Goal: Task Accomplishment & Management: Manage account settings

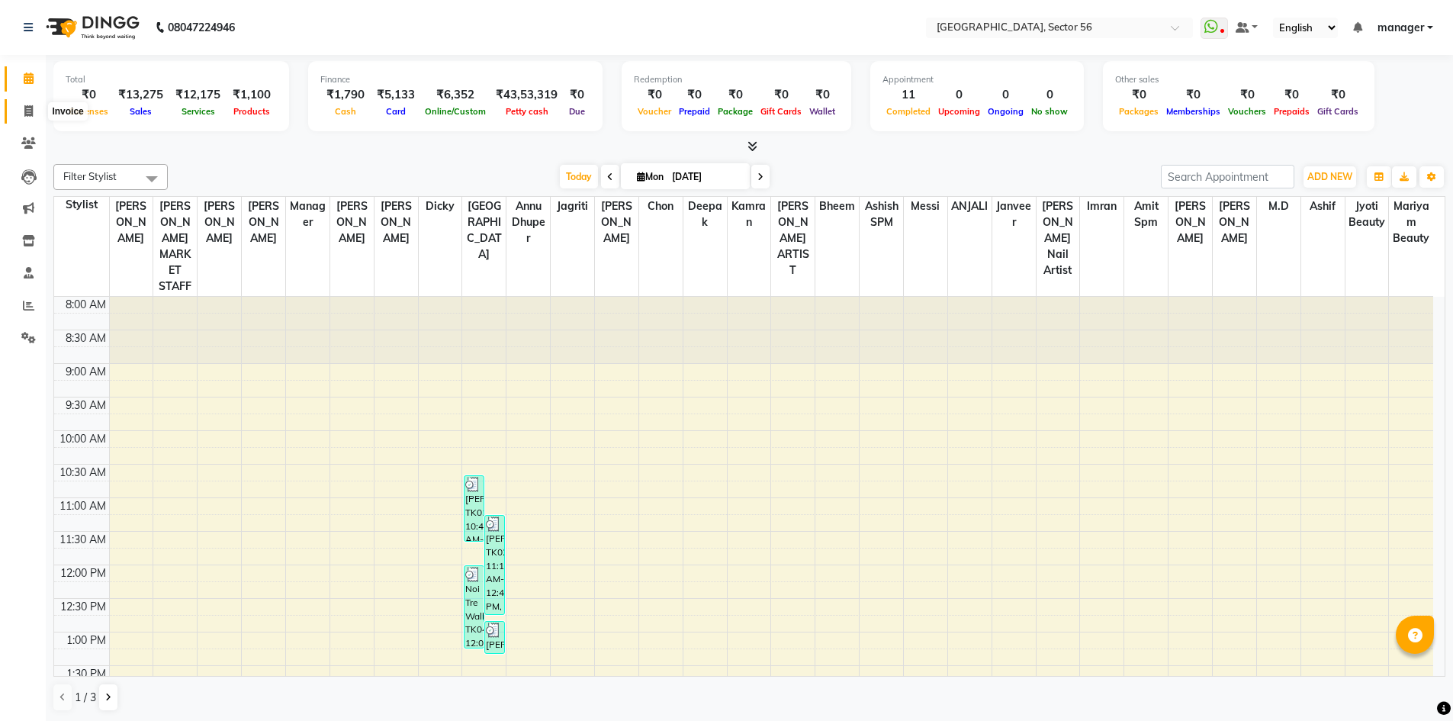
click at [28, 112] on icon at bounding box center [28, 110] width 8 height 11
select select "5557"
select select "service"
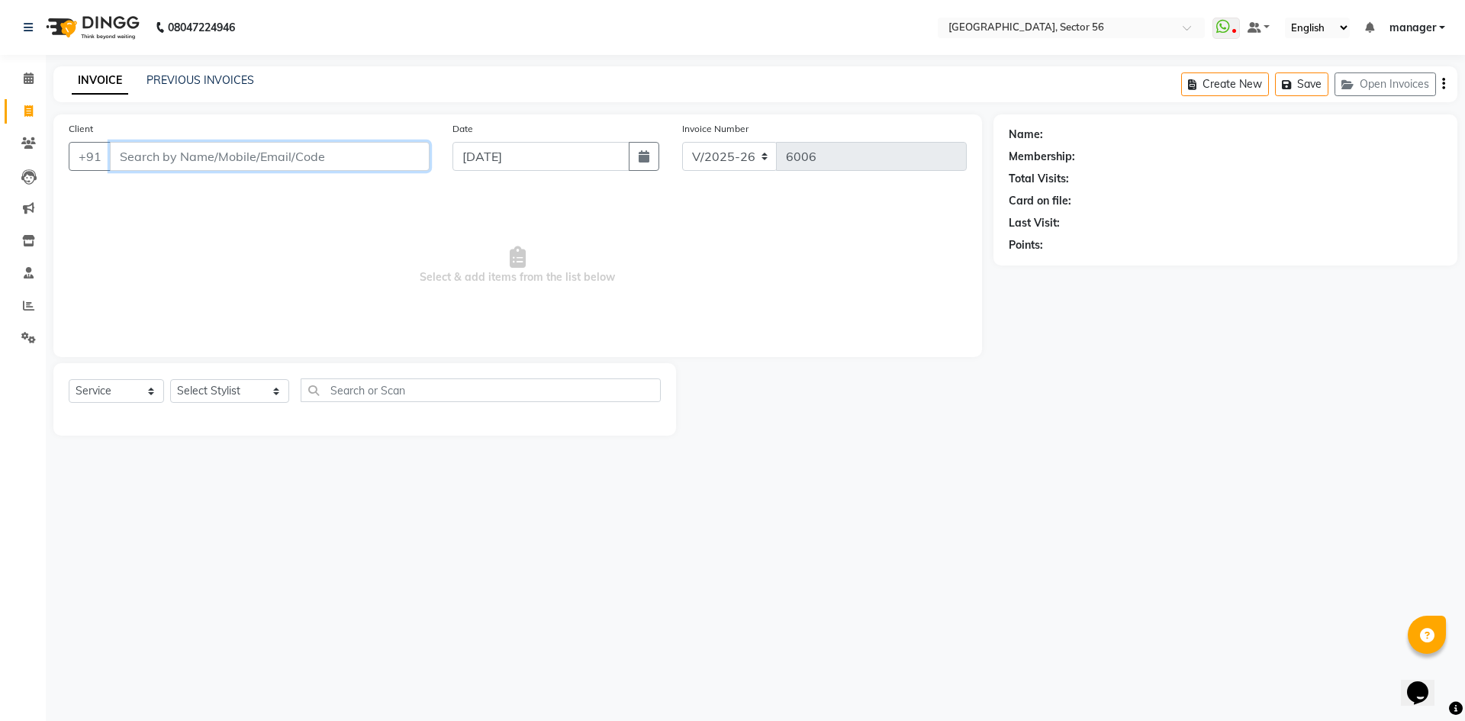
click at [207, 165] on input "Client" at bounding box center [270, 156] width 320 height 29
click at [211, 397] on select "Select Stylist [PERSON_NAME] [PERSON_NAME] [PERSON_NAME] MARKET STAFF amit amit…" at bounding box center [229, 391] width 119 height 24
select select "67273"
click at [170, 379] on select "Select Stylist [PERSON_NAME] [PERSON_NAME] [PERSON_NAME] MARKET STAFF amit amit…" at bounding box center [229, 391] width 119 height 24
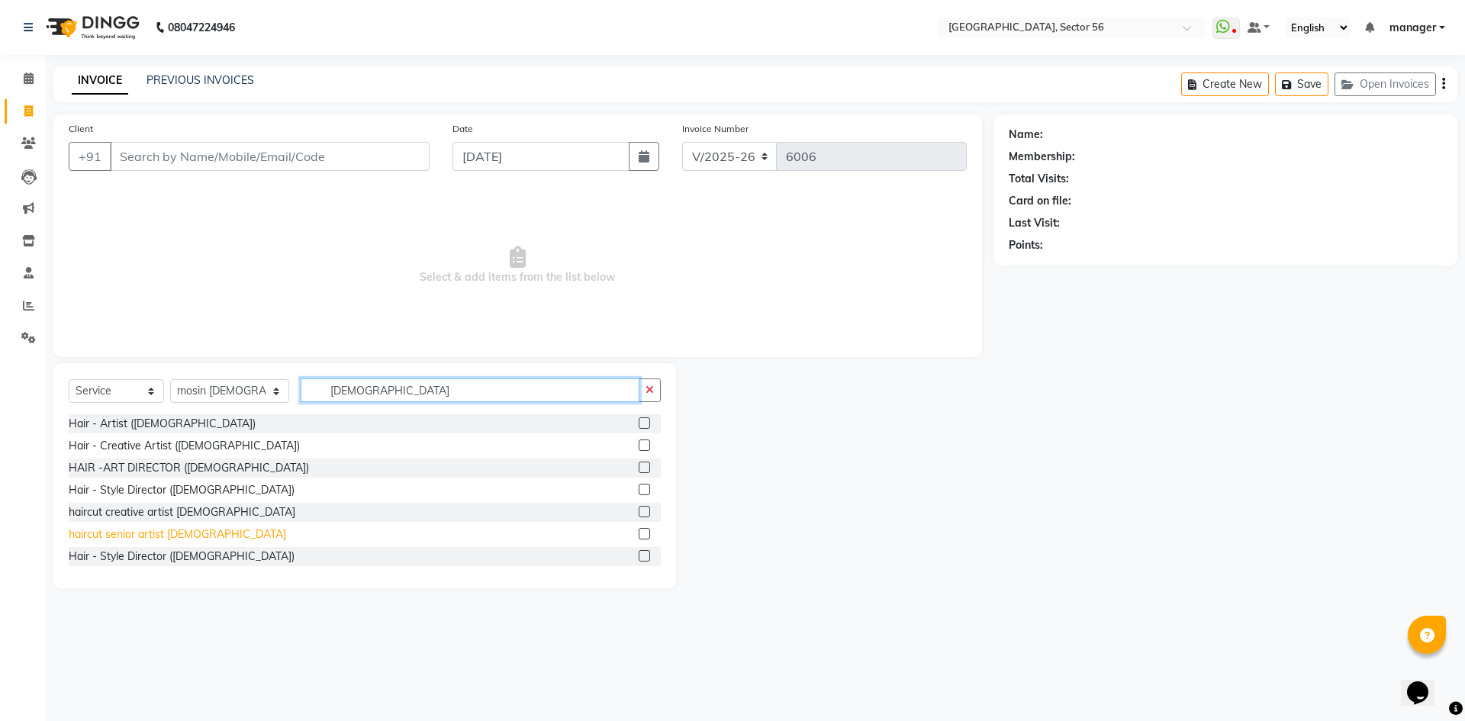
type input "[DEMOGRAPHIC_DATA]"
click at [163, 528] on div "haircut senior artist [DEMOGRAPHIC_DATA]" at bounding box center [177, 534] width 217 height 16
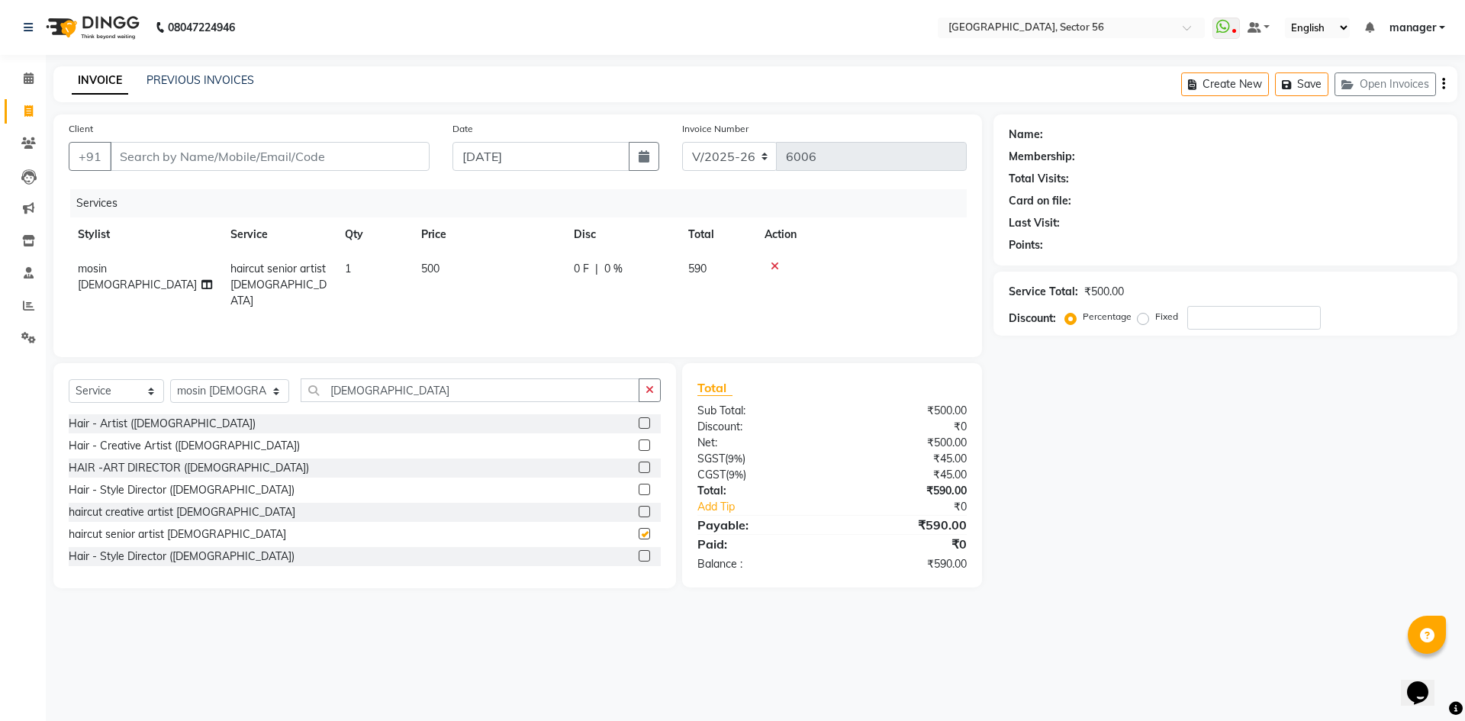
checkbox input "false"
click at [302, 158] on input "Client" at bounding box center [270, 156] width 320 height 29
type input "9"
type input "0"
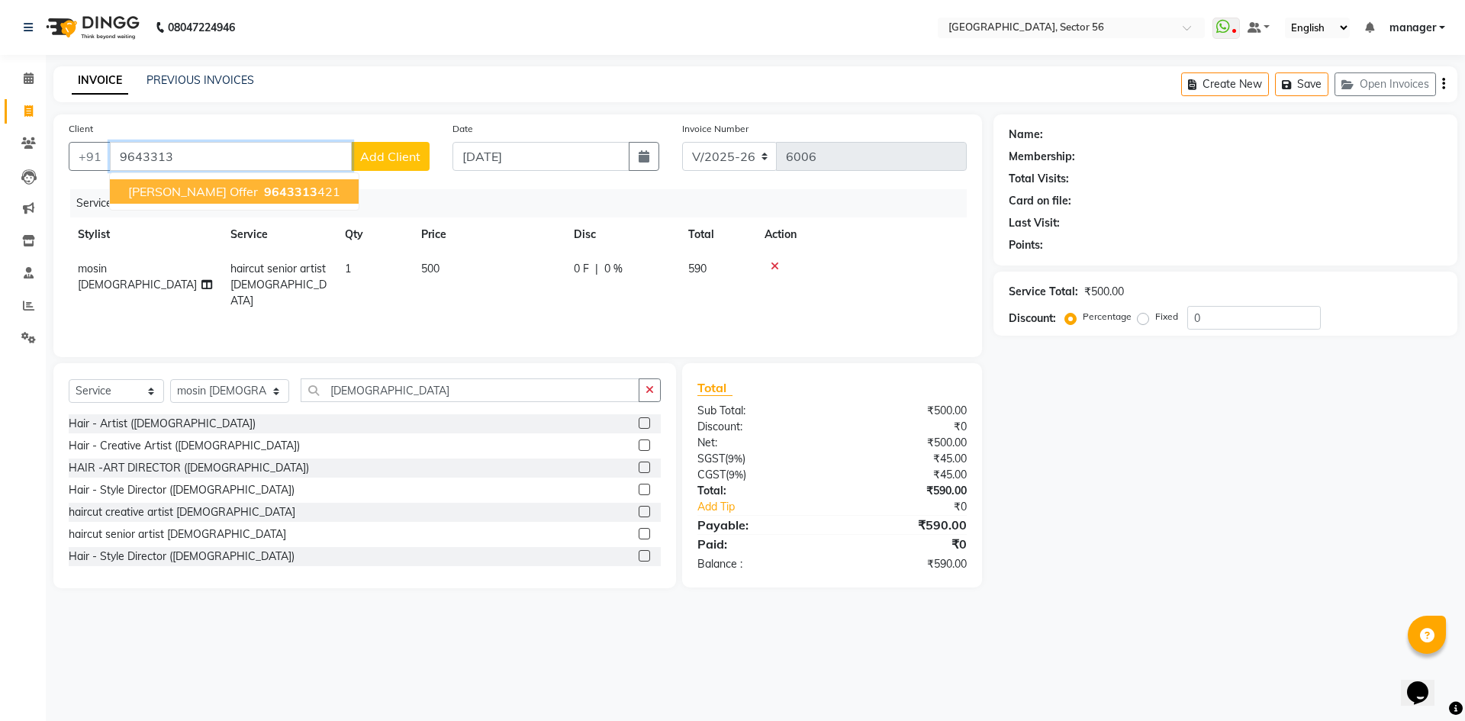
click at [264, 190] on span "9643313" at bounding box center [290, 191] width 53 height 15
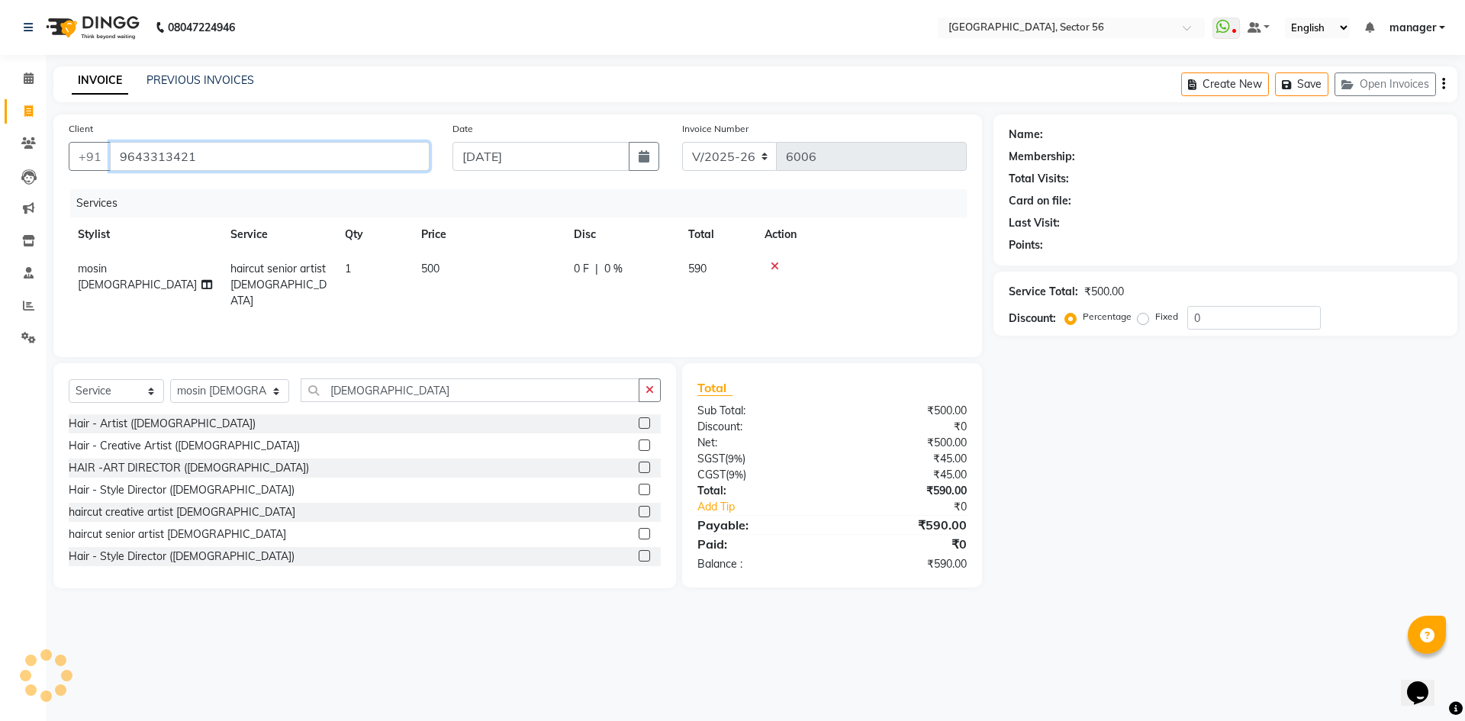
type input "9643313421"
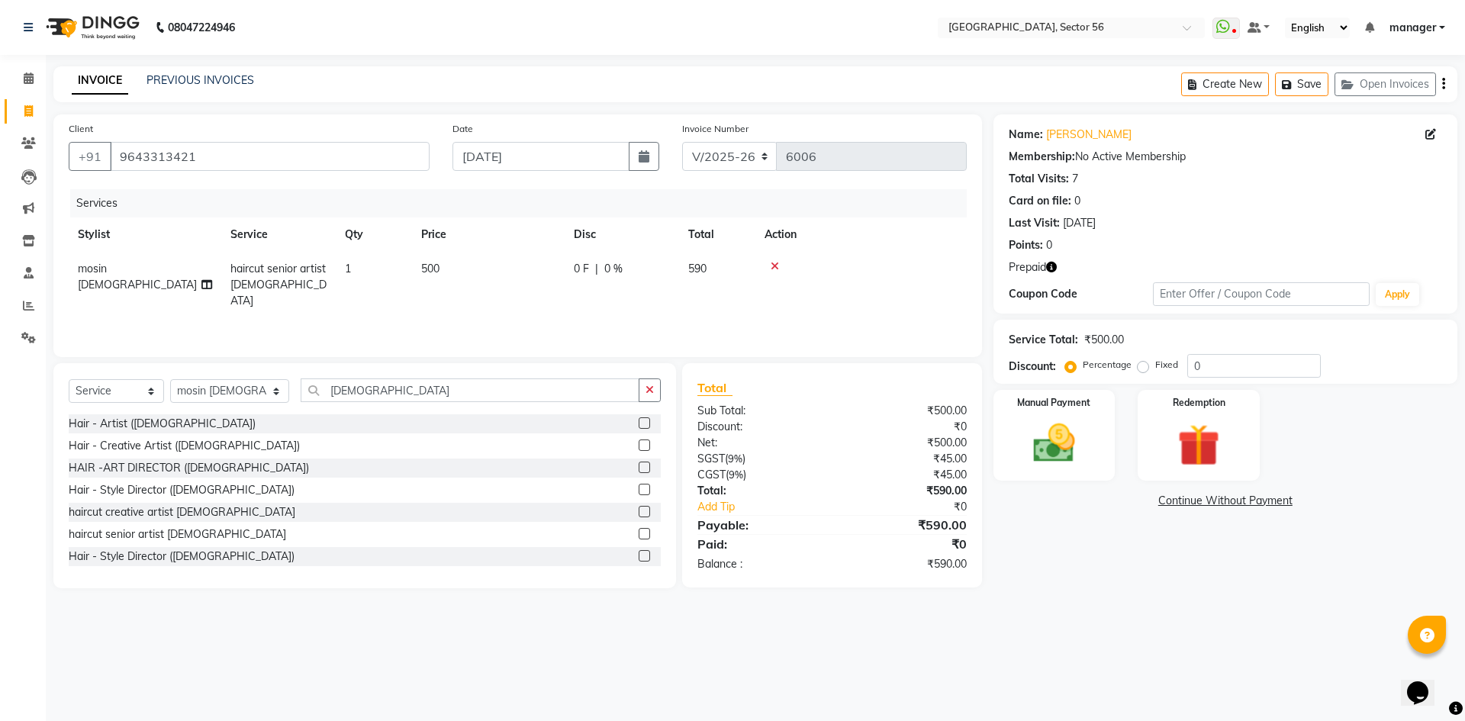
click at [1052, 267] on icon "button" at bounding box center [1051, 267] width 11 height 11
click at [1063, 567] on div "Name: [PERSON_NAME] Offer Membership: No Active Membership Total Visits: 7 Card…" at bounding box center [1230, 351] width 475 height 474
click at [1200, 442] on img at bounding box center [1198, 445] width 71 height 54
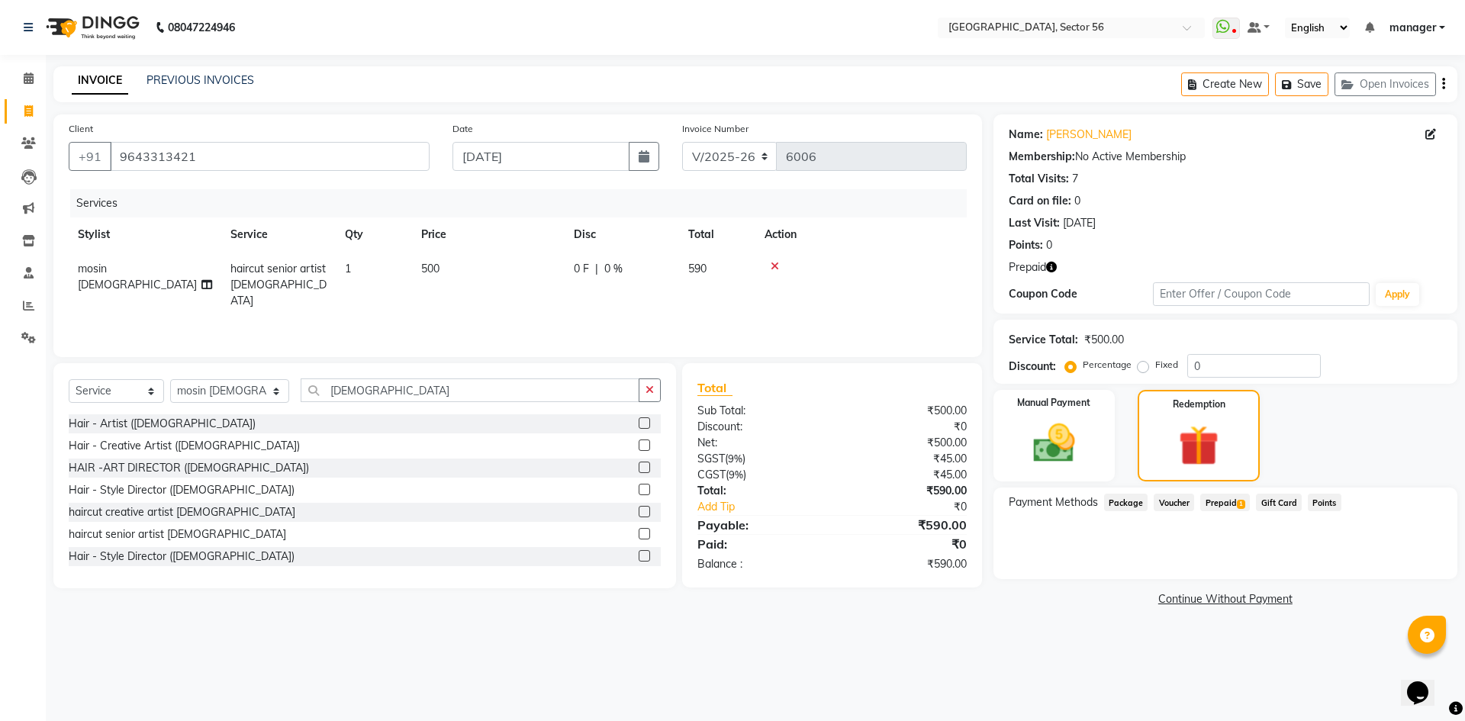
click at [1212, 496] on span "Prepaid 1" at bounding box center [1225, 503] width 50 height 18
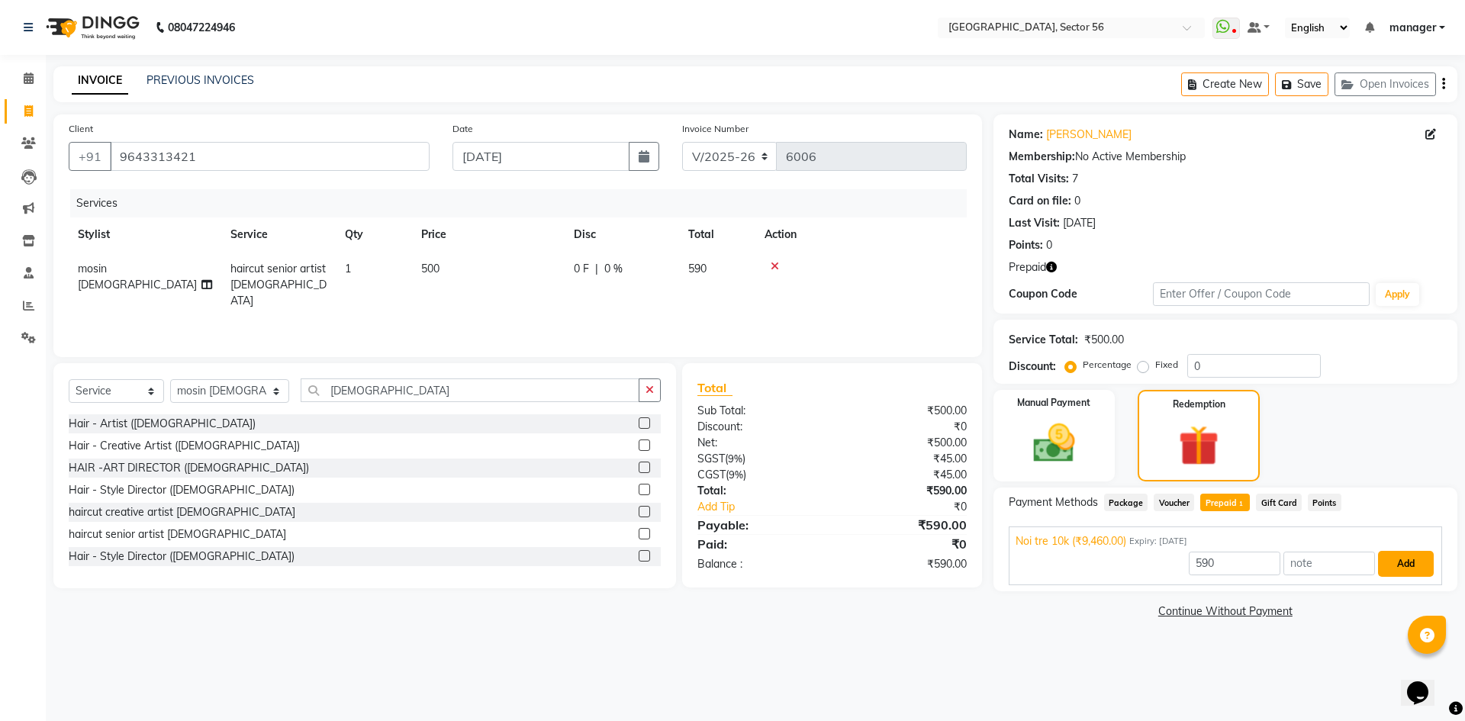
click at [1381, 557] on button "Add" at bounding box center [1406, 564] width 56 height 26
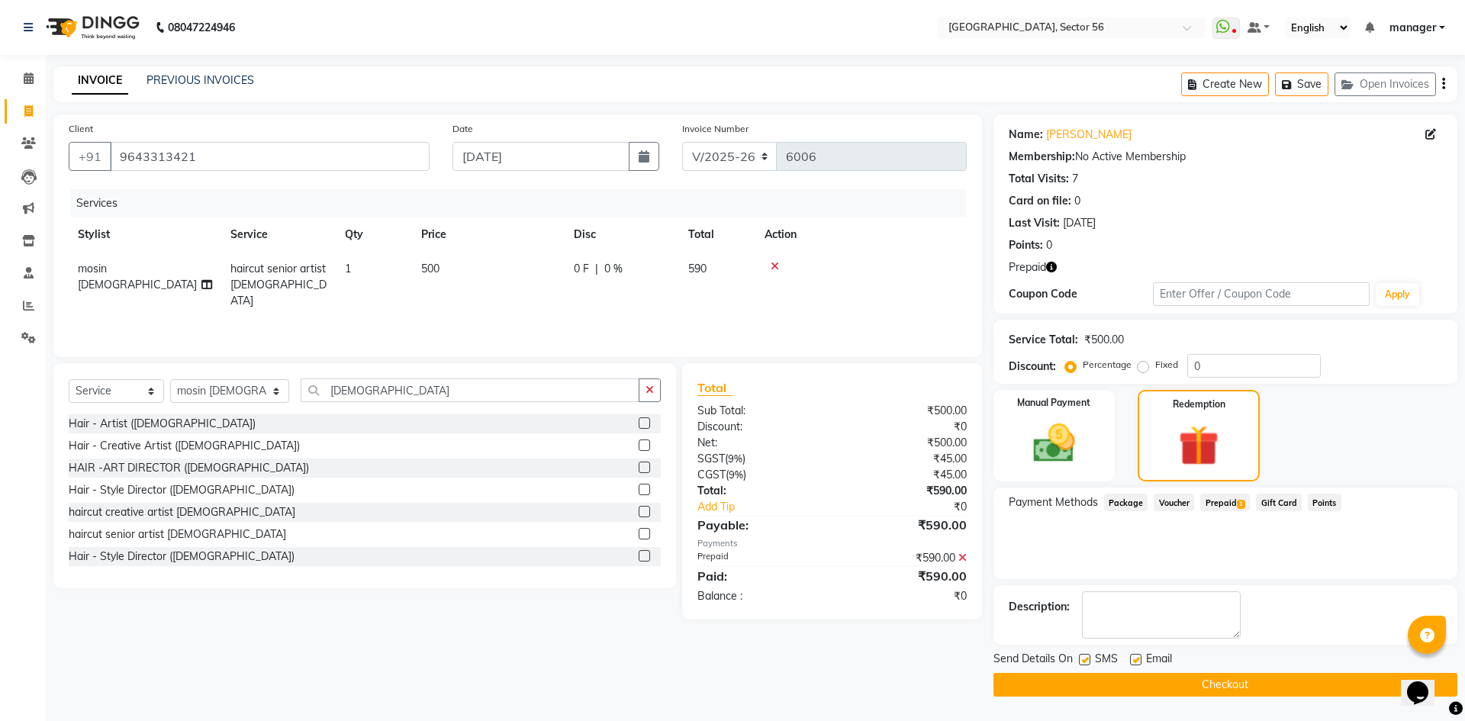
click at [1247, 676] on button "Checkout" at bounding box center [1225, 685] width 464 height 24
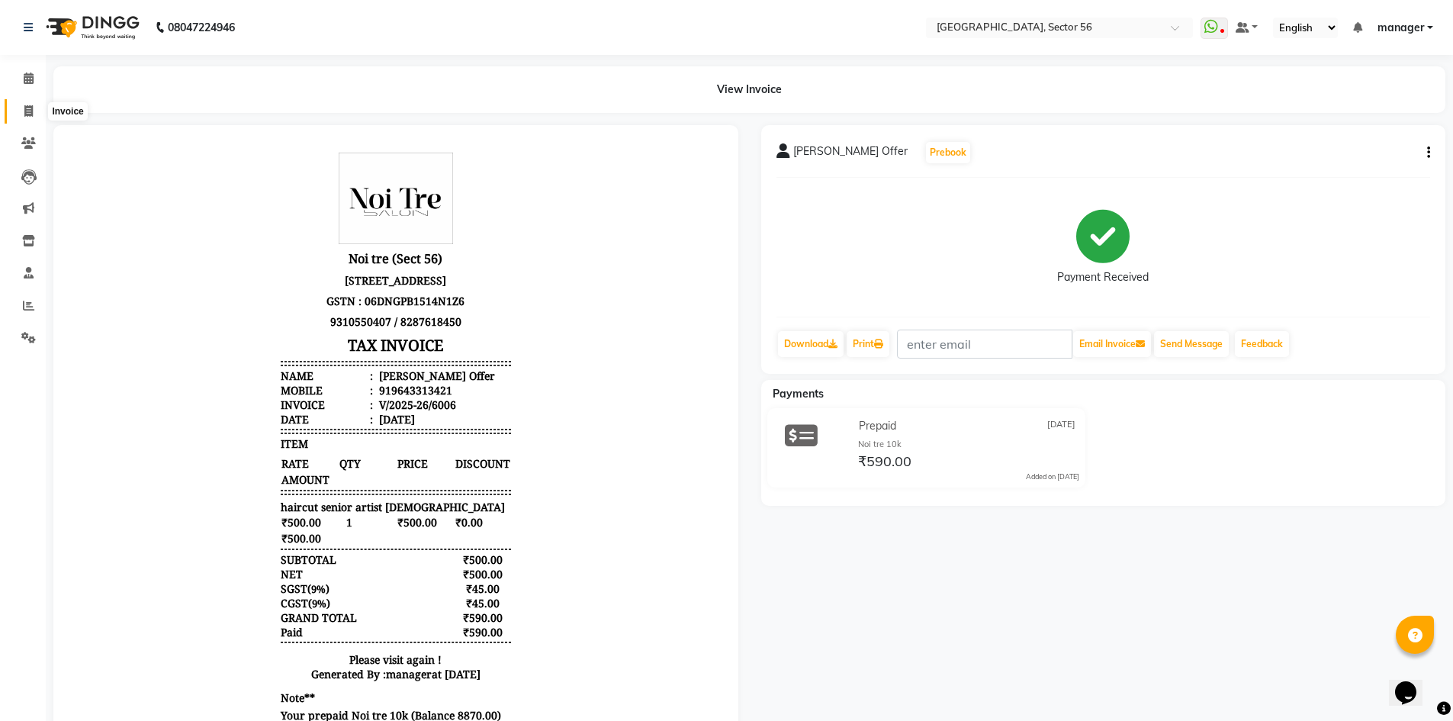
click at [30, 112] on icon at bounding box center [28, 110] width 8 height 11
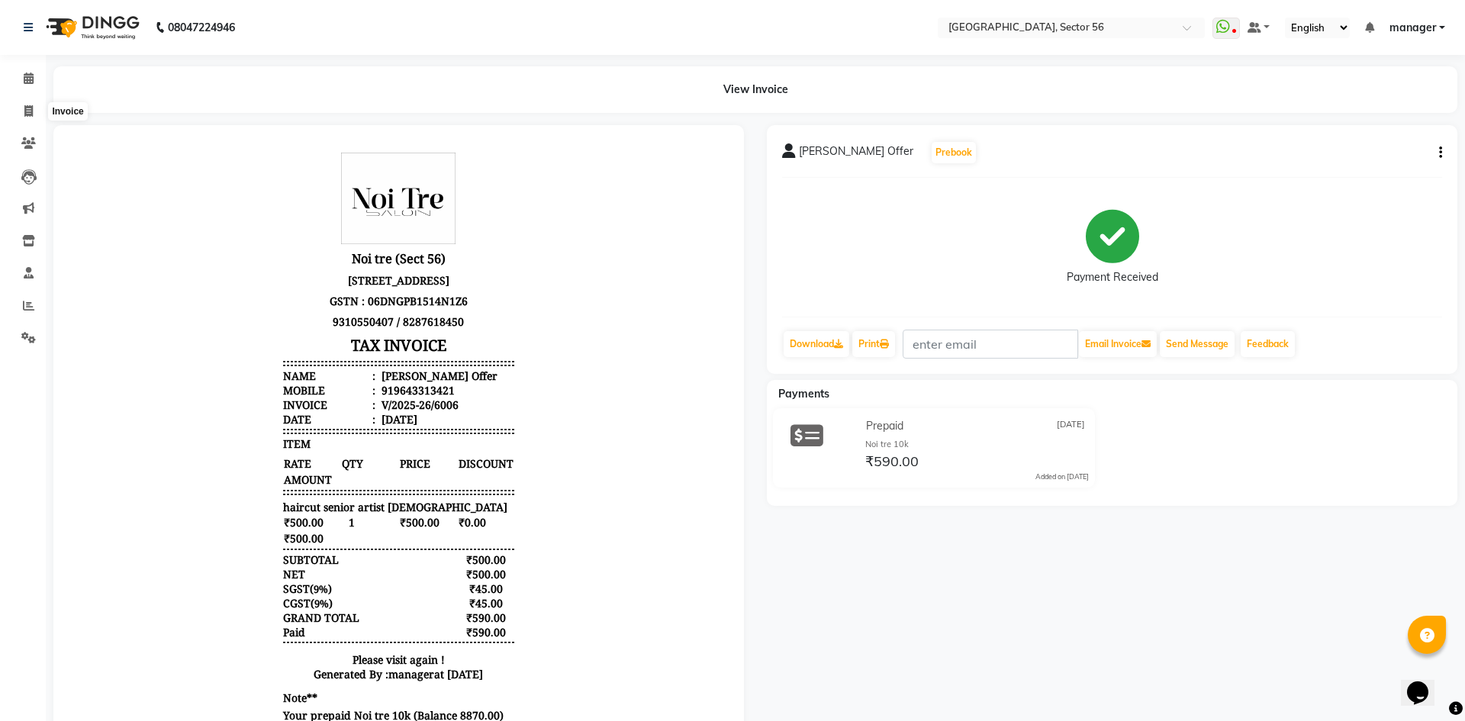
select select "5557"
select select "service"
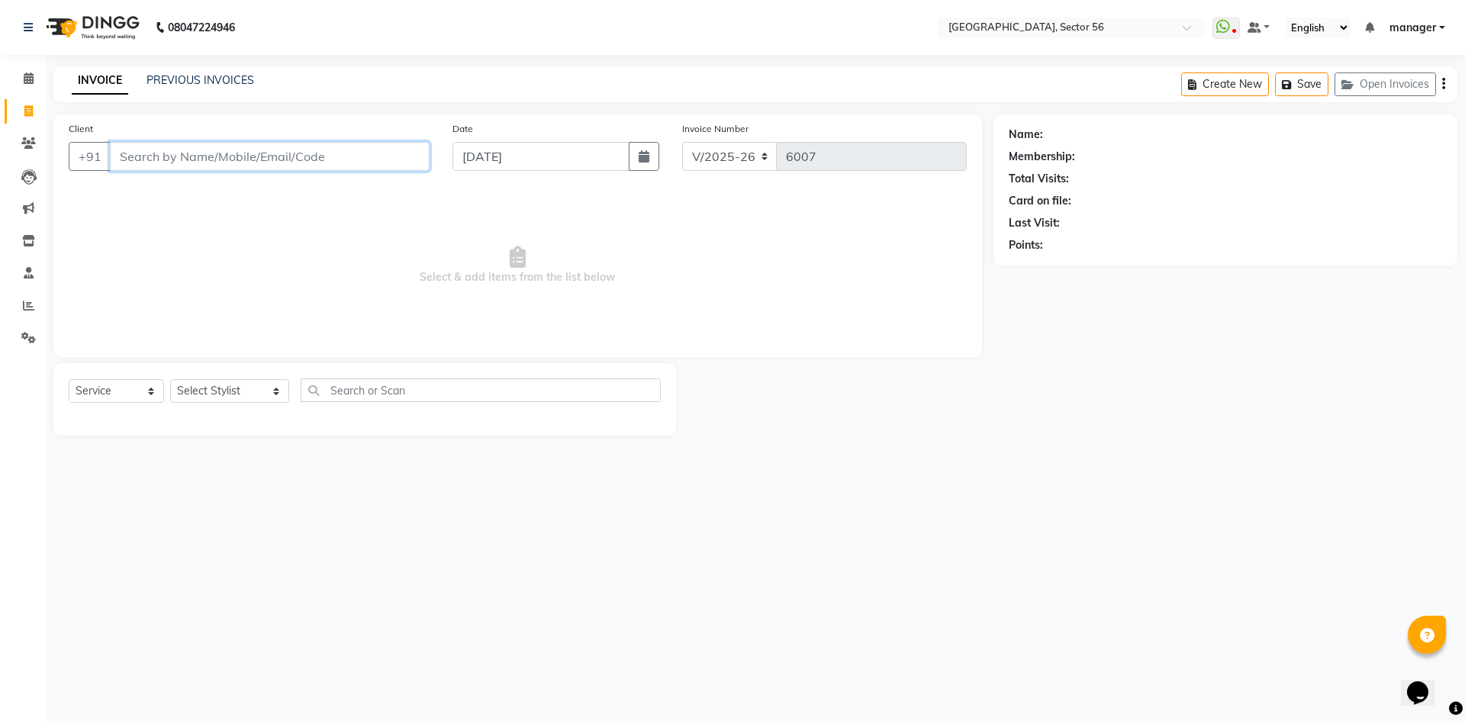
click at [182, 160] on input "Client" at bounding box center [270, 156] width 320 height 29
click at [294, 162] on input "Client" at bounding box center [270, 156] width 320 height 29
click at [175, 151] on input "Client" at bounding box center [270, 156] width 320 height 29
click at [211, 159] on input "Client" at bounding box center [270, 156] width 320 height 29
click at [159, 156] on input "Client" at bounding box center [270, 156] width 320 height 29
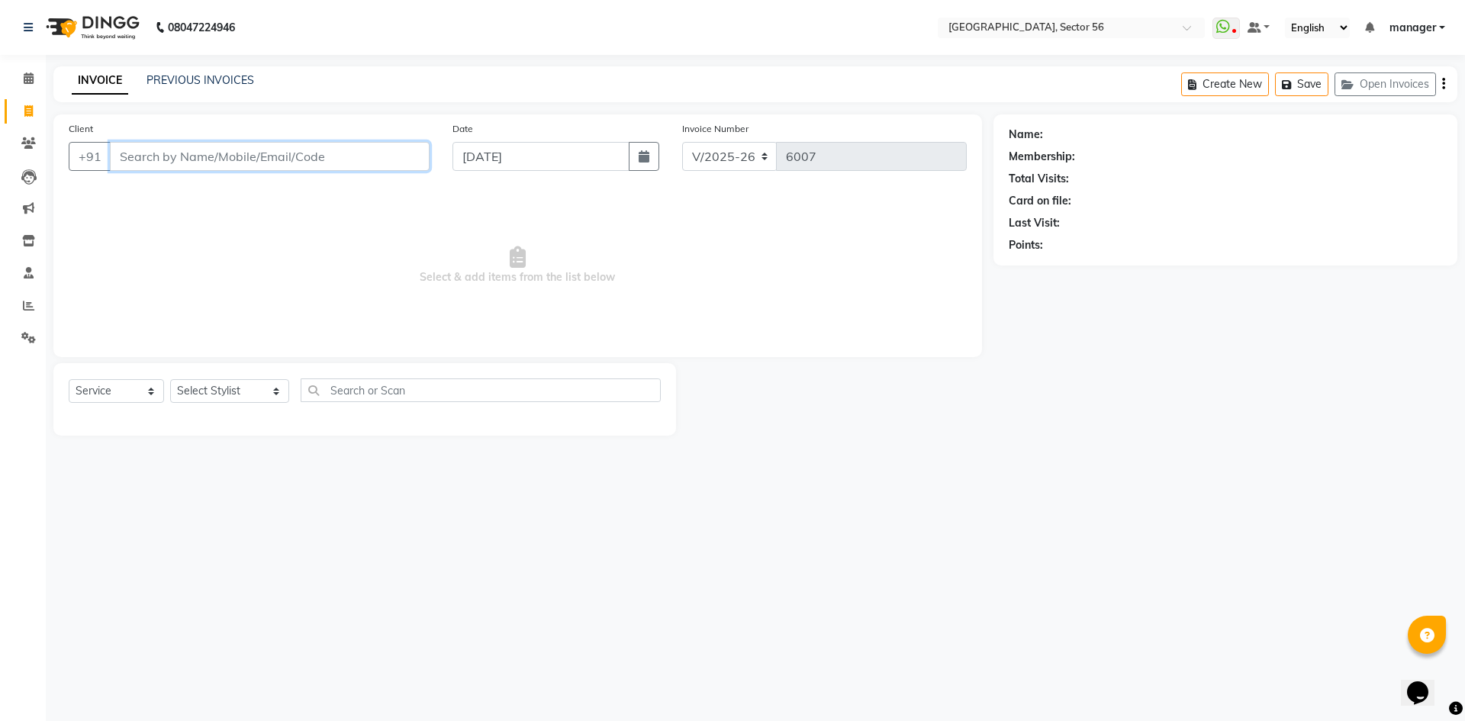
click at [159, 156] on input "Client" at bounding box center [270, 156] width 320 height 29
click at [187, 158] on input "Client" at bounding box center [270, 156] width 320 height 29
click at [173, 160] on input "Client" at bounding box center [270, 156] width 320 height 29
click at [179, 153] on input "Client" at bounding box center [270, 156] width 320 height 29
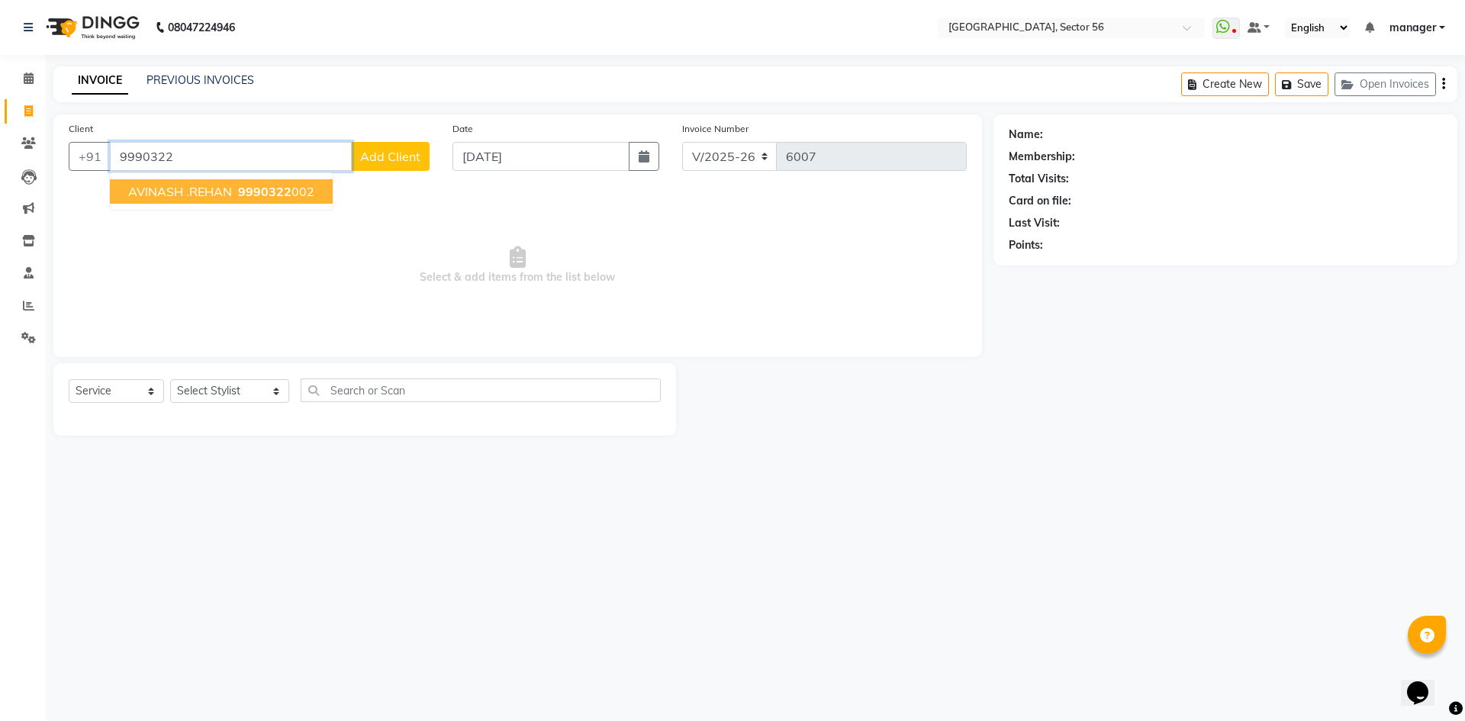
click at [206, 185] on span "AVINASH .REHAN" at bounding box center [180, 191] width 104 height 15
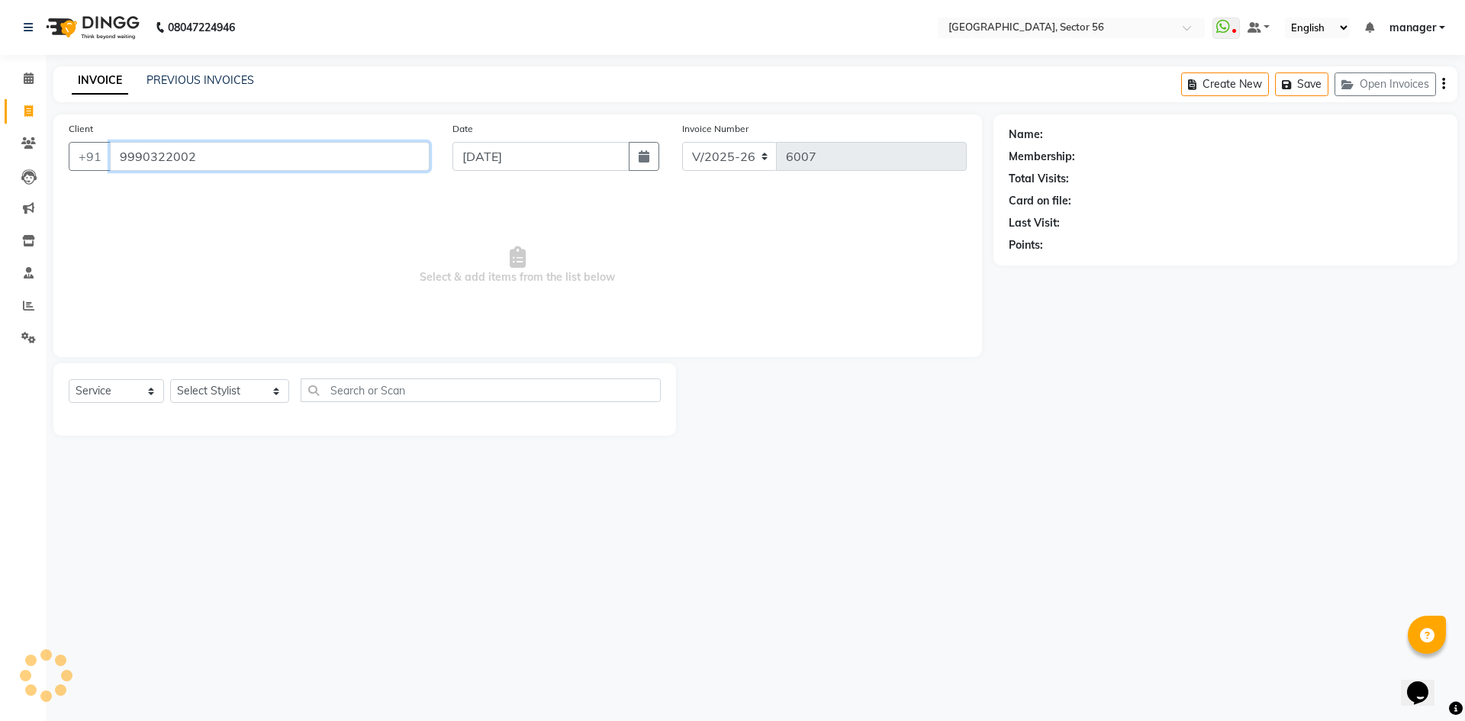
type input "9990322002"
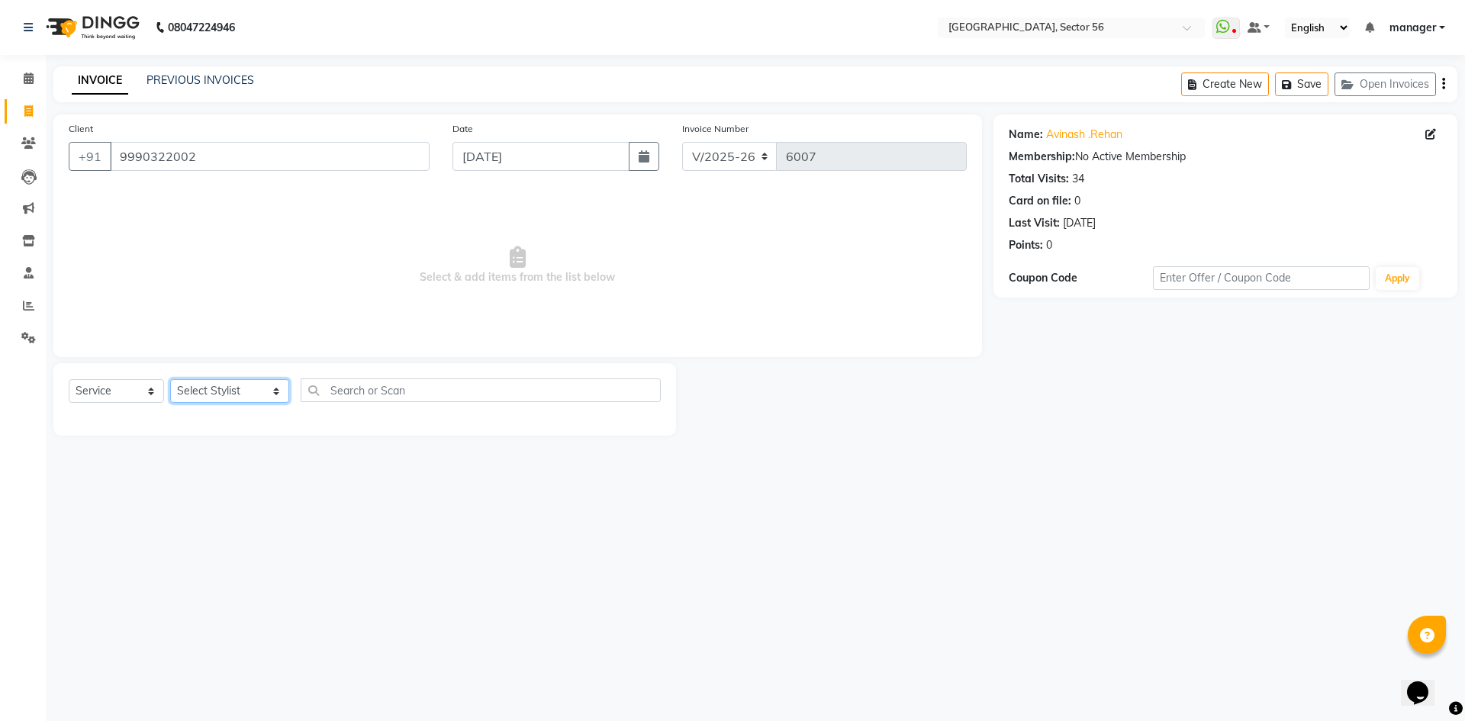
click at [265, 385] on select "Select Stylist [PERSON_NAME] [PERSON_NAME] [PERSON_NAME] MARKET STAFF amit amit…" at bounding box center [229, 391] width 119 height 24
select select "43515"
click at [170, 379] on select "Select Stylist [PERSON_NAME] [PERSON_NAME] [PERSON_NAME] MARKET STAFF amit amit…" at bounding box center [229, 391] width 119 height 24
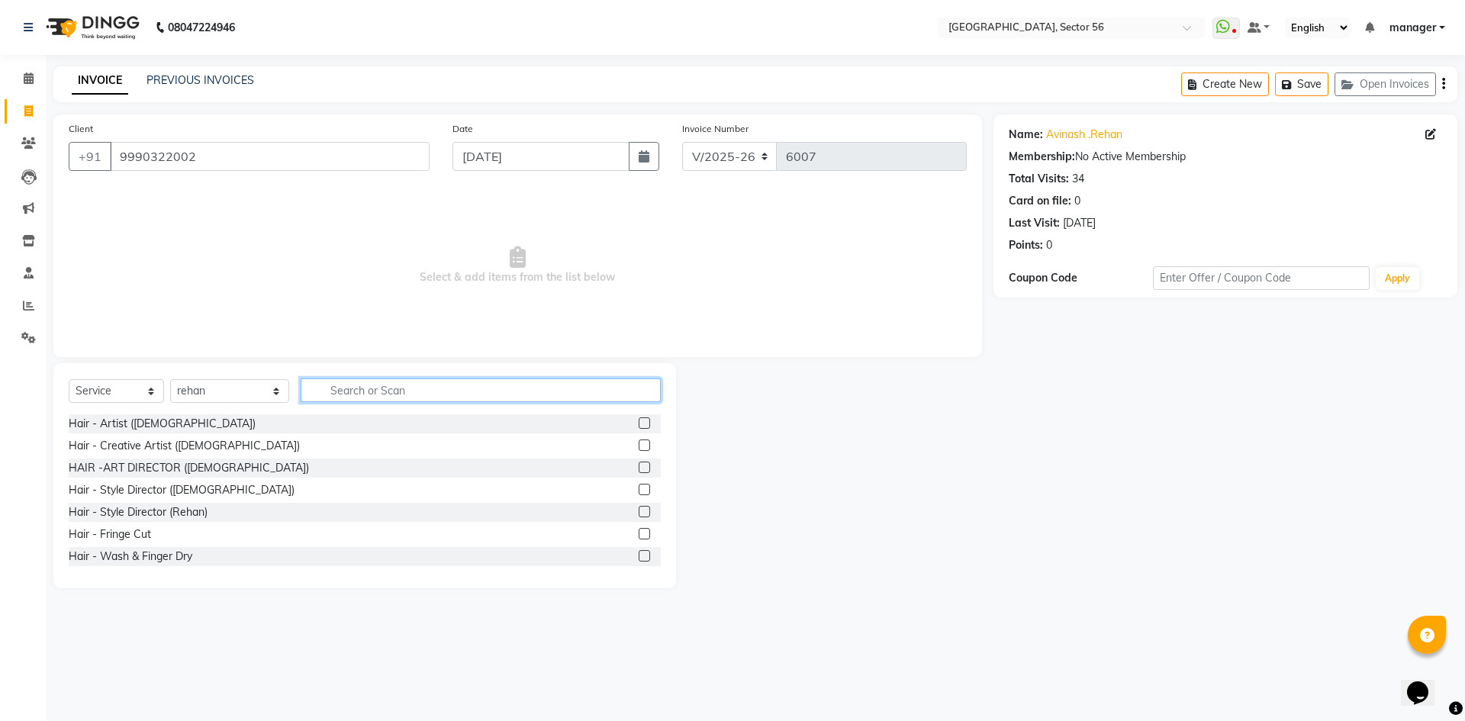
click at [336, 391] on input "text" at bounding box center [481, 390] width 360 height 24
type input "b"
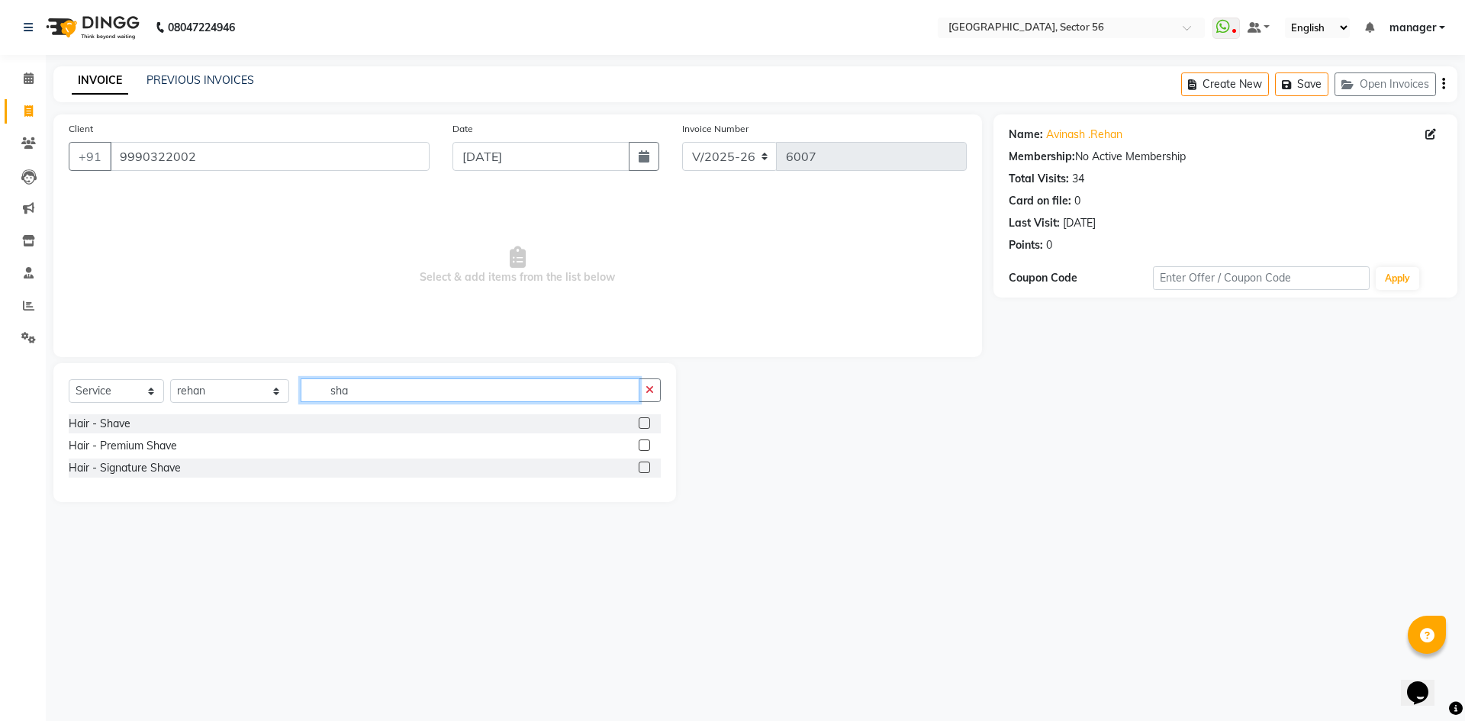
type input "sha"
click at [645, 419] on label at bounding box center [643, 422] width 11 height 11
click at [645, 419] on input "checkbox" at bounding box center [643, 424] width 10 height 10
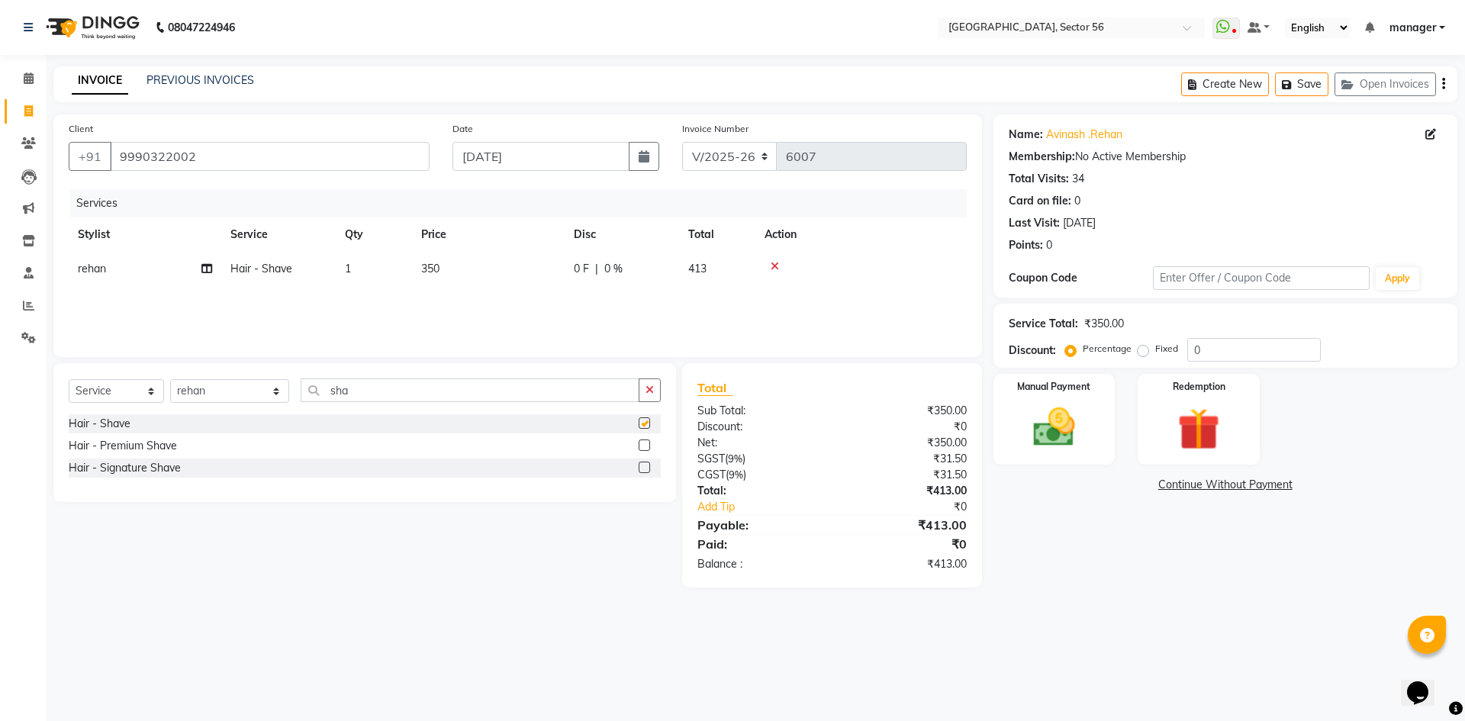
checkbox input "false"
click at [478, 281] on td "350" at bounding box center [488, 269] width 153 height 34
select select "43515"
click at [532, 269] on input "350" at bounding box center [560, 273] width 134 height 24
type input "3"
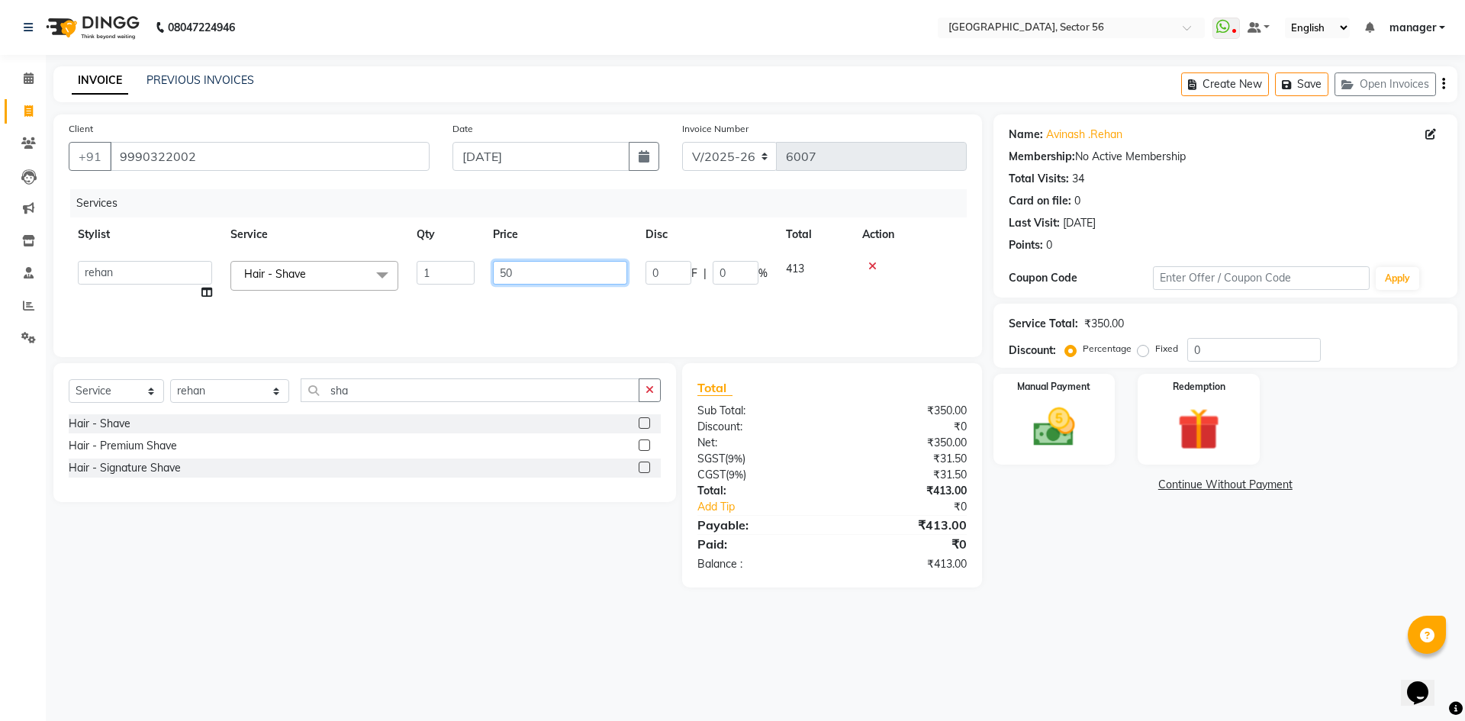
type input "500"
drag, startPoint x: 989, startPoint y: 603, endPoint x: 877, endPoint y: 589, distance: 112.2
click at [989, 603] on main "INVOICE PREVIOUS INVOICES Create New Save Open Invoices Client [PHONE_NUMBER] D…" at bounding box center [755, 338] width 1419 height 544
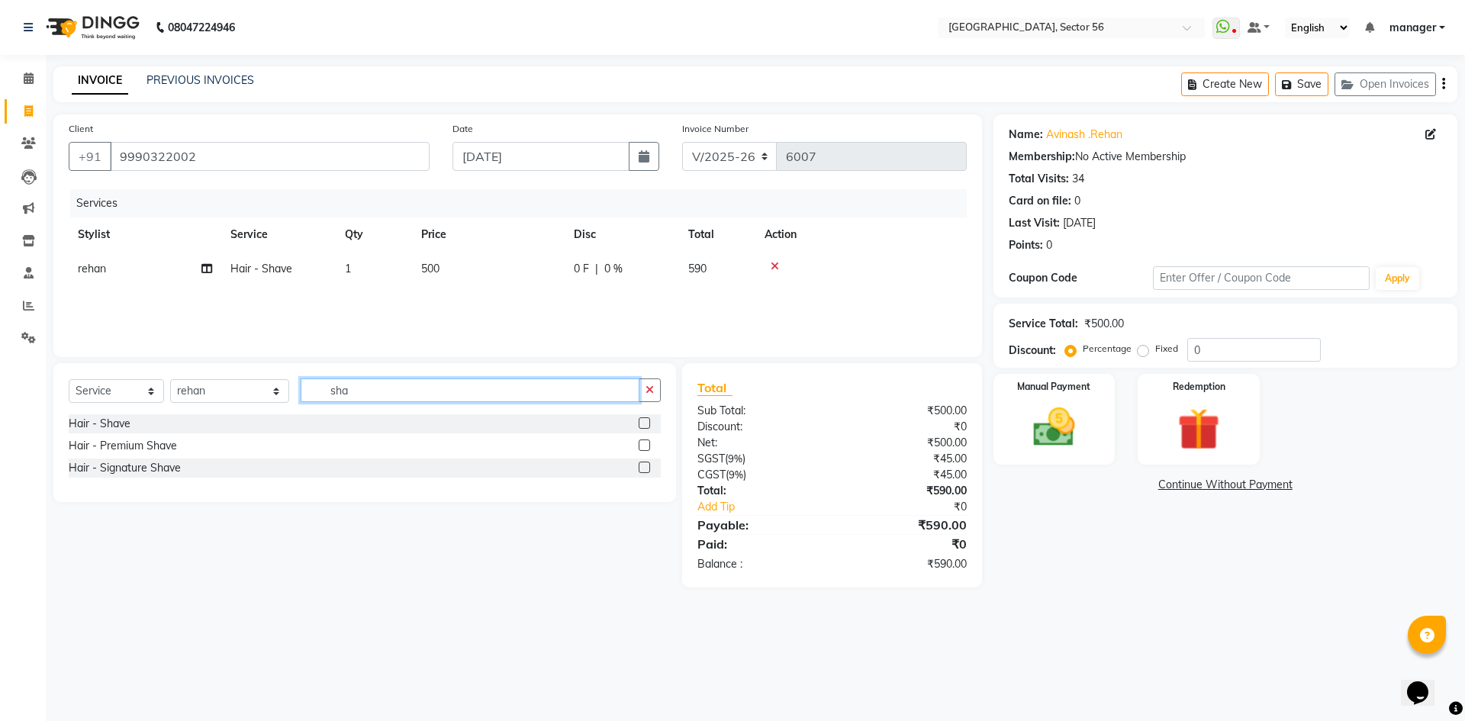
click at [350, 387] on input "sha" at bounding box center [470, 390] width 339 height 24
type input "s"
type input "wax"
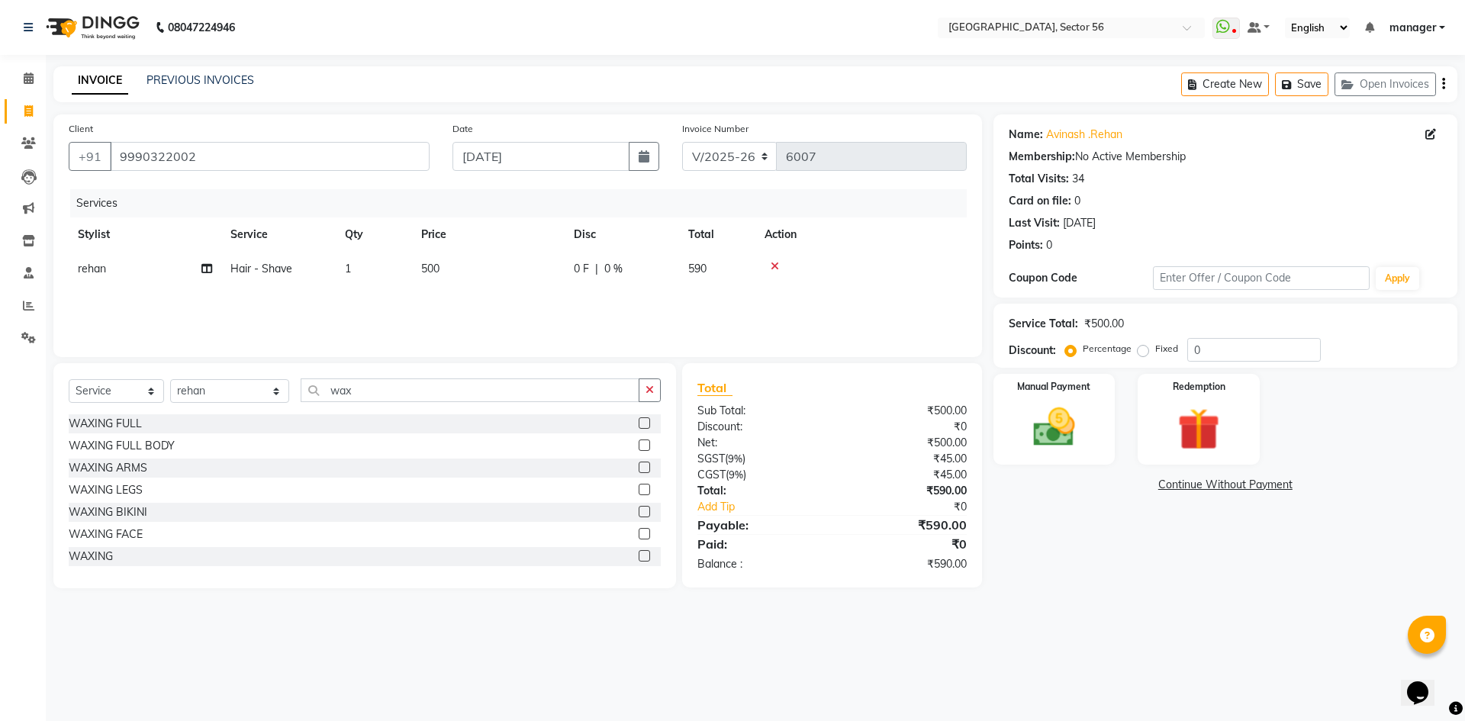
click at [638, 556] on label at bounding box center [643, 555] width 11 height 11
click at [638, 556] on input "checkbox" at bounding box center [643, 557] width 10 height 10
checkbox input "false"
click at [451, 298] on td "80" at bounding box center [488, 303] width 153 height 34
select select "43515"
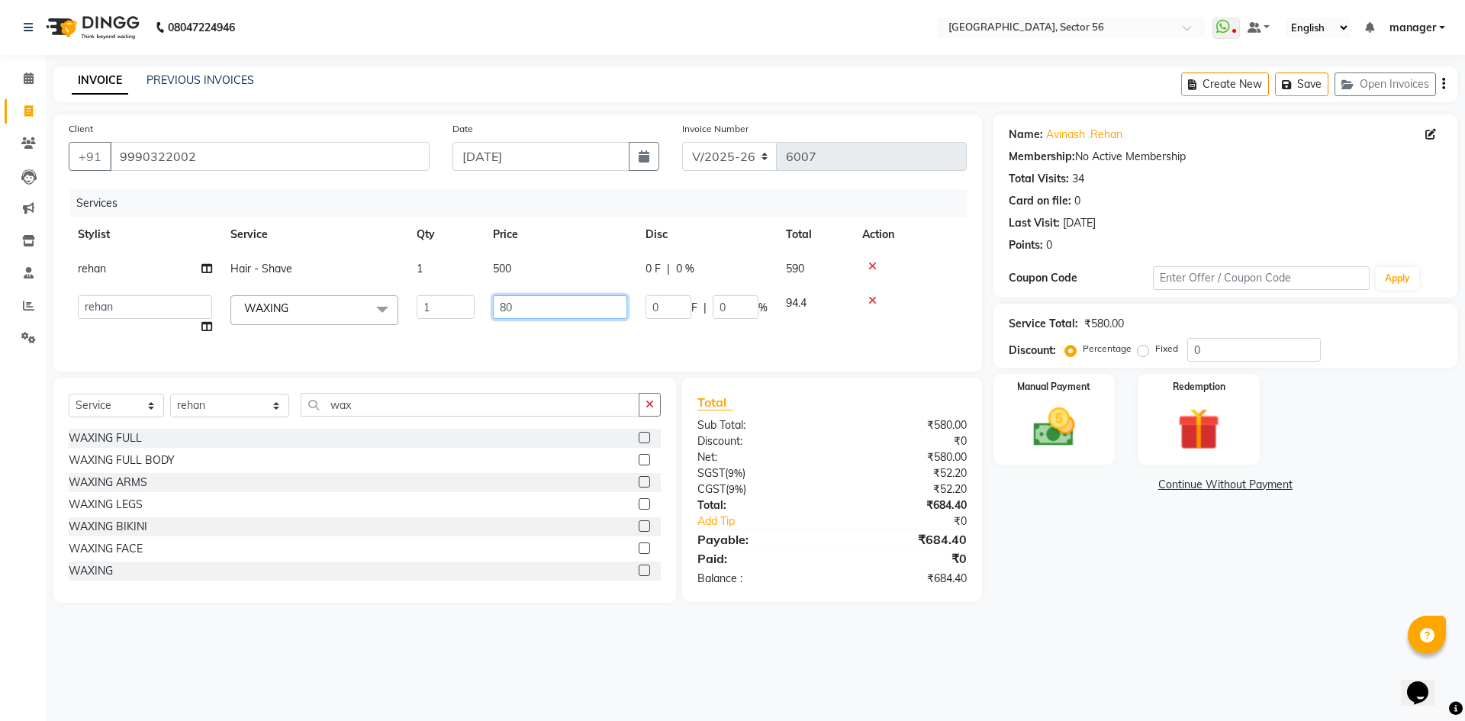
click at [529, 310] on input "80" at bounding box center [560, 307] width 134 height 24
type input "8"
type input "500"
click at [1152, 607] on main "INVOICE PREVIOUS INVOICES Create New Save Open Invoices Client [PHONE_NUMBER] D…" at bounding box center [755, 345] width 1419 height 559
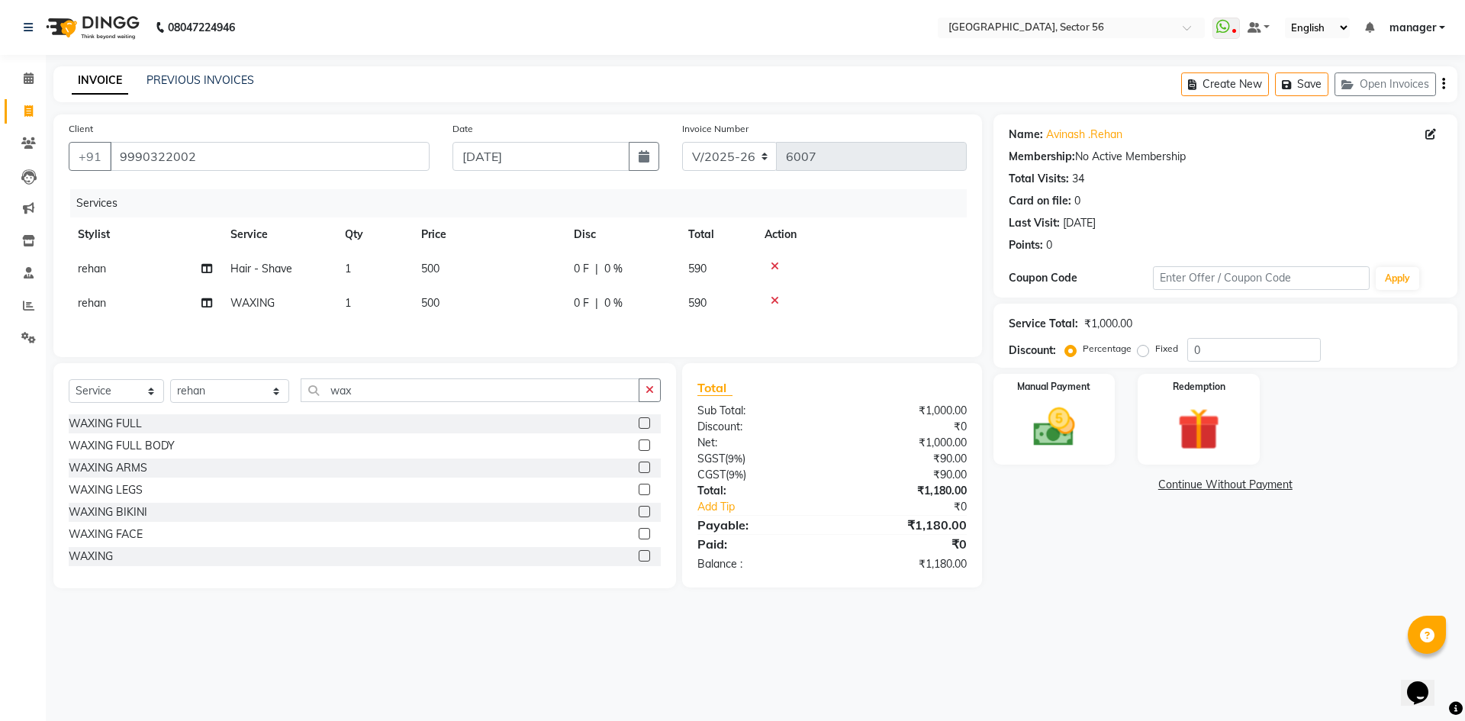
click at [359, 308] on td "1" at bounding box center [374, 303] width 76 height 34
select select "43515"
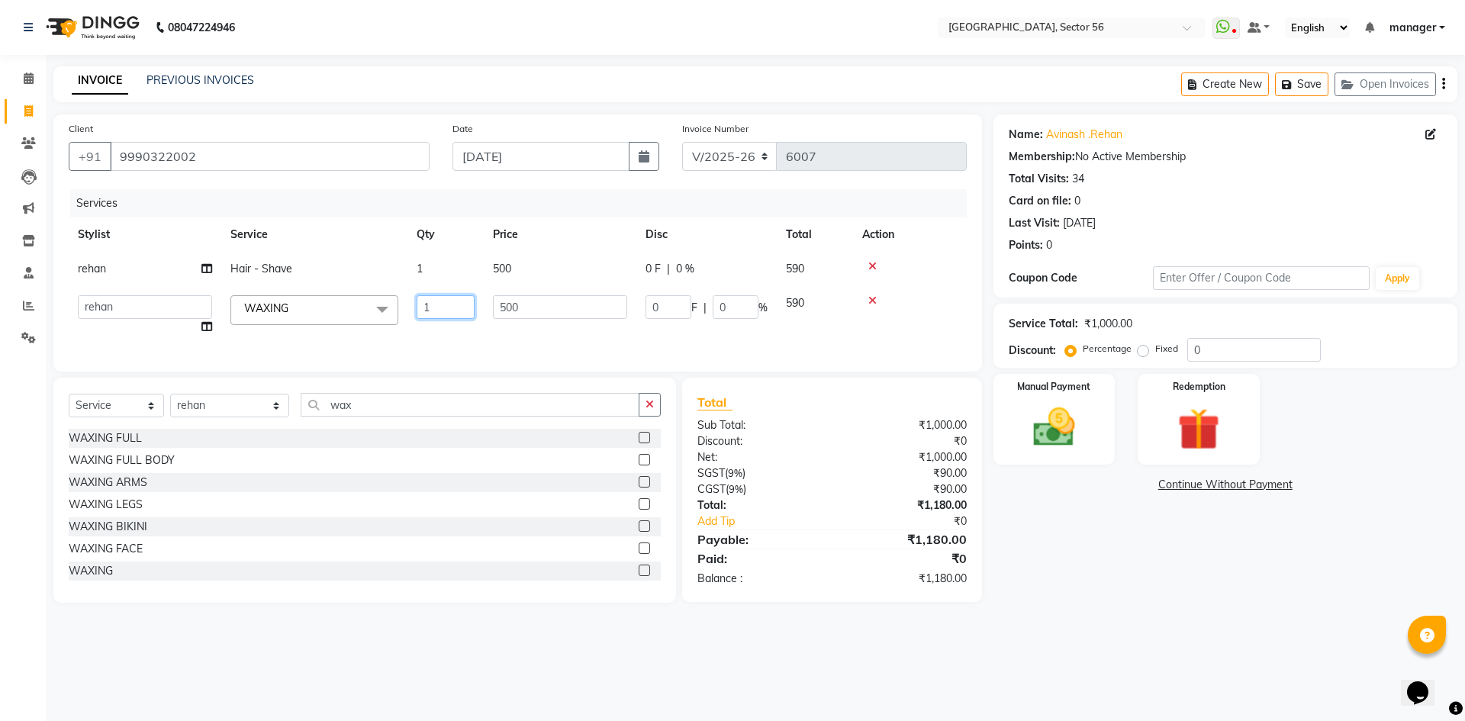
click at [434, 307] on input "1" at bounding box center [446, 307] width 58 height 24
type input "2"
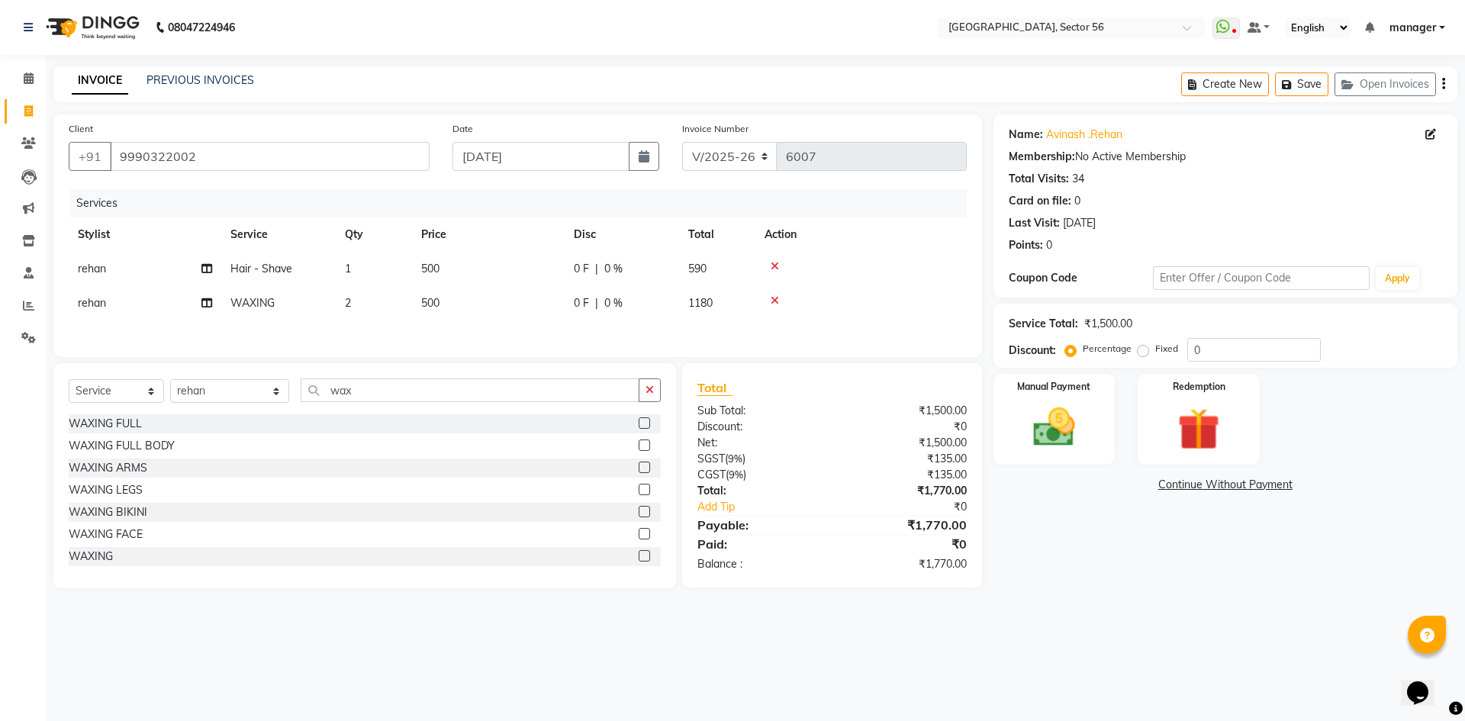
click at [1084, 564] on div "Name: [PERSON_NAME] .Rehan Membership: No Active Membership Total Visits: 34 Ca…" at bounding box center [1230, 351] width 475 height 474
click at [1070, 406] on img at bounding box center [1053, 427] width 71 height 50
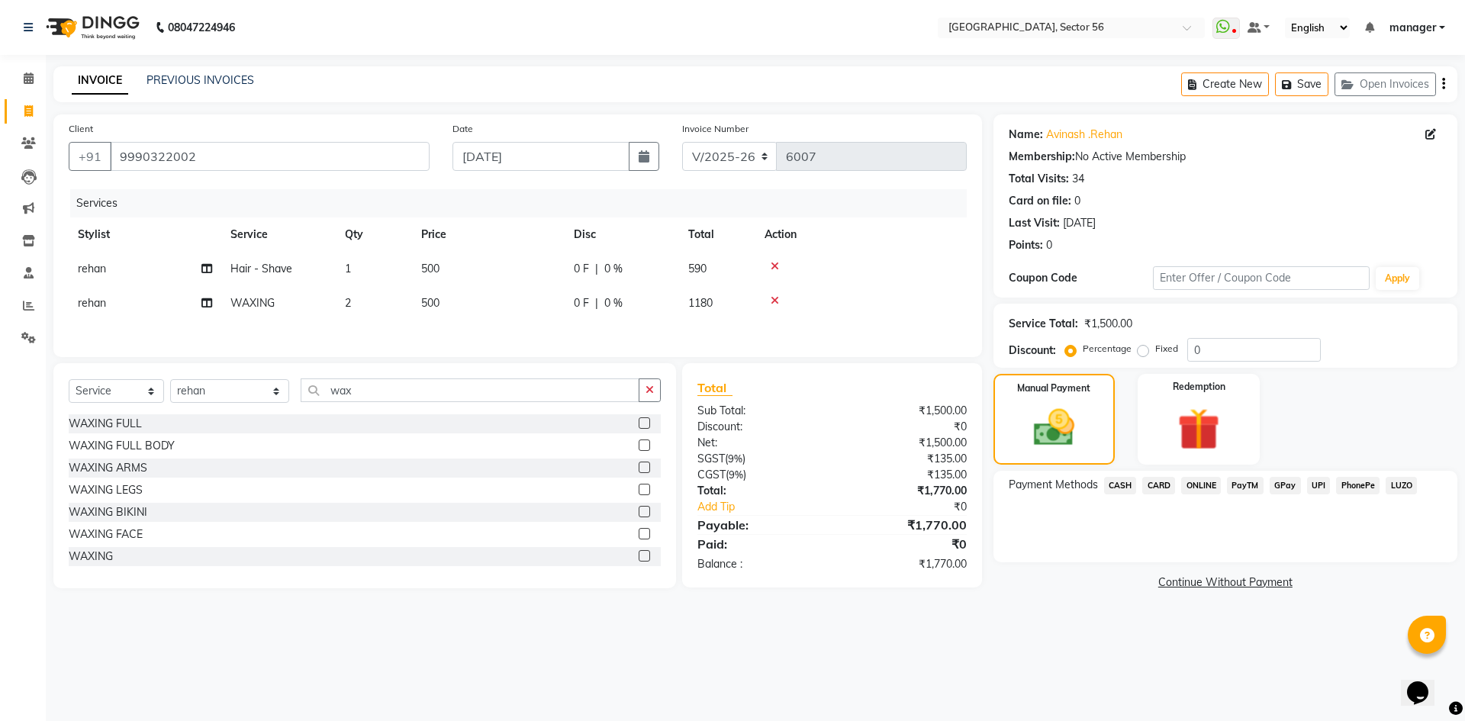
click at [1282, 481] on span "GPay" at bounding box center [1284, 486] width 31 height 18
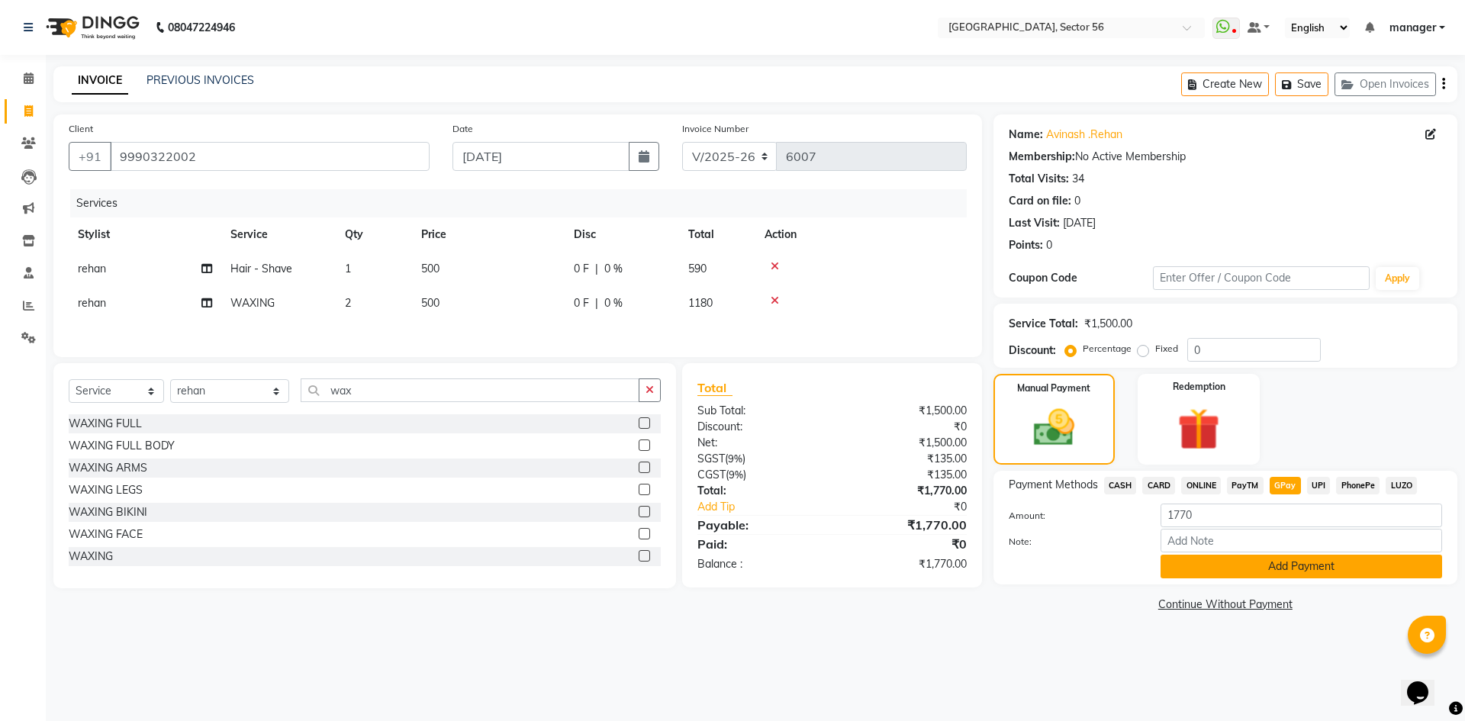
click at [1204, 567] on button "Add Payment" at bounding box center [1300, 567] width 281 height 24
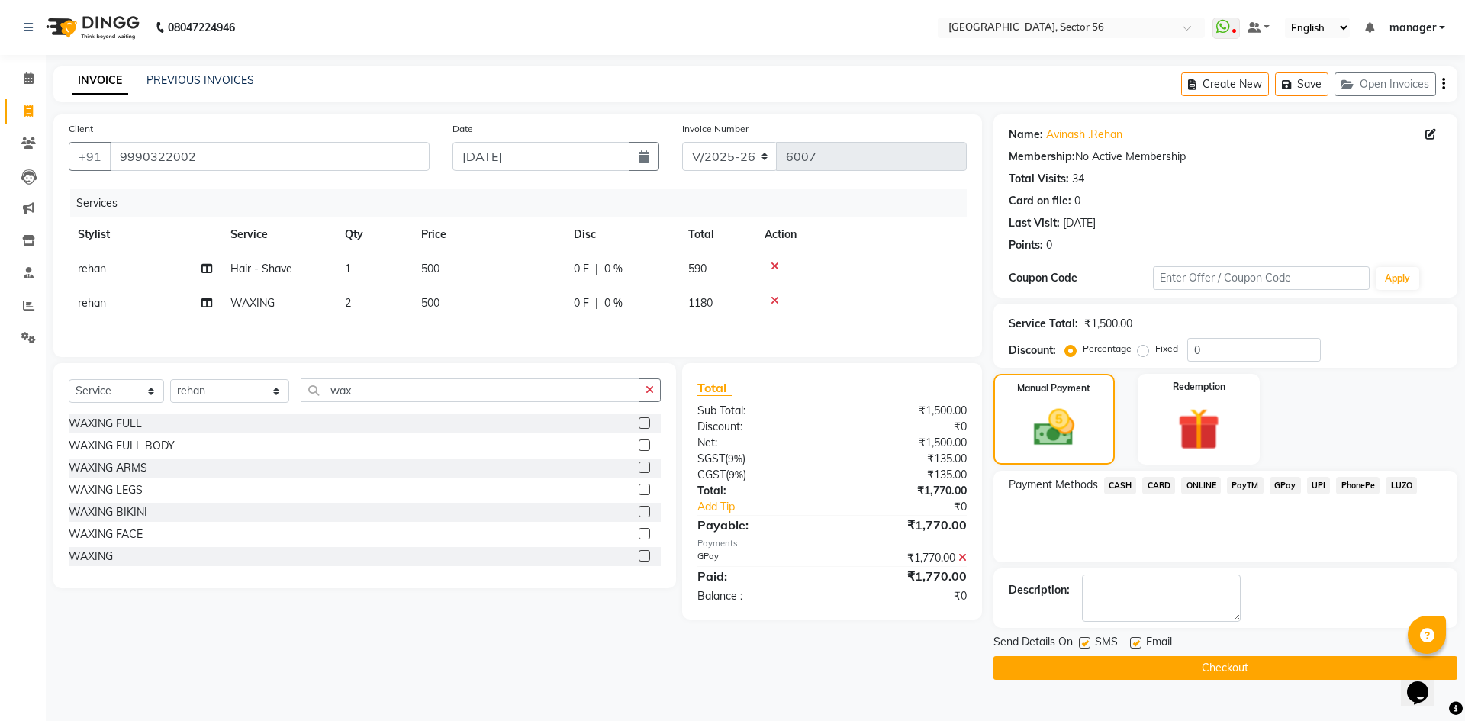
click at [1166, 662] on button "Checkout" at bounding box center [1225, 668] width 464 height 24
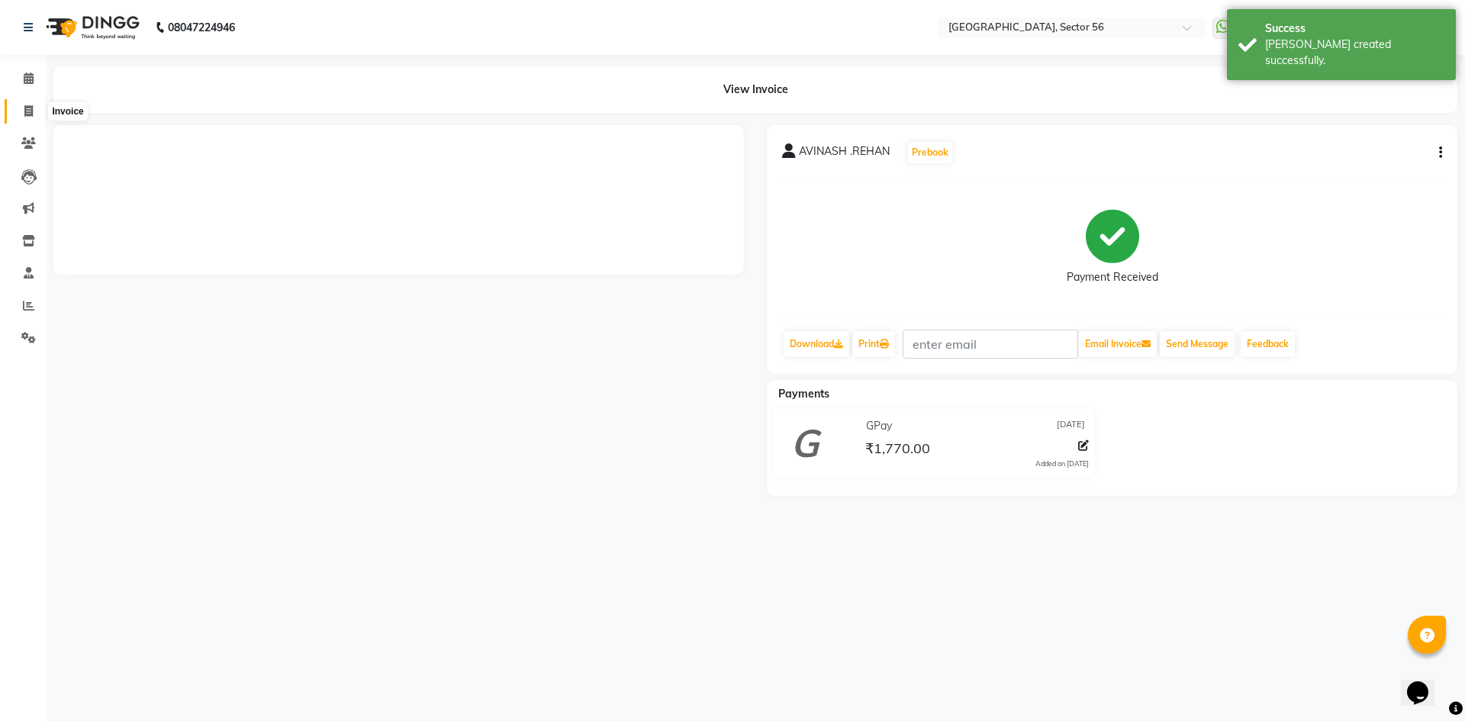
click at [27, 110] on icon at bounding box center [28, 110] width 8 height 11
select select "service"
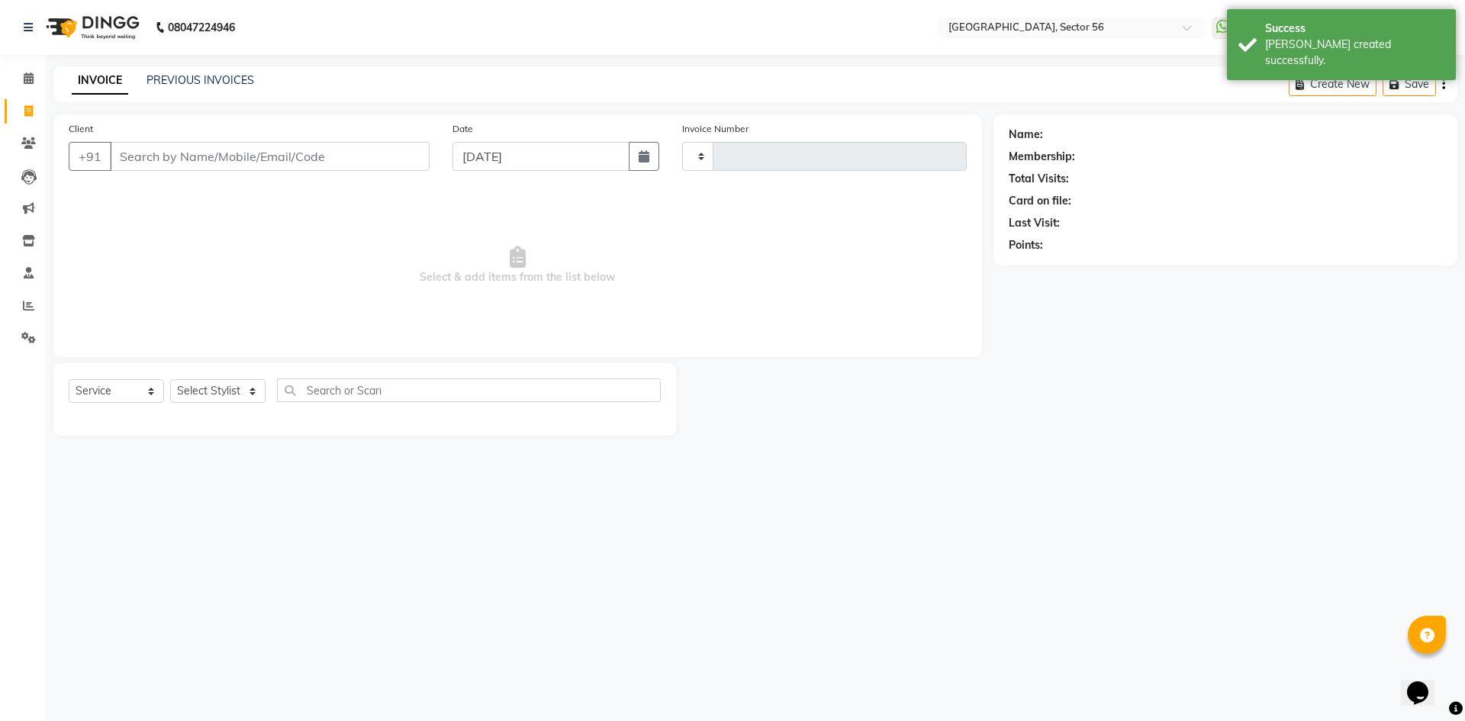
type input "6008"
select select "5557"
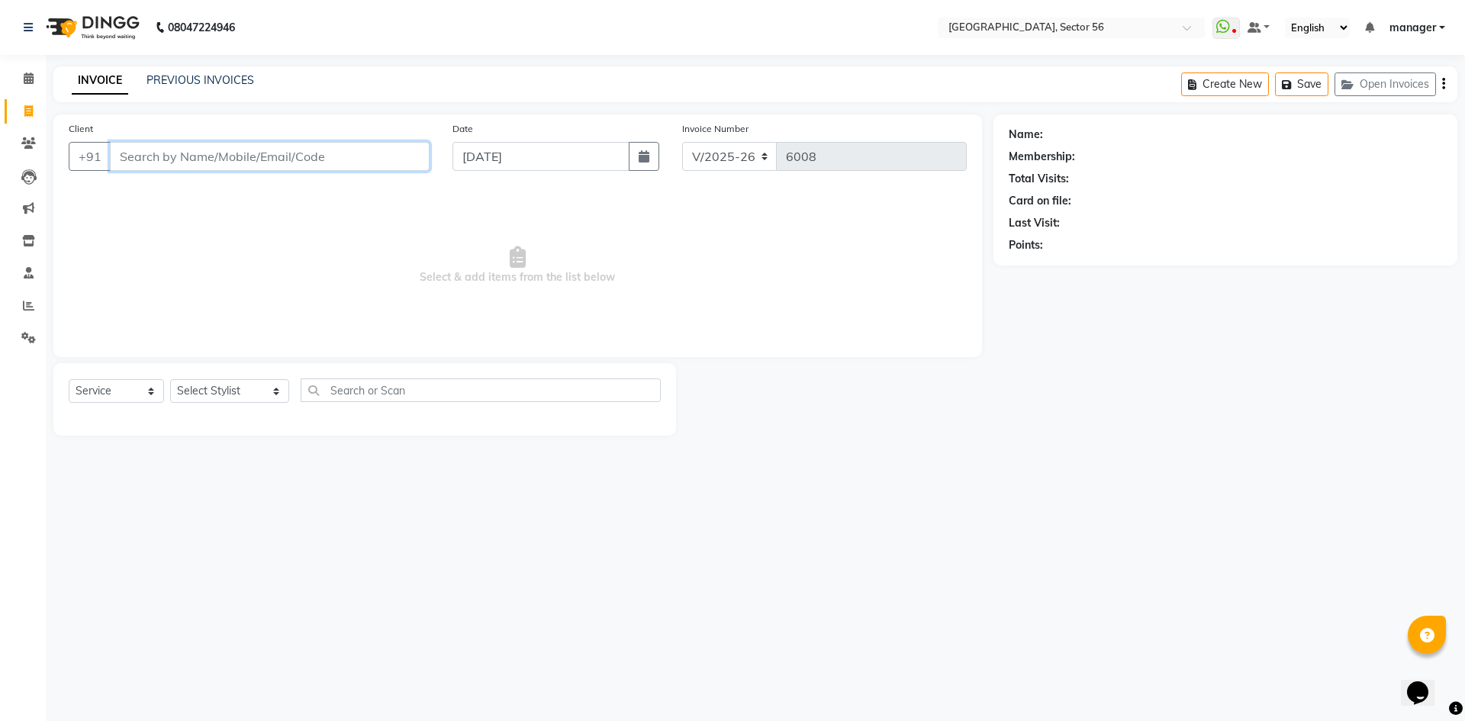
click at [136, 154] on input "Client" at bounding box center [270, 156] width 320 height 29
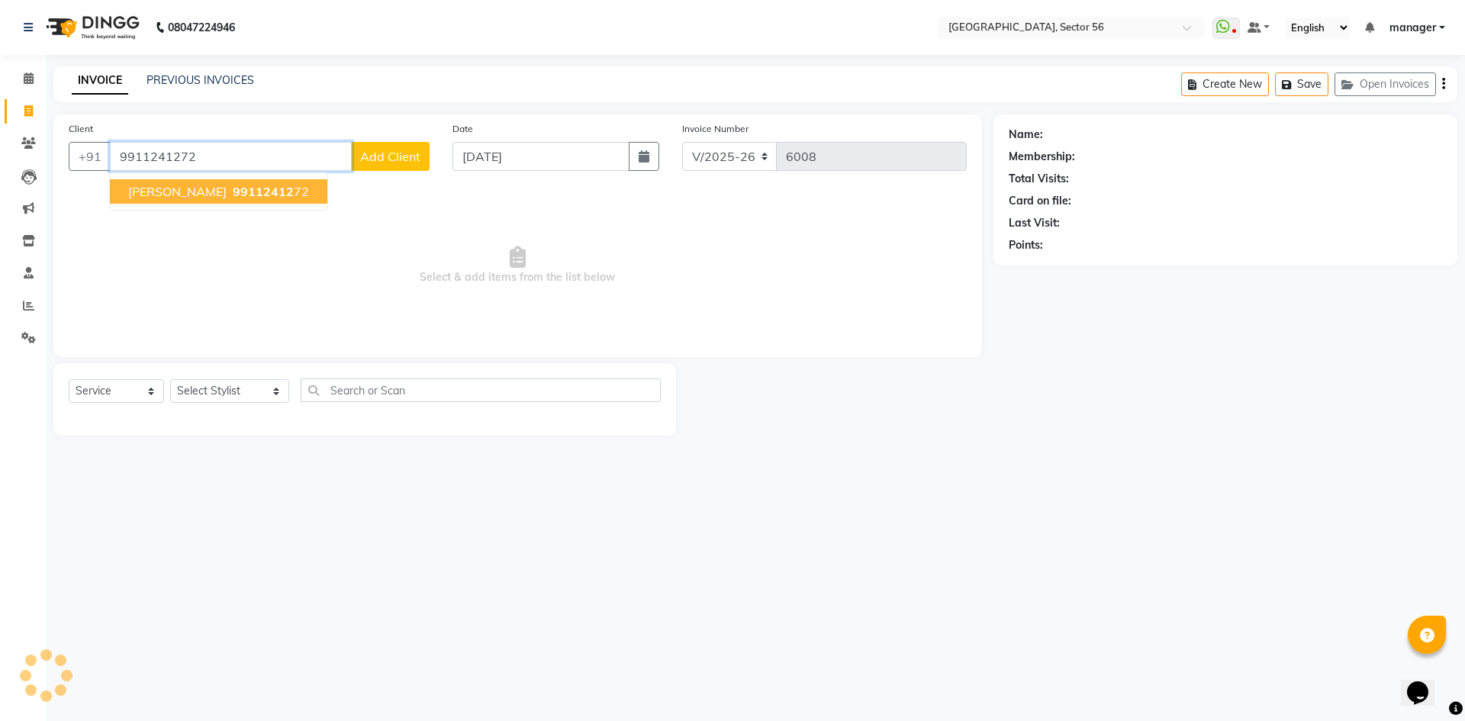
type input "9911241272"
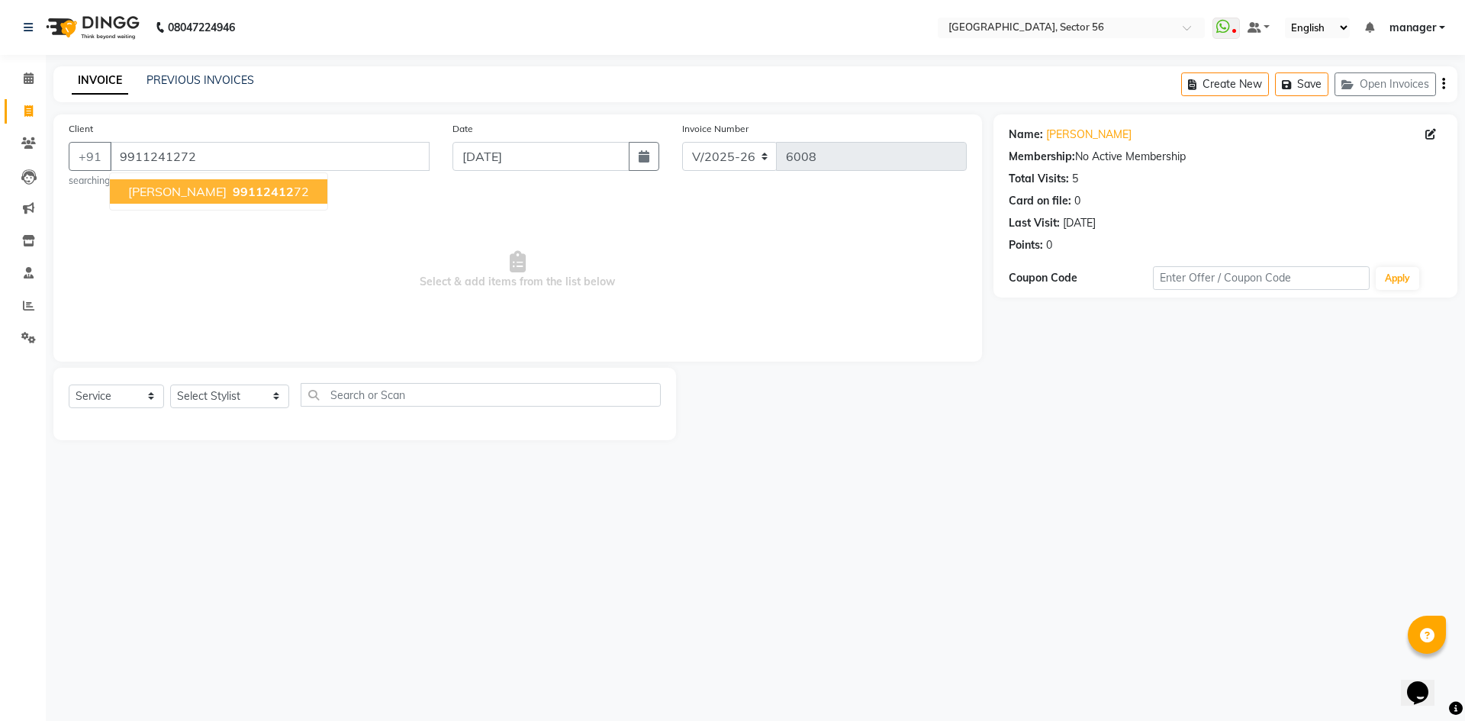
click at [153, 192] on span "[PERSON_NAME]" at bounding box center [177, 191] width 98 height 15
click at [217, 161] on input "9911241272" at bounding box center [270, 156] width 320 height 29
click at [222, 156] on input "9911241272" at bounding box center [270, 156] width 320 height 29
click at [216, 153] on input "9911241272" at bounding box center [270, 156] width 320 height 29
click at [220, 155] on input "9911241272" at bounding box center [270, 156] width 320 height 29
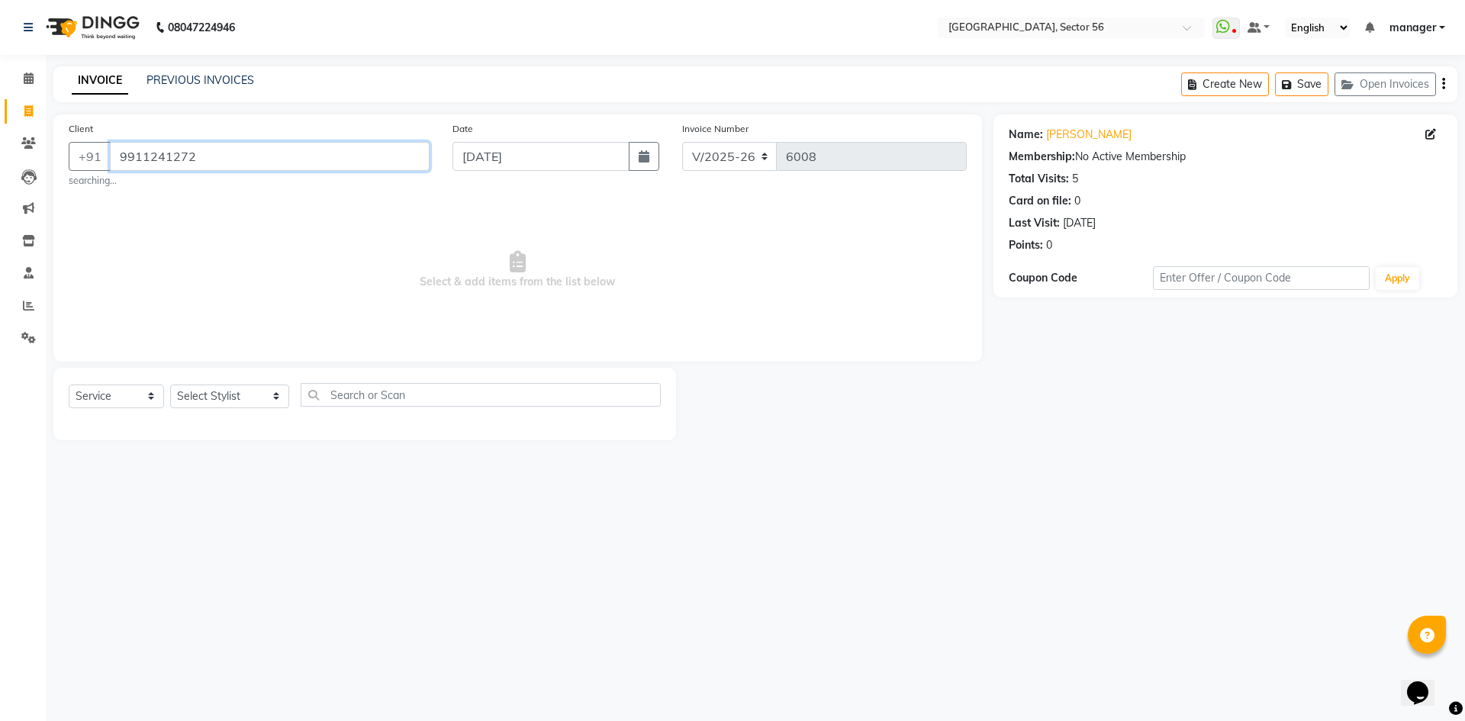
click at [220, 155] on input "9911241272" at bounding box center [270, 156] width 320 height 29
click at [0, 333] on li "Settings" at bounding box center [23, 338] width 46 height 33
click at [224, 397] on select "Select Stylist [PERSON_NAME] [PERSON_NAME] [PERSON_NAME] MARKET STAFF amit amit…" at bounding box center [229, 396] width 119 height 24
select select "43528"
click at [170, 384] on select "Select Stylist [PERSON_NAME] [PERSON_NAME] [PERSON_NAME] MARKET STAFF amit amit…" at bounding box center [229, 396] width 119 height 24
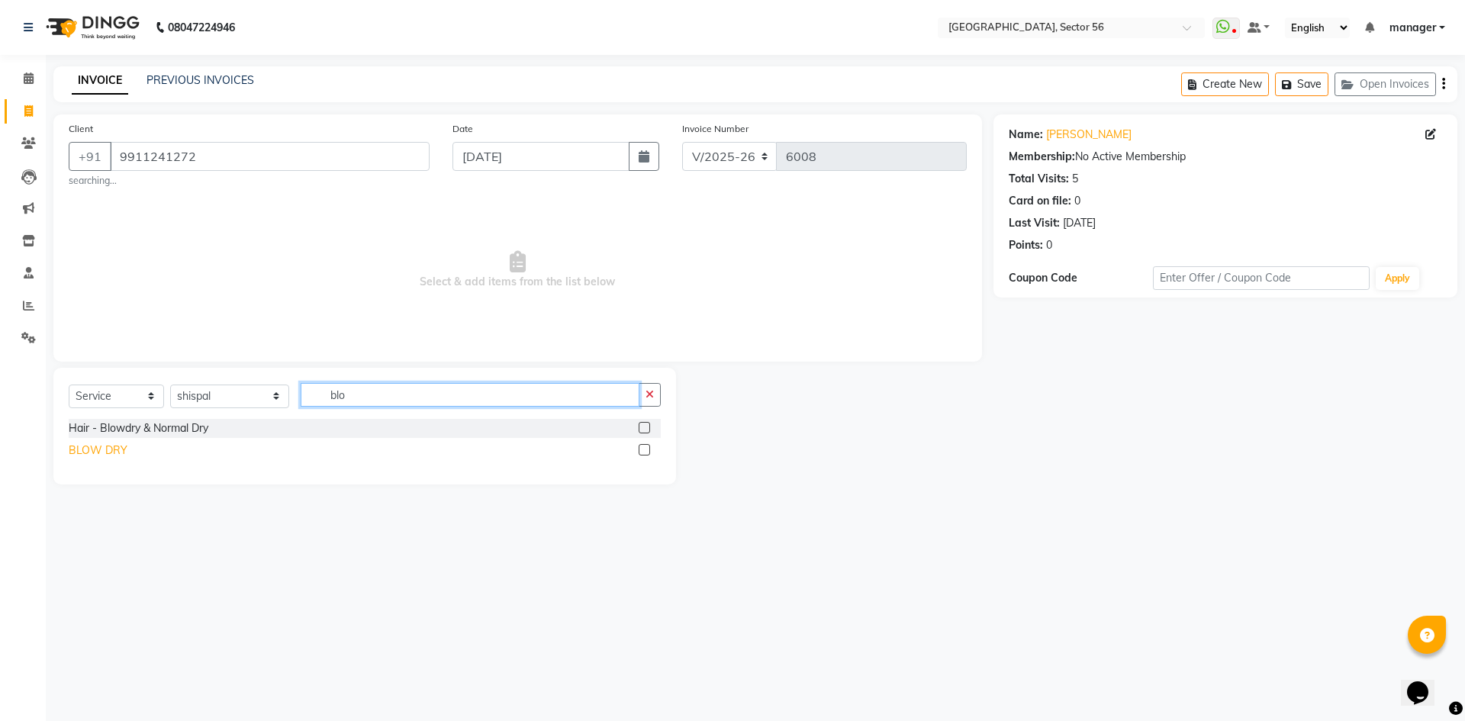
type input "blo"
click at [100, 450] on div "BLOW DRY" at bounding box center [98, 450] width 59 height 16
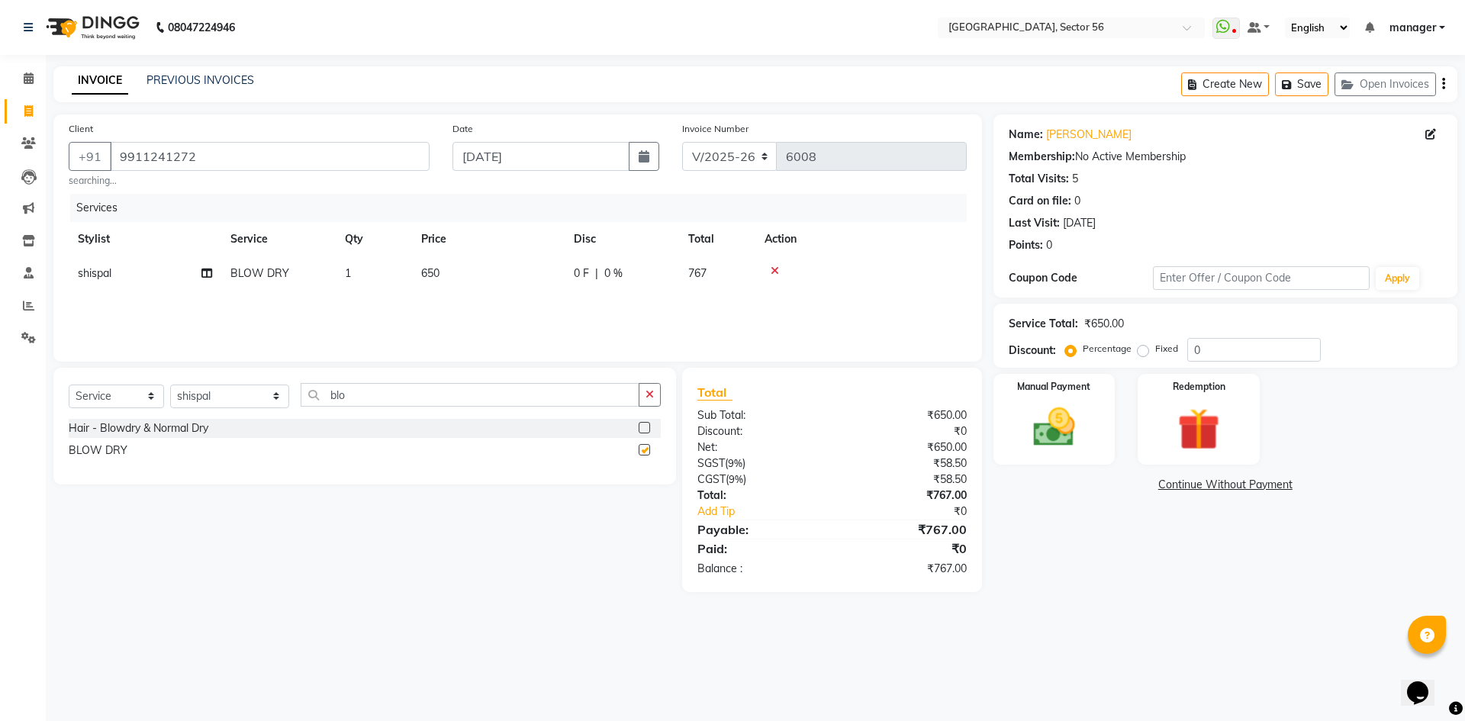
checkbox input "false"
click at [1092, 443] on div "Manual Payment" at bounding box center [1053, 419] width 127 height 94
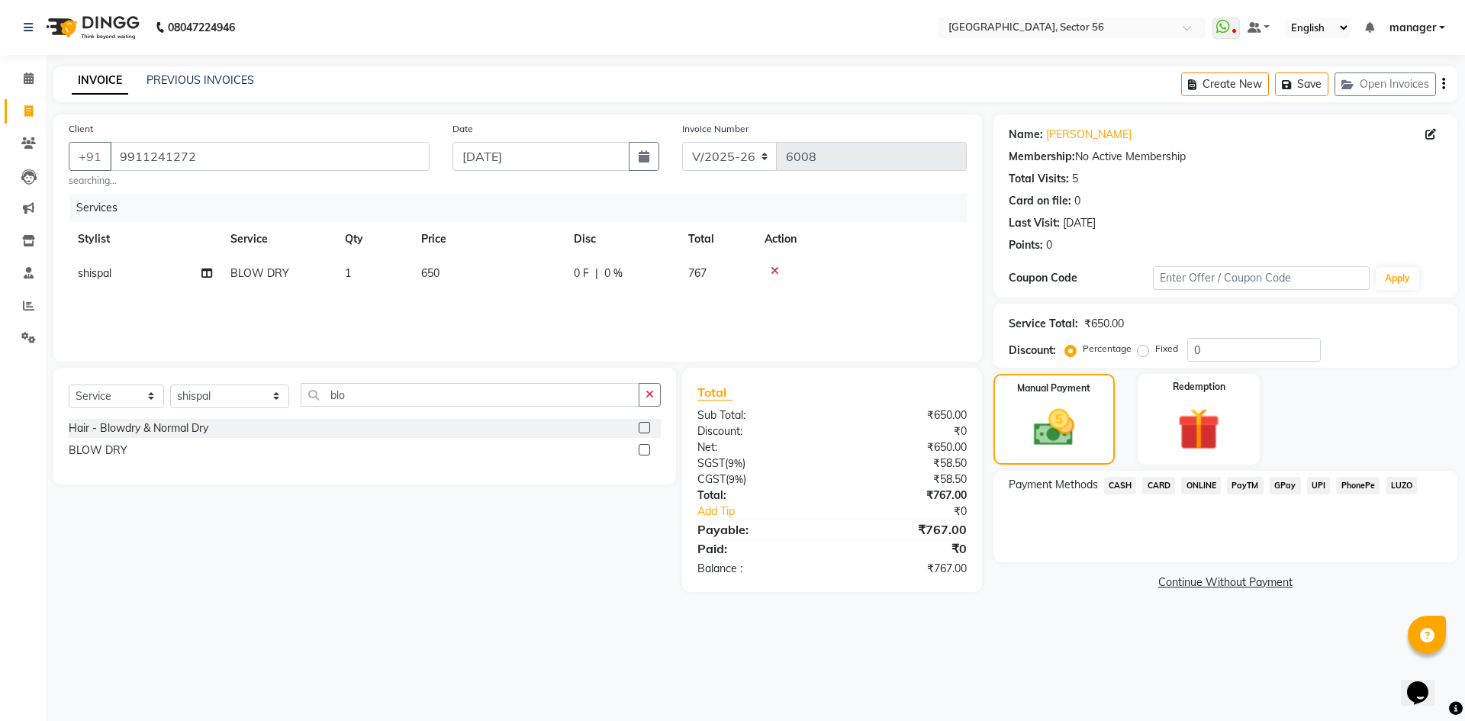
click at [1285, 488] on span "GPay" at bounding box center [1284, 486] width 31 height 18
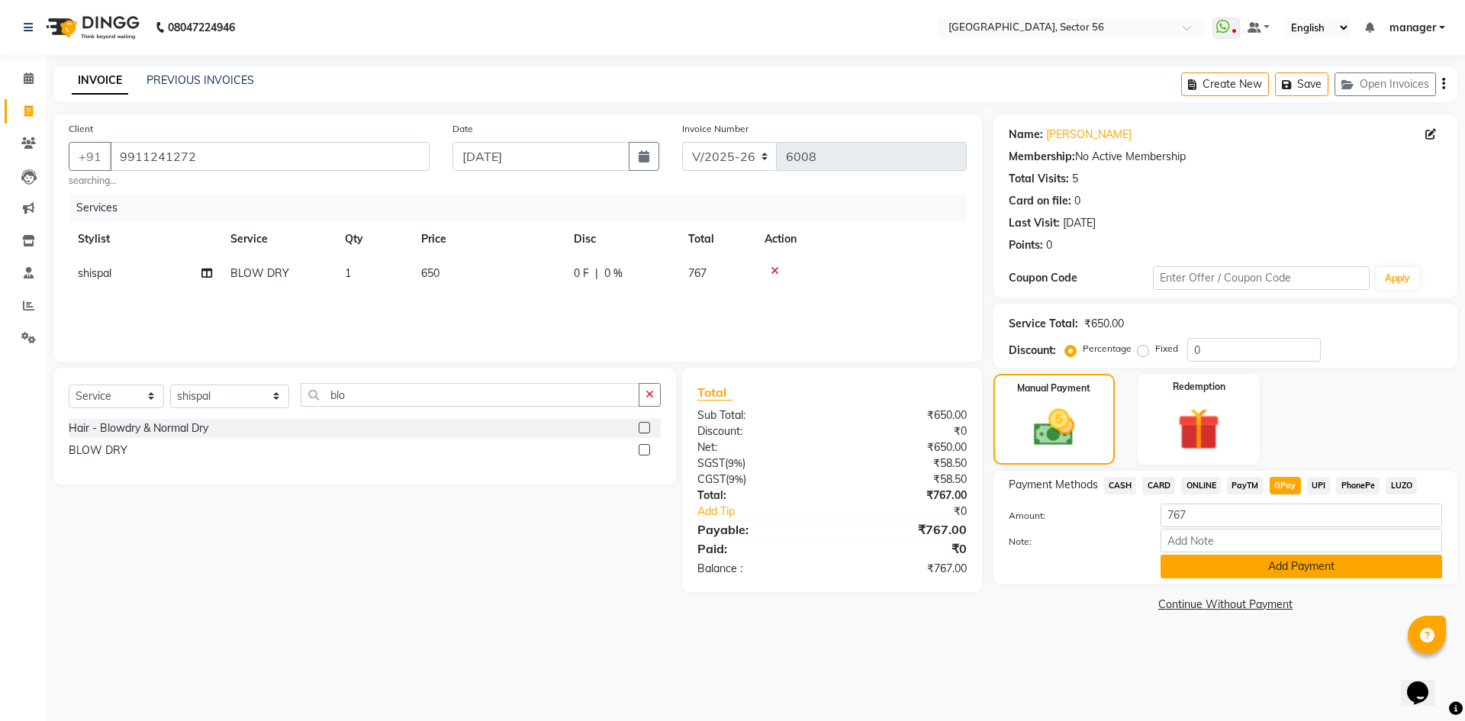
click at [1271, 574] on button "Add Payment" at bounding box center [1300, 567] width 281 height 24
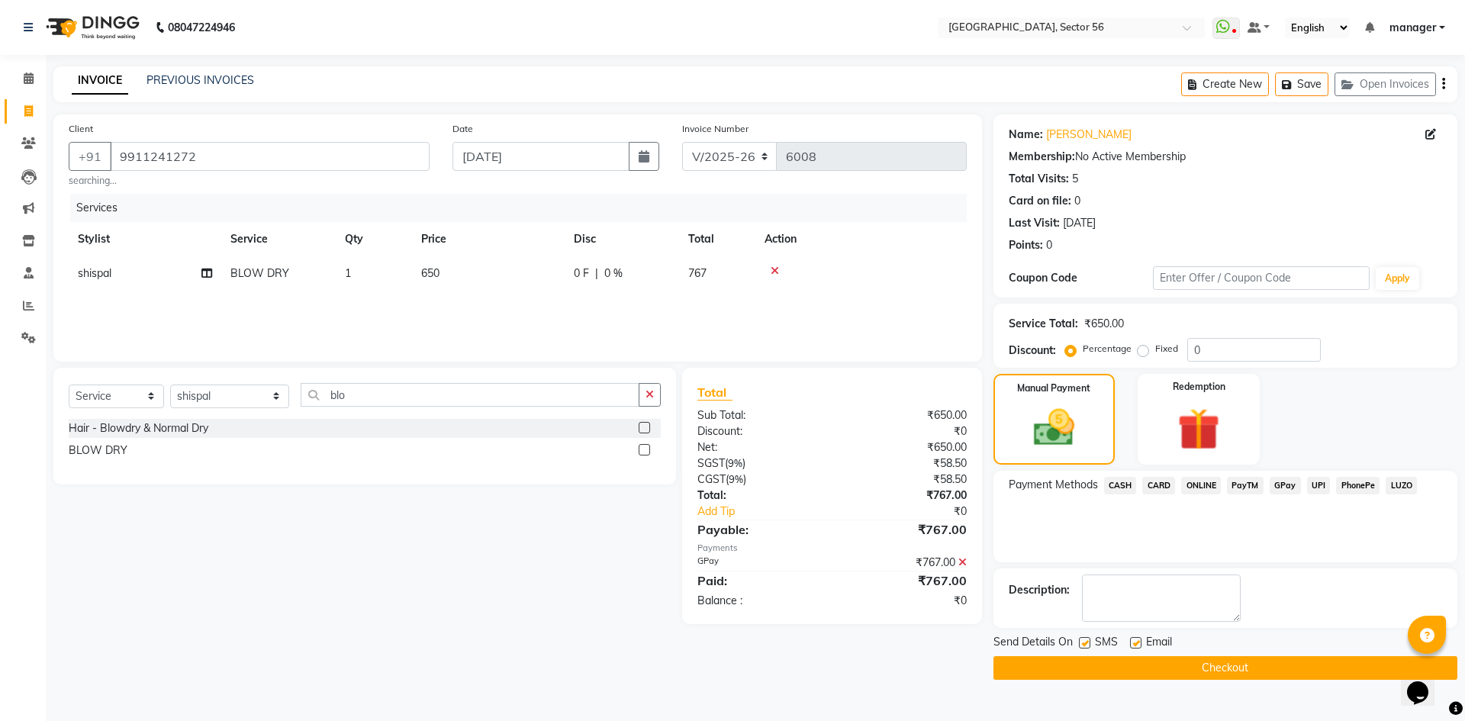
click at [1224, 662] on button "Checkout" at bounding box center [1225, 668] width 464 height 24
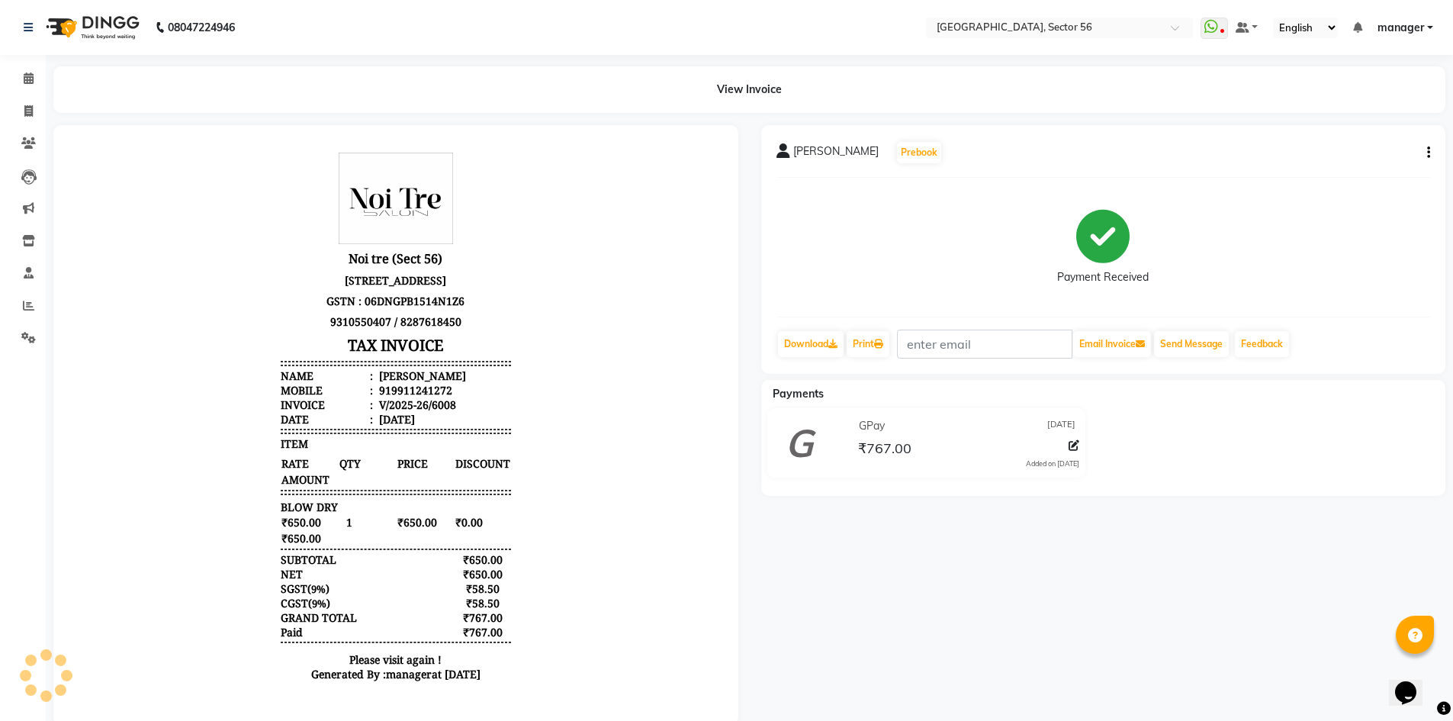
scroll to position [38, 0]
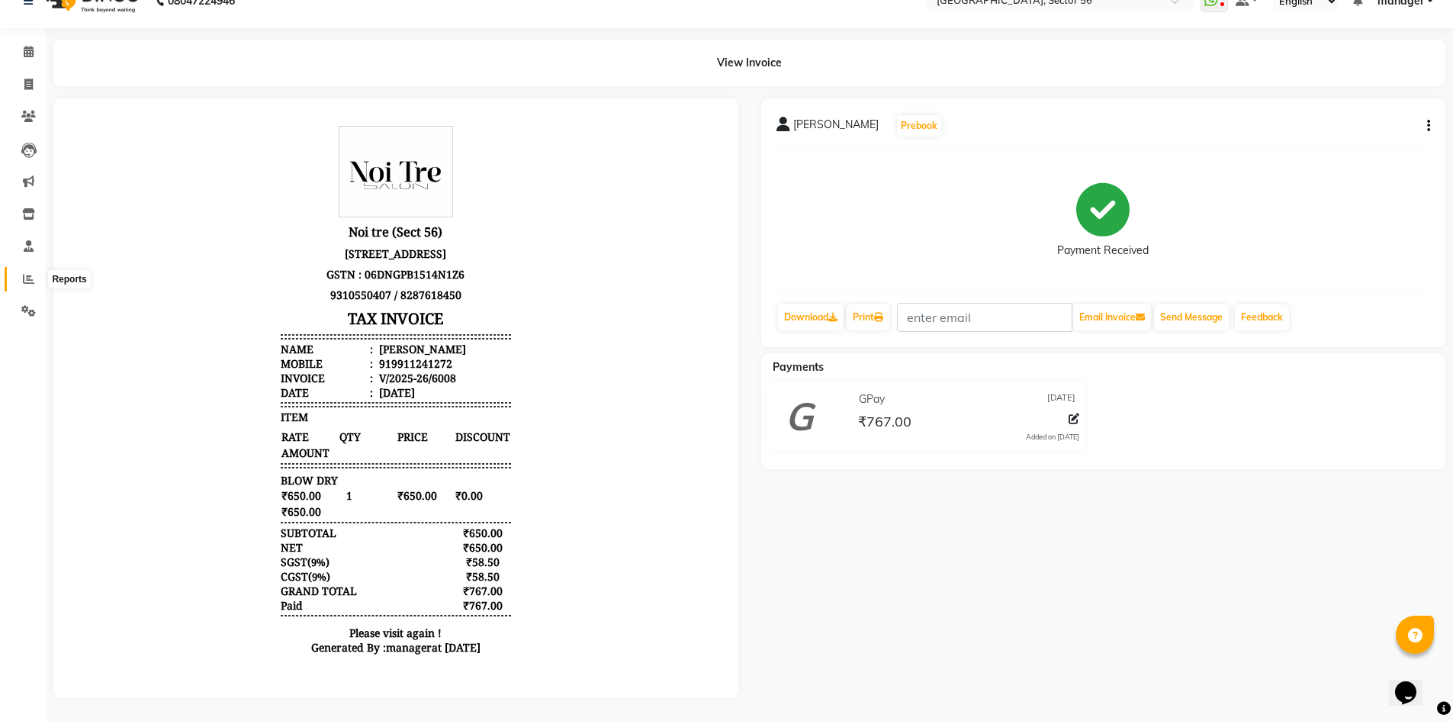
click at [27, 273] on icon at bounding box center [28, 278] width 11 height 11
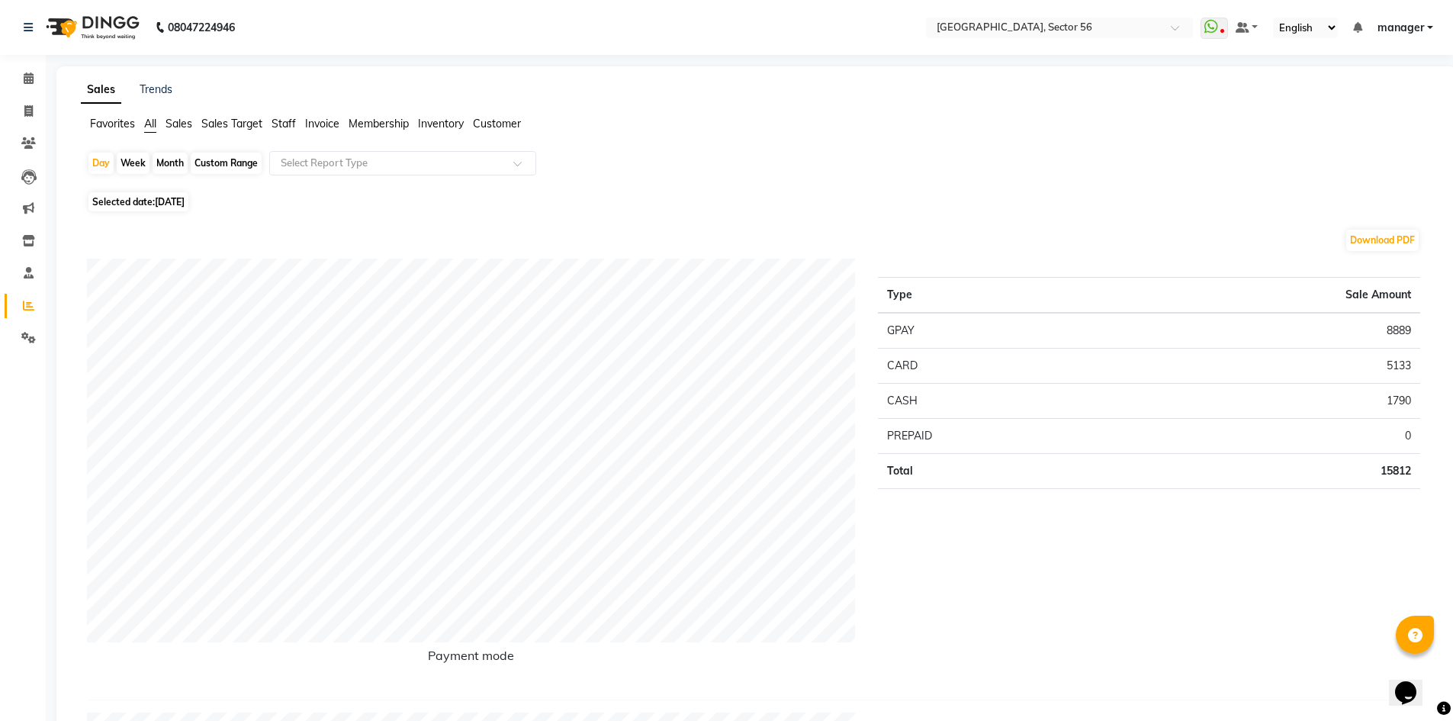
click at [172, 165] on div "Month" at bounding box center [170, 163] width 35 height 21
select select "9"
select select "2025"
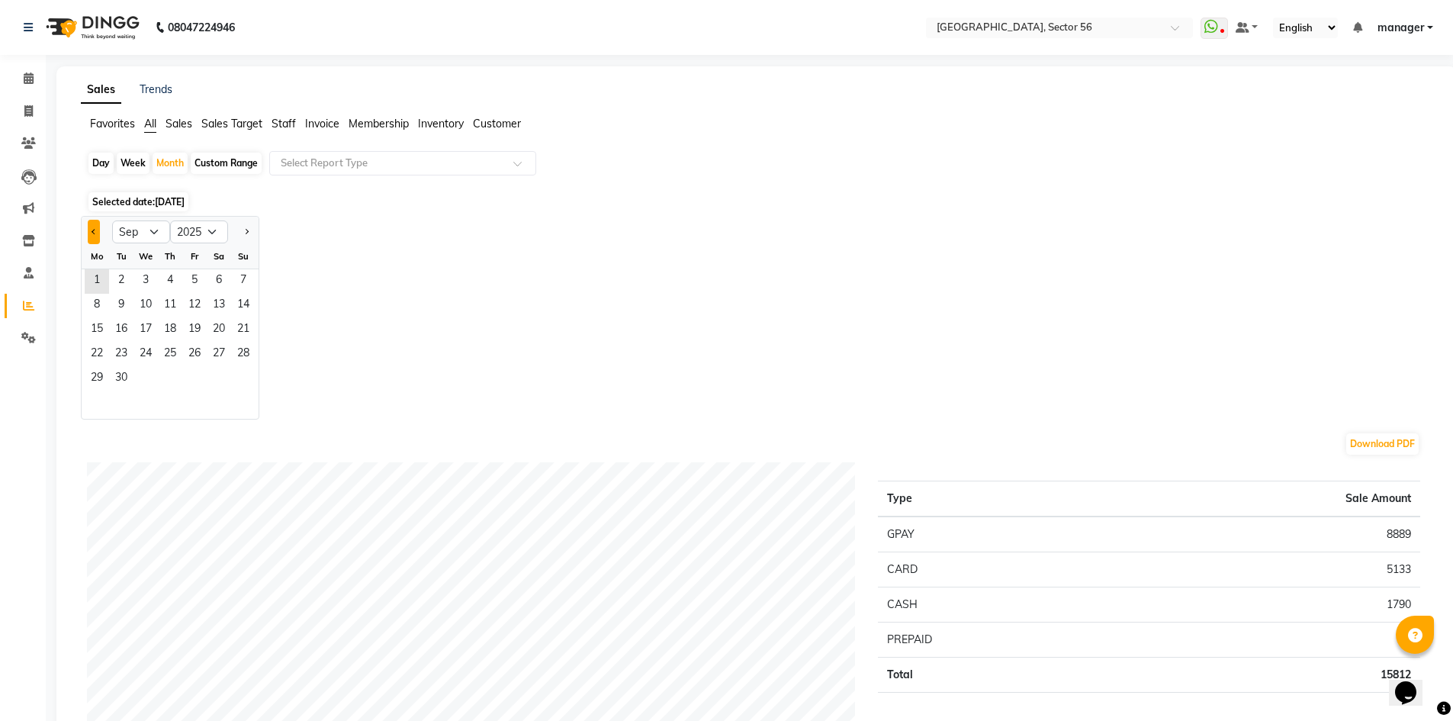
click at [92, 233] on button "Previous month" at bounding box center [94, 232] width 12 height 24
select select "8"
click at [195, 281] on span "1" at bounding box center [194, 281] width 24 height 24
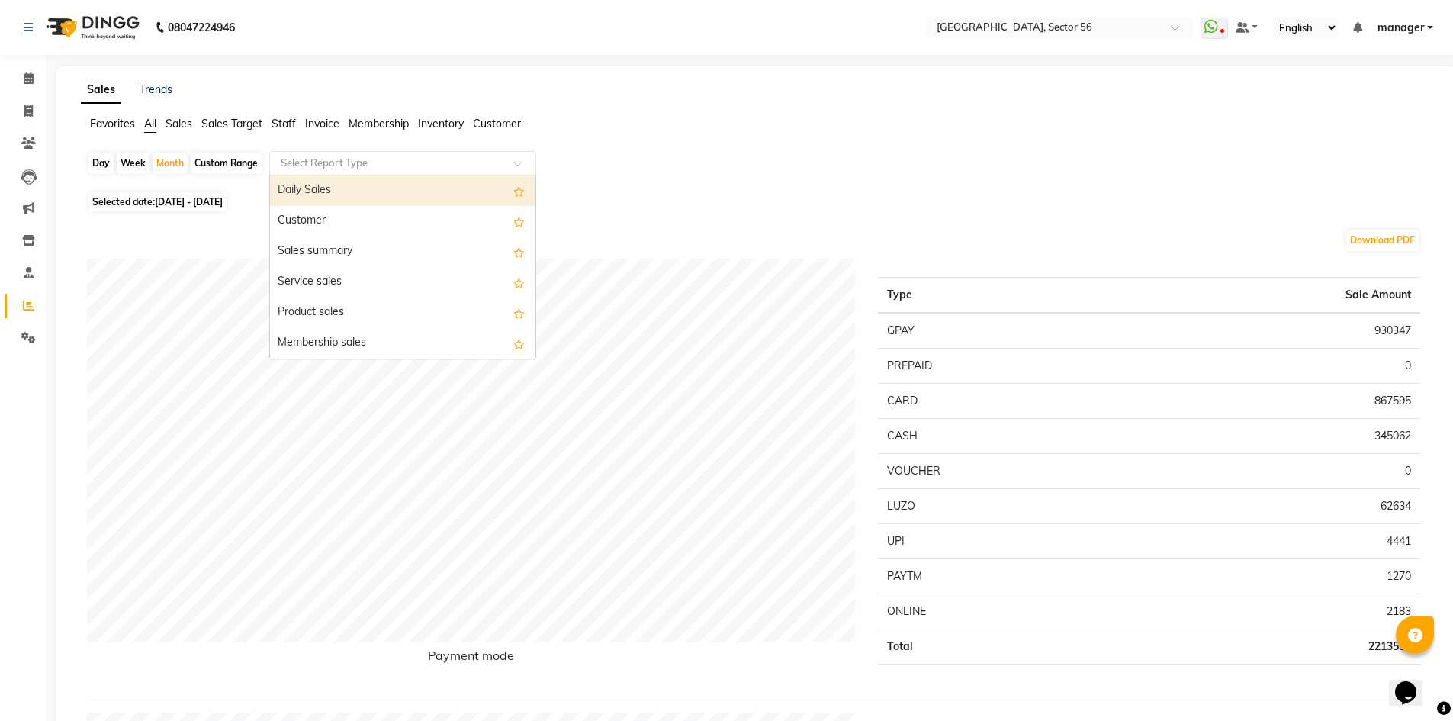
click at [385, 156] on input "text" at bounding box center [388, 163] width 220 height 15
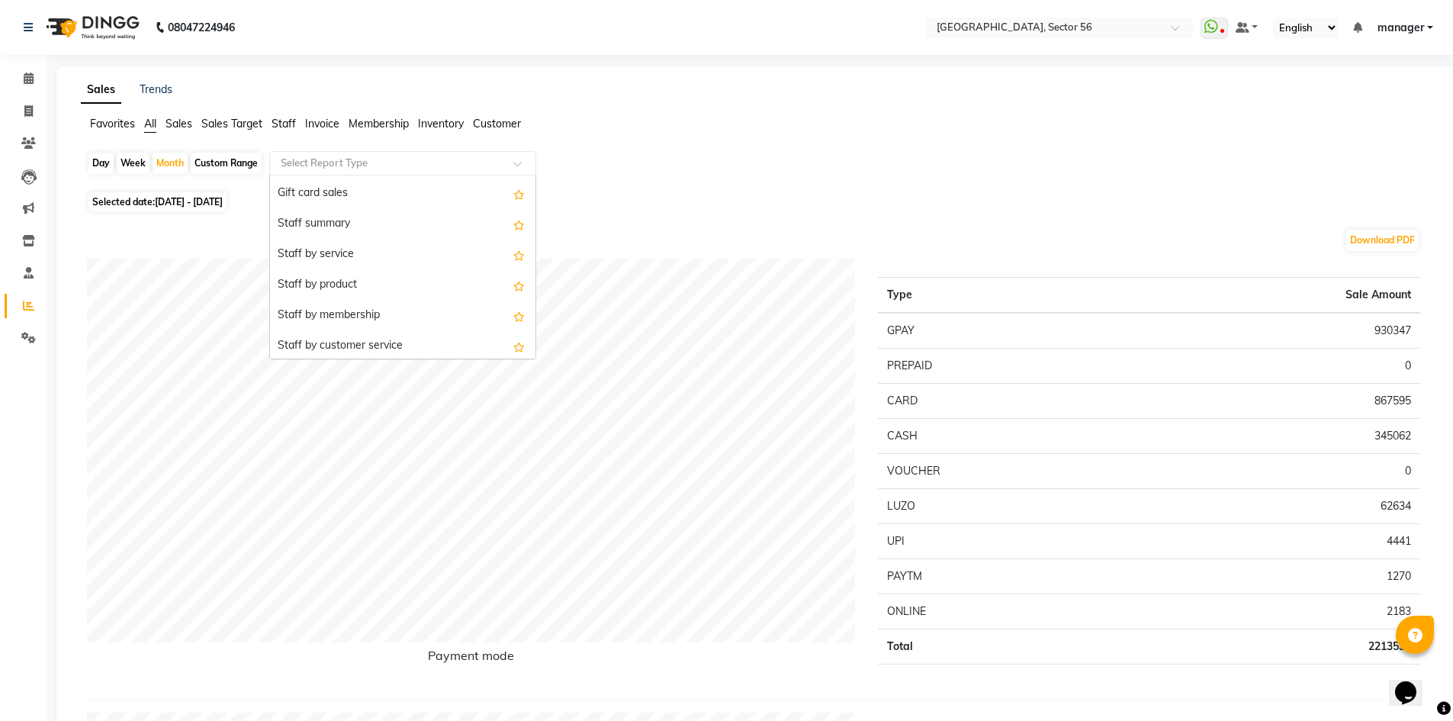
scroll to position [305, 0]
click at [375, 316] on div "Staff by service" at bounding box center [402, 313] width 265 height 31
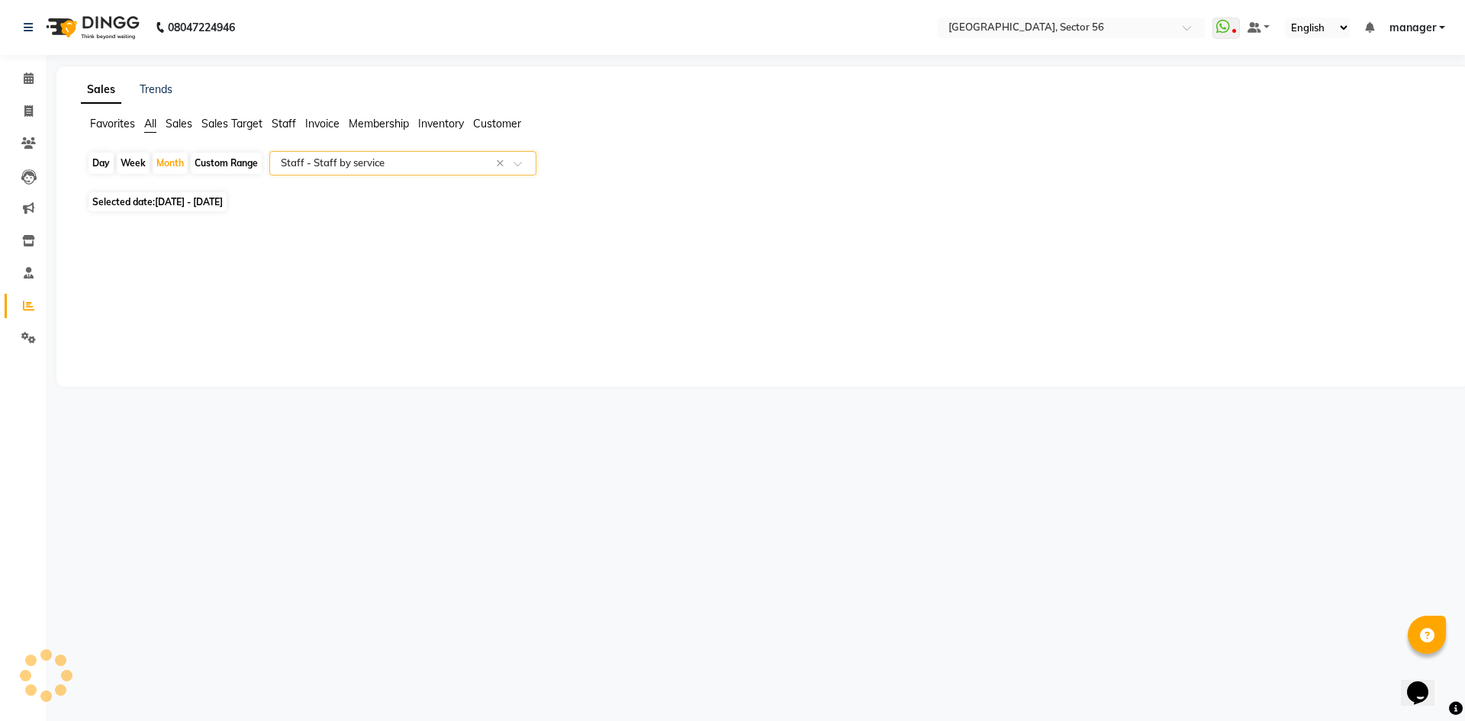
select select "full_report"
select select "csv"
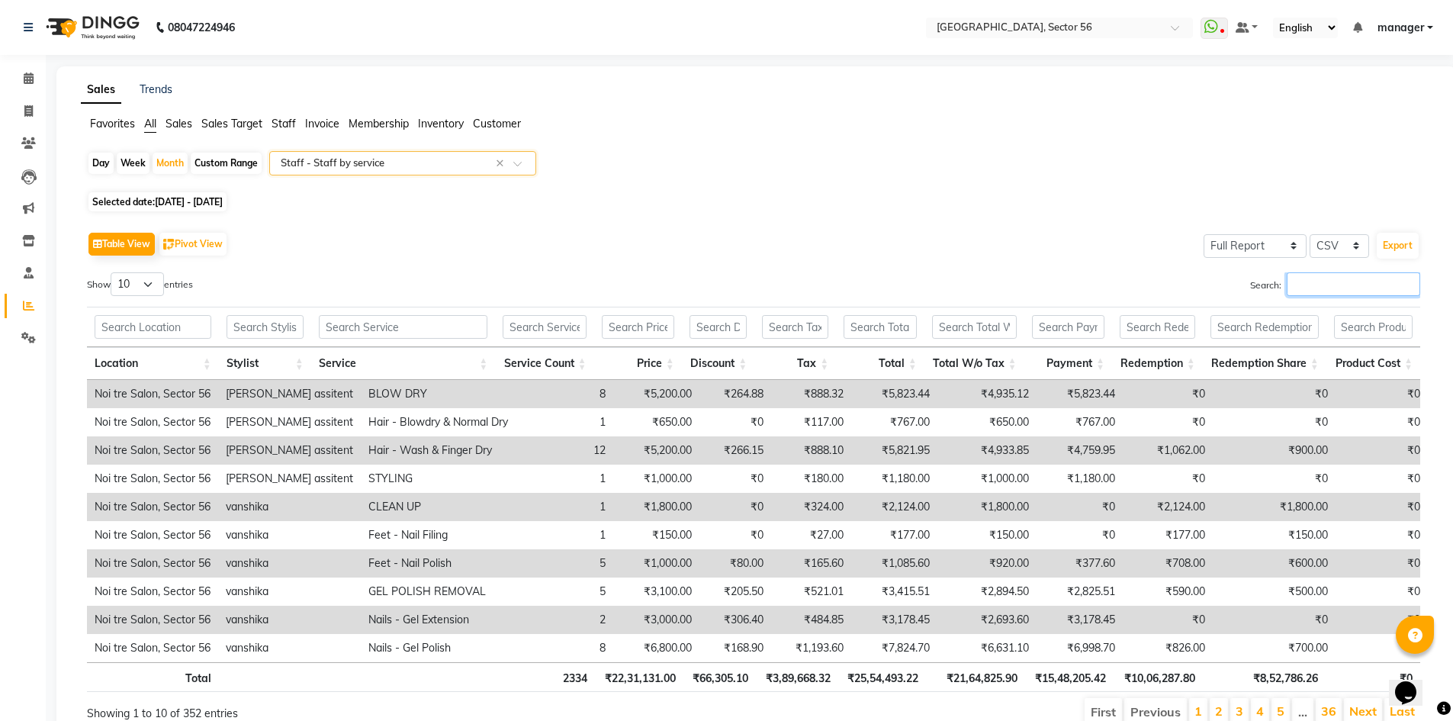
click at [1329, 291] on input "Search:" at bounding box center [1353, 284] width 133 height 24
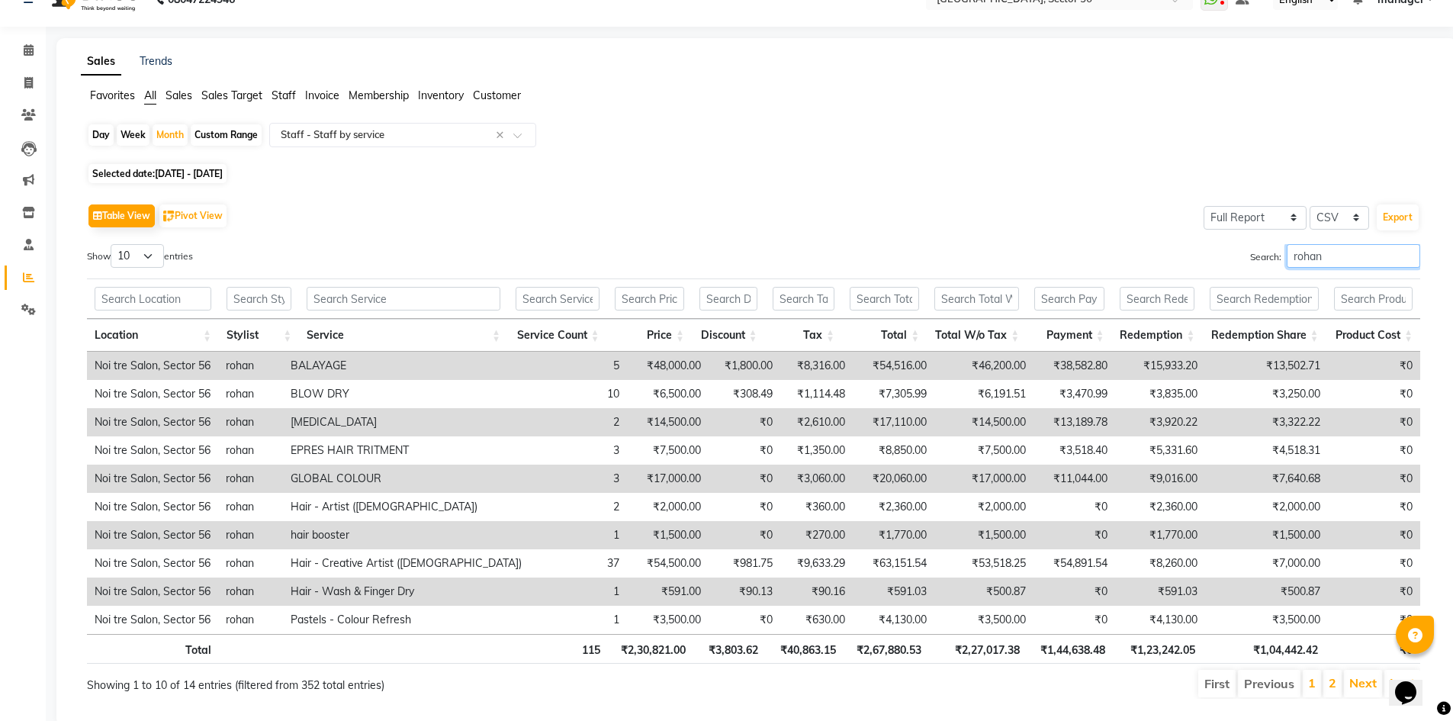
scroll to position [0, 0]
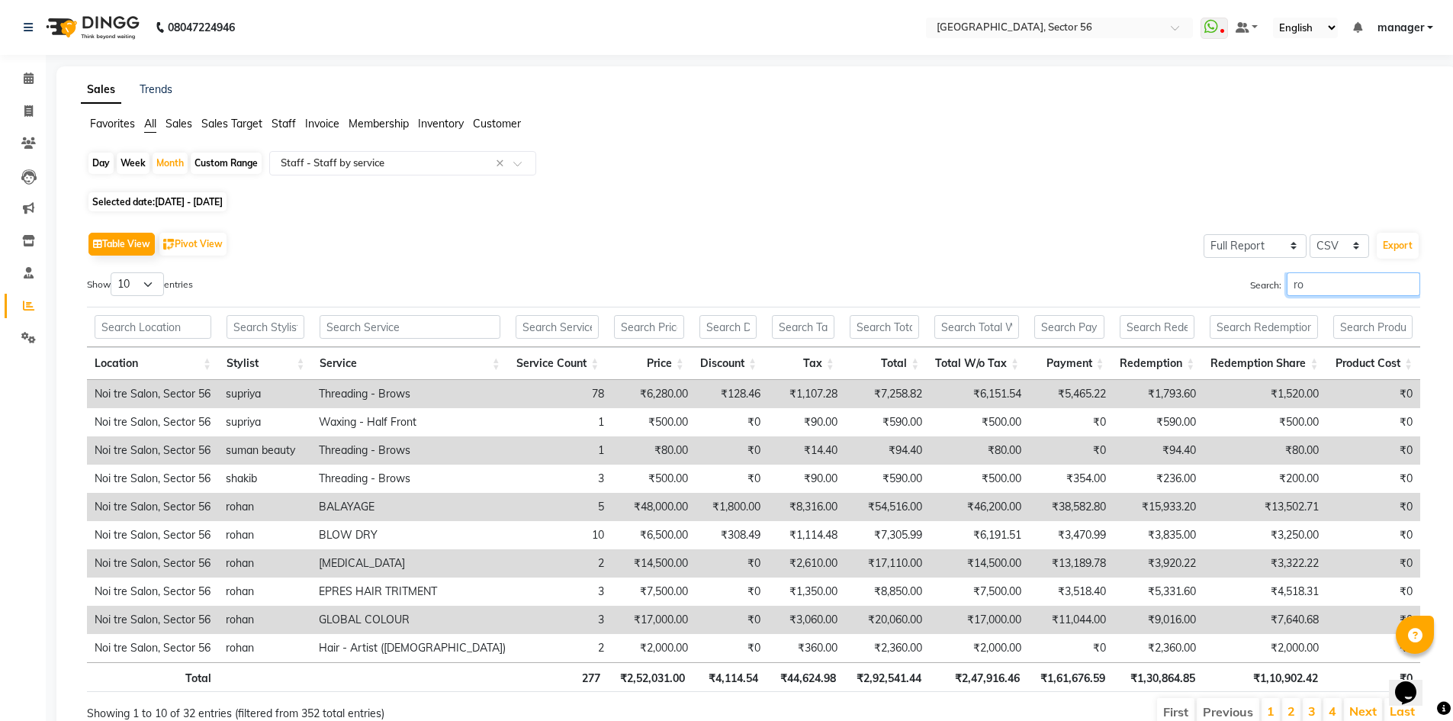
type input "r"
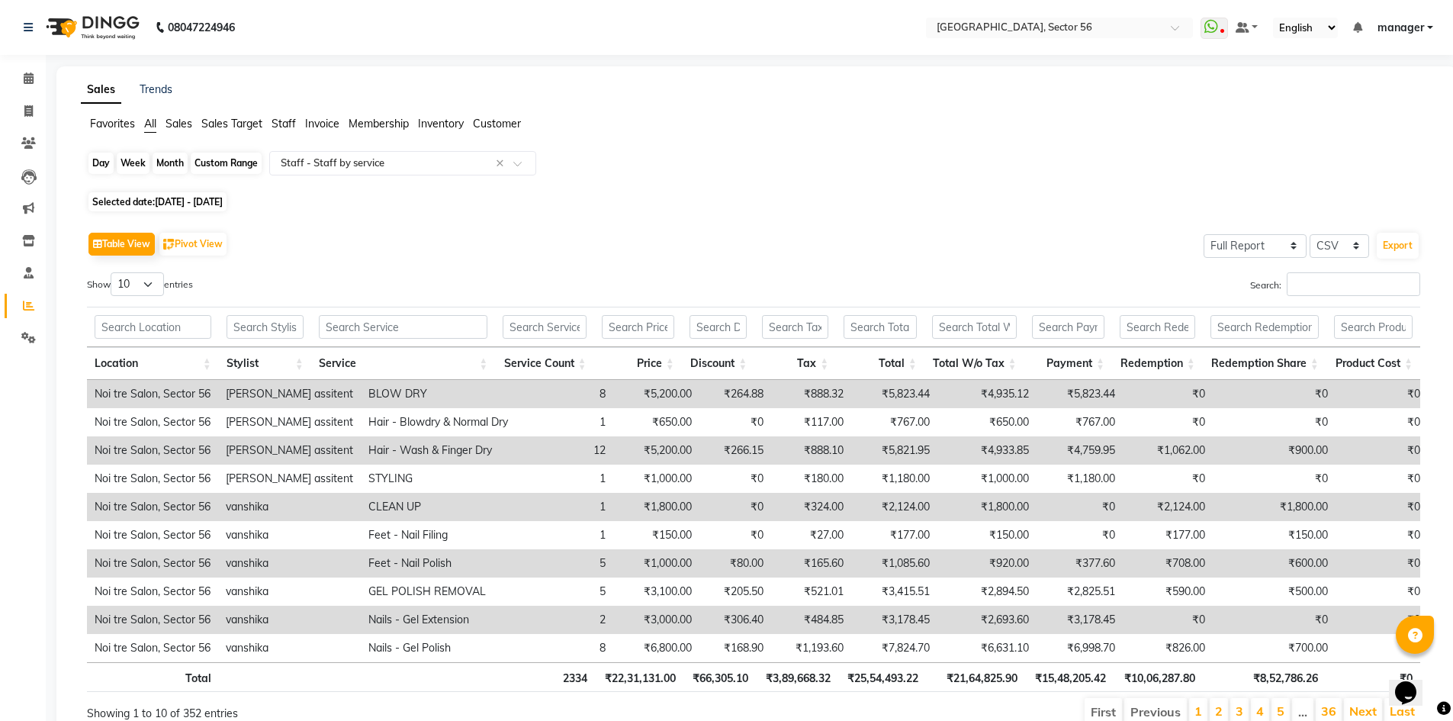
click at [175, 168] on div "Month" at bounding box center [170, 163] width 35 height 21
select select "8"
select select "2025"
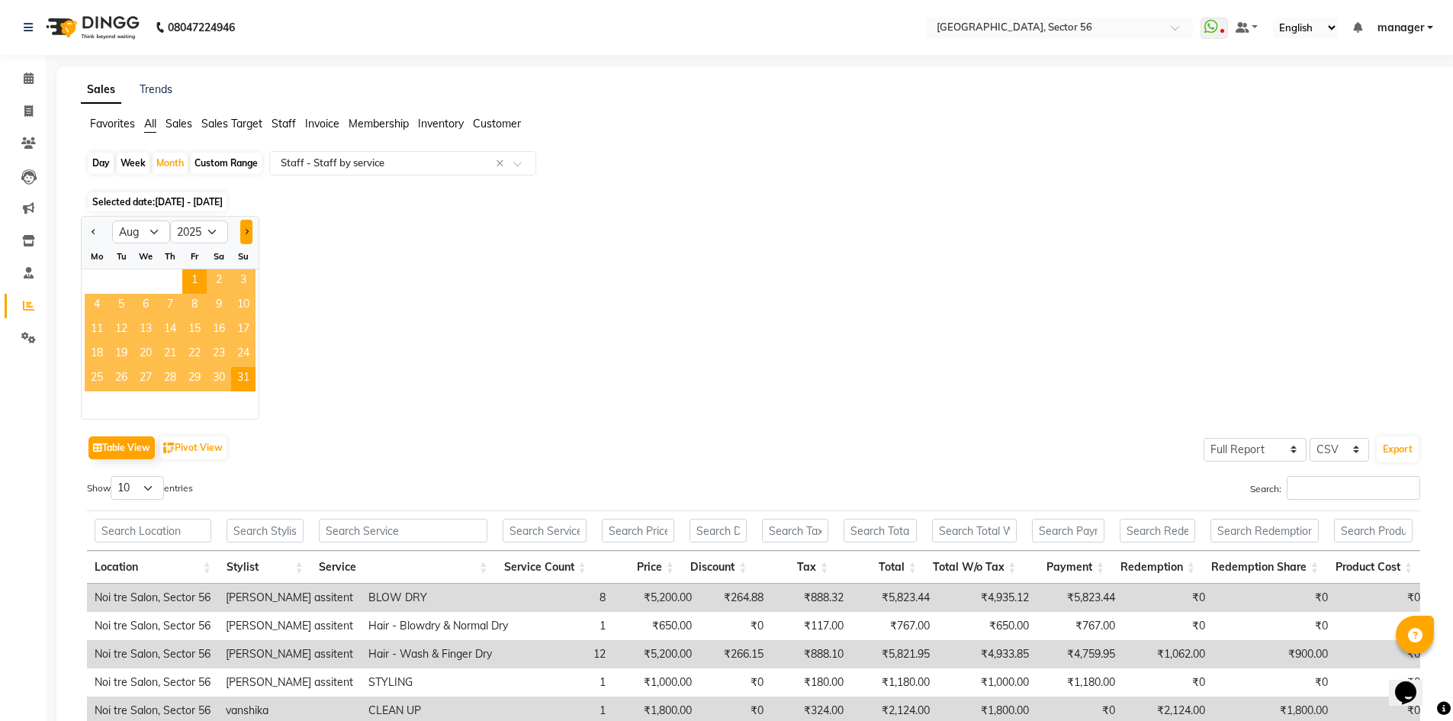
click at [249, 236] on button "Next month" at bounding box center [246, 232] width 12 height 24
select select "9"
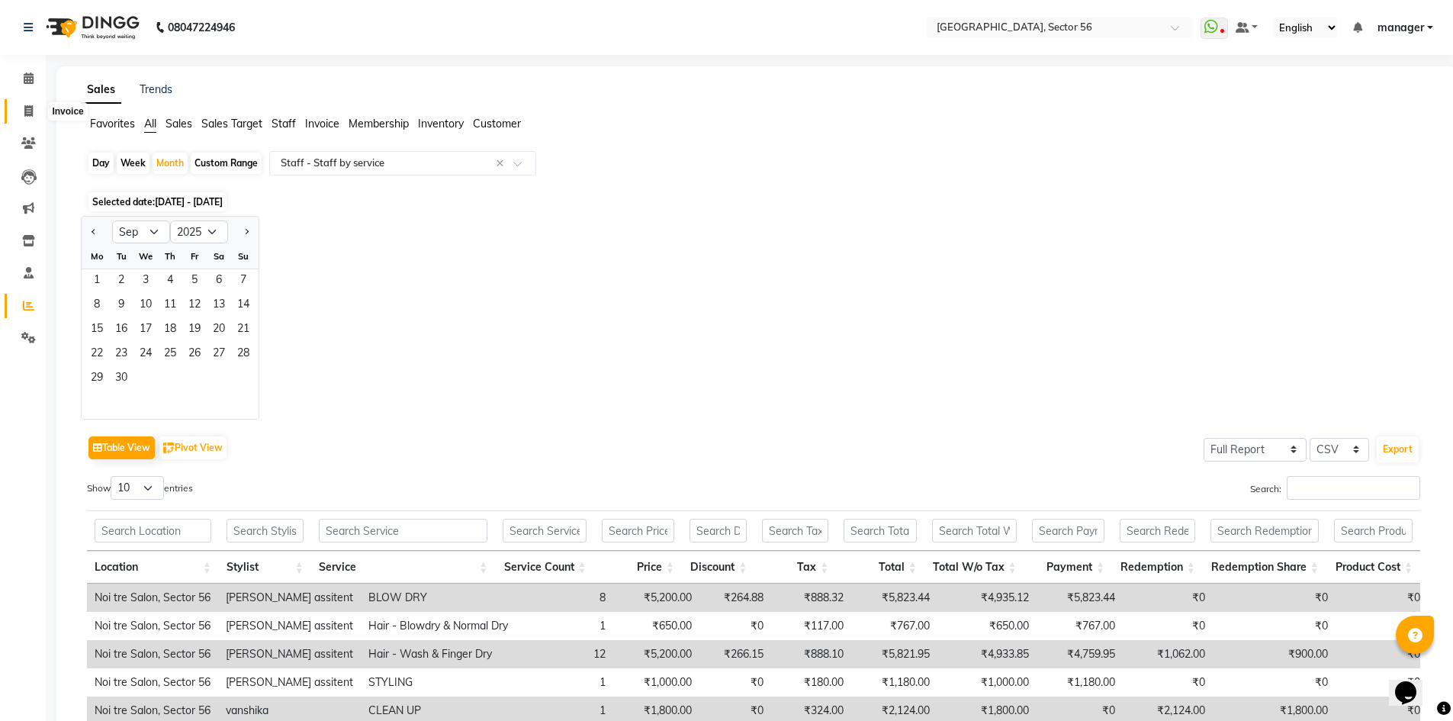
click at [34, 114] on span at bounding box center [28, 112] width 27 height 18
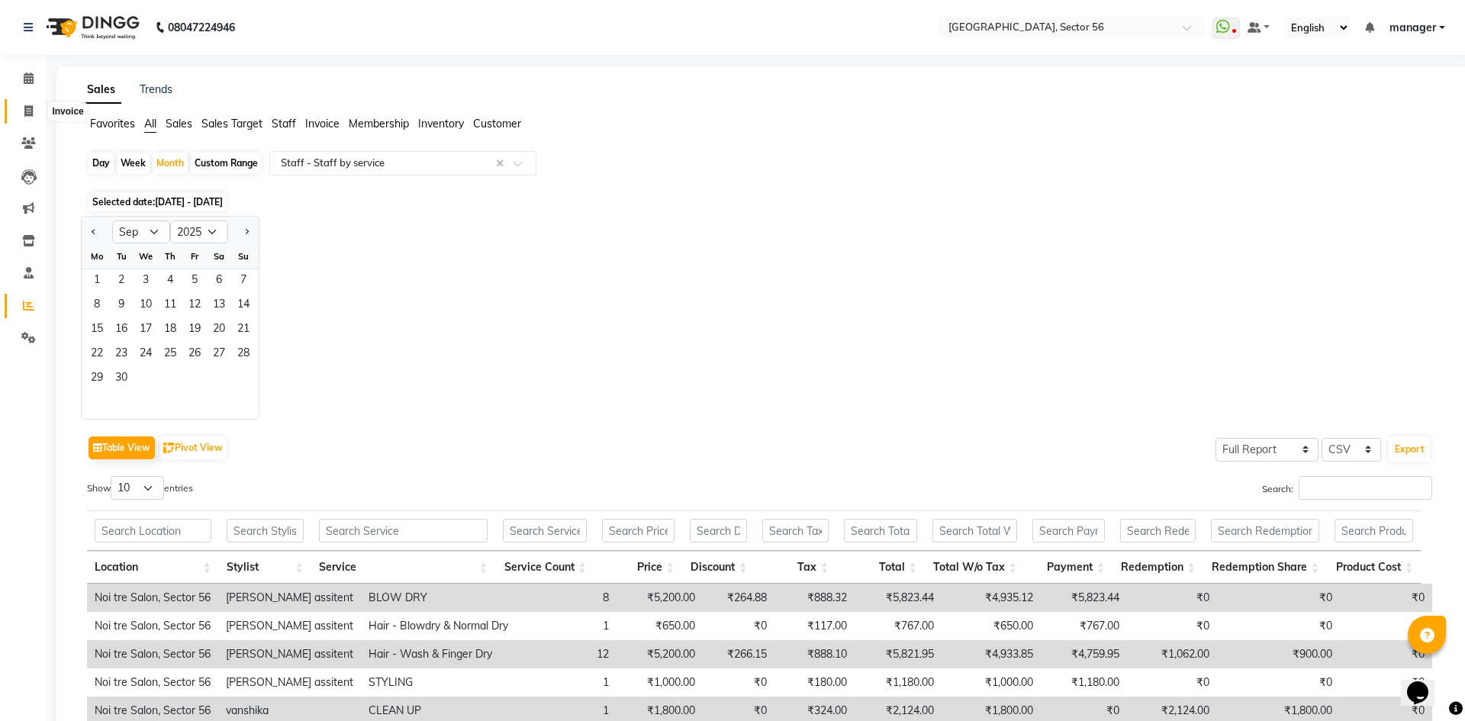
select select "service"
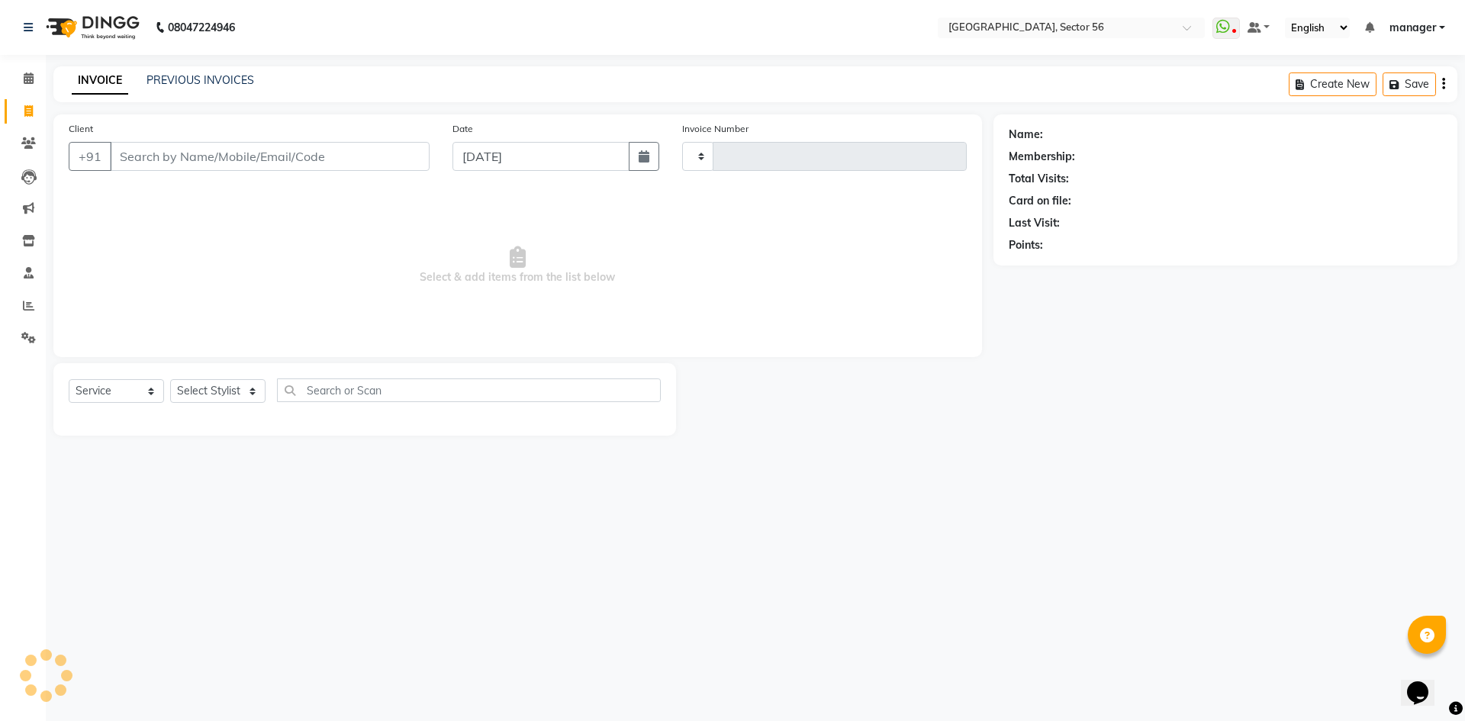
type input "6009"
select select "5557"
click at [543, 581] on div "08047224946 Select Location × [GEOGRAPHIC_DATA], Sector 56 WhatsApp Status ✕ St…" at bounding box center [732, 360] width 1465 height 721
click at [30, 311] on span at bounding box center [28, 307] width 27 height 18
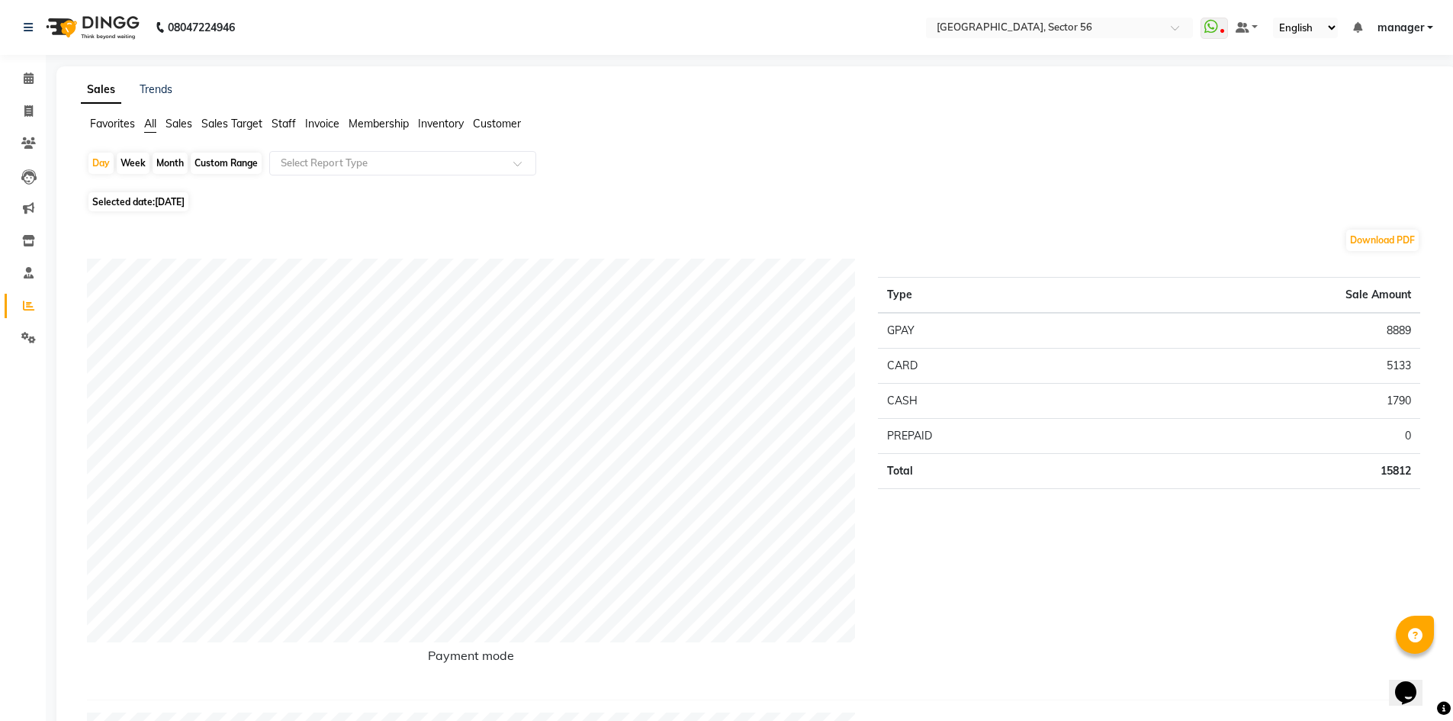
click at [285, 122] on span "Staff" at bounding box center [284, 124] width 24 height 14
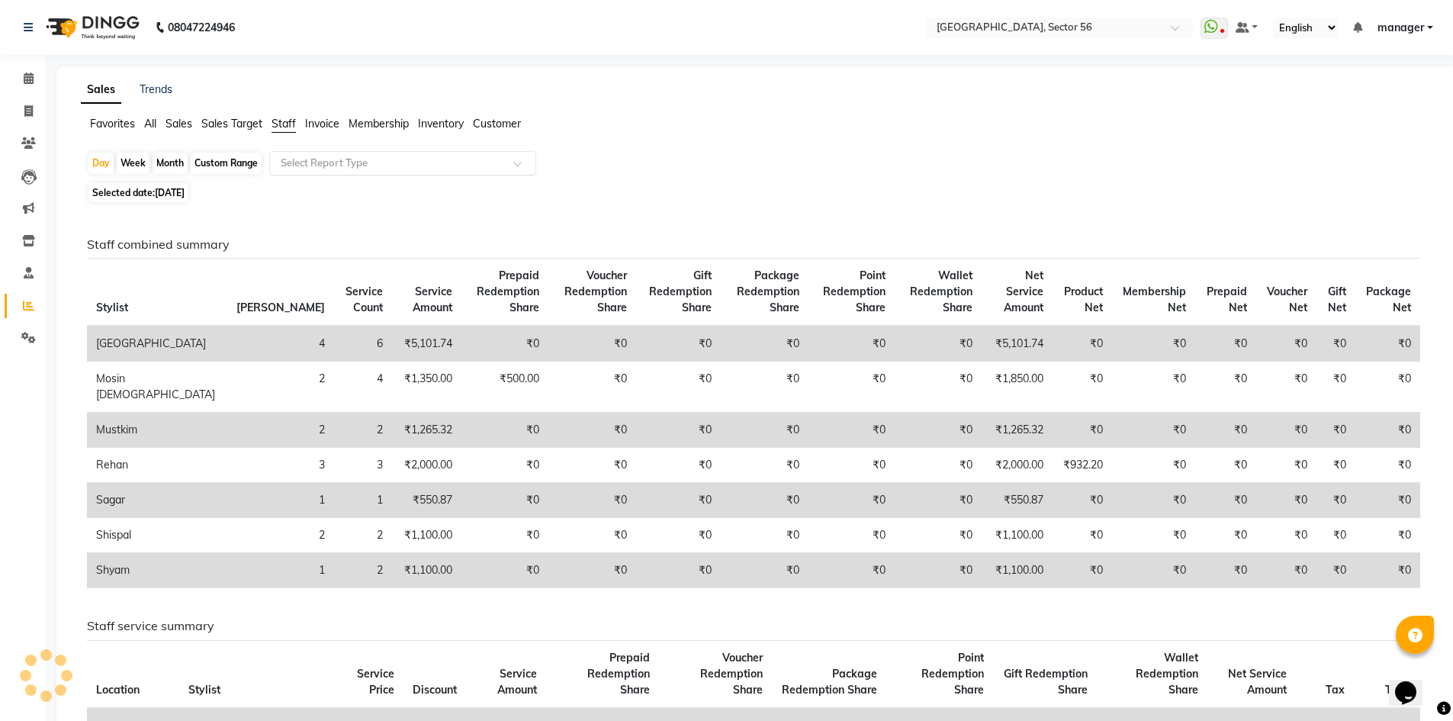
click at [327, 155] on div "Select Report Type" at bounding box center [402, 163] width 267 height 24
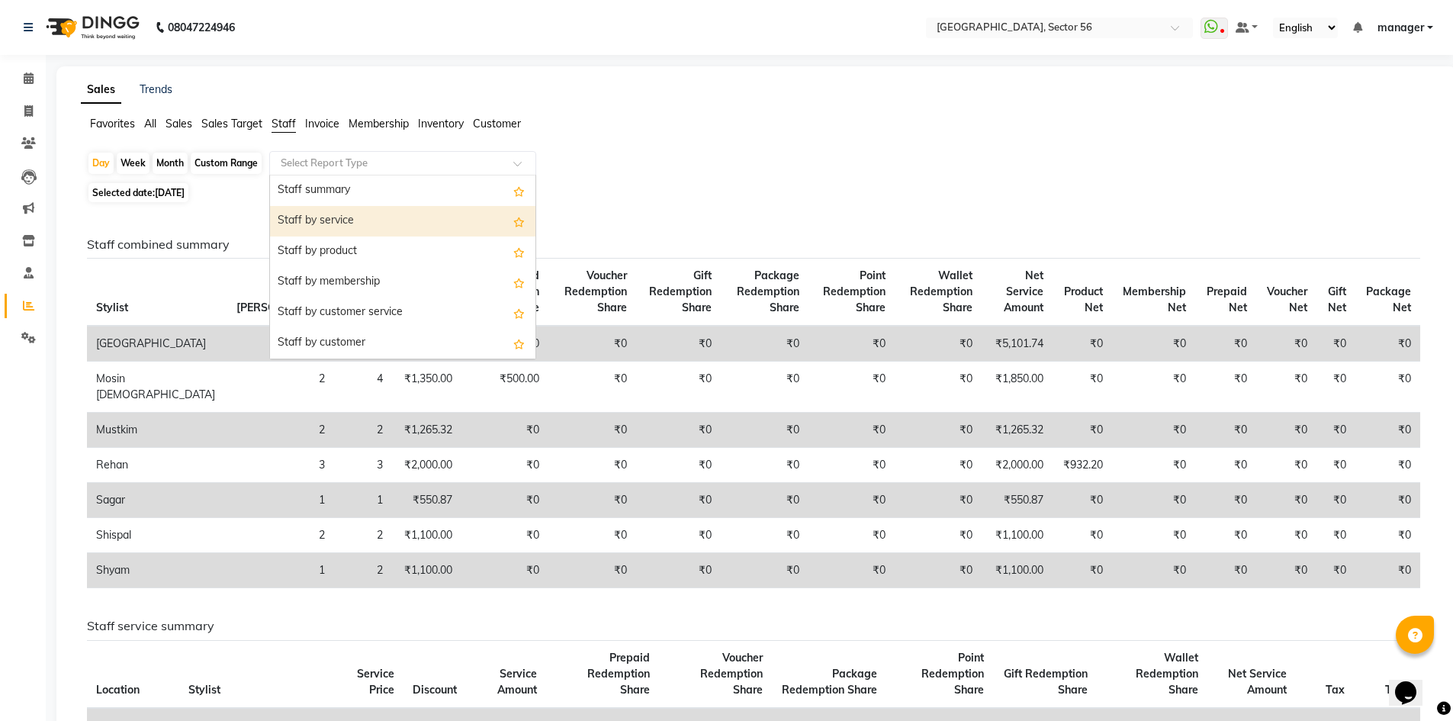
click at [358, 222] on div "Staff by service" at bounding box center [402, 221] width 265 height 31
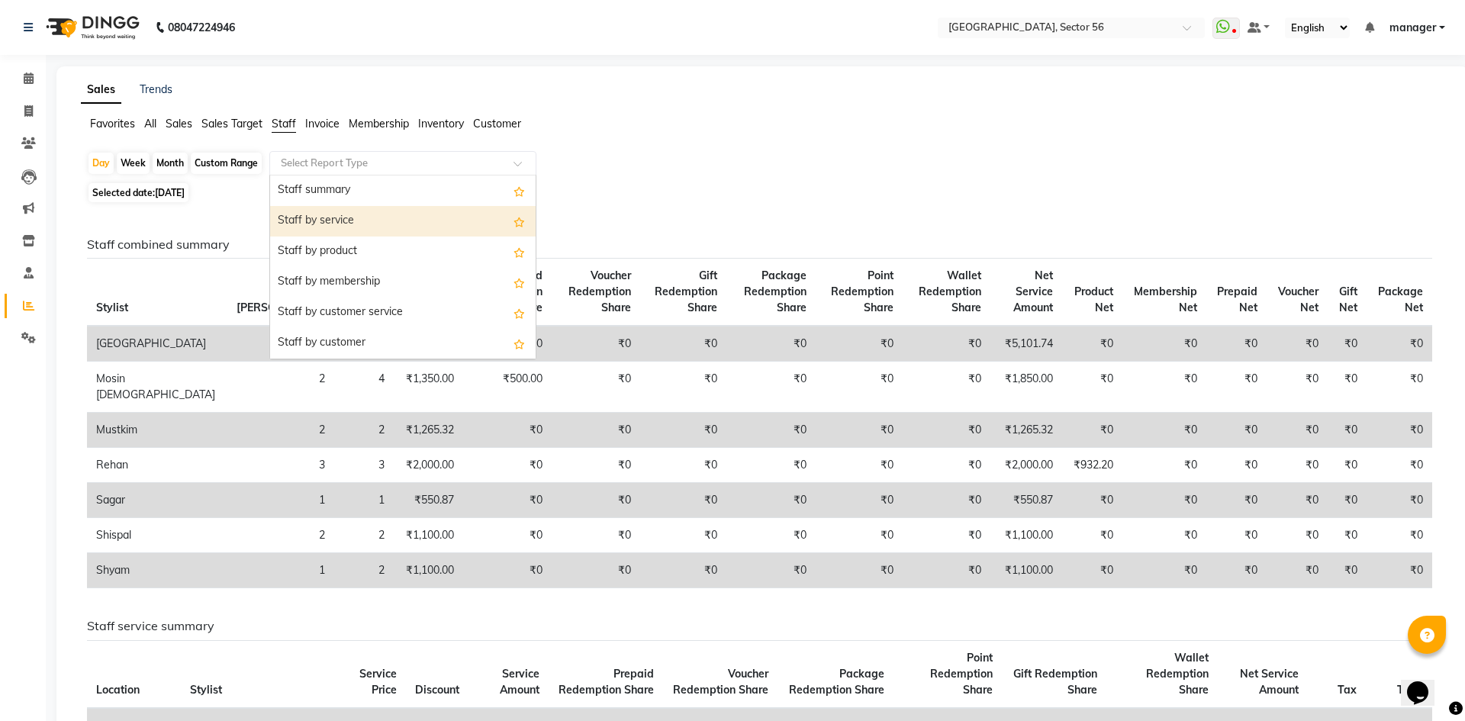
select select "full_report"
select select "csv"
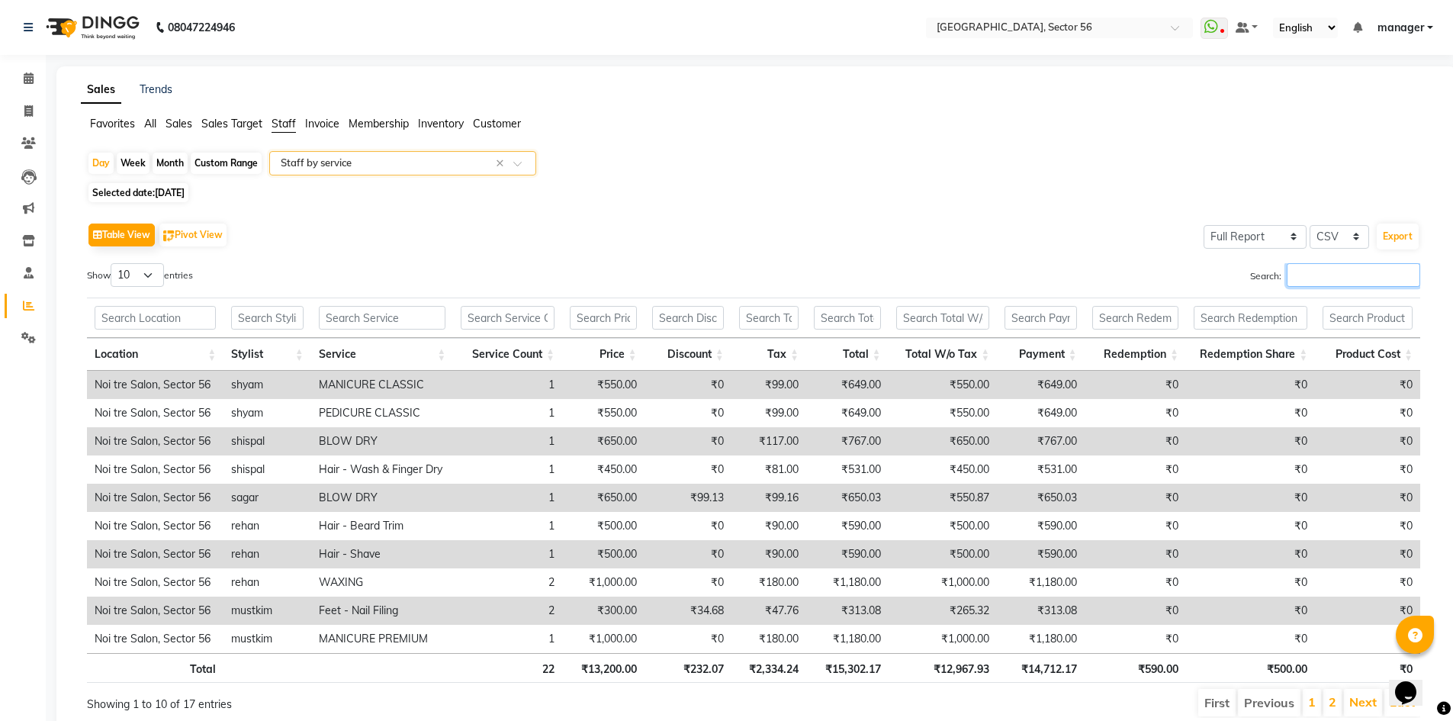
click at [1307, 269] on input "Search:" at bounding box center [1353, 275] width 133 height 24
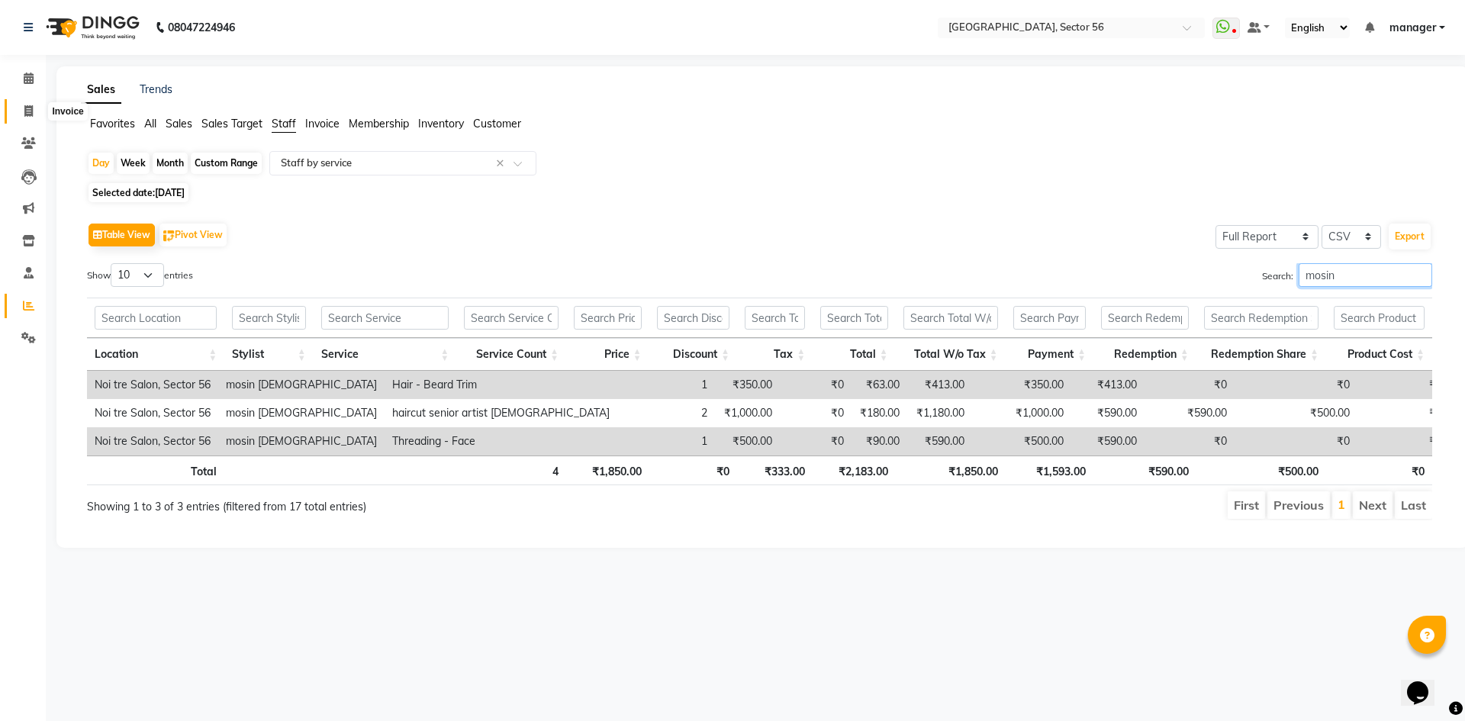
type input "mosin"
click at [30, 109] on icon at bounding box center [28, 110] width 8 height 11
select select "5557"
select select "service"
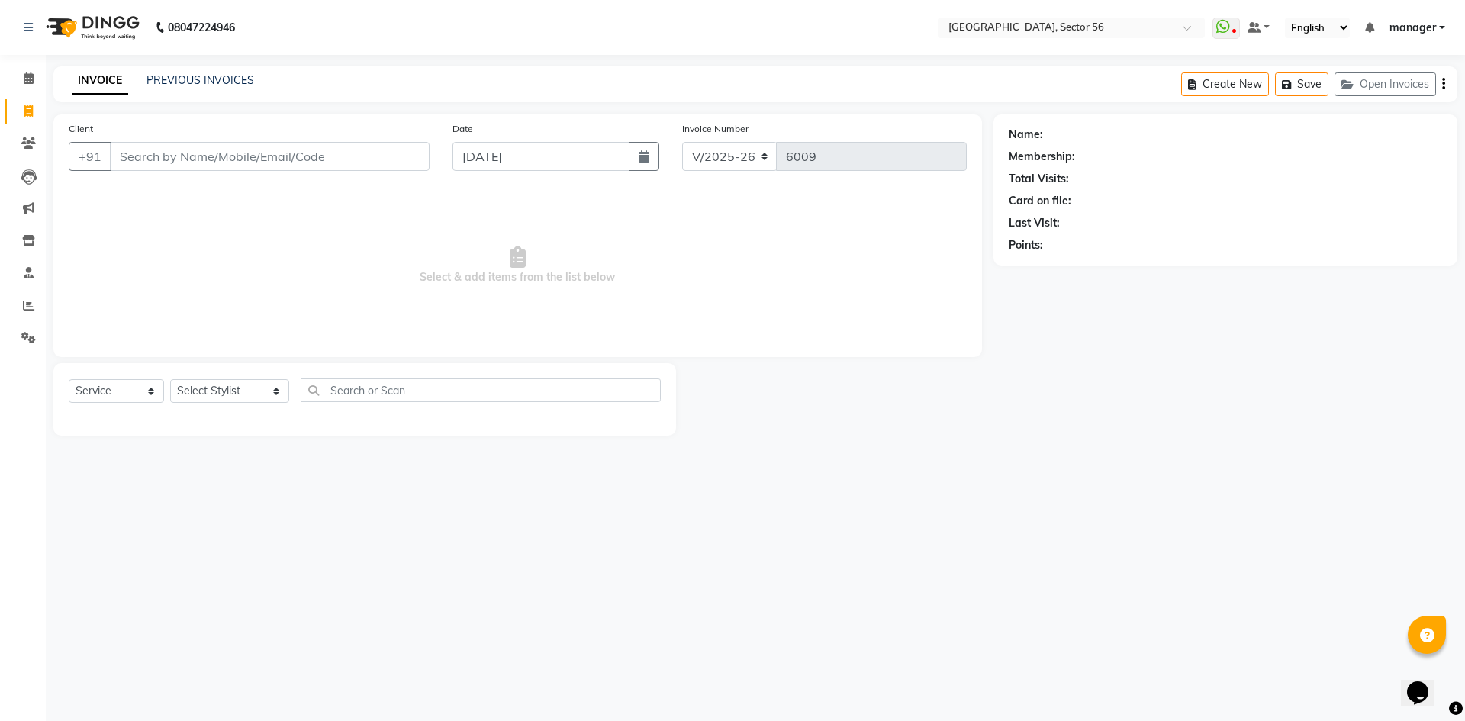
drag, startPoint x: 0, startPoint y: 182, endPoint x: 732, endPoint y: 599, distance: 842.2
click at [732, 599] on div "08047224946 Select Location × [GEOGRAPHIC_DATA], Sector 56 WhatsApp Status ✕ St…" at bounding box center [732, 360] width 1465 height 721
click at [27, 307] on icon at bounding box center [28, 305] width 11 height 11
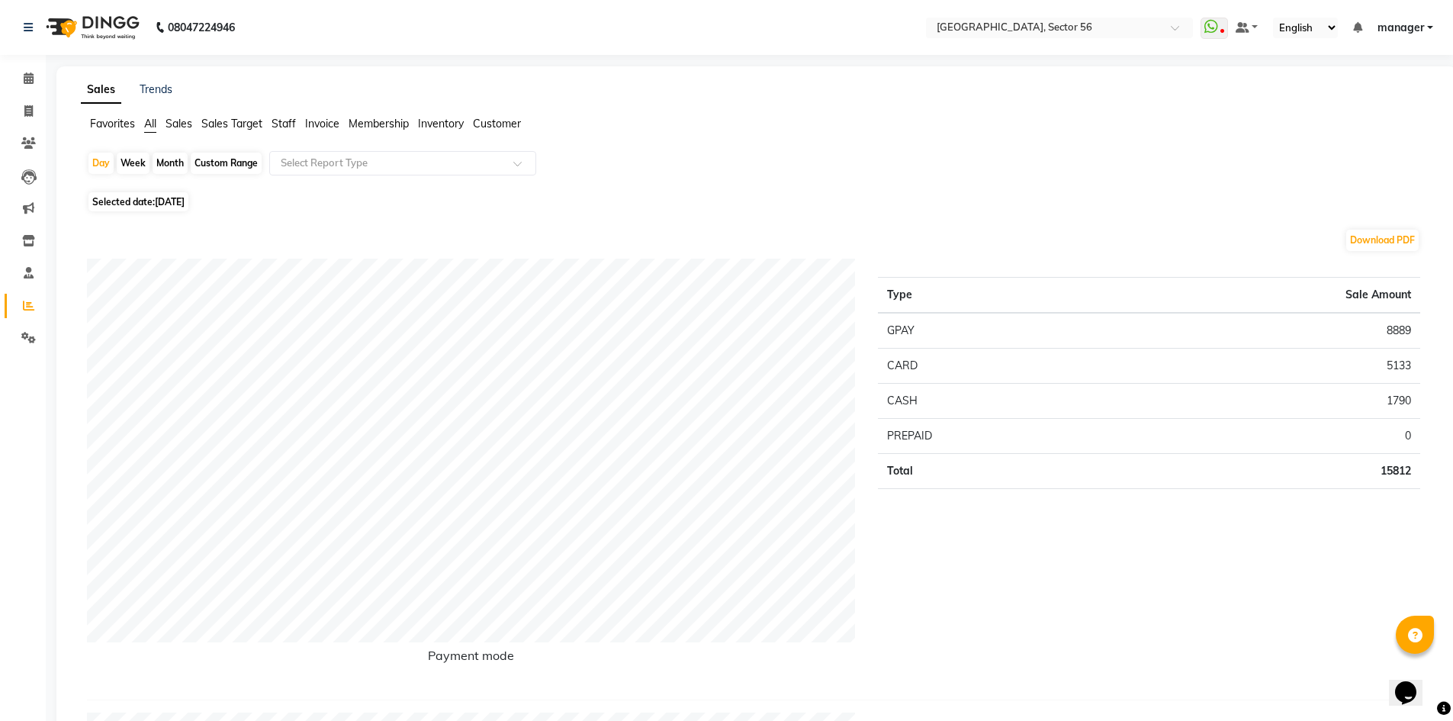
click at [162, 159] on div "Month" at bounding box center [170, 163] width 35 height 21
select select "9"
select select "2025"
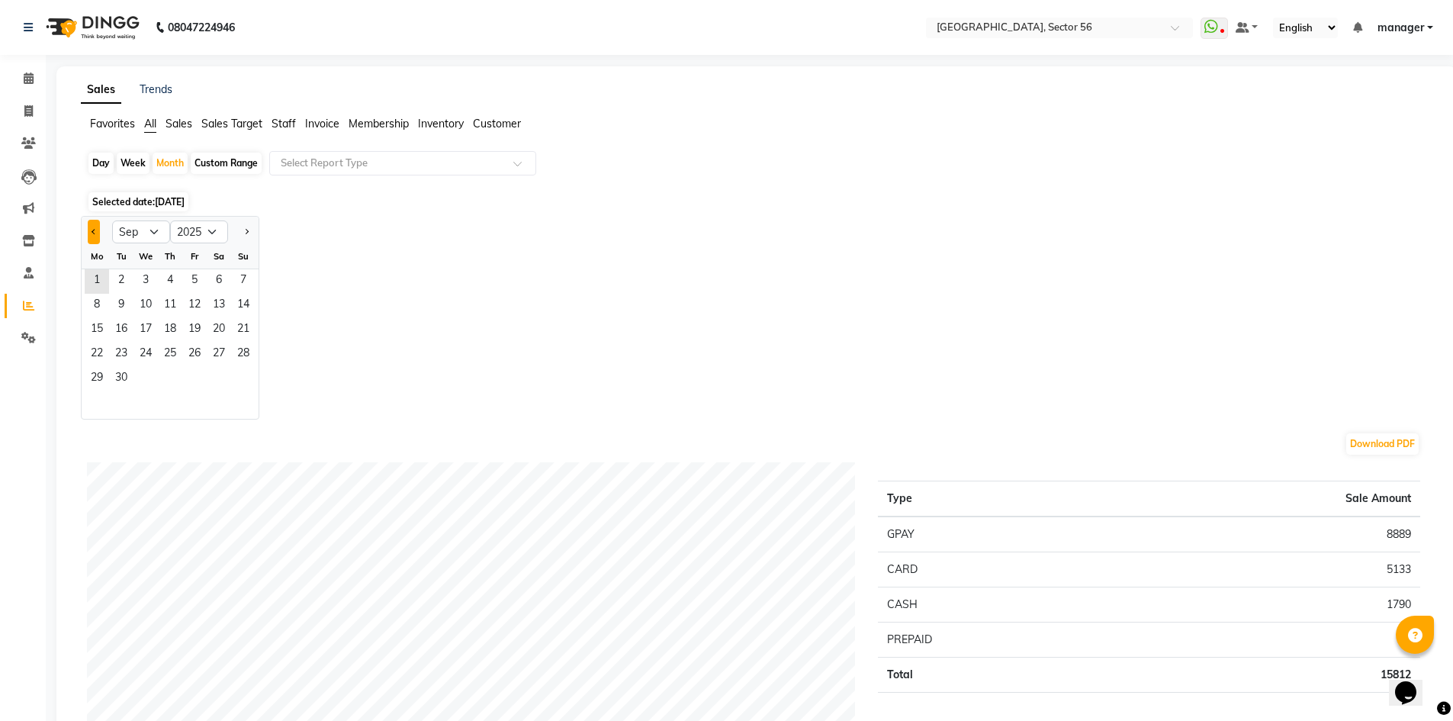
click at [95, 236] on button "Previous month" at bounding box center [94, 232] width 12 height 24
select select "8"
click at [204, 275] on span "1" at bounding box center [194, 281] width 24 height 24
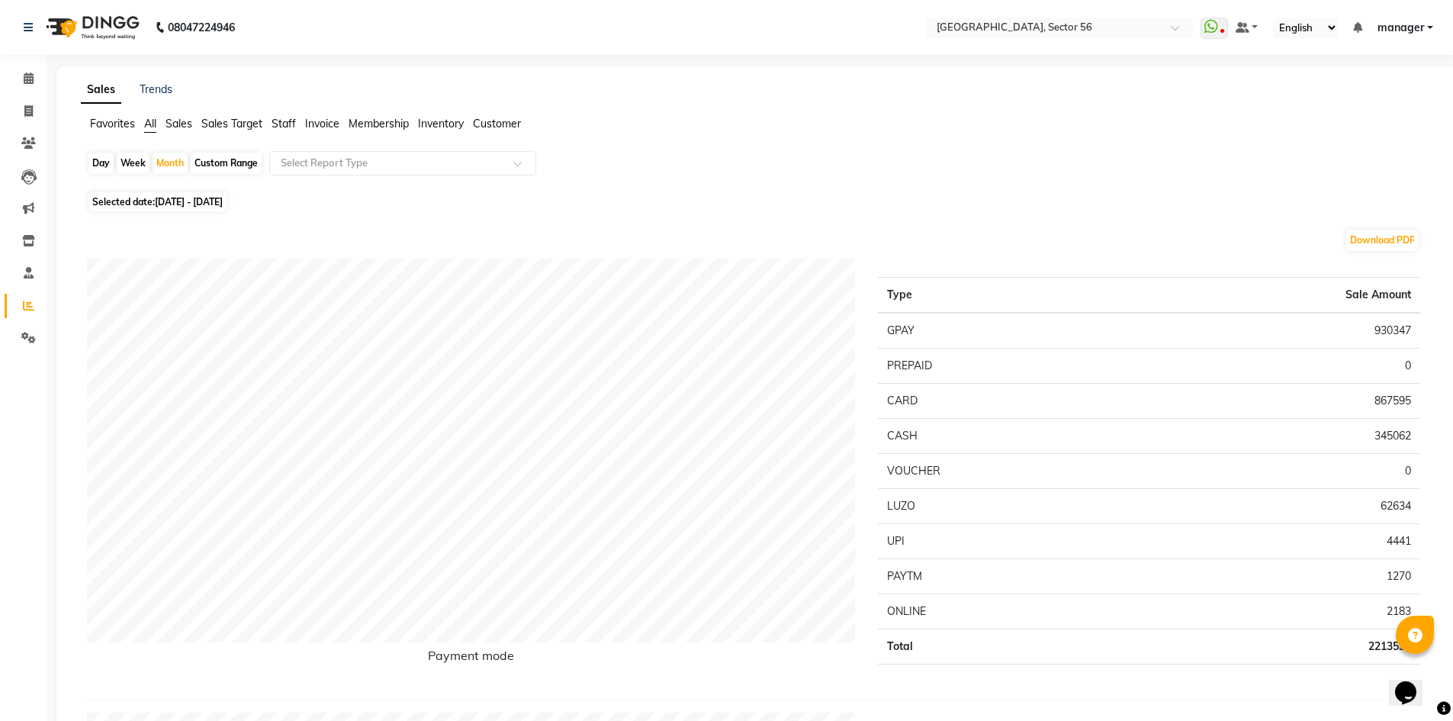
click at [278, 121] on span "Staff" at bounding box center [284, 124] width 24 height 14
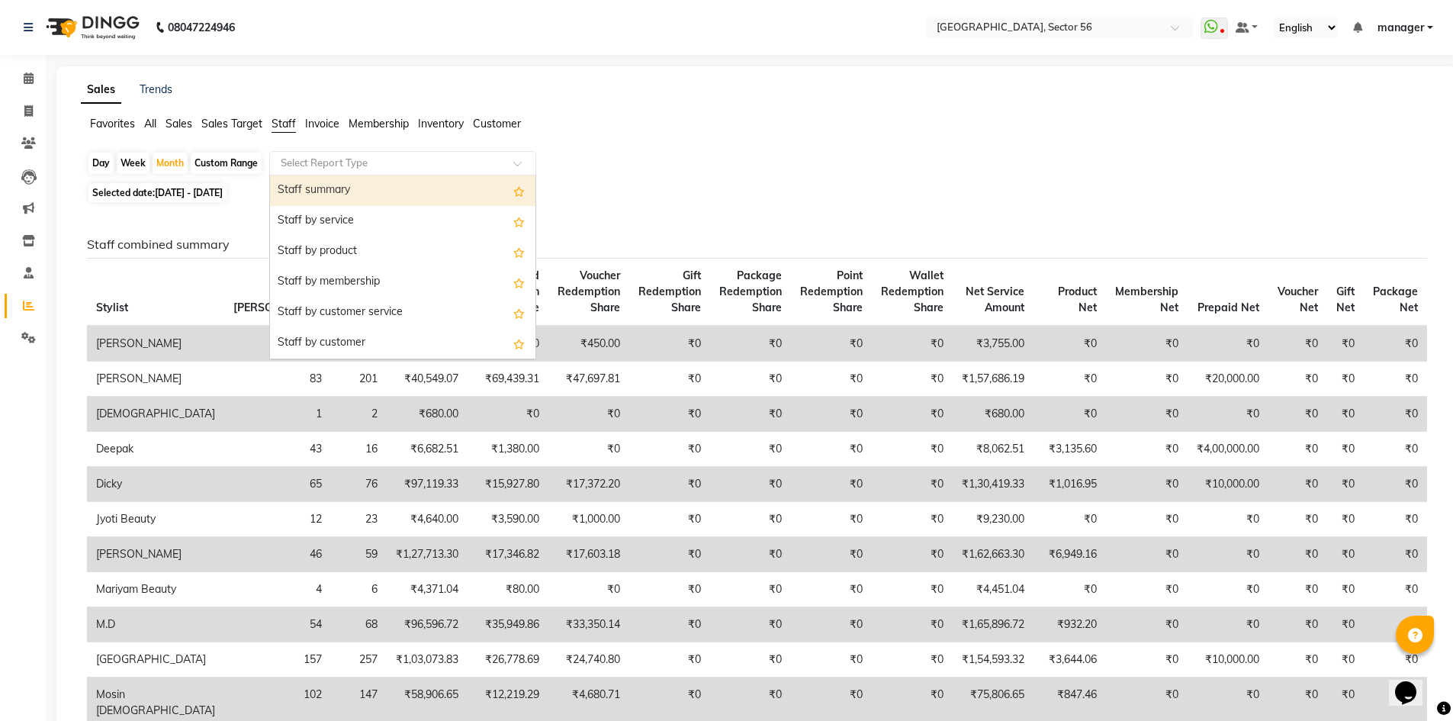
click at [340, 161] on input "text" at bounding box center [388, 163] width 220 height 15
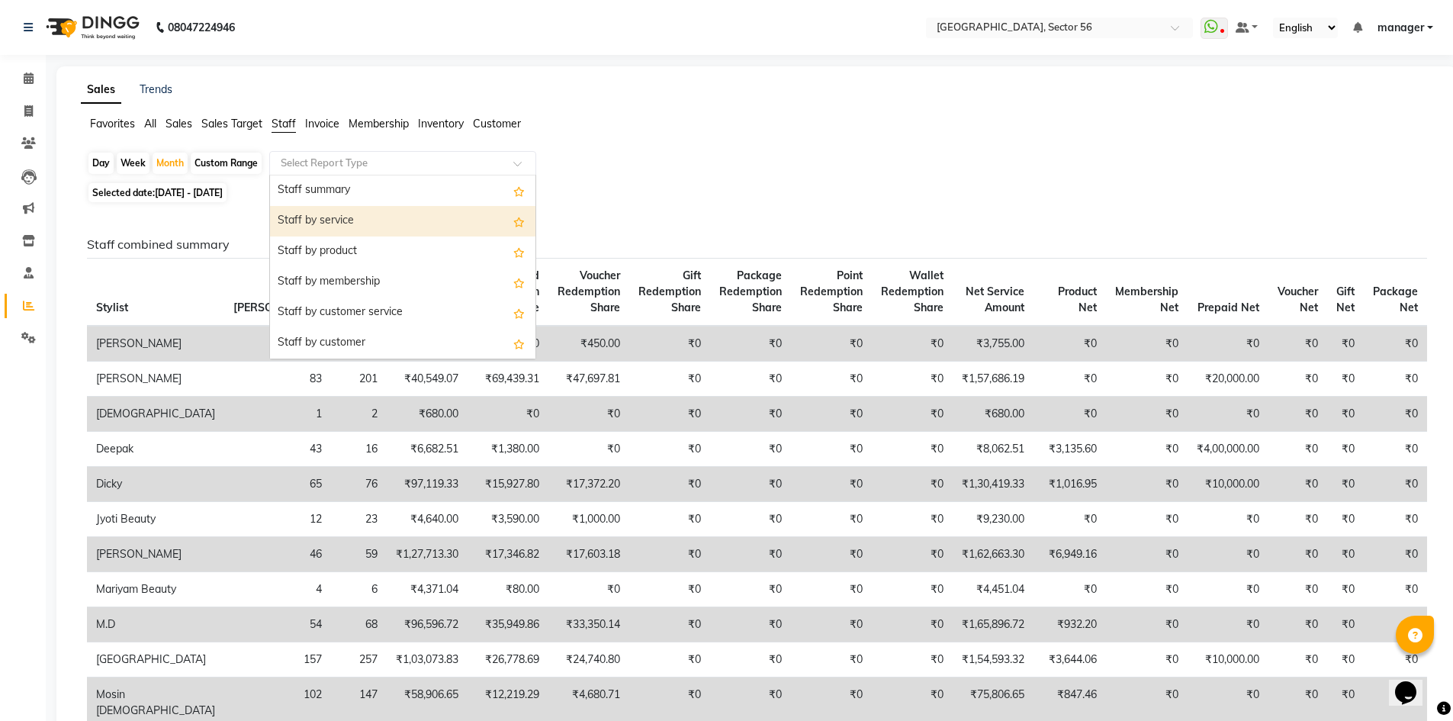
click at [360, 212] on div "Staff by service" at bounding box center [402, 221] width 265 height 31
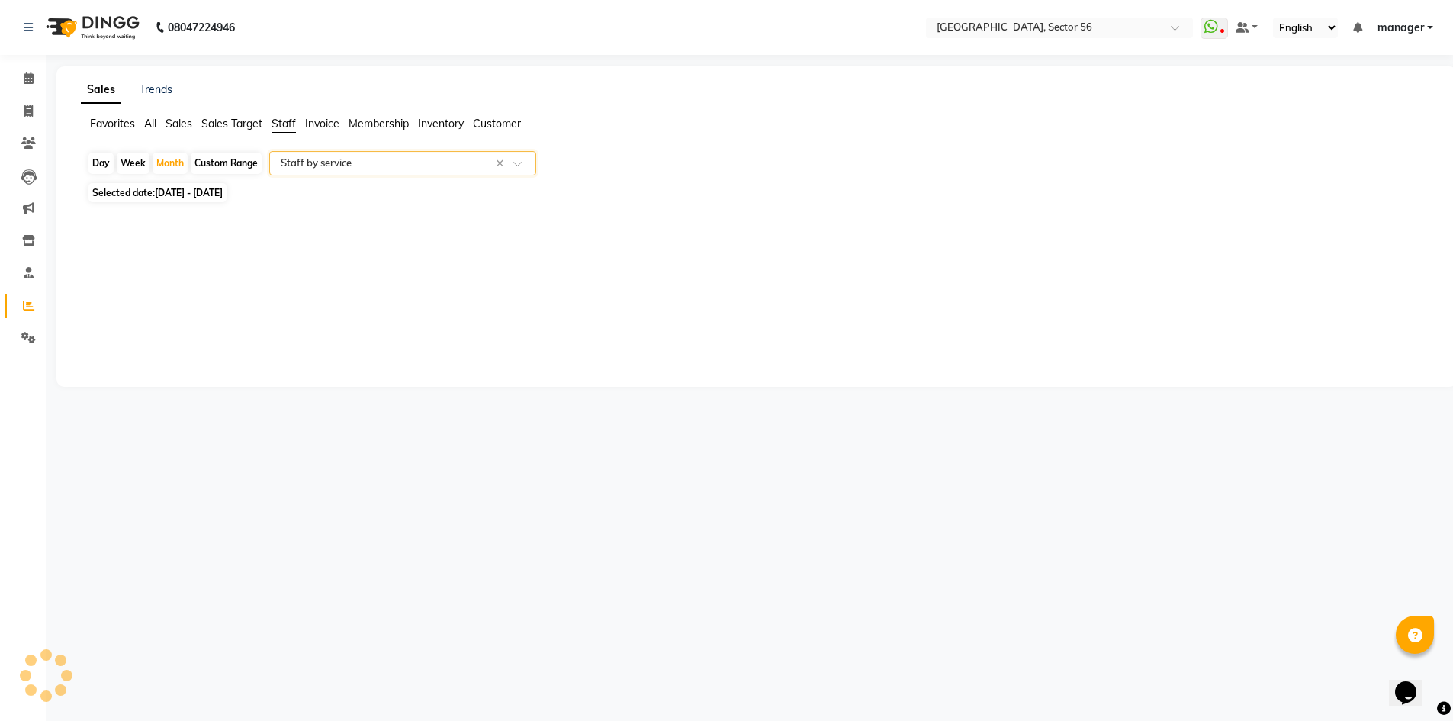
select select "full_report"
select select "csv"
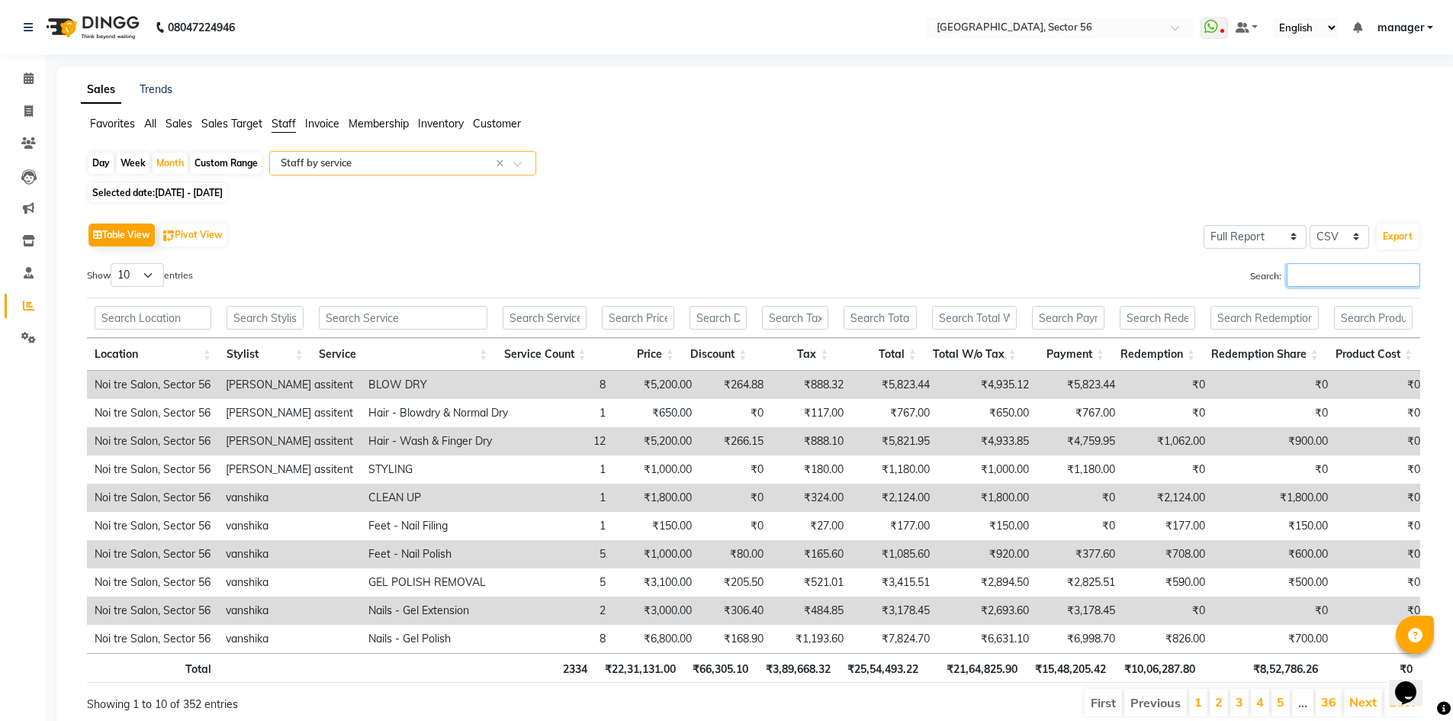
click at [1310, 282] on input "Search:" at bounding box center [1353, 275] width 133 height 24
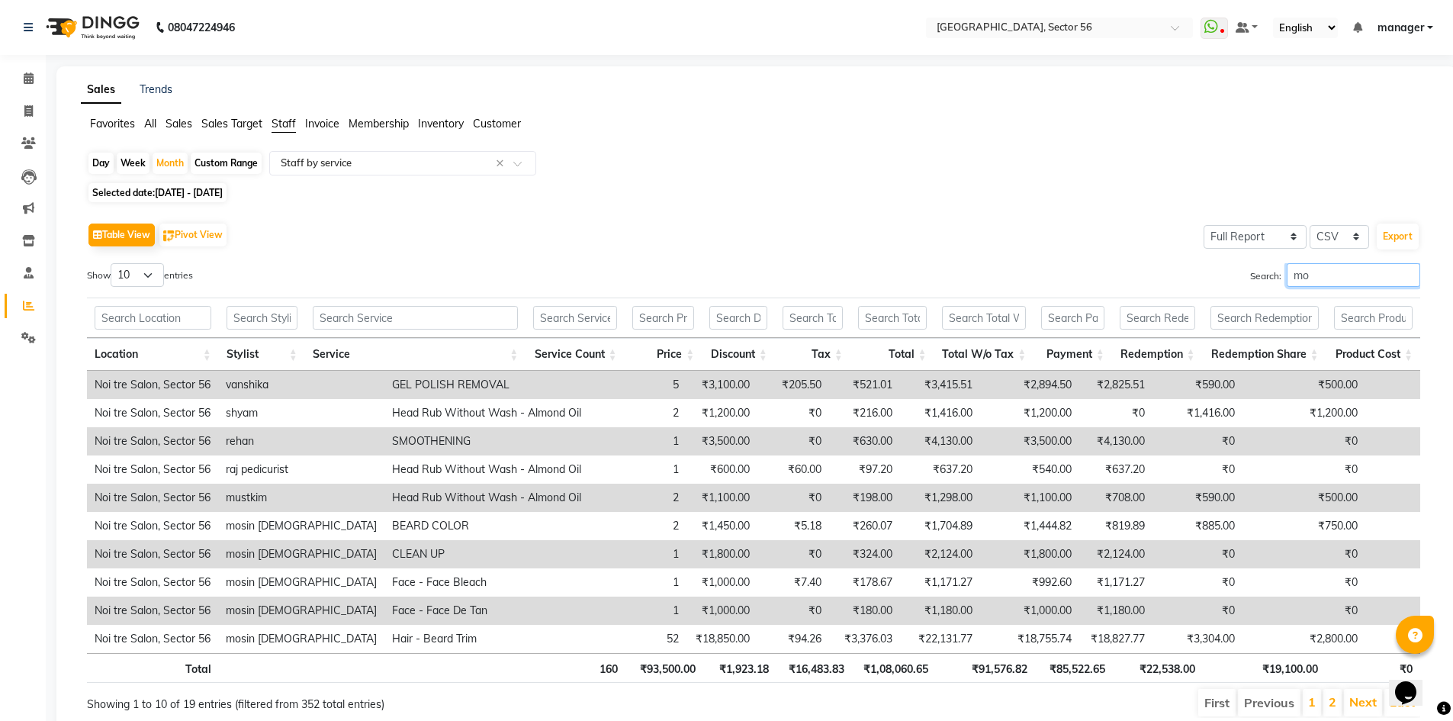
type input "m"
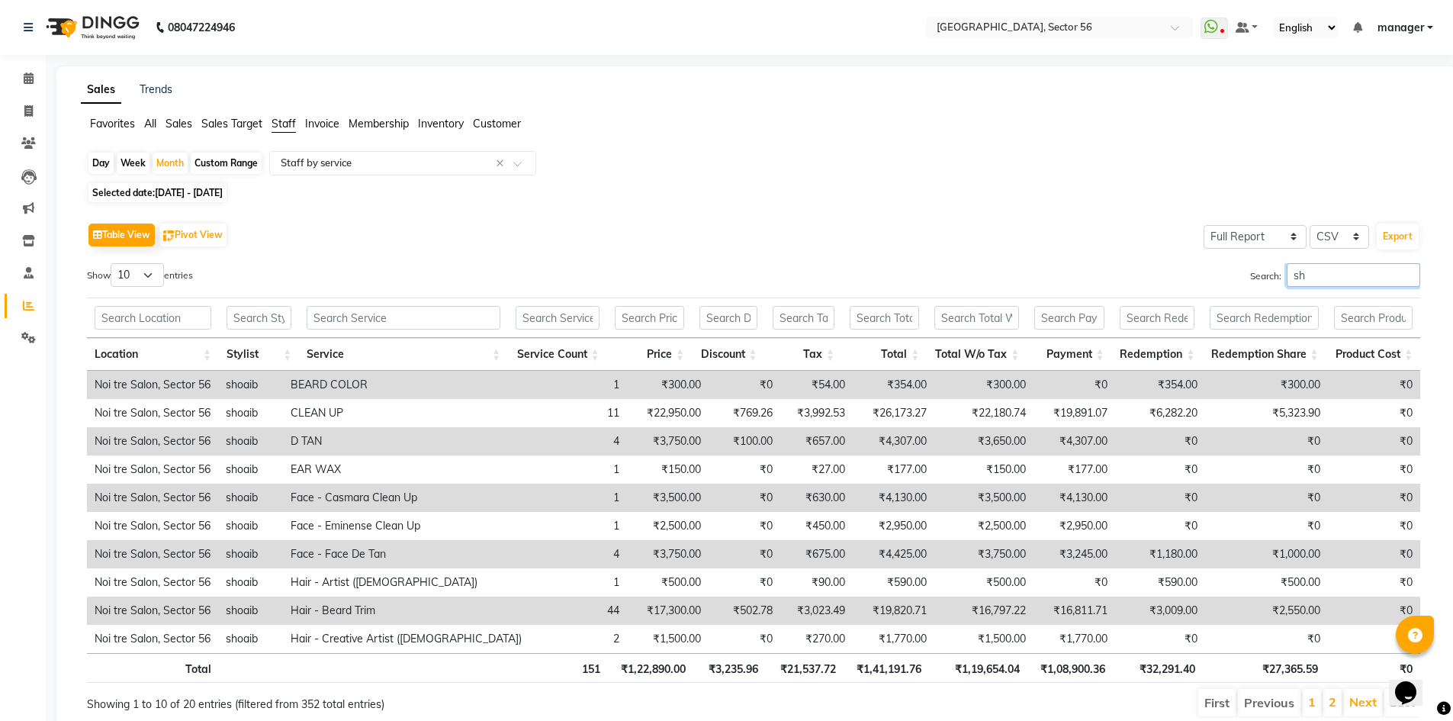
type input "s"
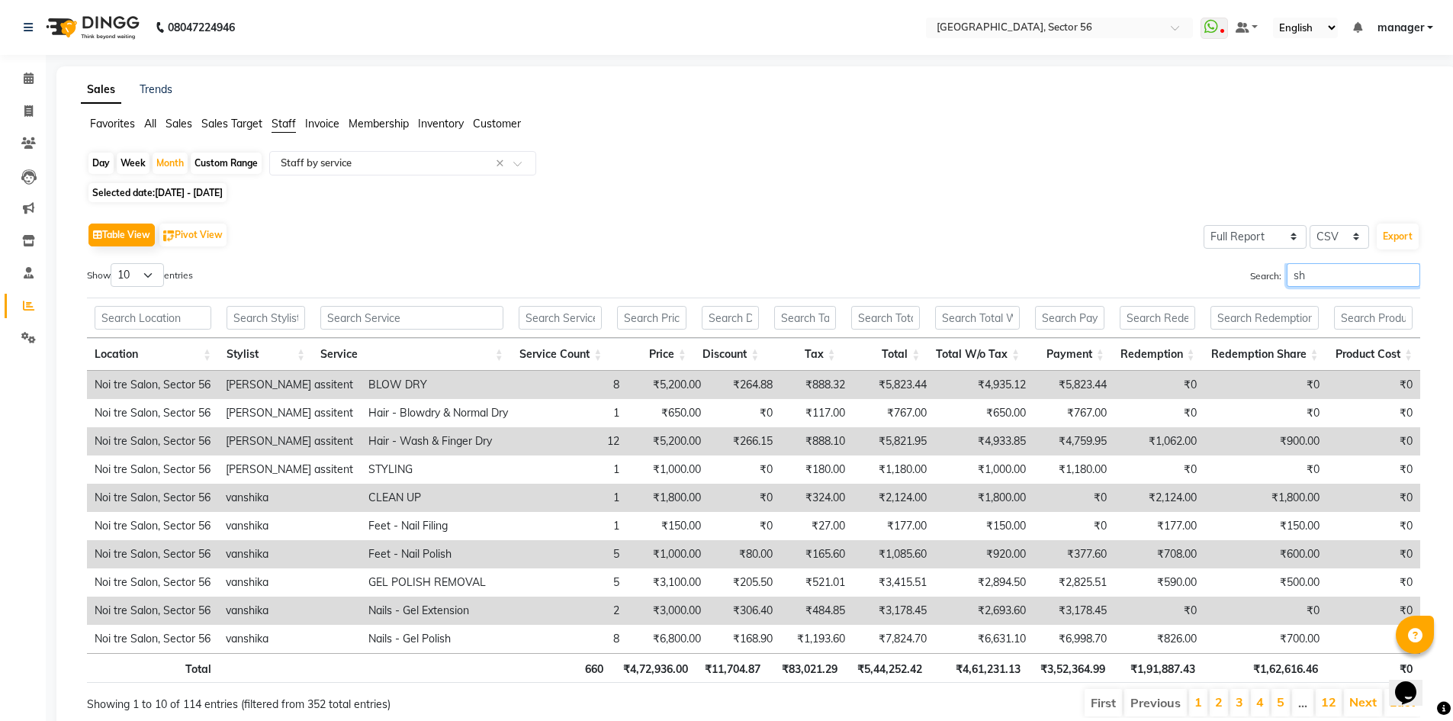
type input "s"
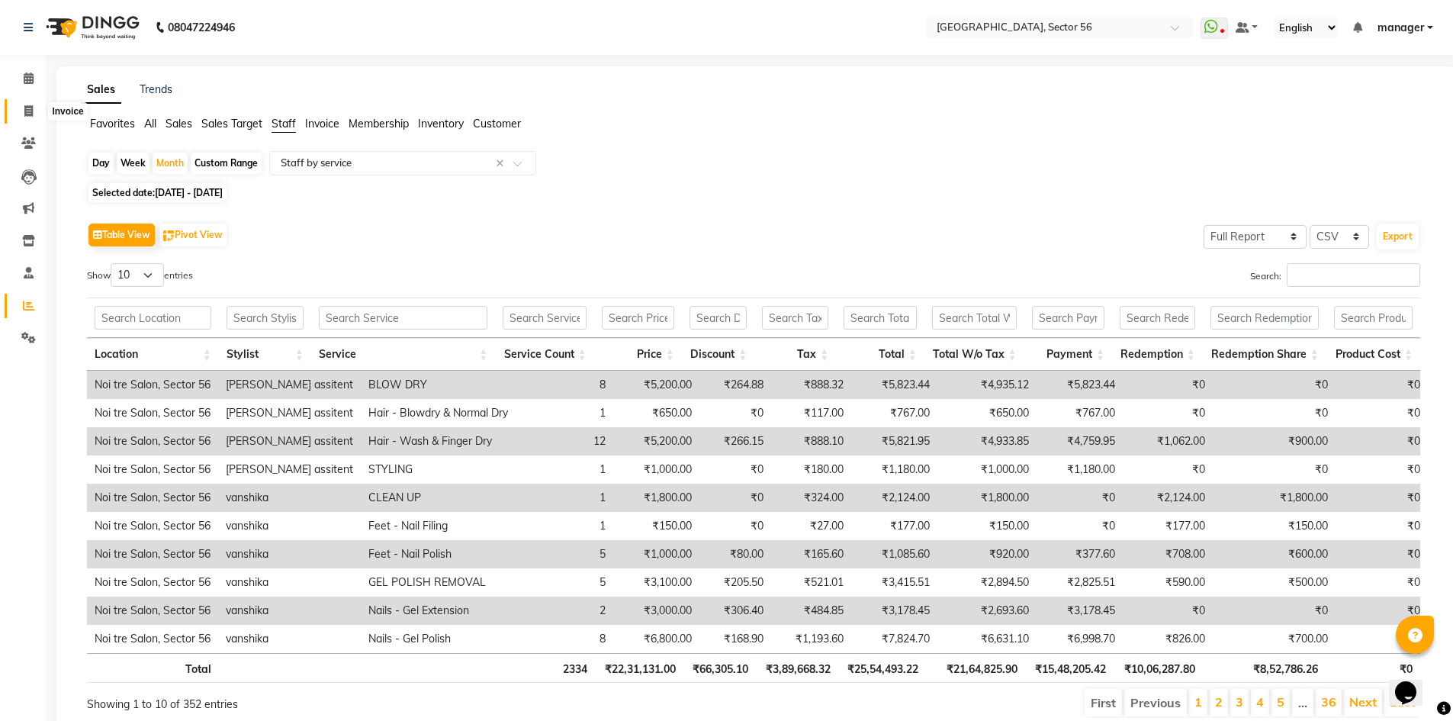
click at [34, 107] on span at bounding box center [28, 112] width 27 height 18
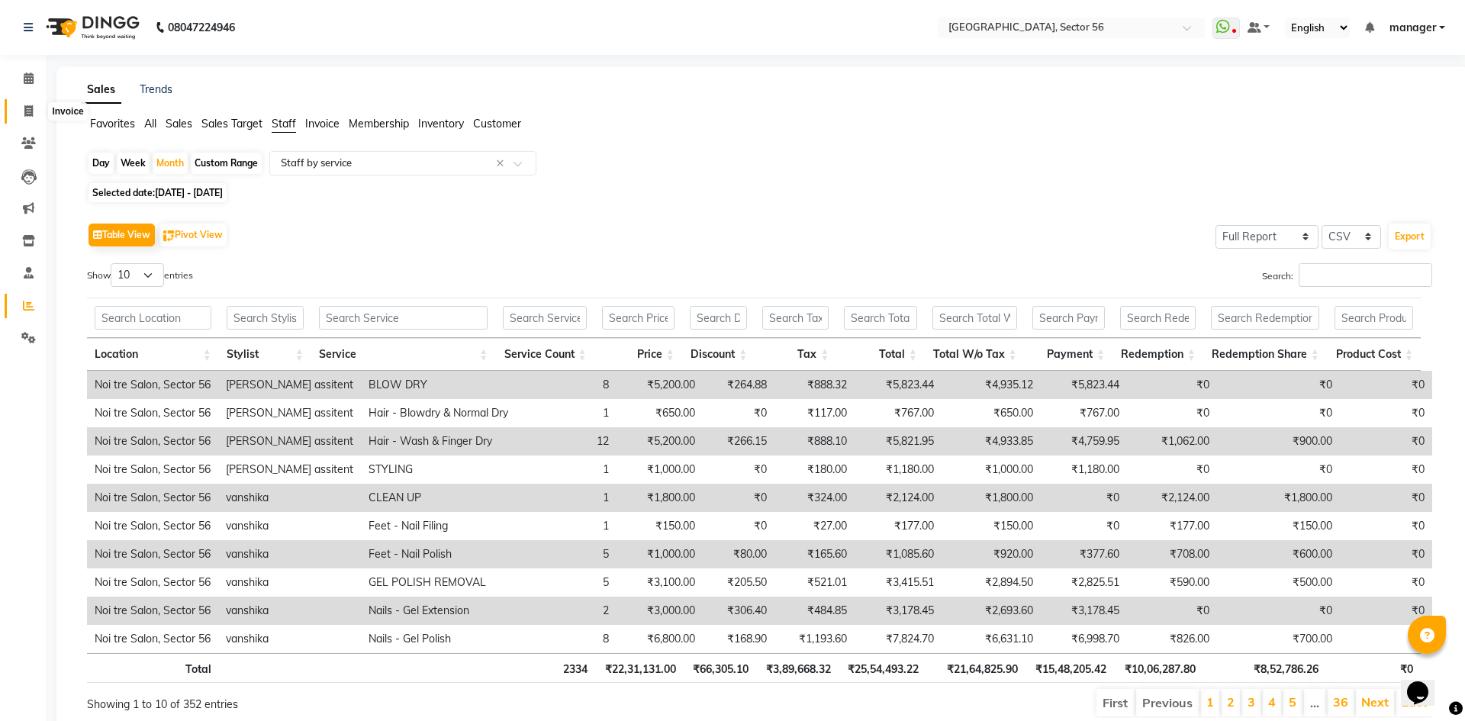
select select "service"
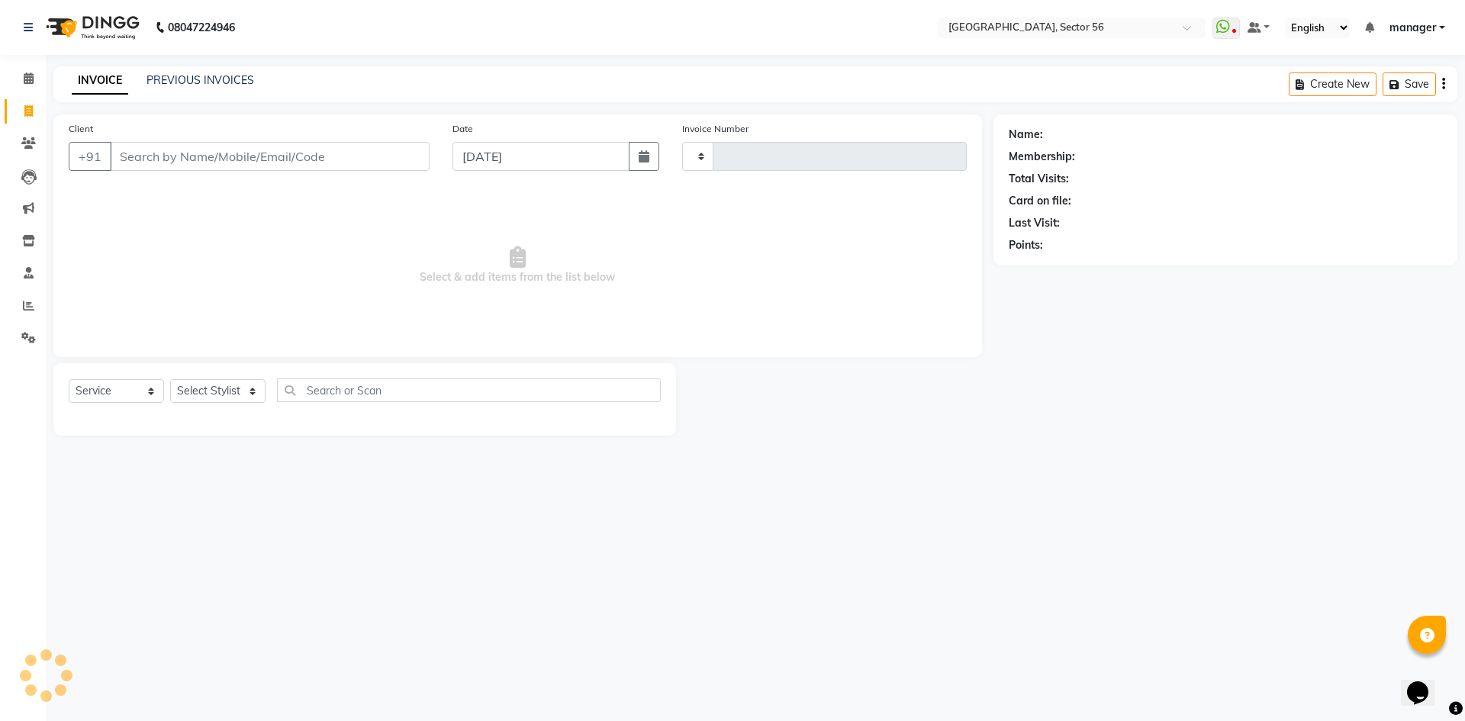
type input "6009"
select select "5557"
click at [184, 156] on input "Client" at bounding box center [270, 156] width 320 height 29
click at [213, 150] on input "Client" at bounding box center [270, 156] width 320 height 29
click at [213, 157] on input "Client" at bounding box center [270, 156] width 320 height 29
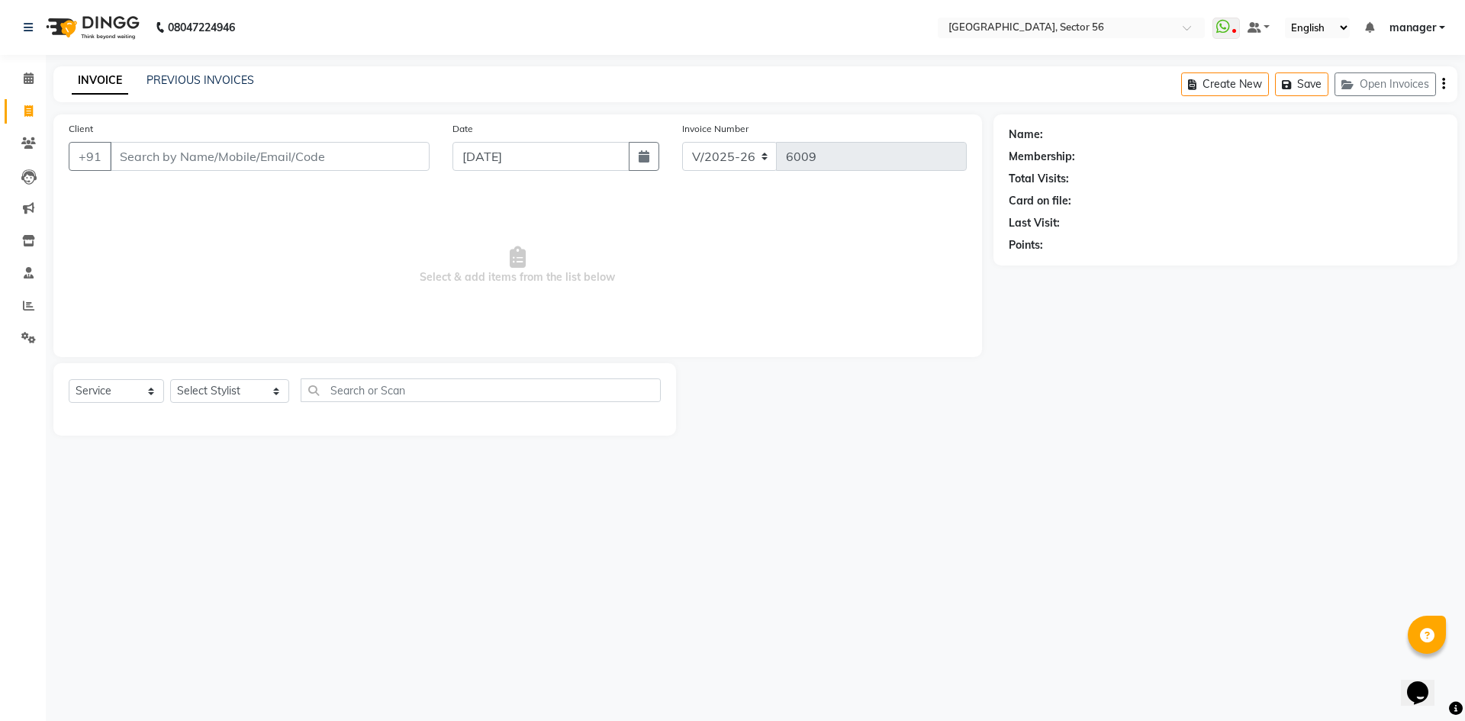
type input "9"
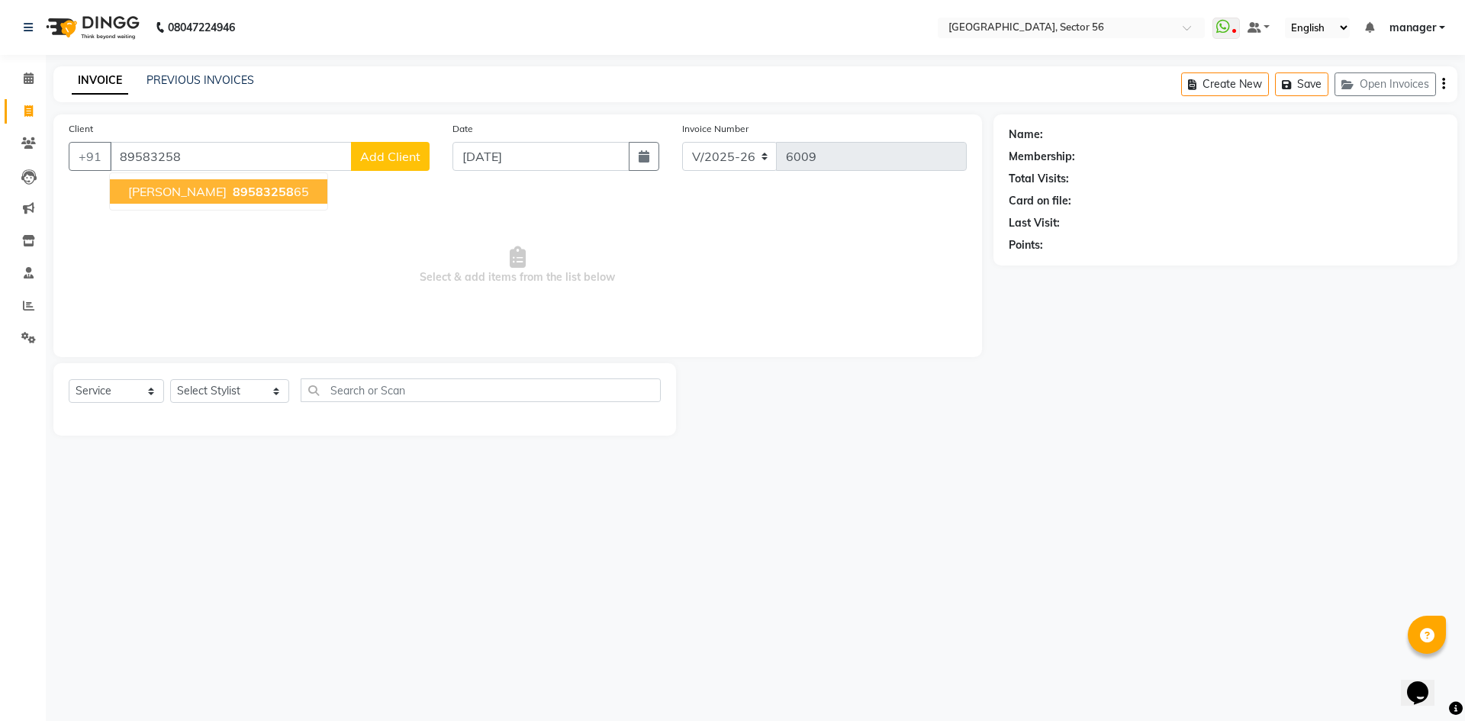
click at [220, 201] on button "[PERSON_NAME] 89583258 65" at bounding box center [218, 191] width 217 height 24
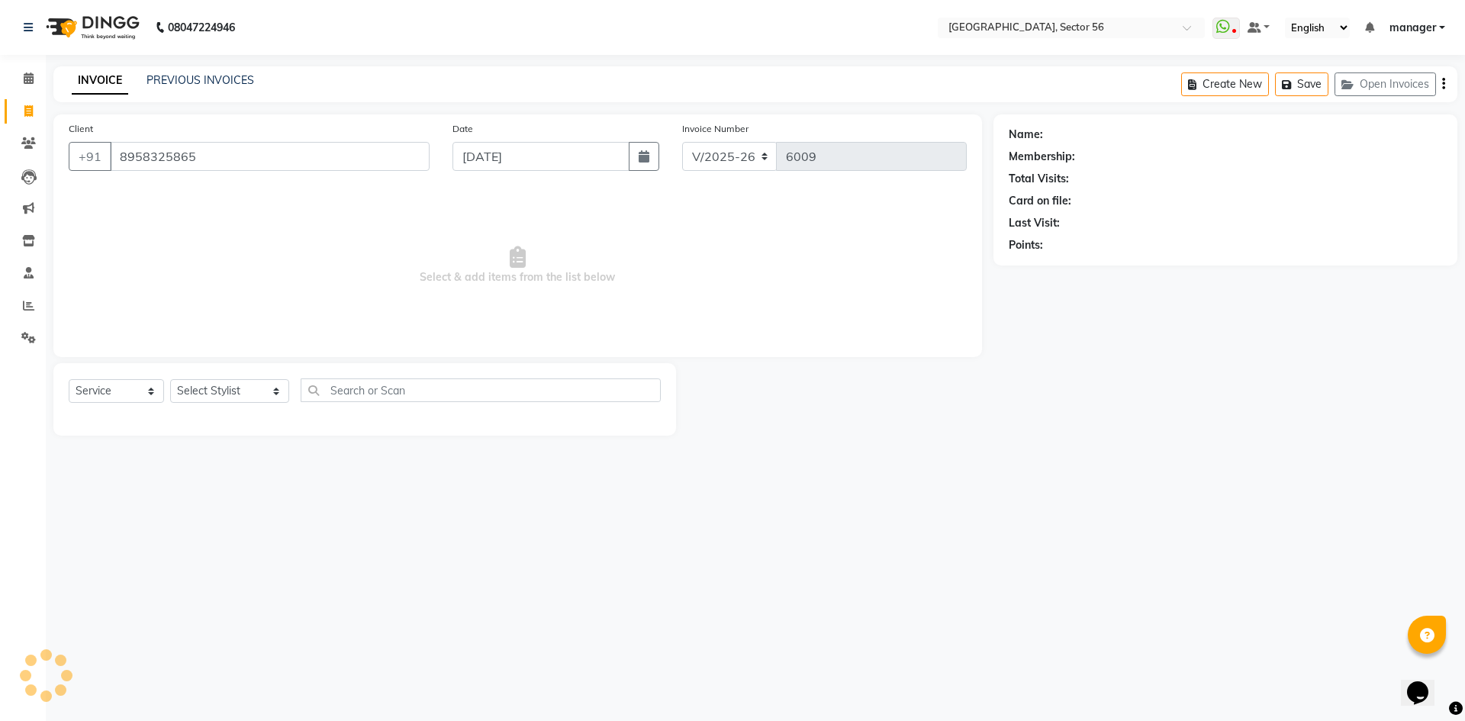
type input "8958325865"
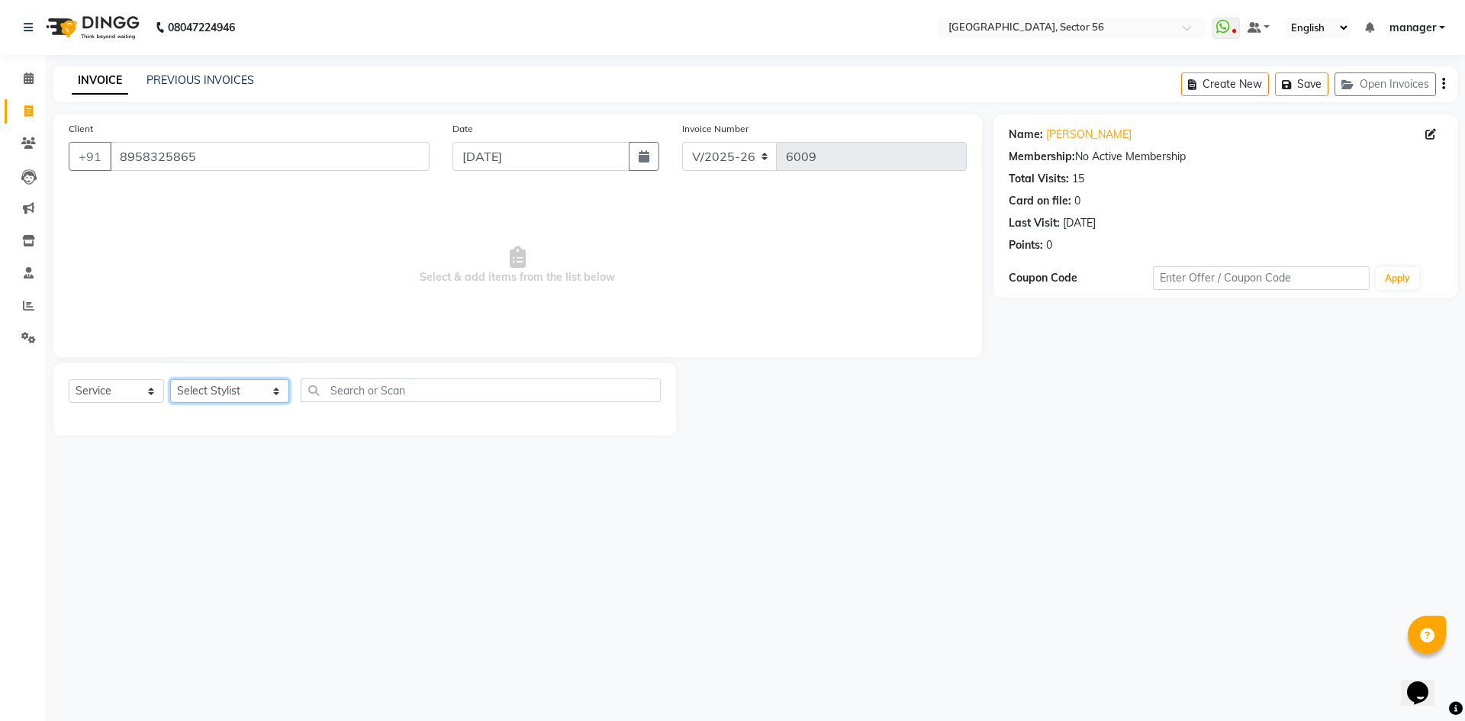
click at [273, 394] on select "Select Stylist [PERSON_NAME] [PERSON_NAME] [PERSON_NAME] MARKET STAFF amit amit…" at bounding box center [229, 391] width 119 height 24
select select "43517"
click at [170, 379] on select "Select Stylist [PERSON_NAME] [PERSON_NAME] [PERSON_NAME] MARKET STAFF amit amit…" at bounding box center [229, 391] width 119 height 24
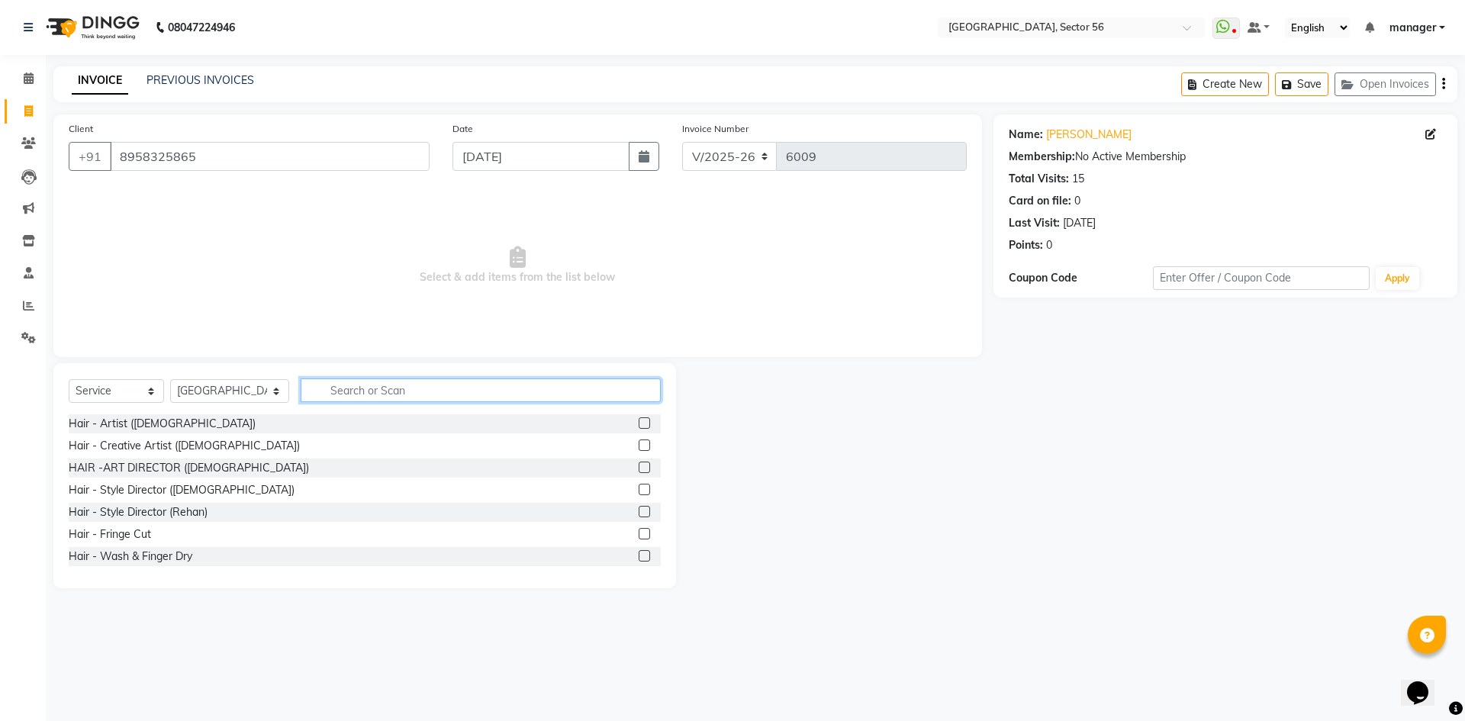
click at [452, 393] on input "text" at bounding box center [481, 390] width 360 height 24
type input "[DEMOGRAPHIC_DATA]"
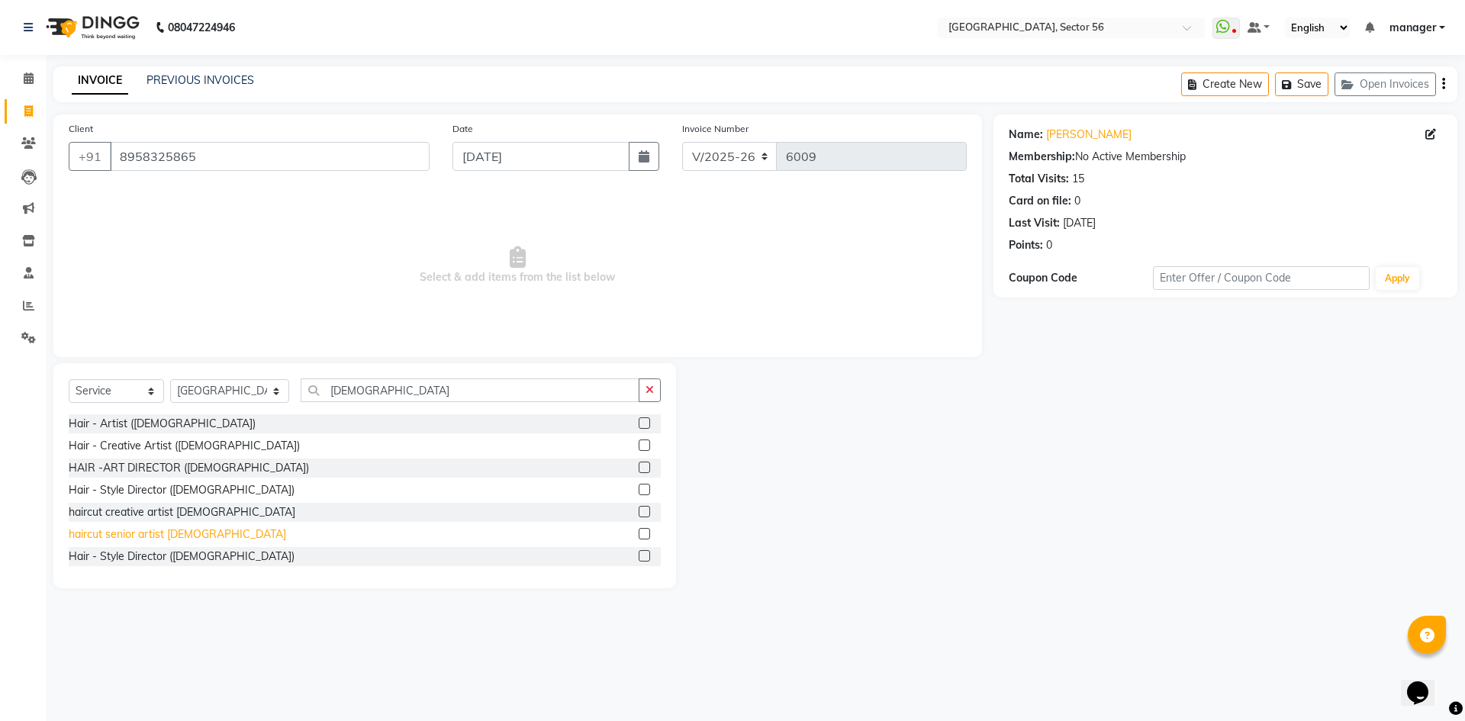
click at [144, 536] on div "haircut senior artist [DEMOGRAPHIC_DATA]" at bounding box center [177, 534] width 217 height 16
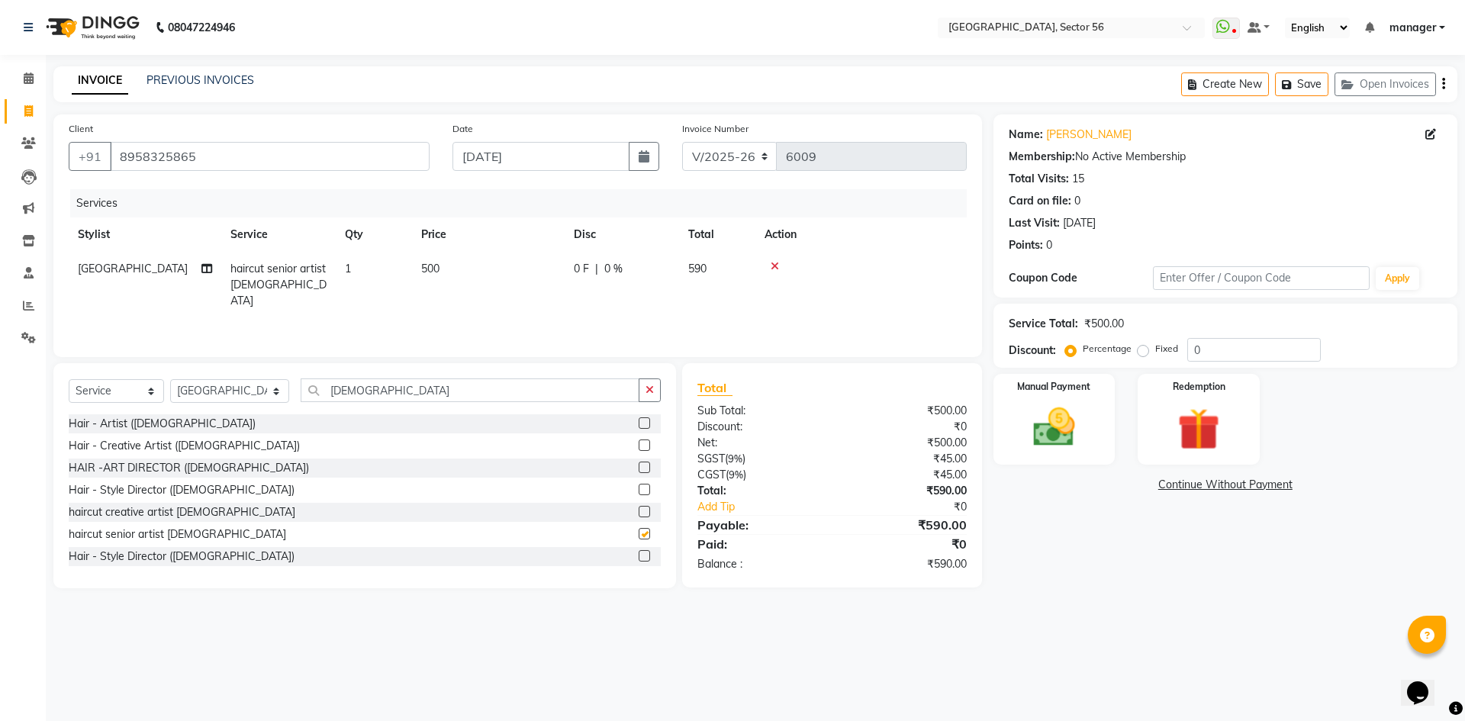
checkbox input "false"
click at [474, 384] on input "[DEMOGRAPHIC_DATA]" at bounding box center [470, 390] width 339 height 24
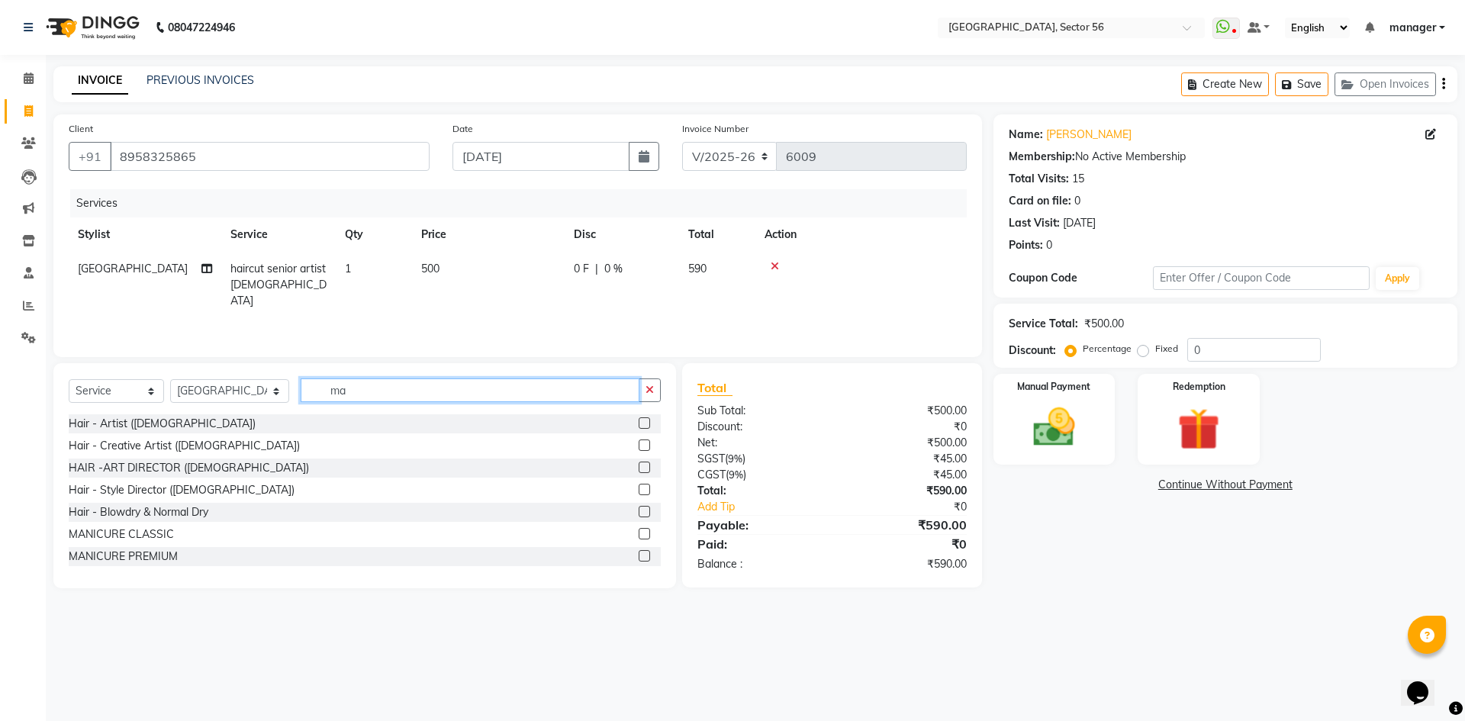
type input "m"
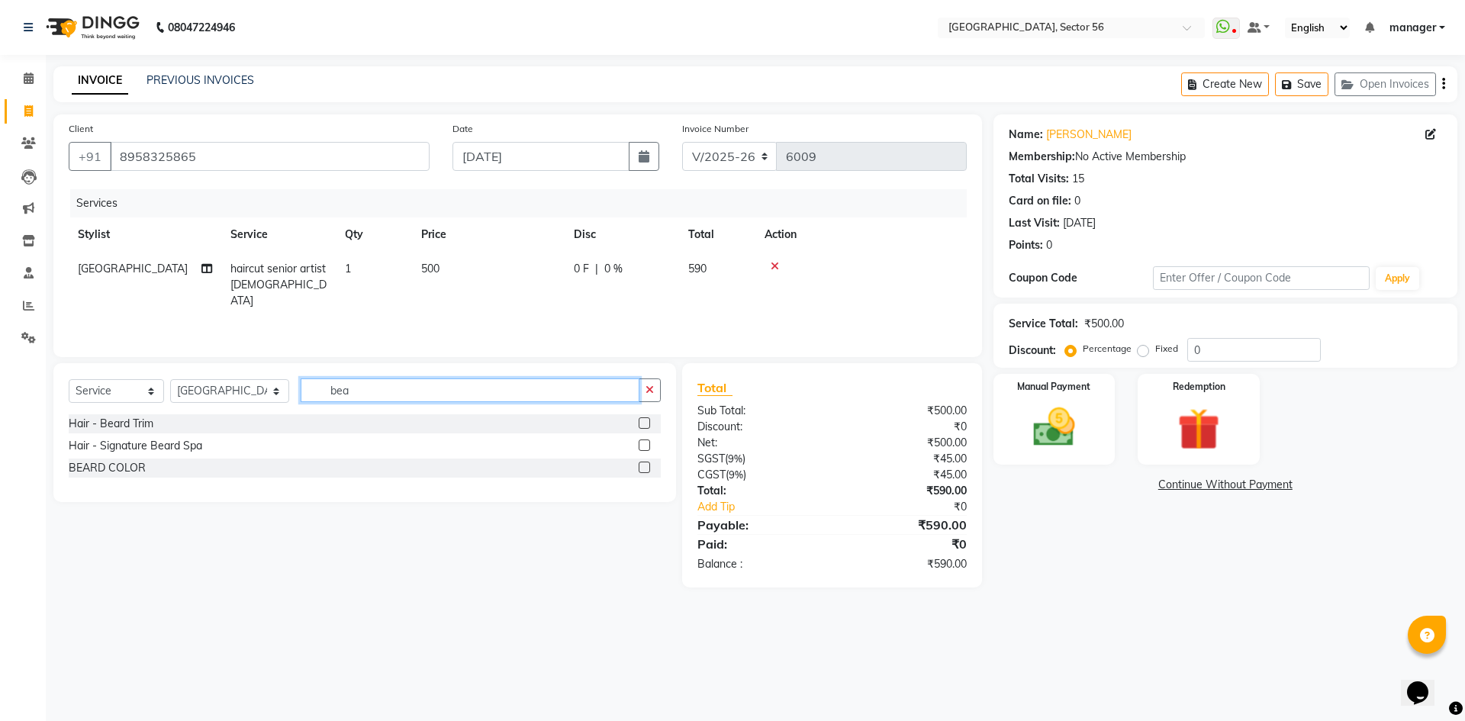
type input "bea"
click at [651, 422] on div at bounding box center [649, 423] width 22 height 19
click at [645, 423] on label at bounding box center [643, 422] width 11 height 11
click at [645, 423] on input "checkbox" at bounding box center [643, 424] width 10 height 10
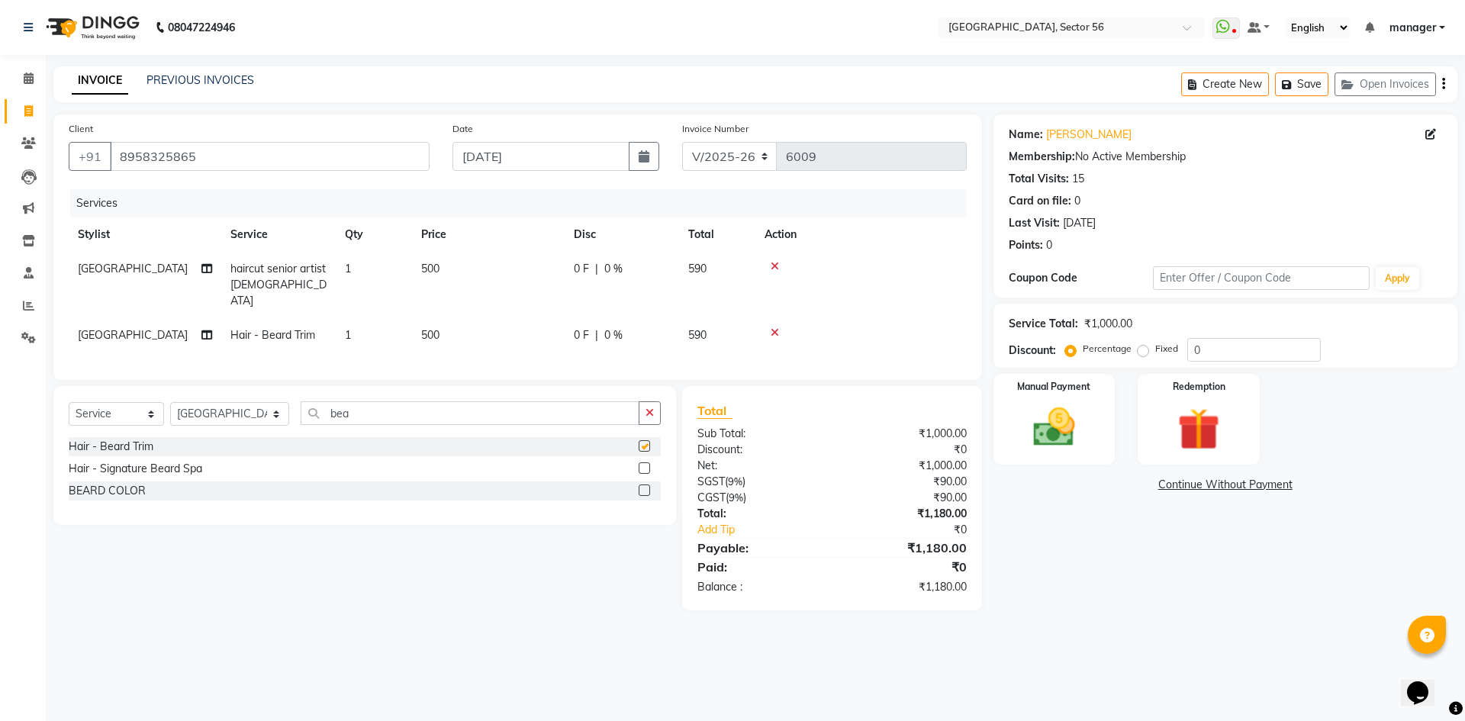
checkbox input "false"
click at [466, 318] on td "500" at bounding box center [488, 335] width 153 height 34
select select "43517"
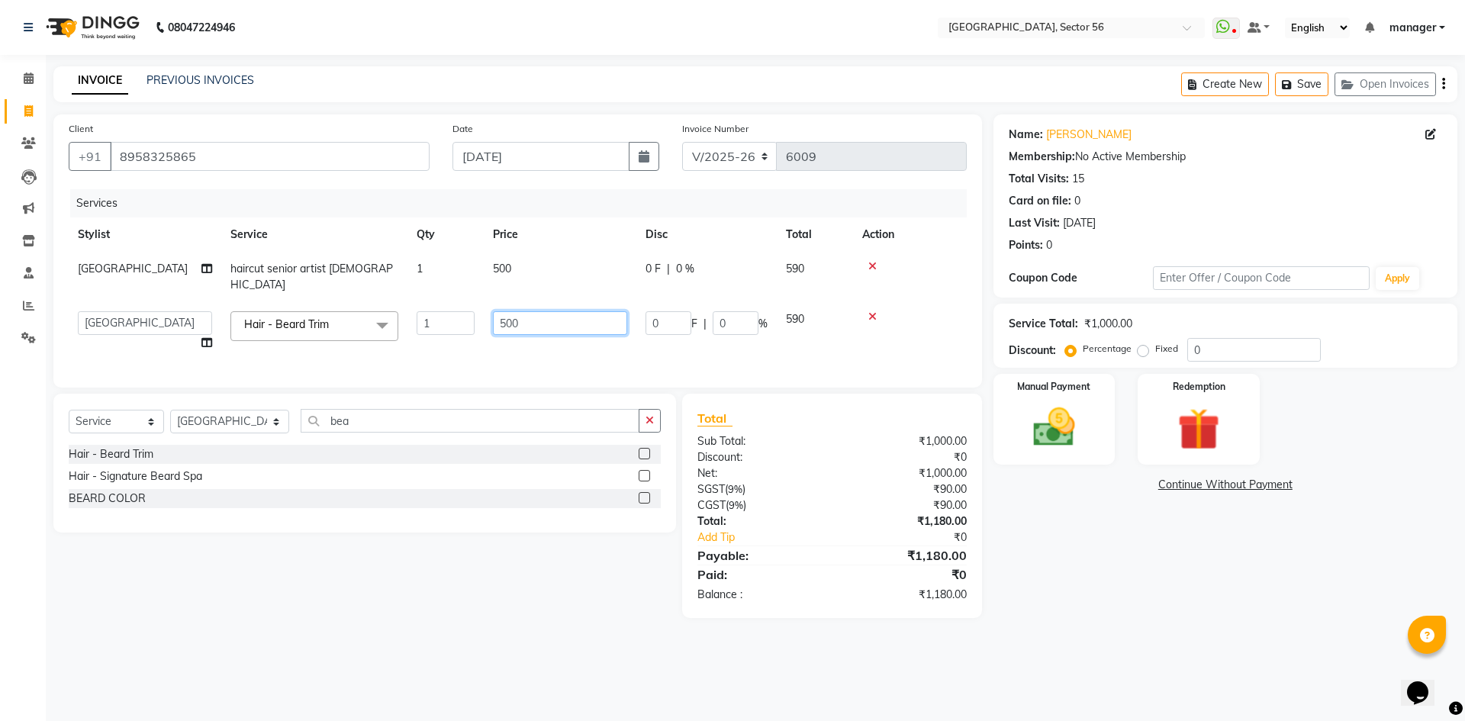
click at [552, 311] on input "500" at bounding box center [560, 323] width 134 height 24
type input "5"
type input "350"
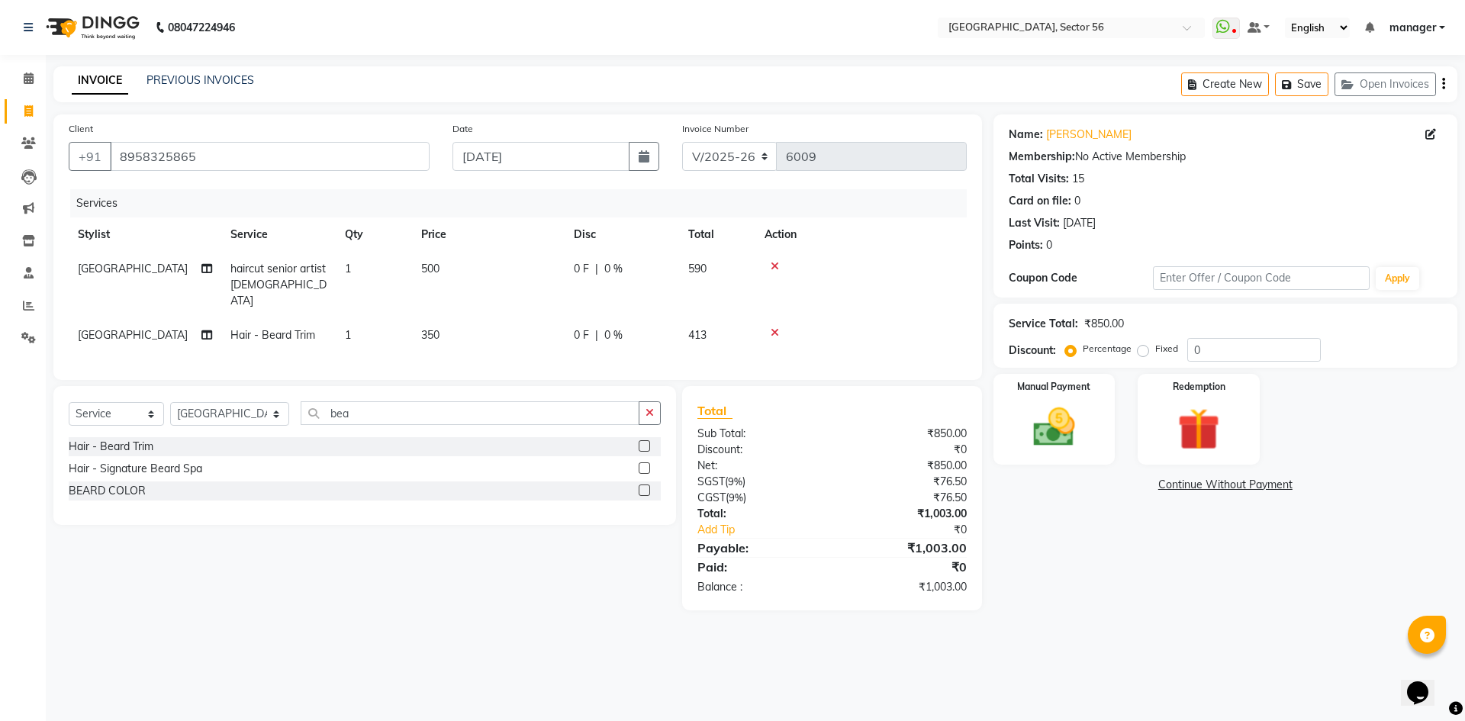
click at [741, 334] on tr "milan Hair - [PERSON_NAME] Trim 1 350 0 F | 0 % 413" at bounding box center [518, 335] width 898 height 34
click at [1068, 443] on img at bounding box center [1053, 427] width 71 height 50
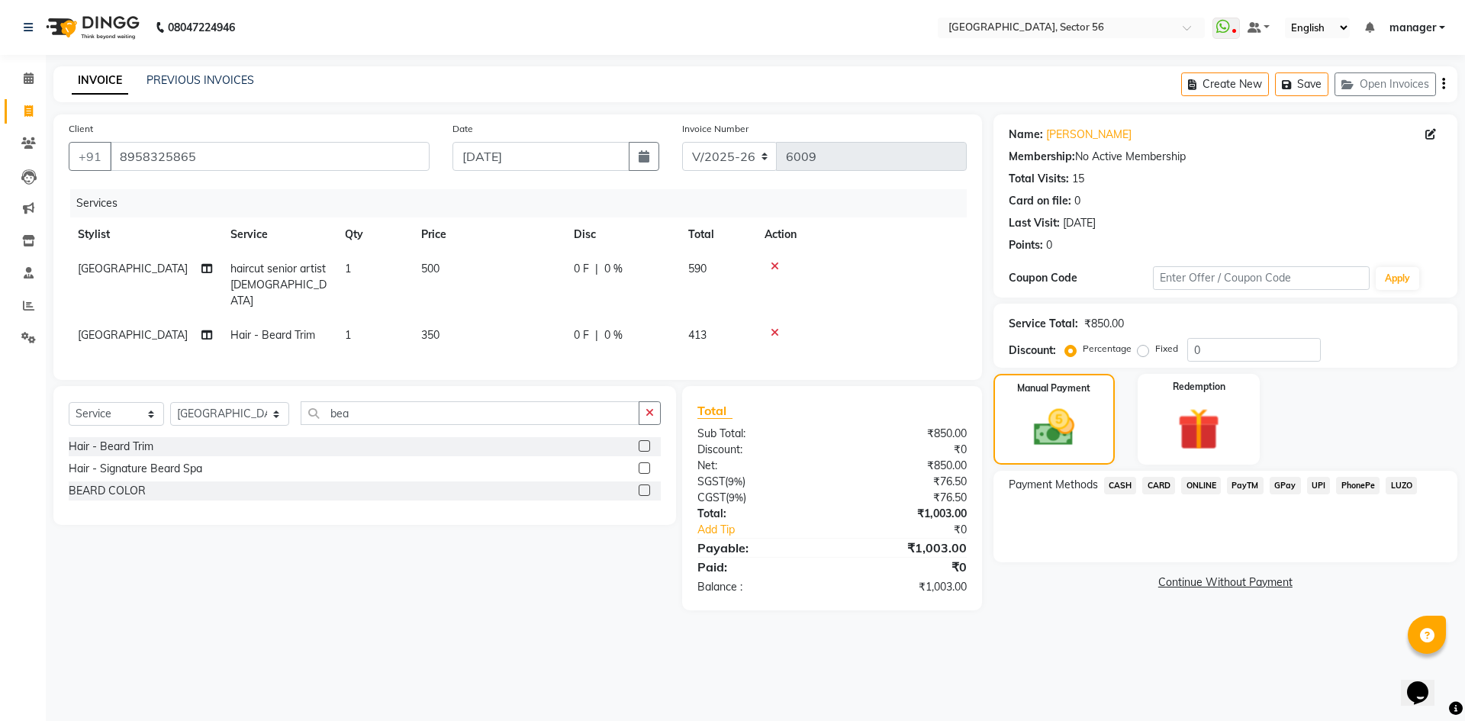
click at [1283, 488] on span "GPay" at bounding box center [1284, 486] width 31 height 18
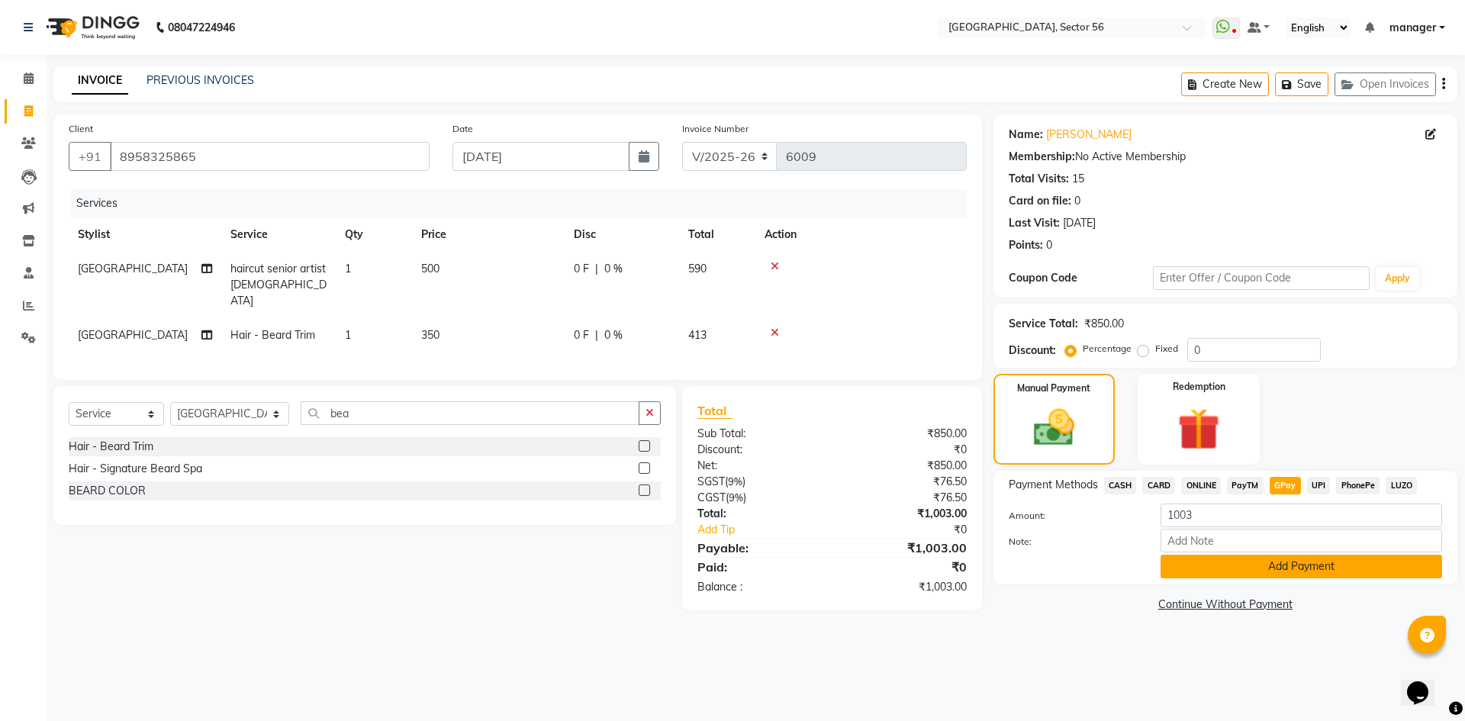
click at [1321, 558] on button "Add Payment" at bounding box center [1300, 567] width 281 height 24
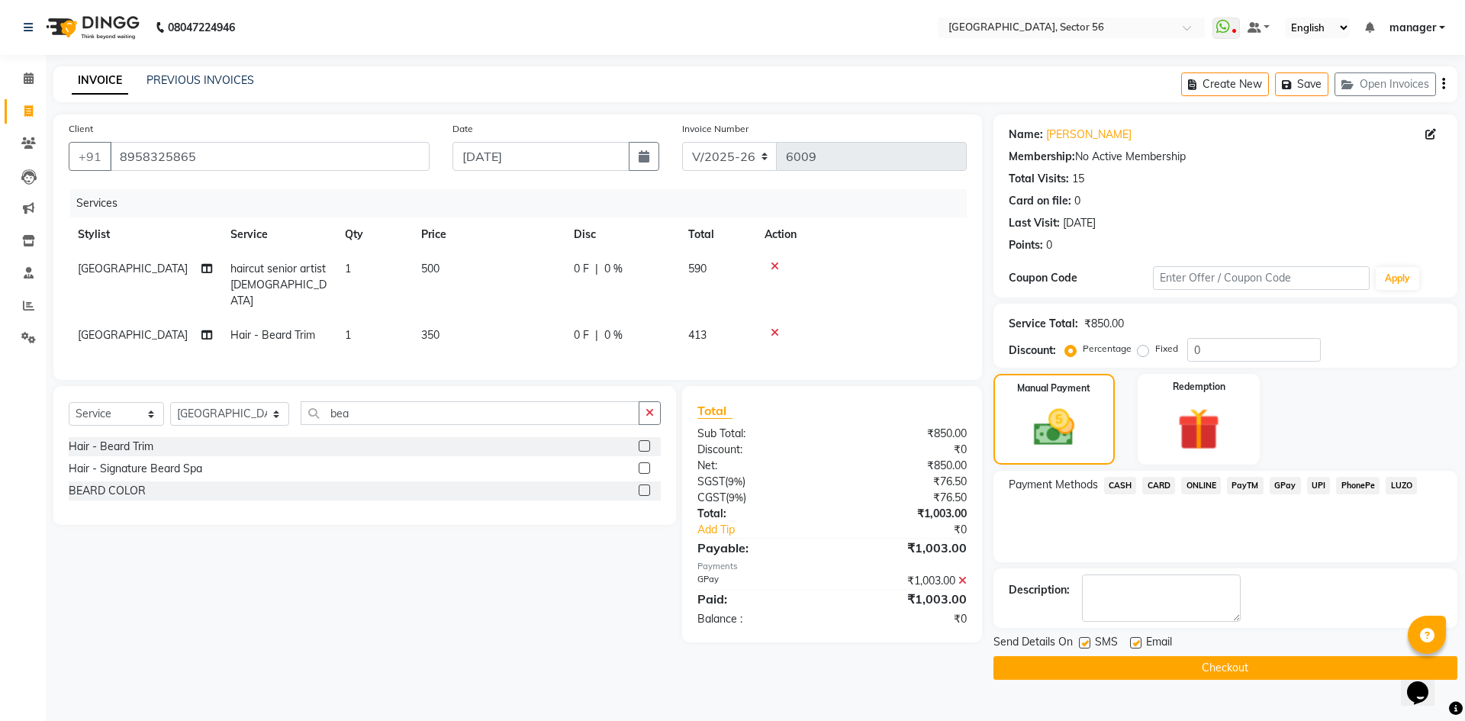
click at [1300, 672] on button "Checkout" at bounding box center [1225, 668] width 464 height 24
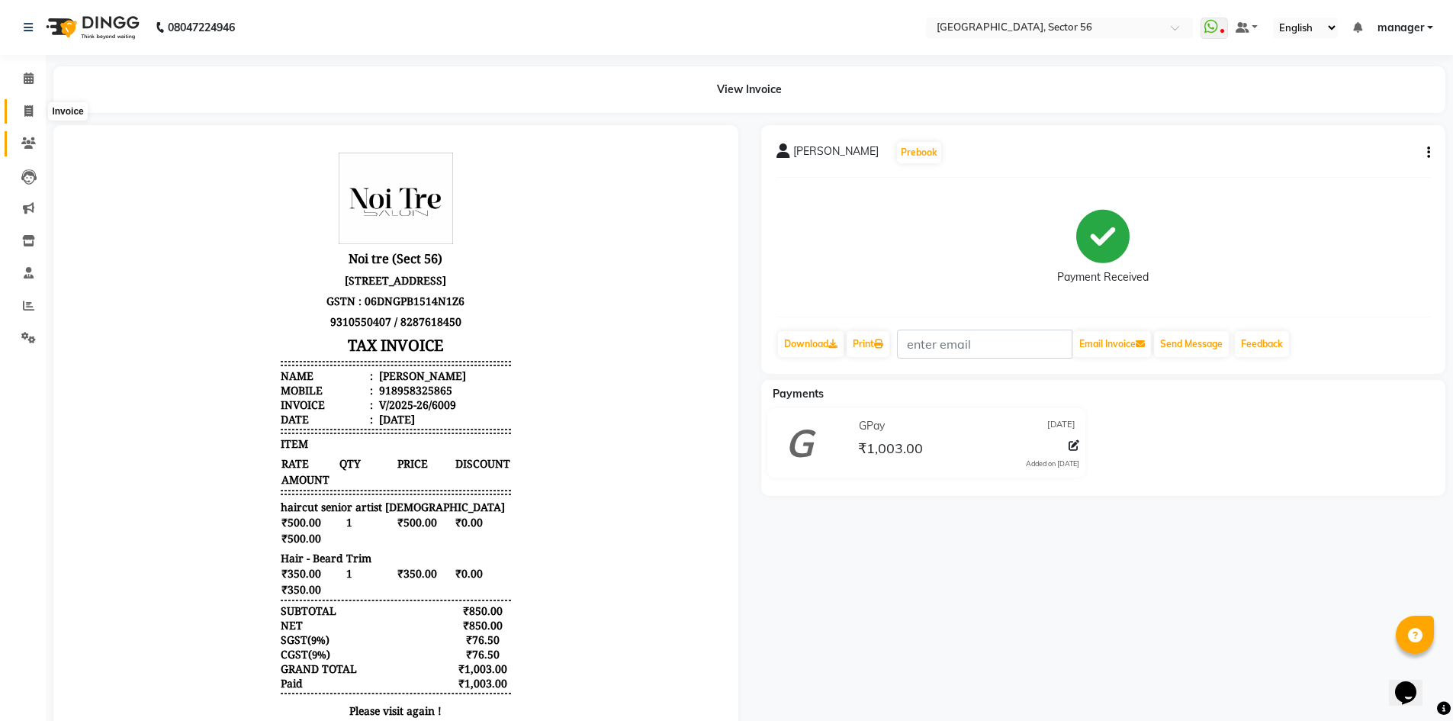
drag, startPoint x: 31, startPoint y: 111, endPoint x: 27, endPoint y: 153, distance: 42.1
click at [31, 111] on icon at bounding box center [28, 110] width 8 height 11
select select "service"
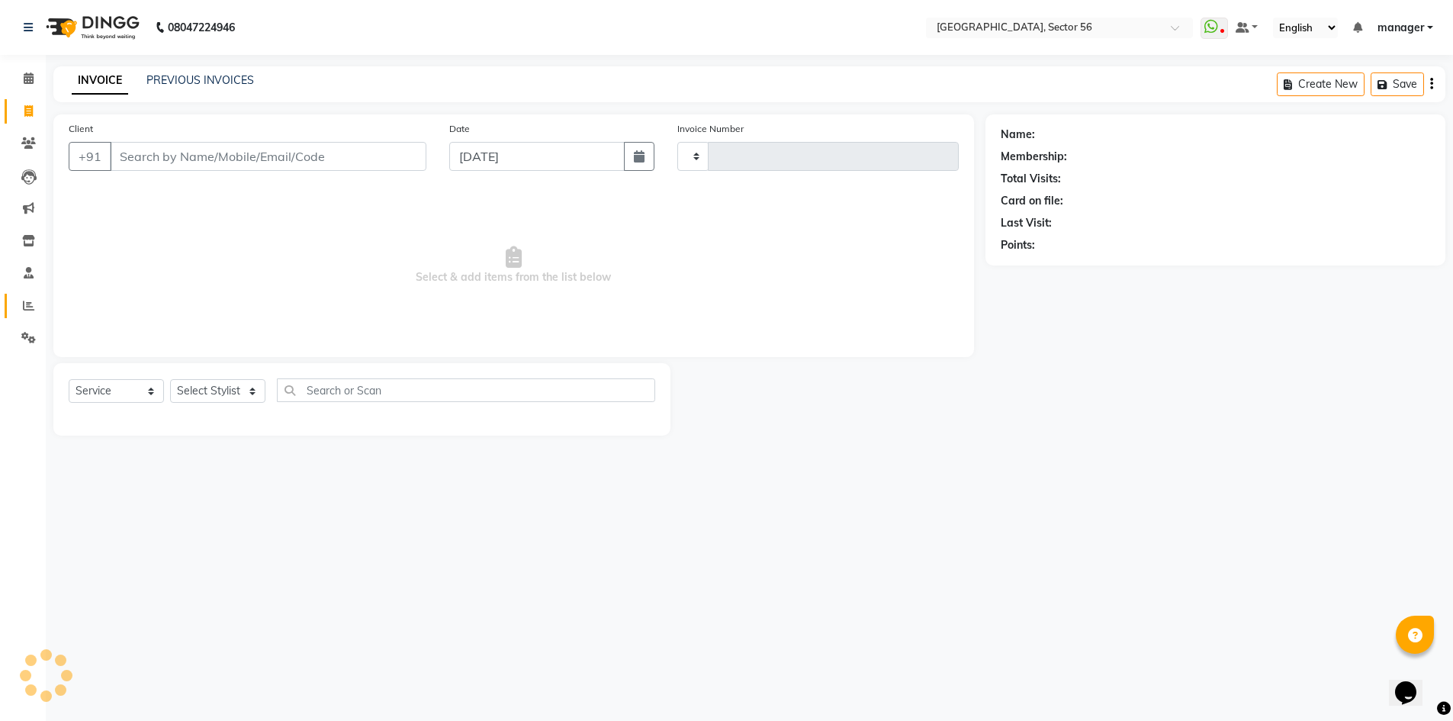
type input "6010"
select select "5557"
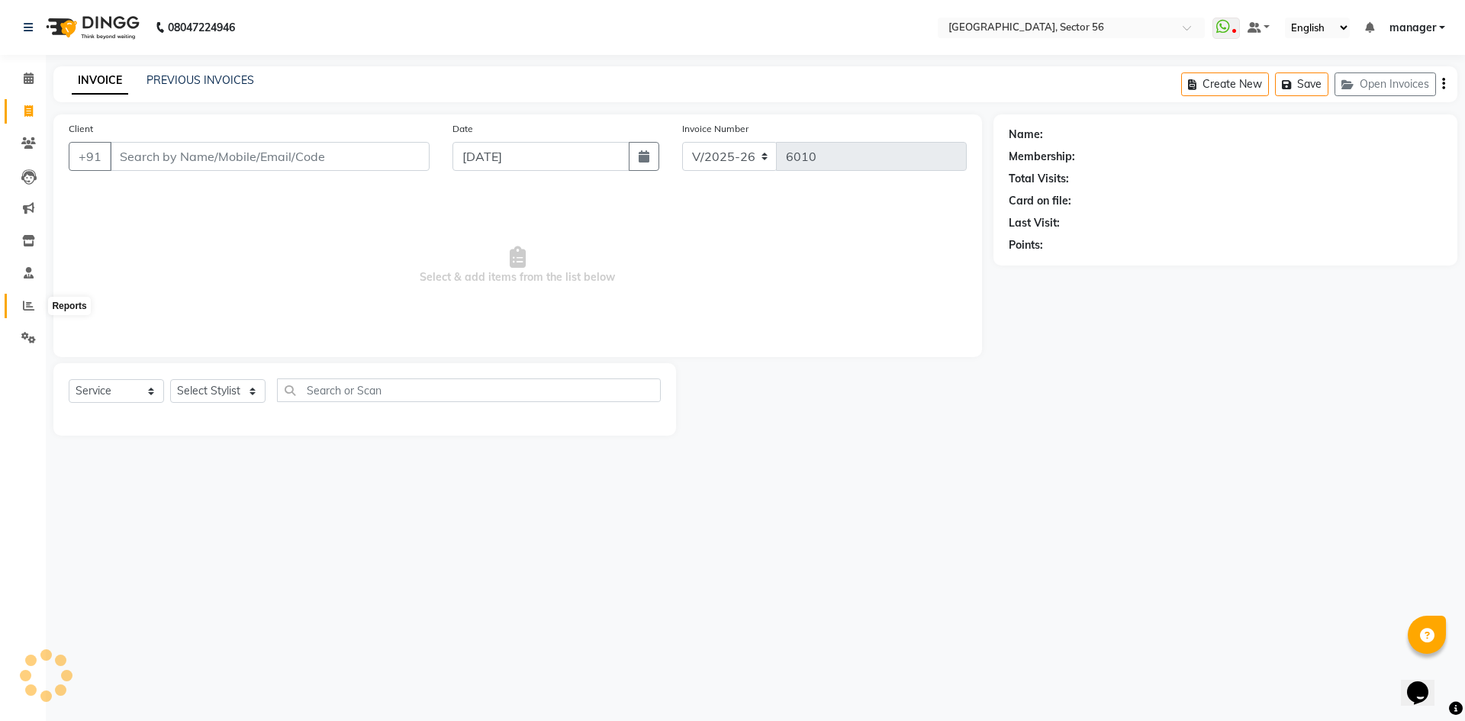
click at [27, 302] on icon at bounding box center [28, 305] width 11 height 11
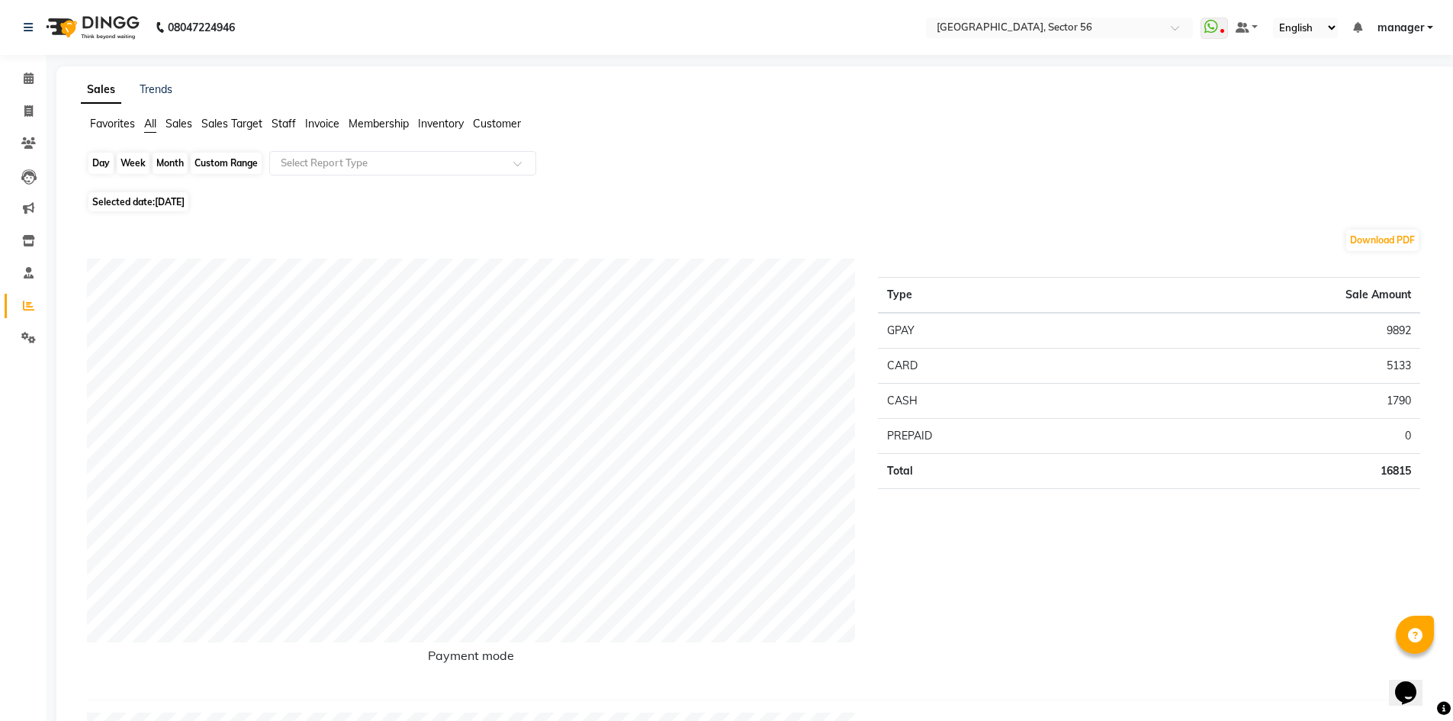
click at [98, 159] on div "Day" at bounding box center [100, 163] width 25 height 21
select select "9"
select select "2025"
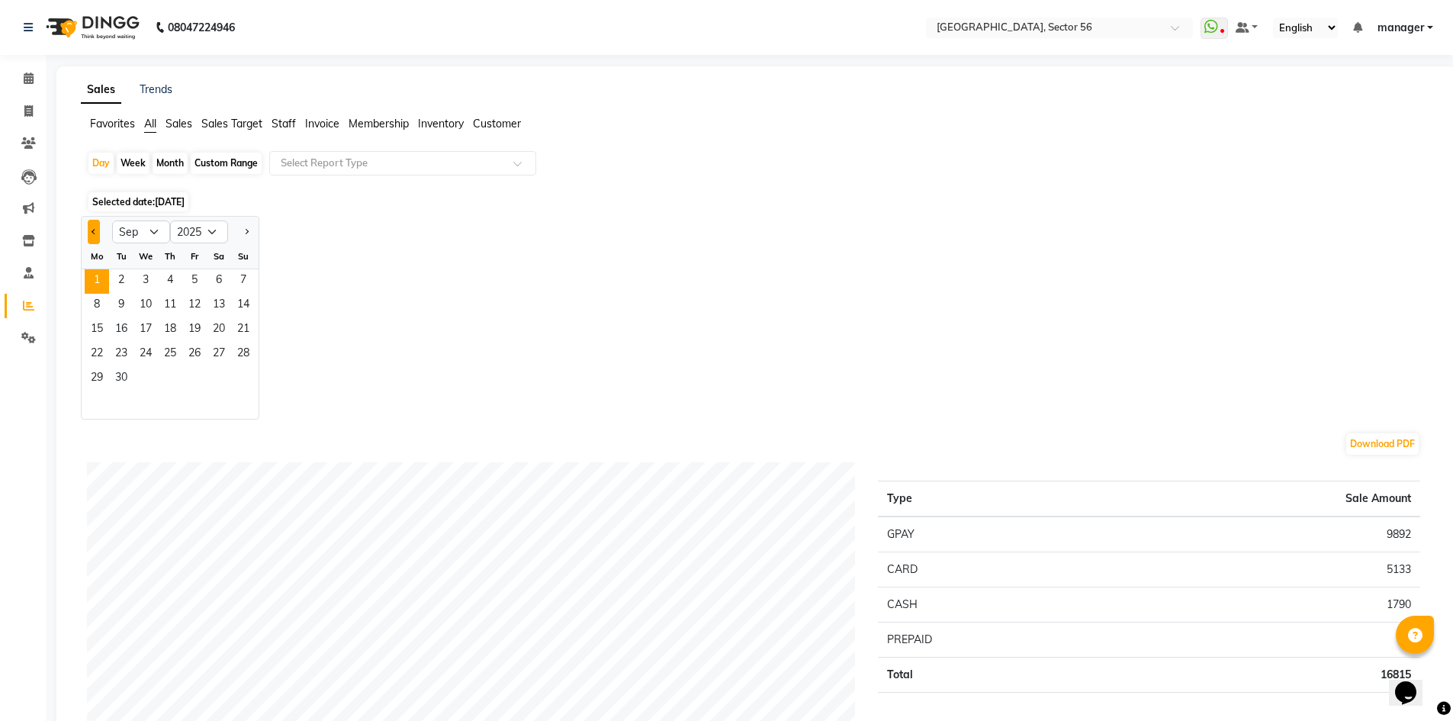
click at [95, 233] on span "Previous month" at bounding box center [94, 230] width 5 height 5
select select "8"
click at [172, 324] on span "14" at bounding box center [170, 330] width 24 height 24
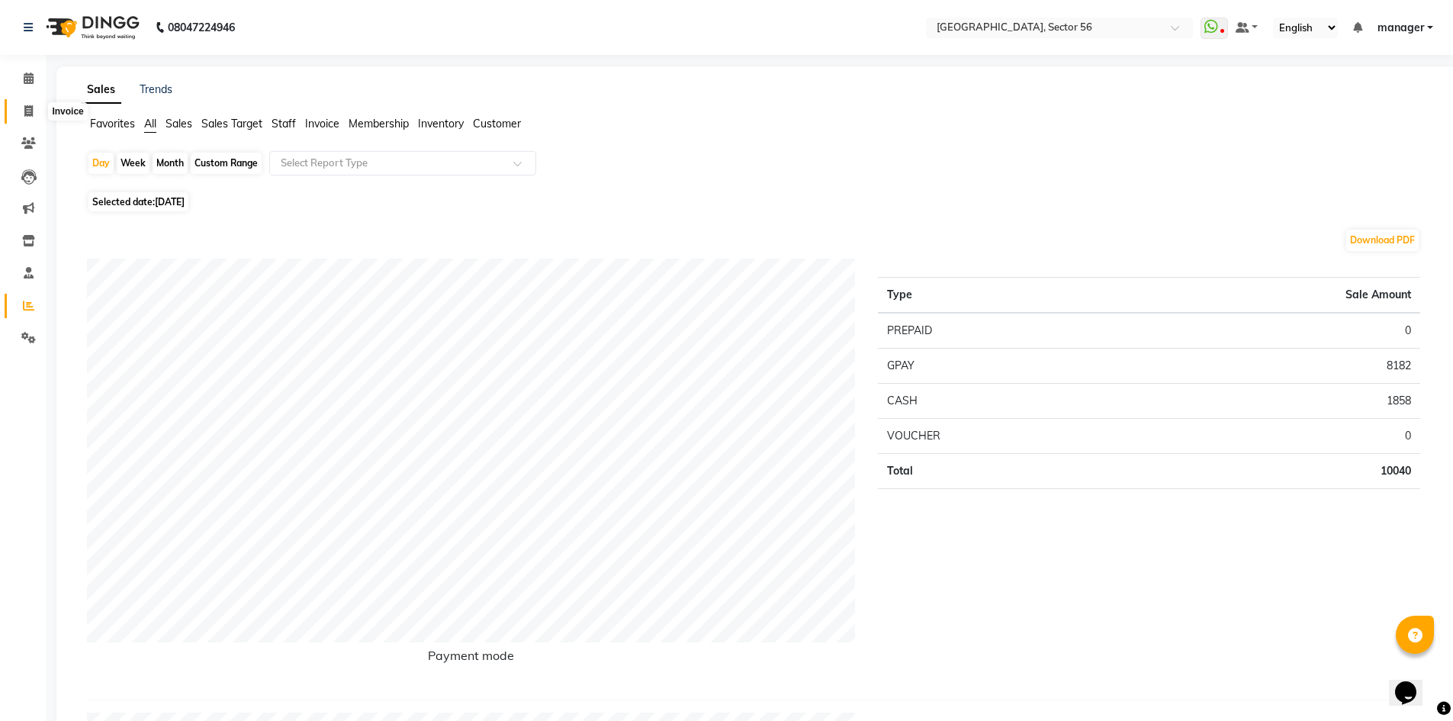
click at [31, 117] on span at bounding box center [28, 112] width 27 height 18
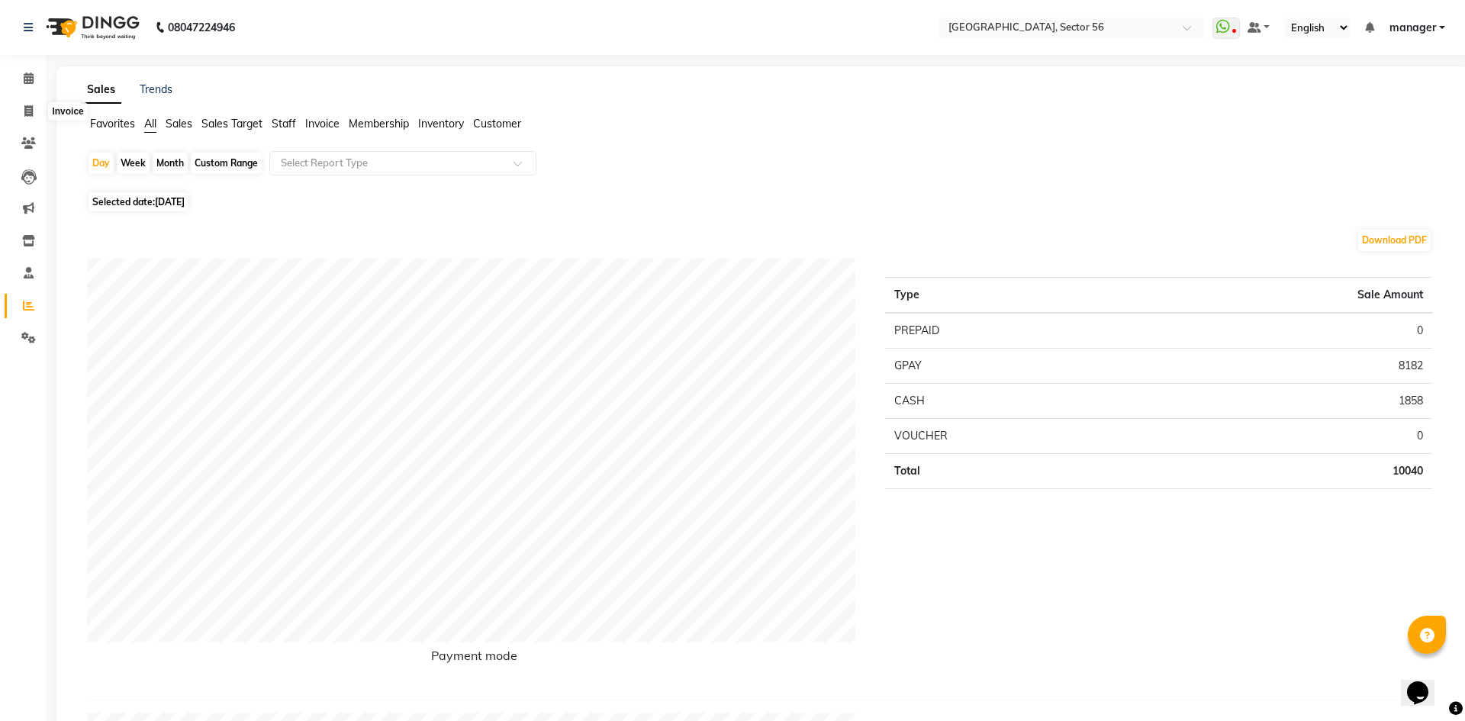
select select "service"
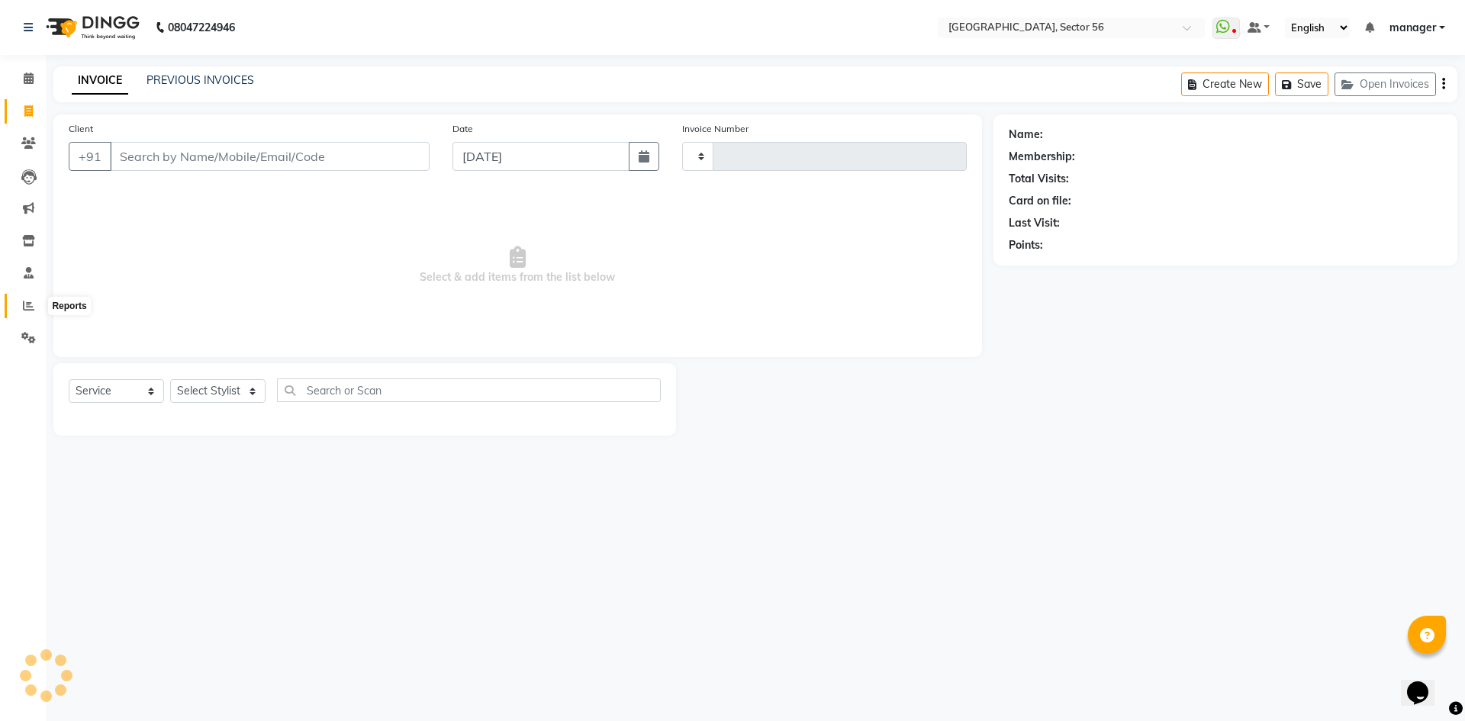
type input "6010"
select select "5557"
click at [38, 302] on span at bounding box center [28, 307] width 27 height 18
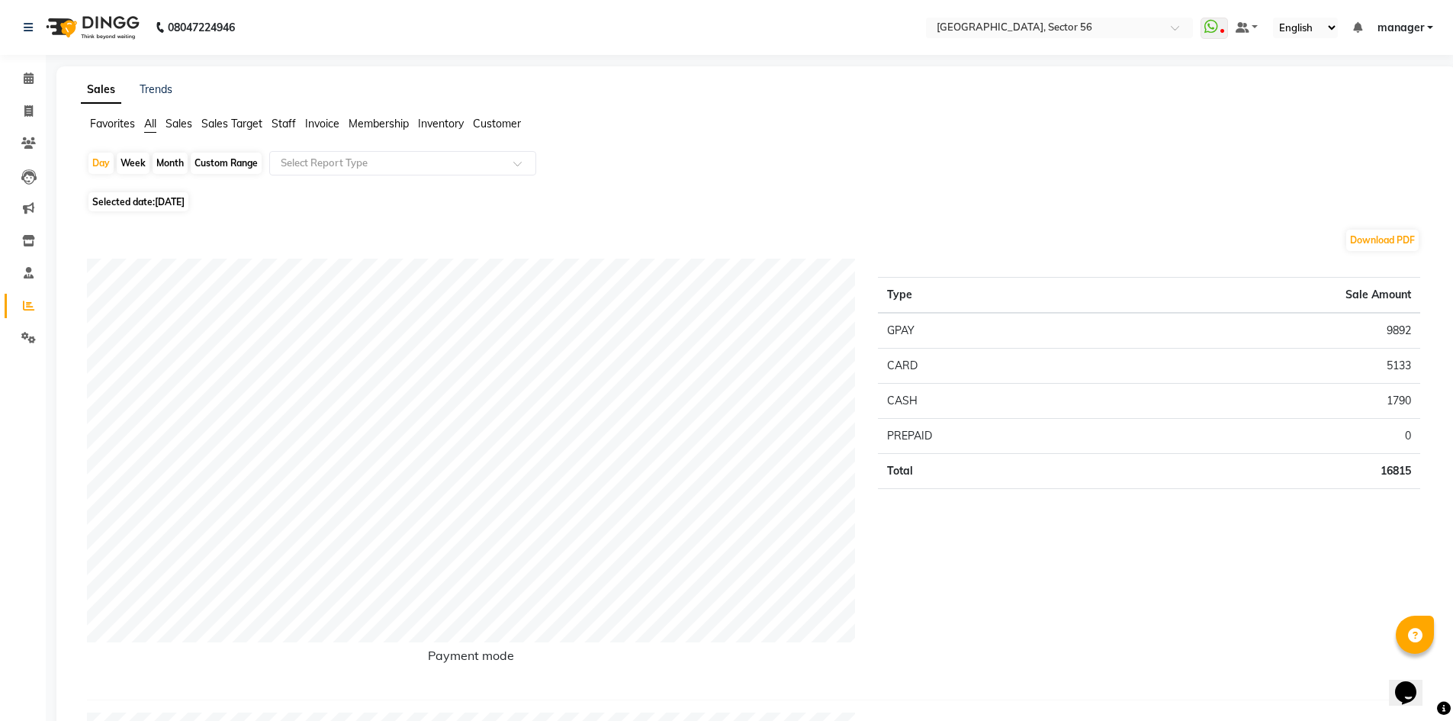
click at [174, 163] on div "Month" at bounding box center [170, 163] width 35 height 21
select select "9"
select select "2025"
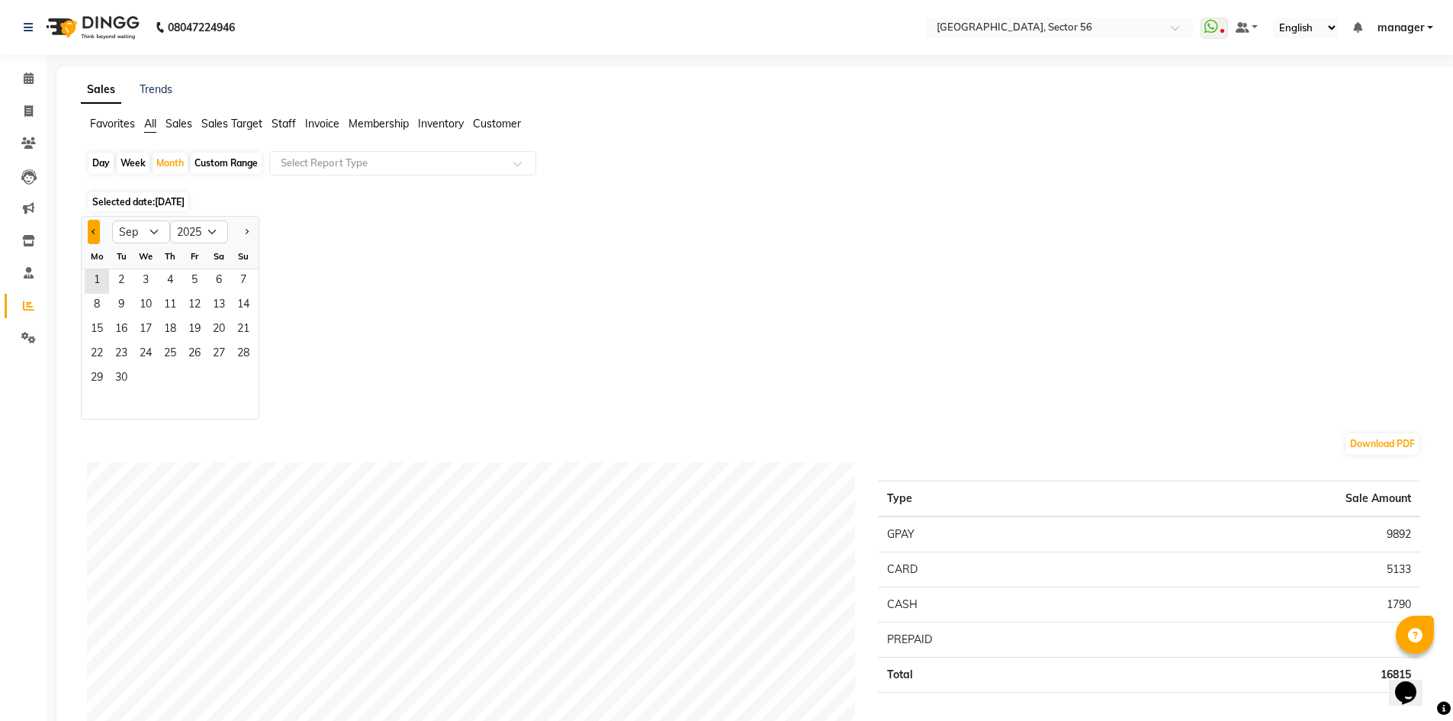
click at [88, 228] on button "Previous month" at bounding box center [94, 232] width 12 height 24
select select "8"
click at [162, 315] on span "7" at bounding box center [170, 306] width 24 height 24
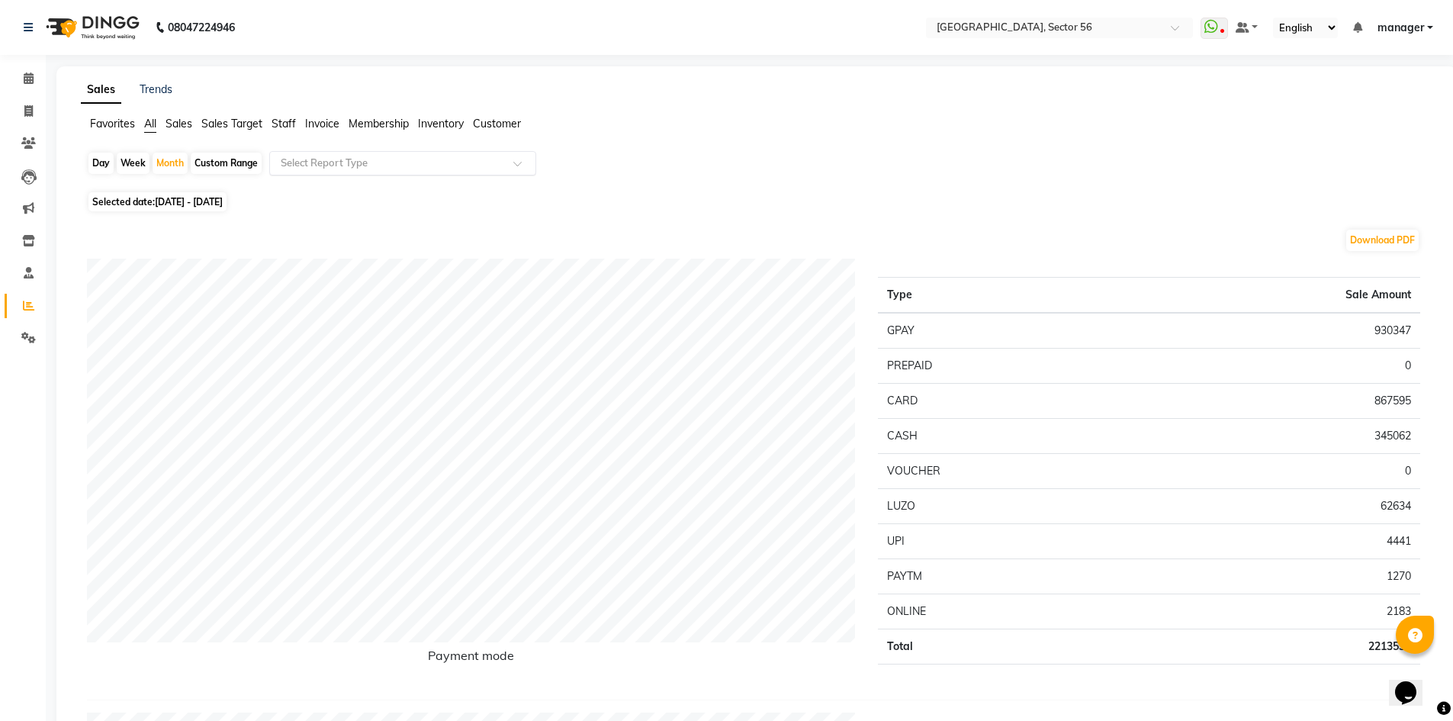
click at [352, 158] on input "text" at bounding box center [388, 163] width 220 height 15
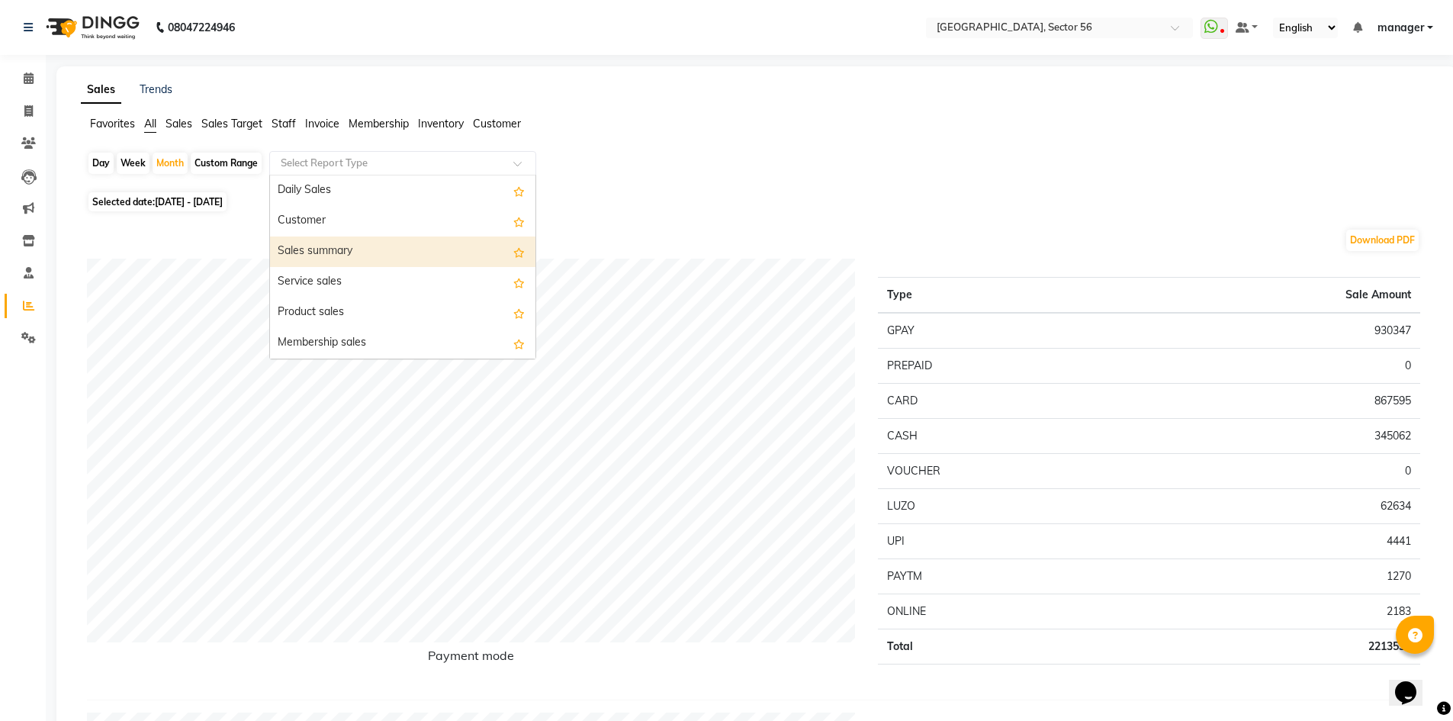
click at [342, 251] on div "Sales summary" at bounding box center [402, 251] width 265 height 31
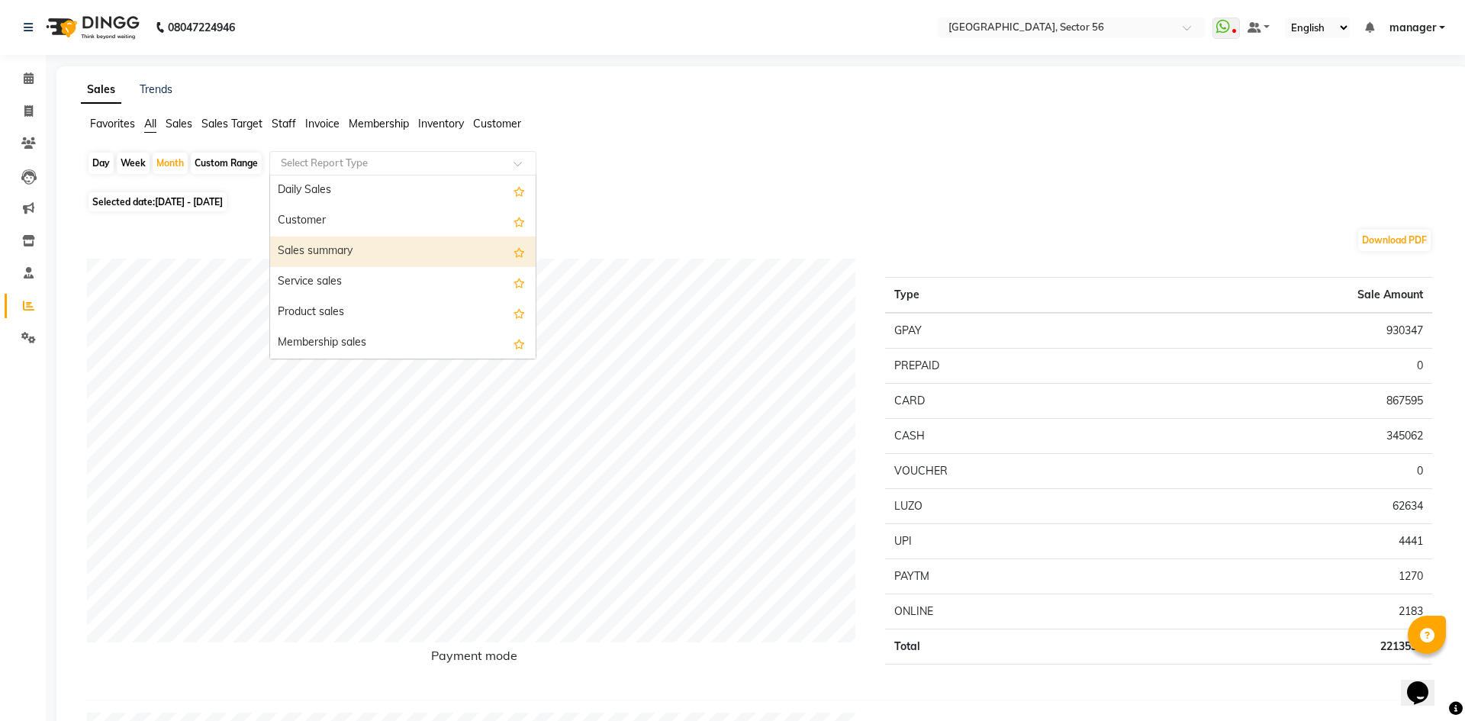
select select "full_report"
select select "csv"
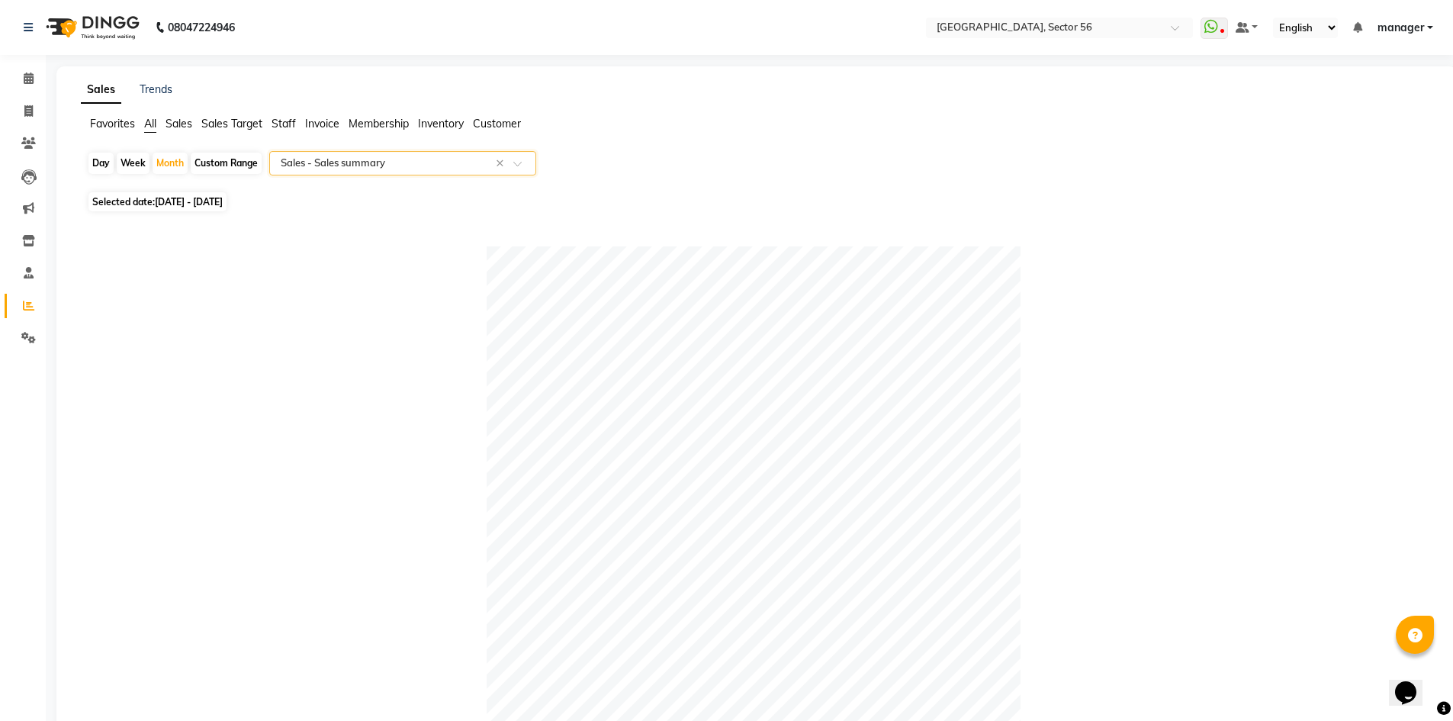
click at [355, 162] on input "text" at bounding box center [388, 163] width 220 height 15
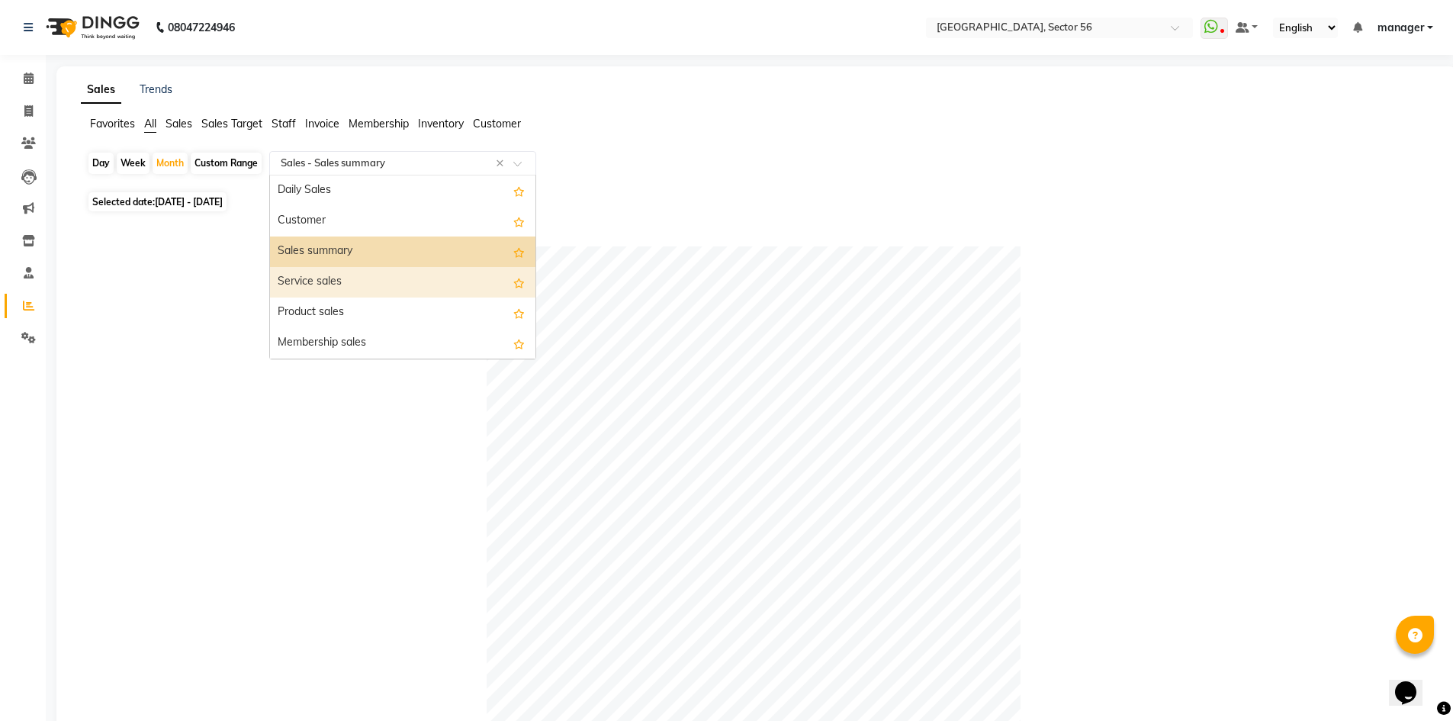
click at [366, 286] on div "Service sales" at bounding box center [402, 282] width 265 height 31
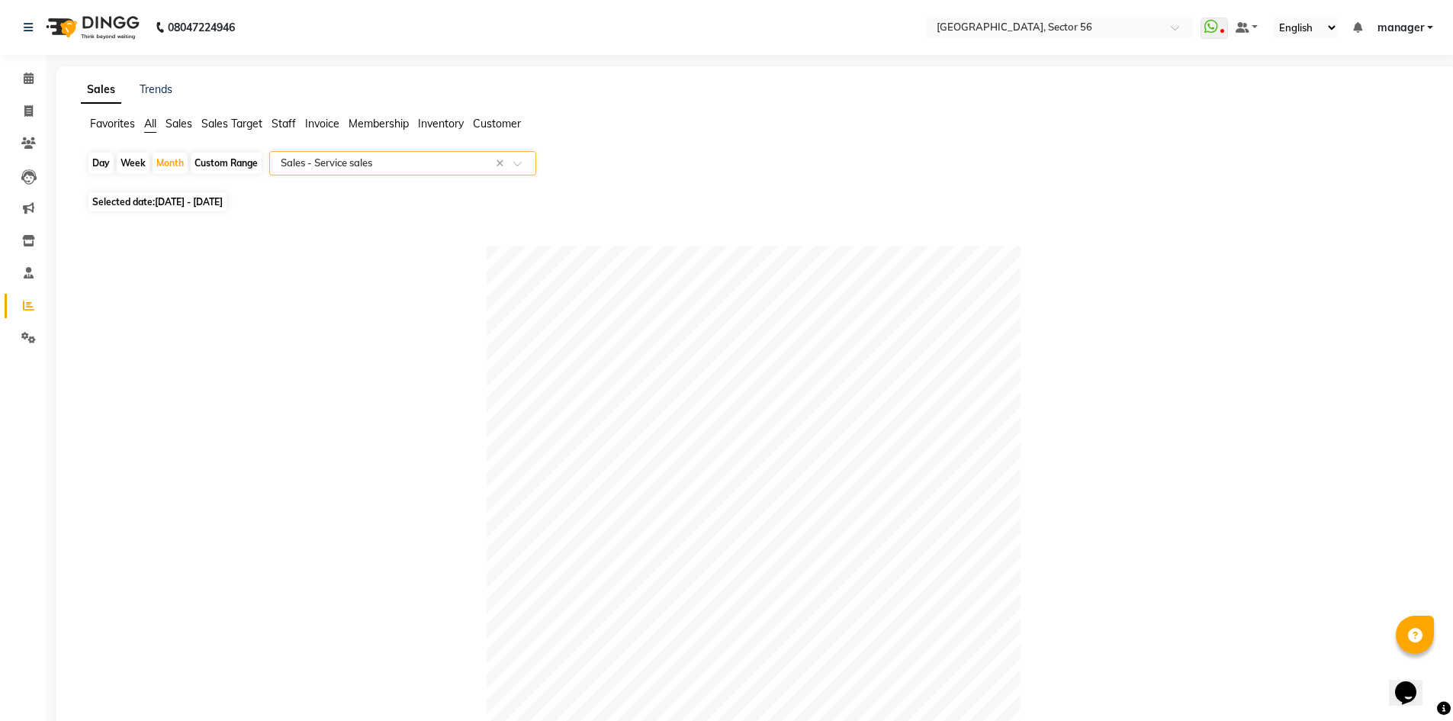
click at [342, 163] on input "text" at bounding box center [388, 163] width 220 height 15
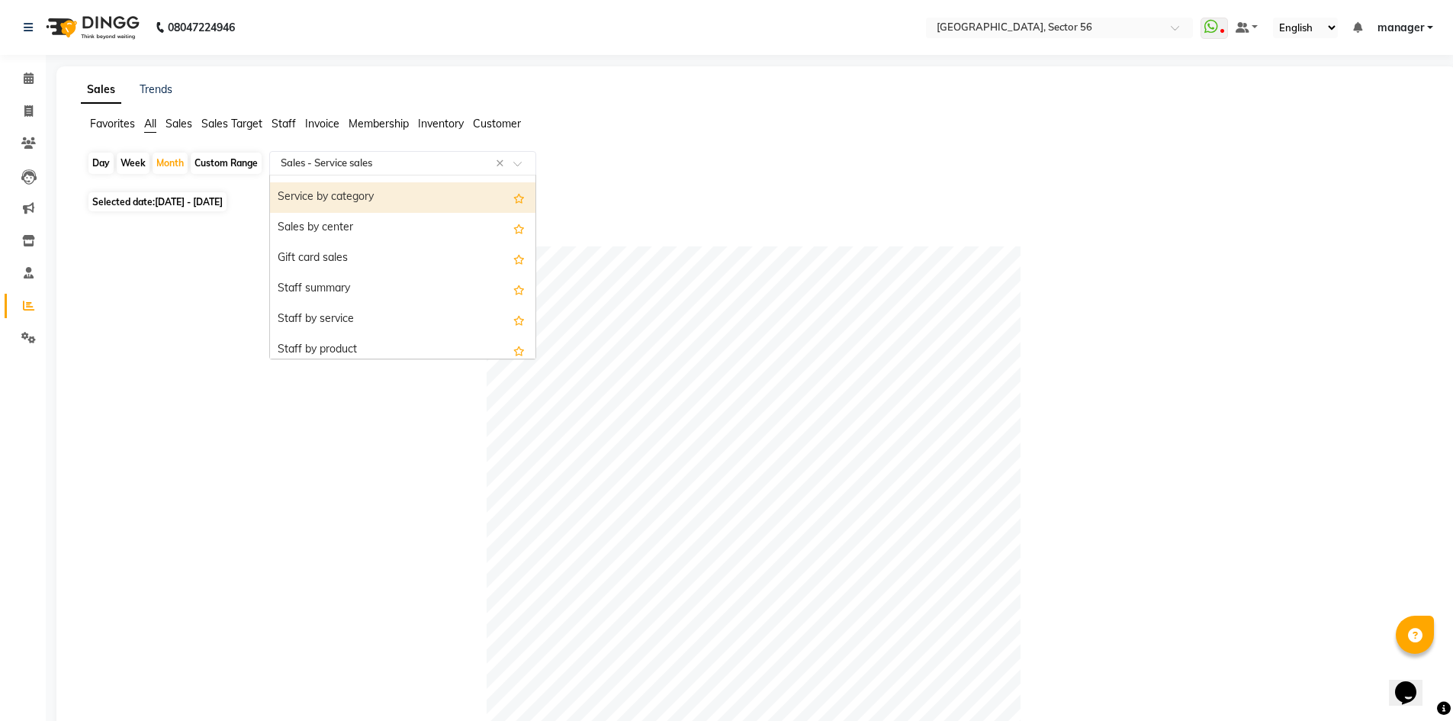
scroll to position [305, 0]
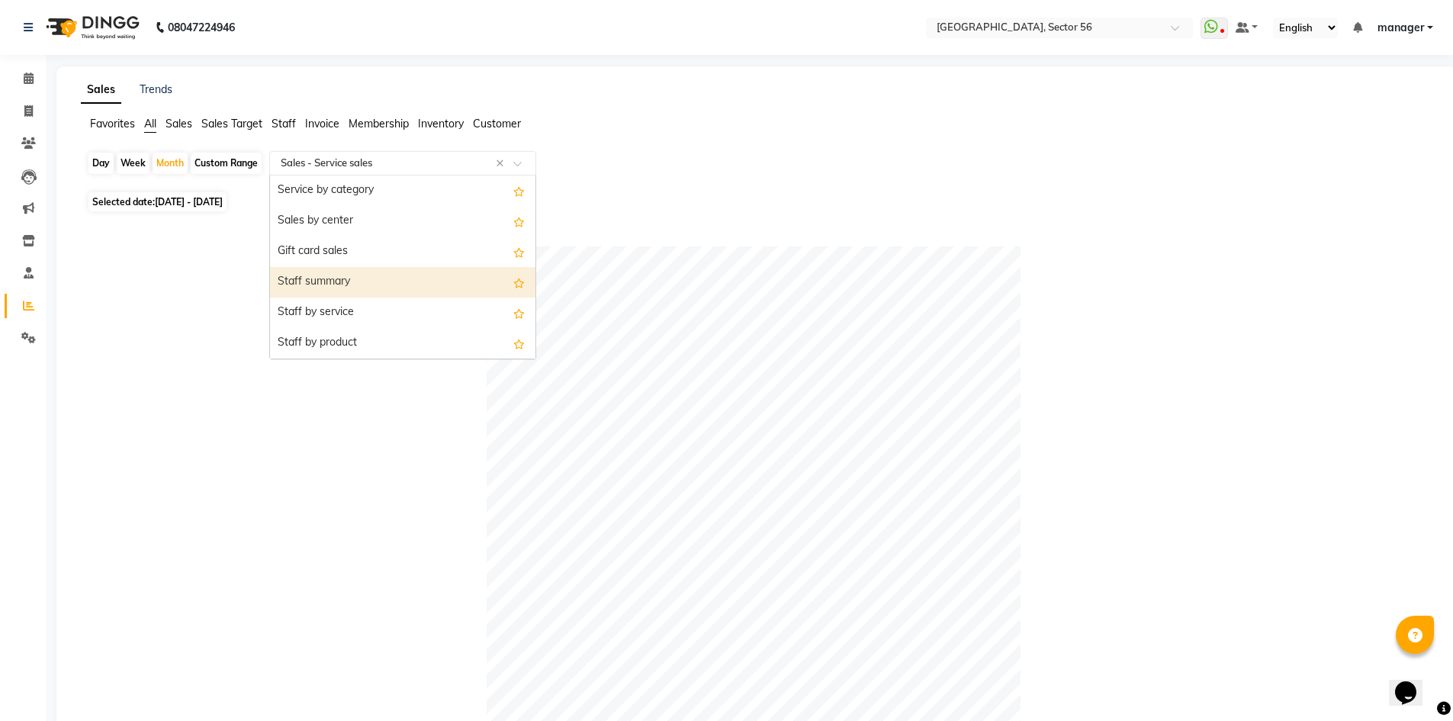
click at [359, 282] on div "Staff summary" at bounding box center [402, 282] width 265 height 31
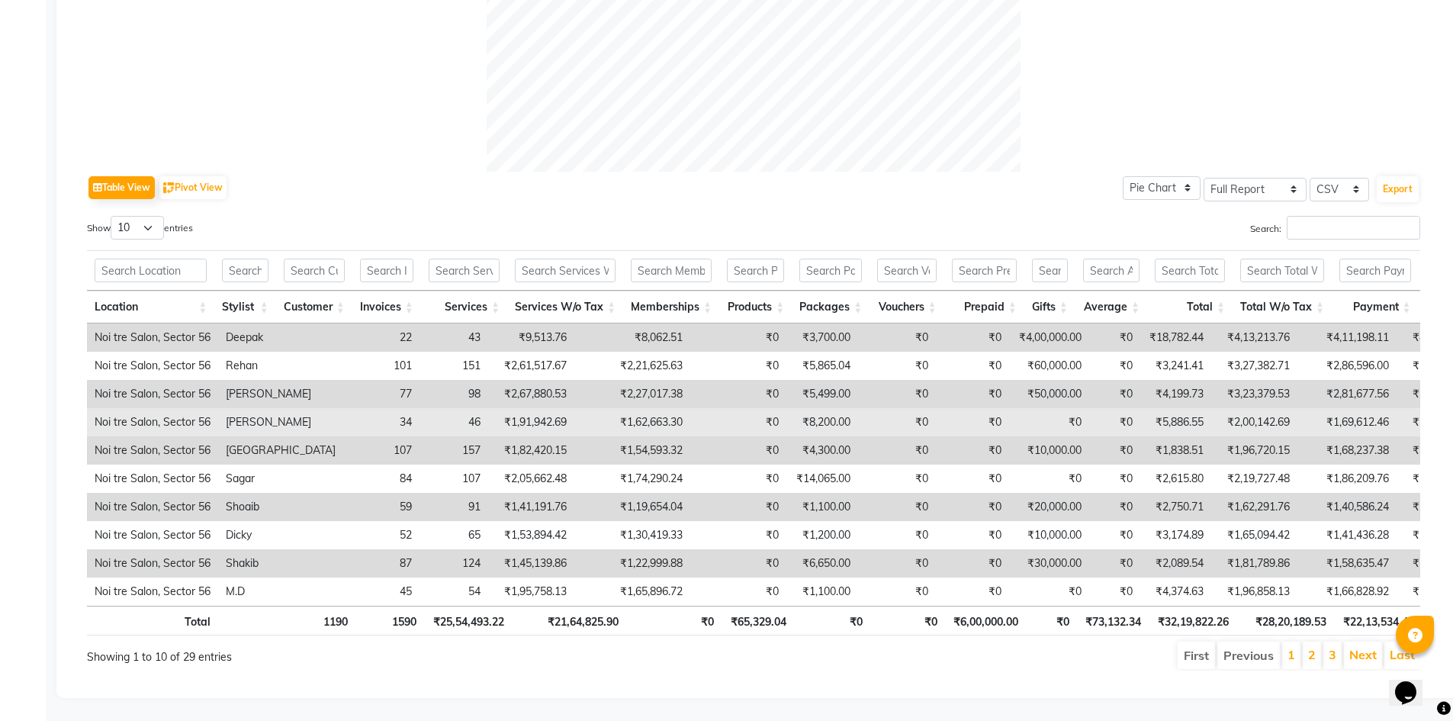
scroll to position [632, 0]
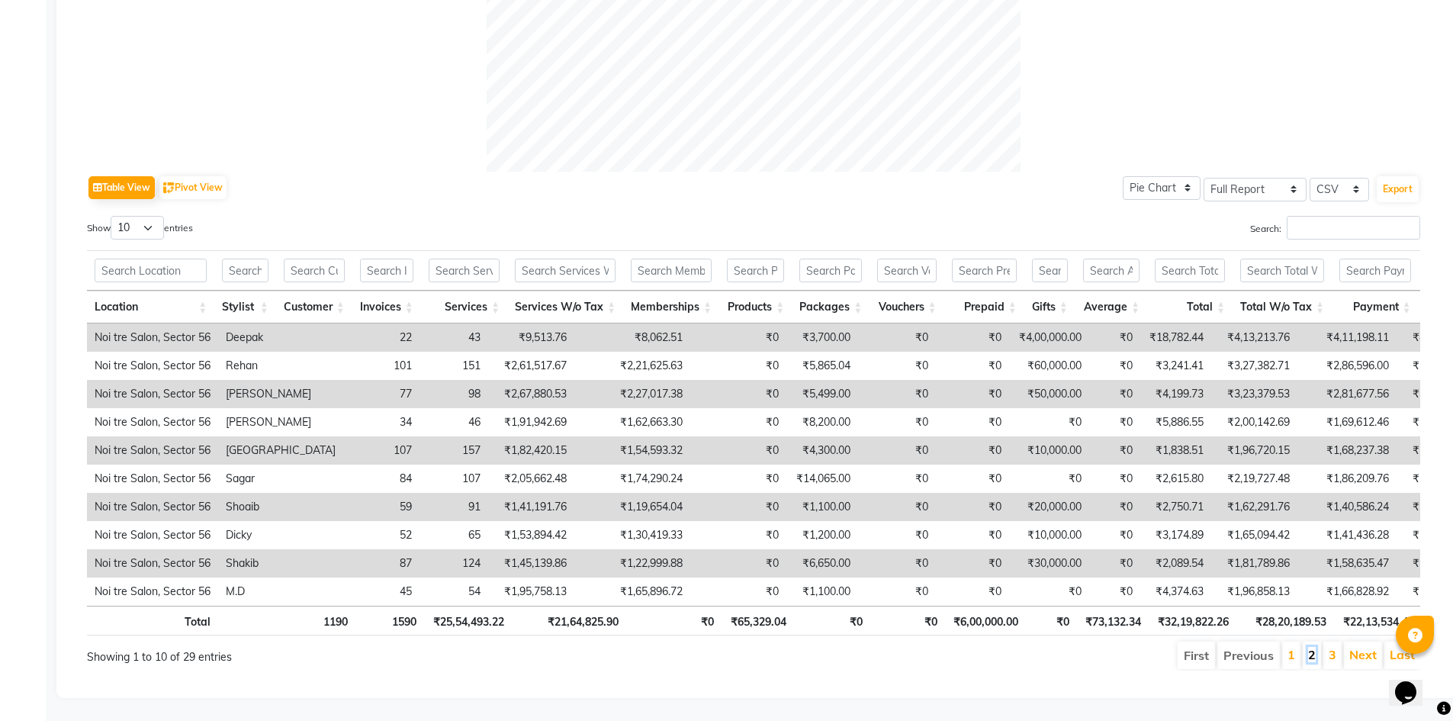
click at [1312, 647] on link "2" at bounding box center [1312, 654] width 8 height 15
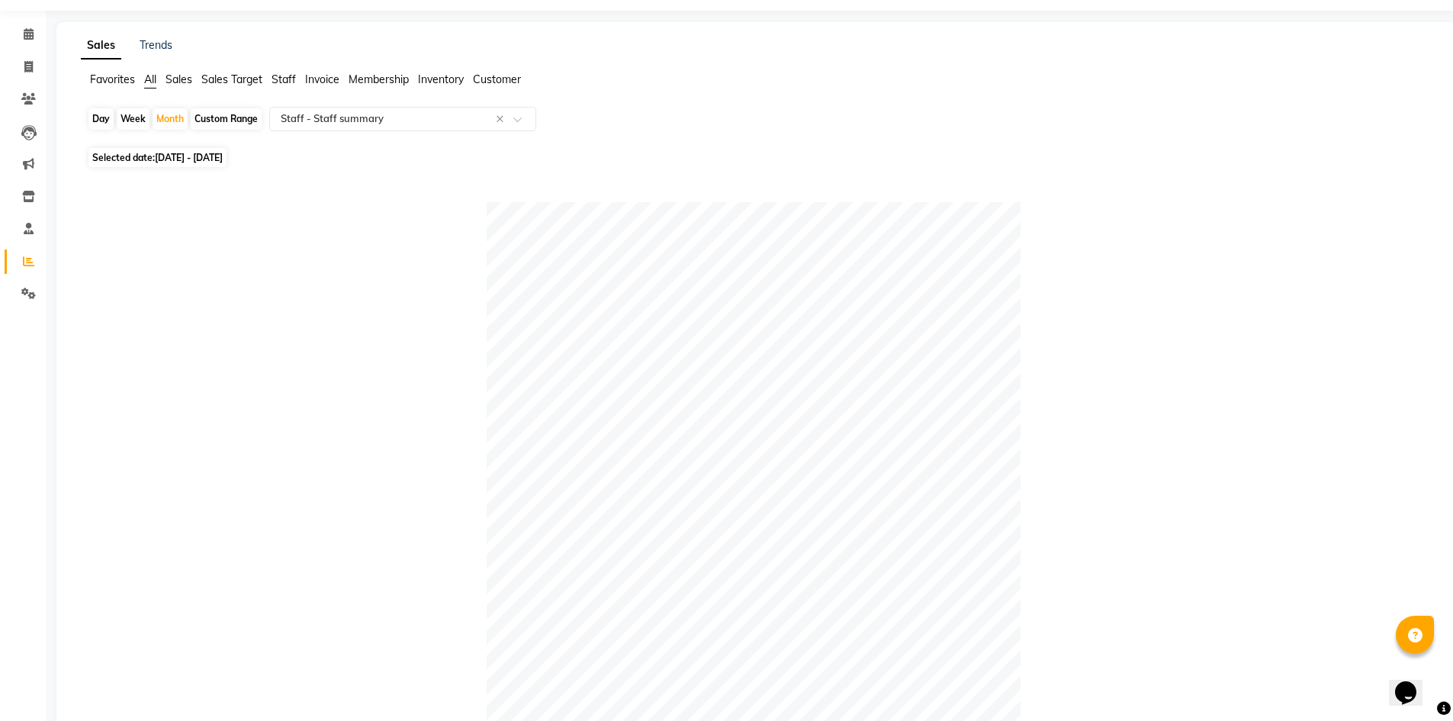
scroll to position [0, 0]
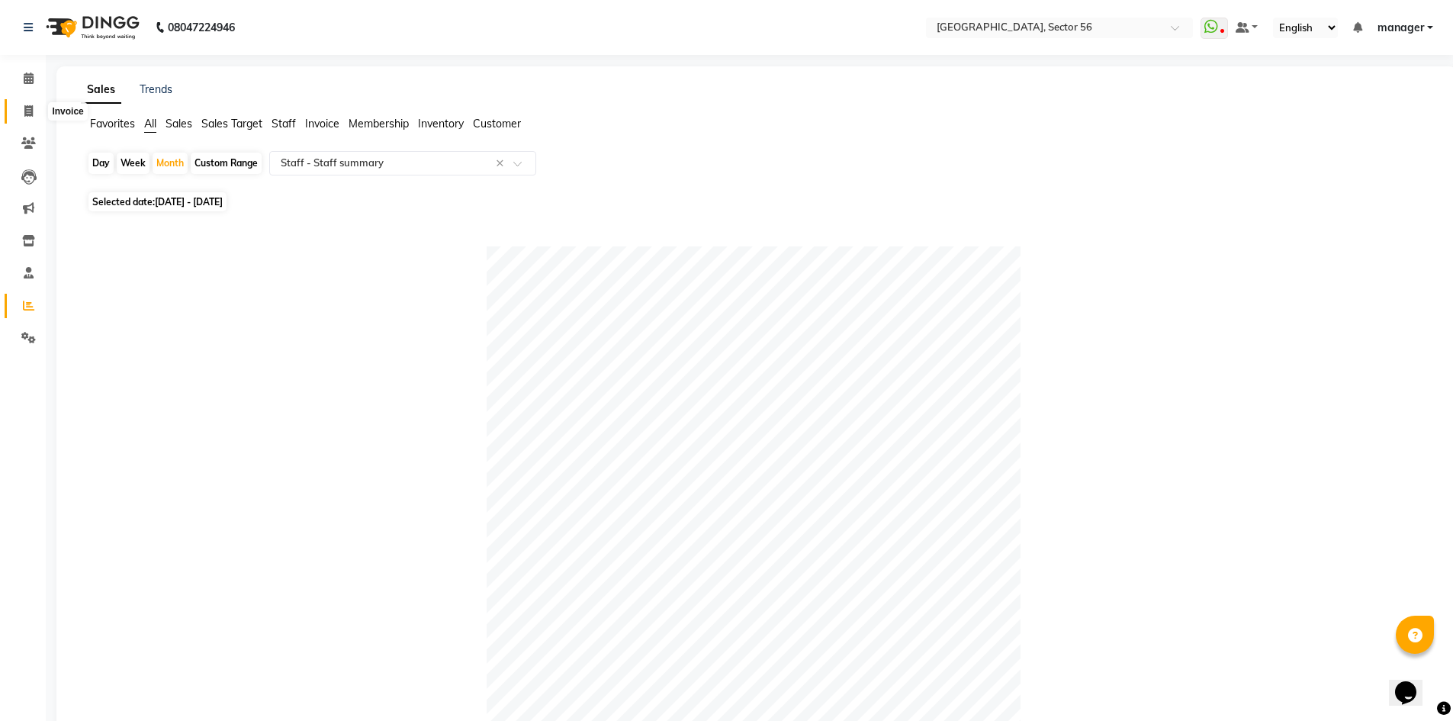
click at [26, 109] on icon at bounding box center [28, 110] width 8 height 11
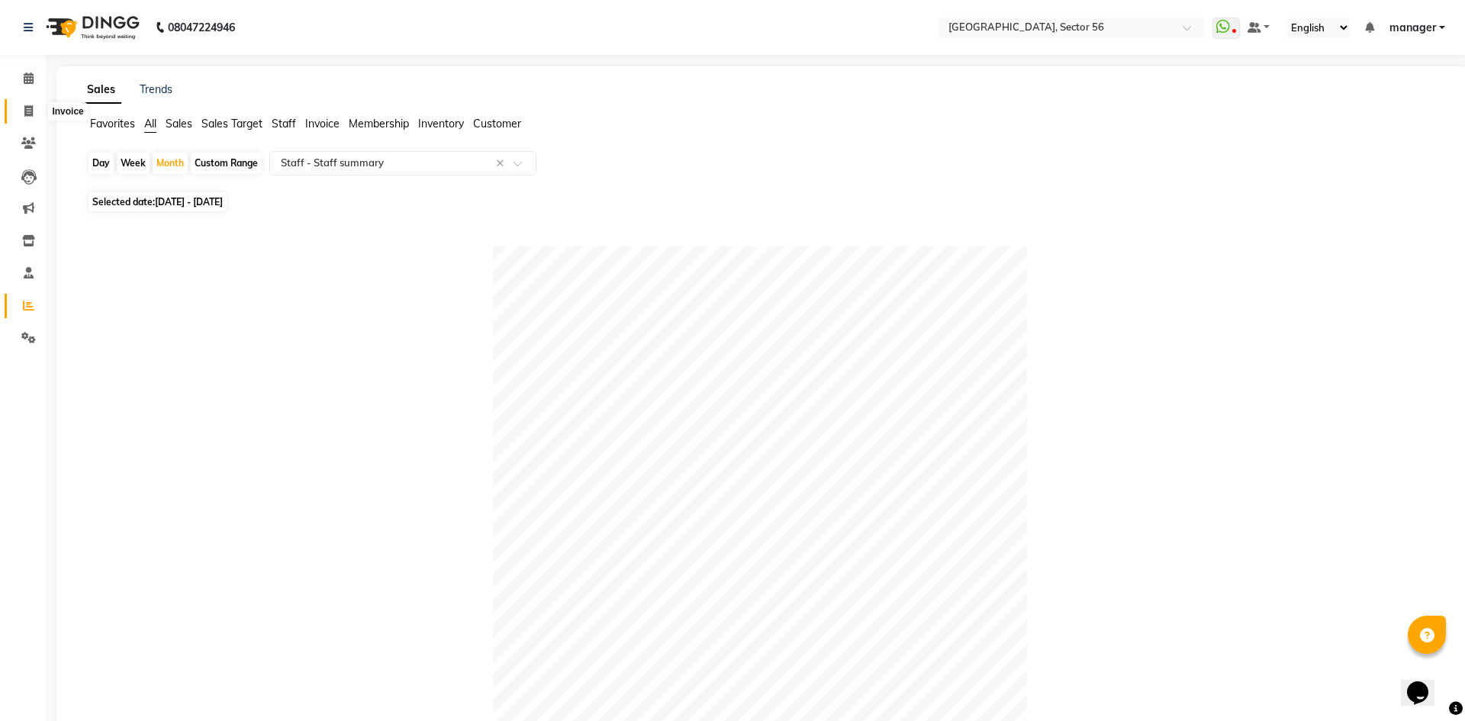
select select "service"
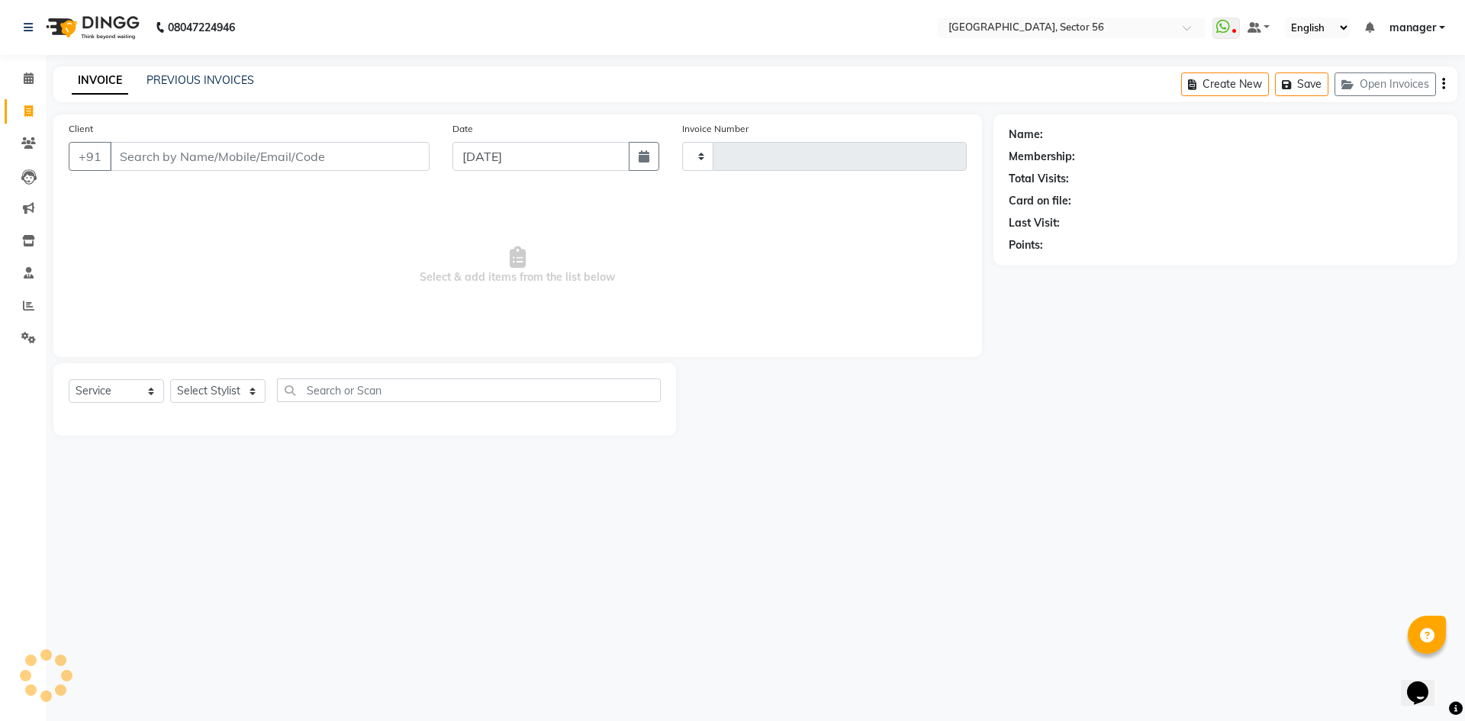
type input "6010"
select select "5557"
click at [164, 148] on input "Client" at bounding box center [270, 156] width 320 height 29
click at [30, 298] on span at bounding box center [28, 307] width 27 height 18
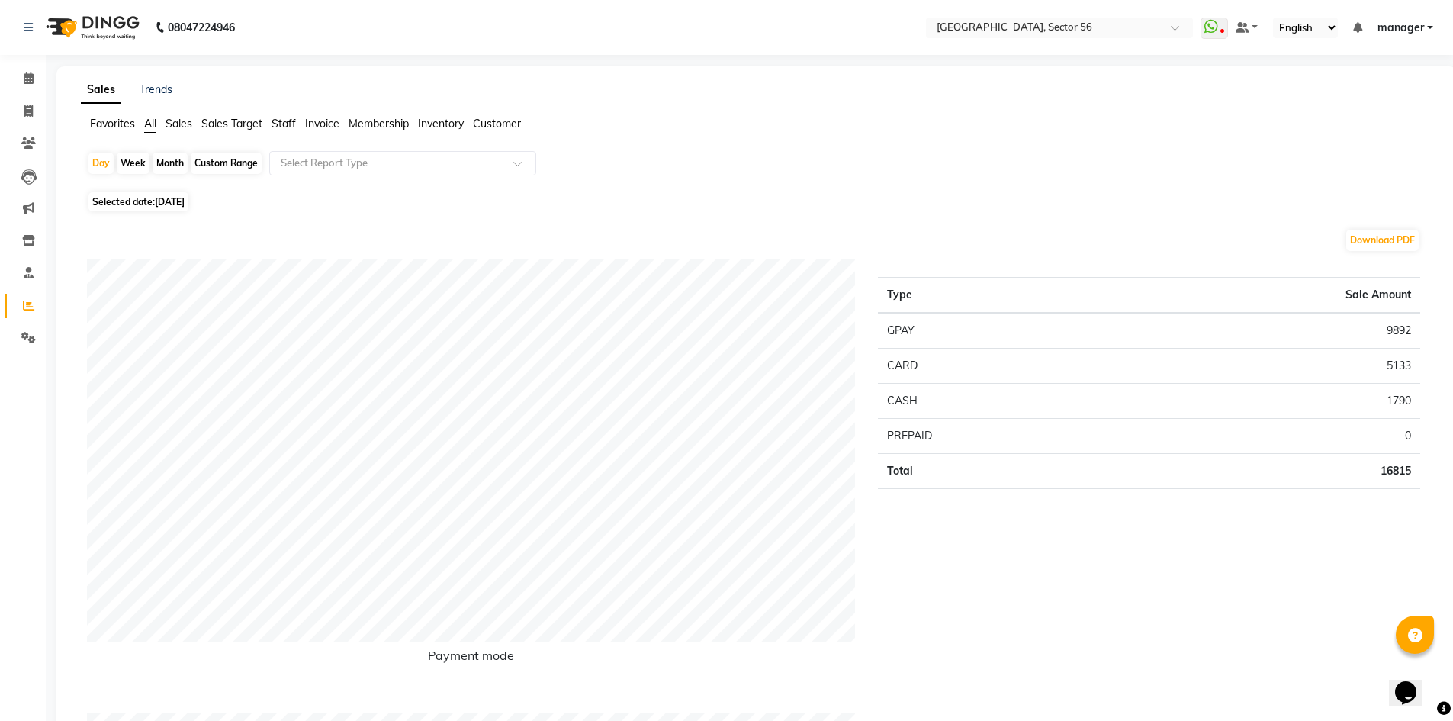
click at [158, 164] on div "Month" at bounding box center [170, 163] width 35 height 21
select select "9"
select select "2025"
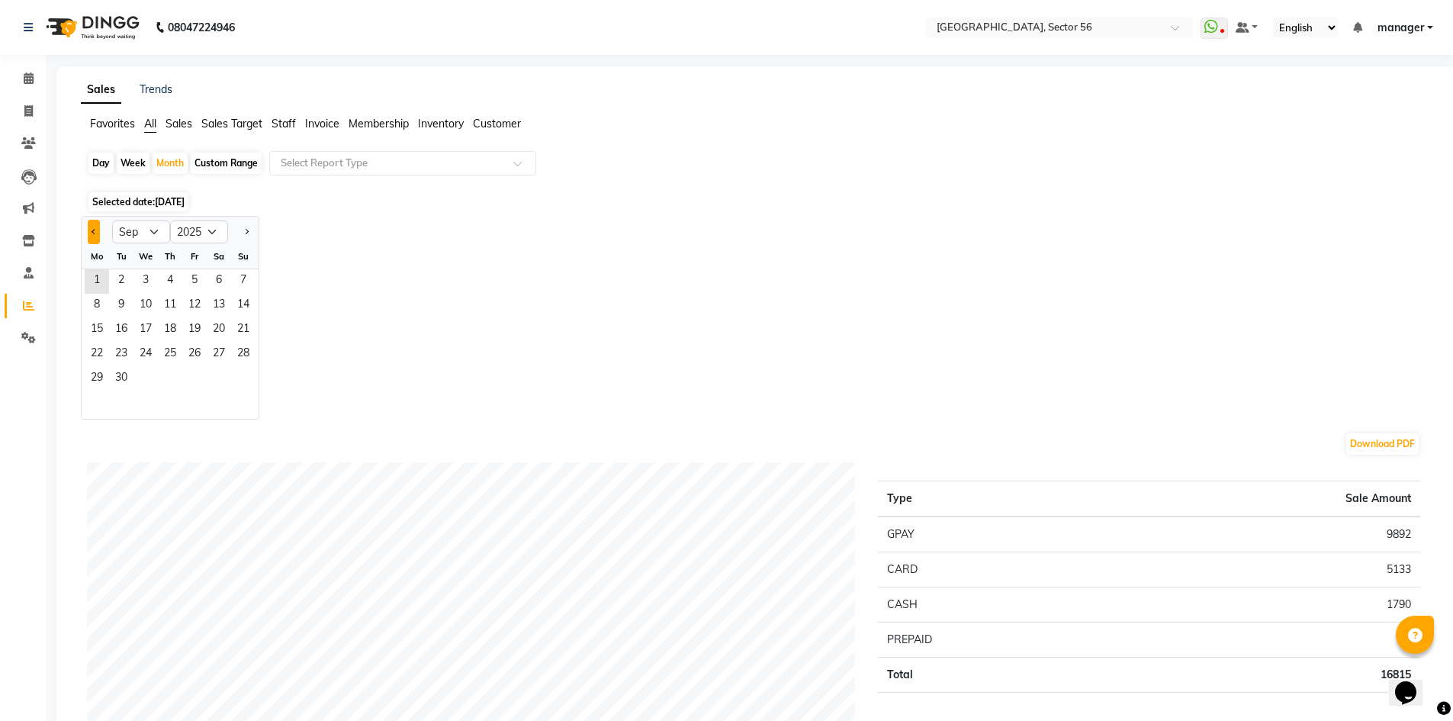
click at [91, 230] on button "Previous month" at bounding box center [94, 232] width 12 height 24
select select "8"
click at [170, 340] on span "14" at bounding box center [170, 330] width 24 height 24
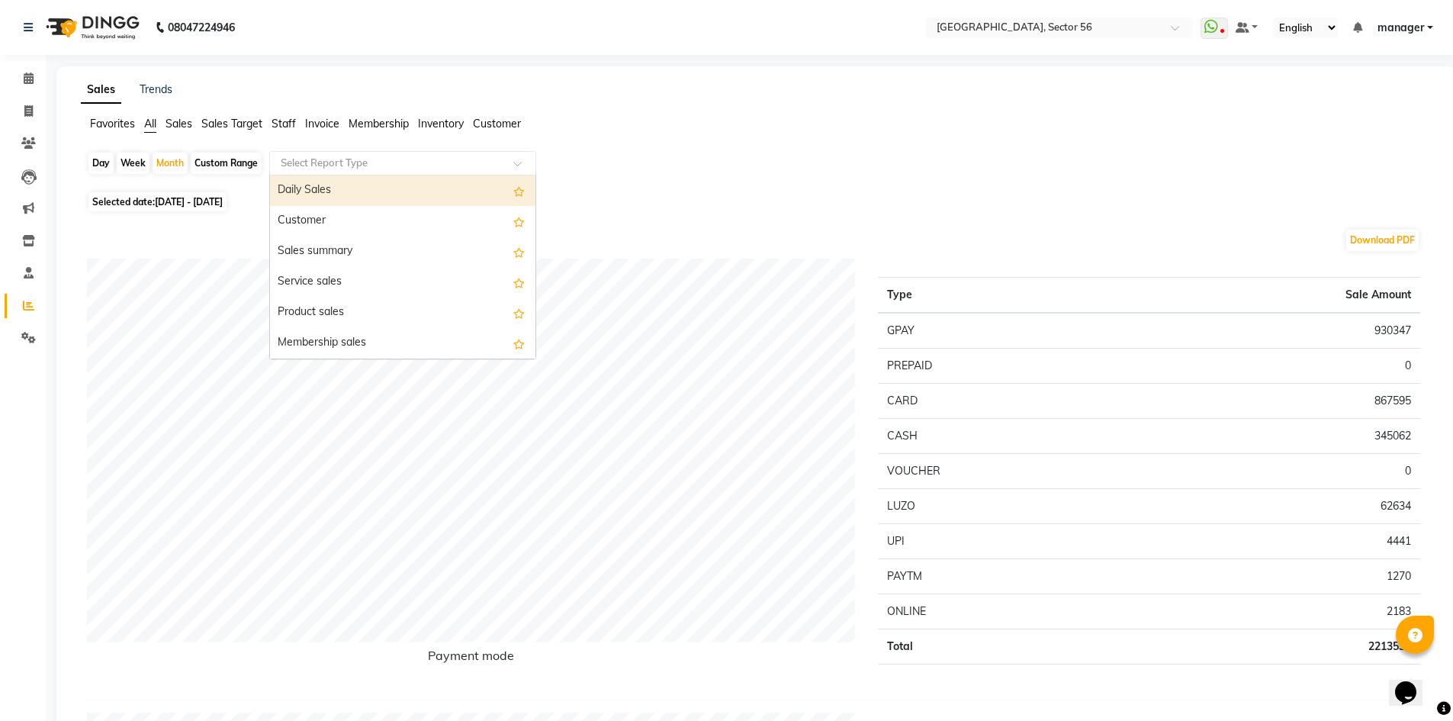
drag, startPoint x: 337, startPoint y: 160, endPoint x: 367, endPoint y: 262, distance: 105.7
click at [337, 161] on input "text" at bounding box center [388, 163] width 220 height 15
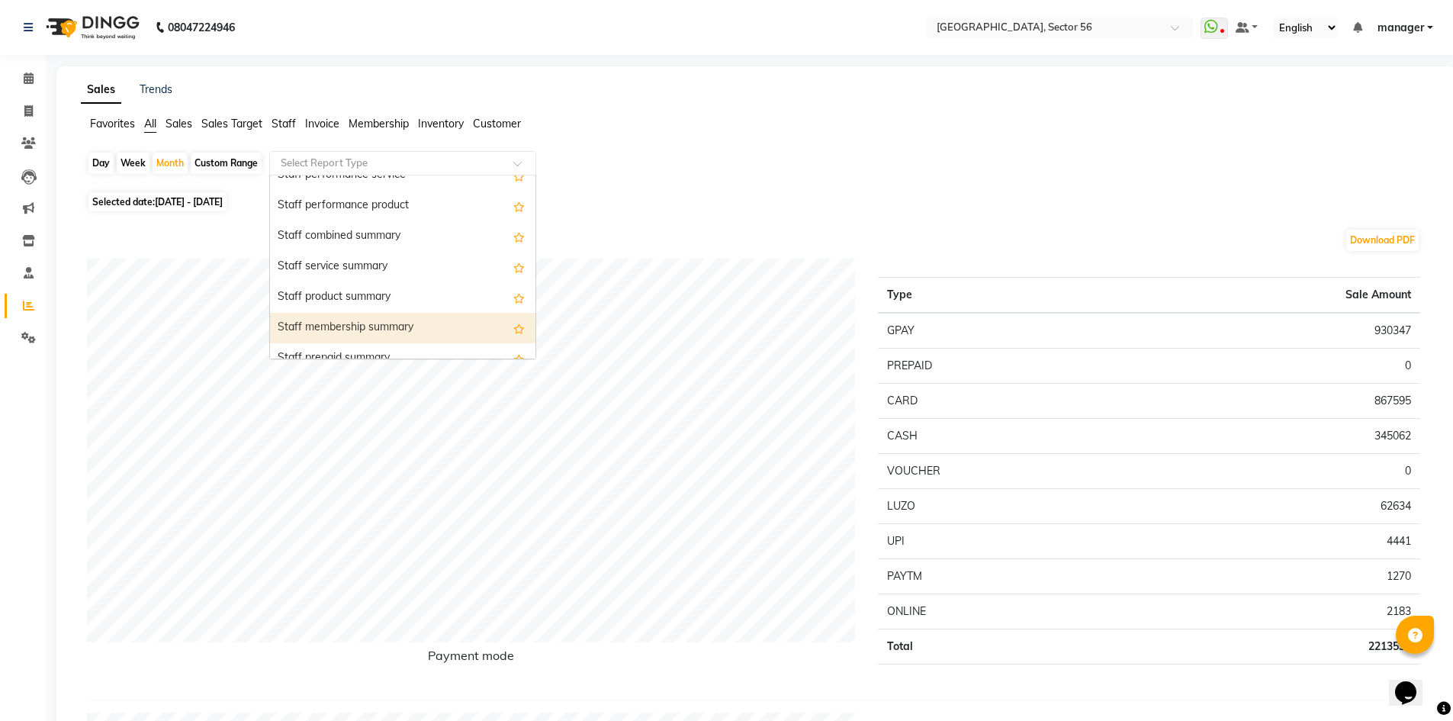
scroll to position [763, 0]
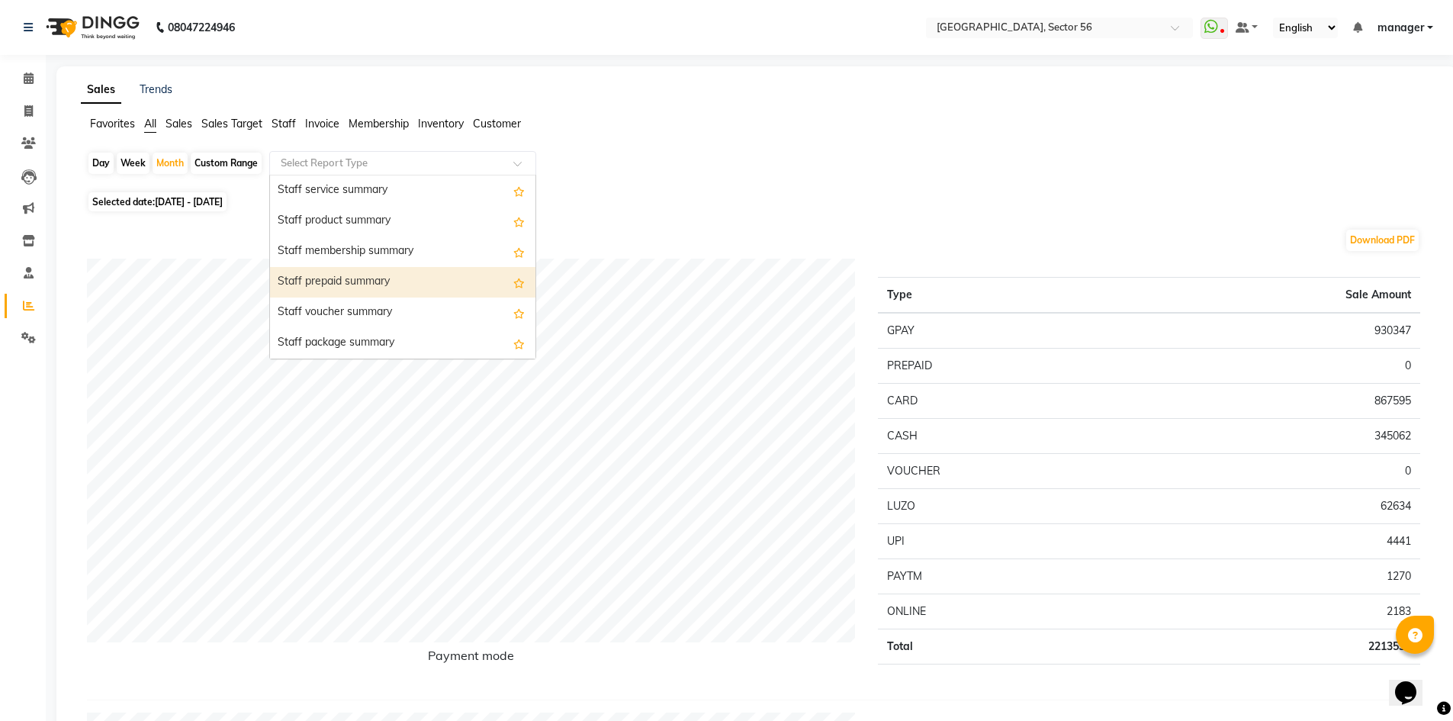
click at [355, 283] on div "Staff prepaid summary" at bounding box center [402, 282] width 265 height 31
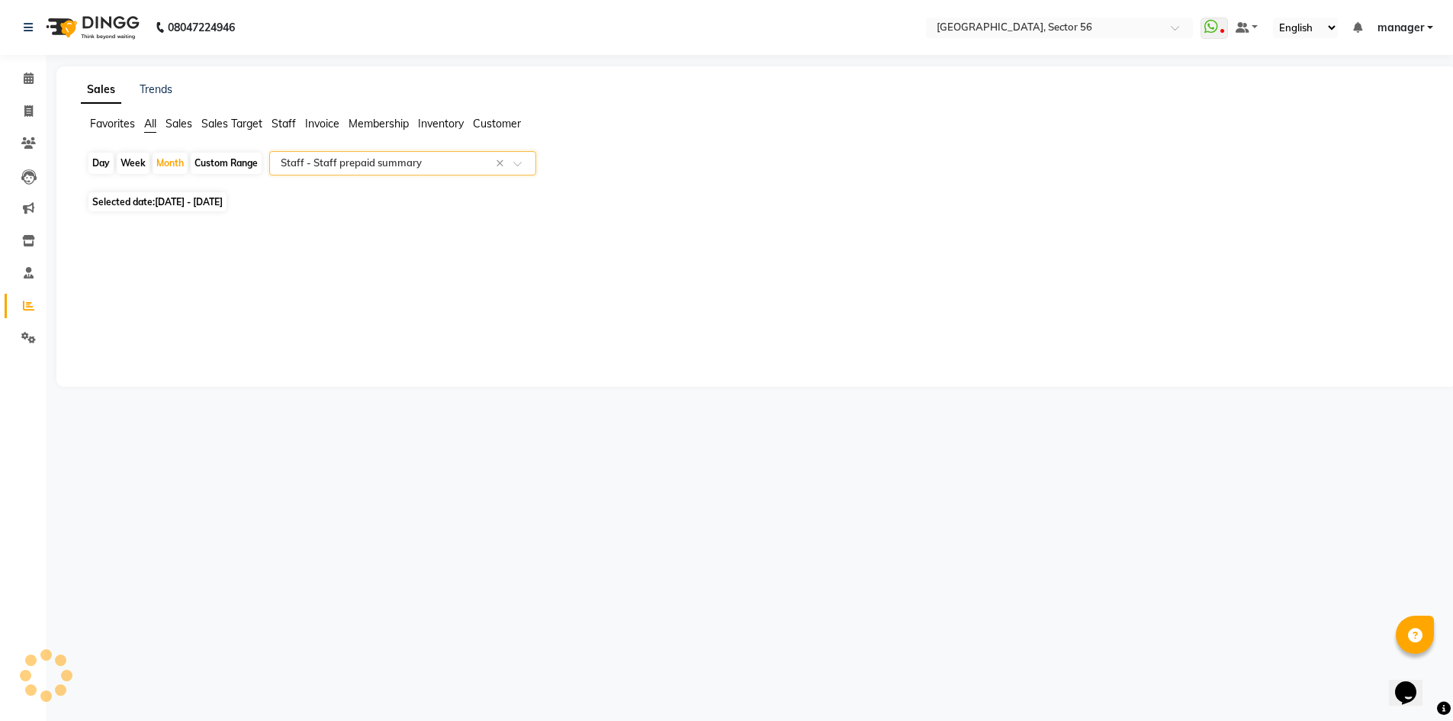
select select "full_report"
select select "csv"
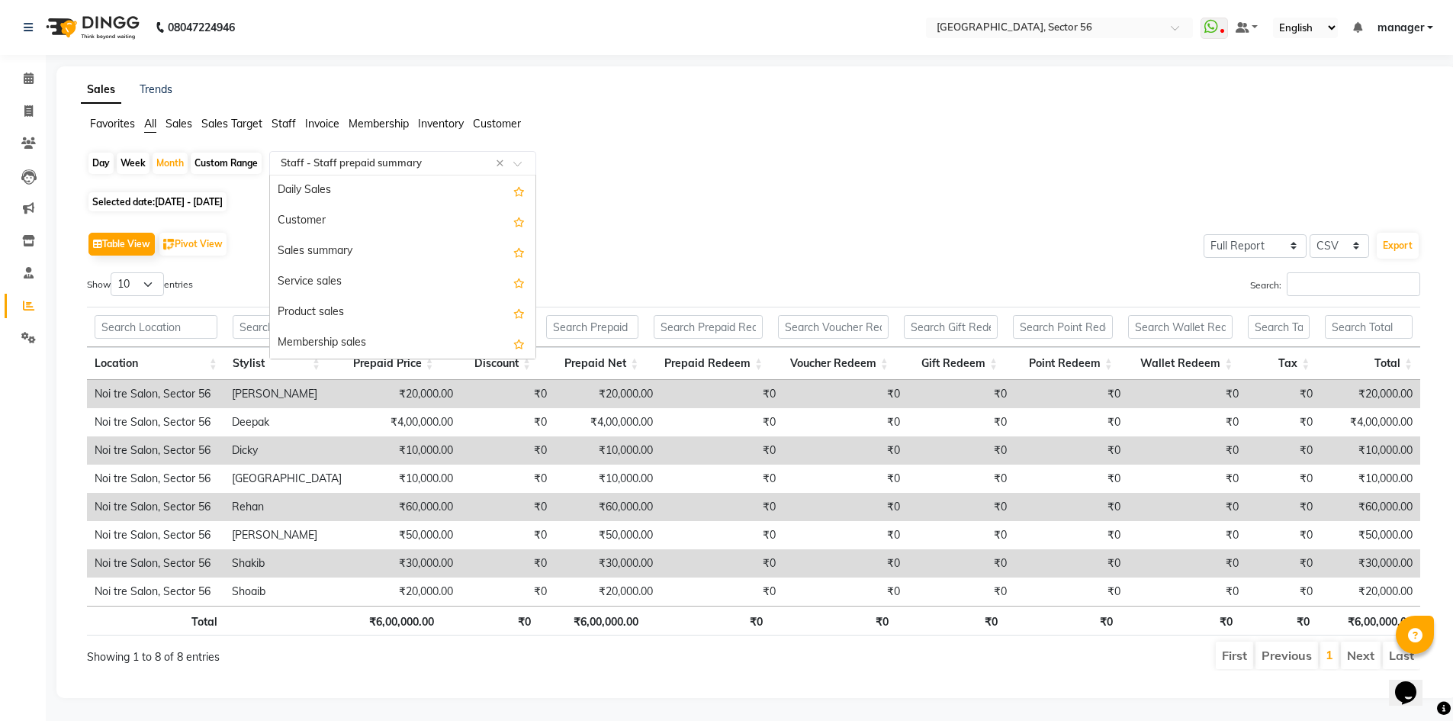
click at [412, 169] on input "text" at bounding box center [388, 163] width 220 height 15
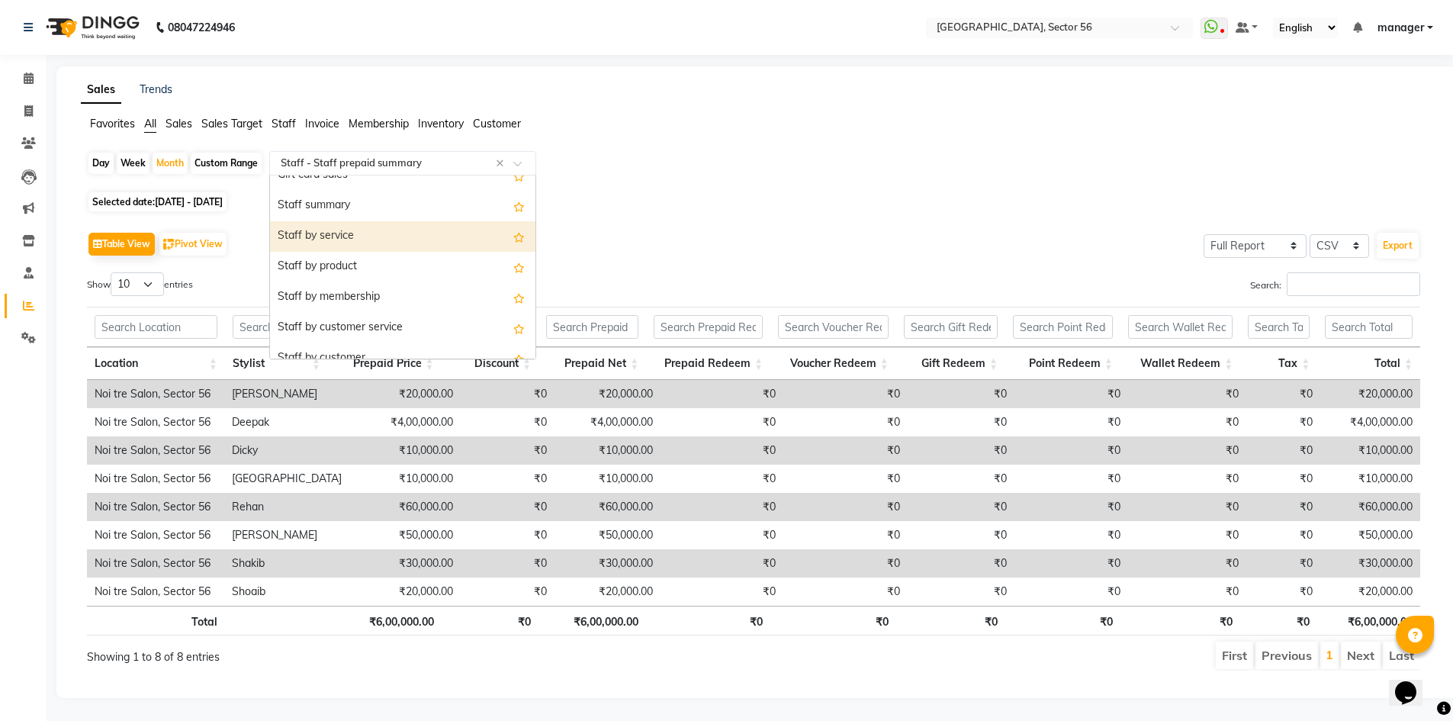
click at [361, 233] on div "Staff by service" at bounding box center [402, 236] width 265 height 31
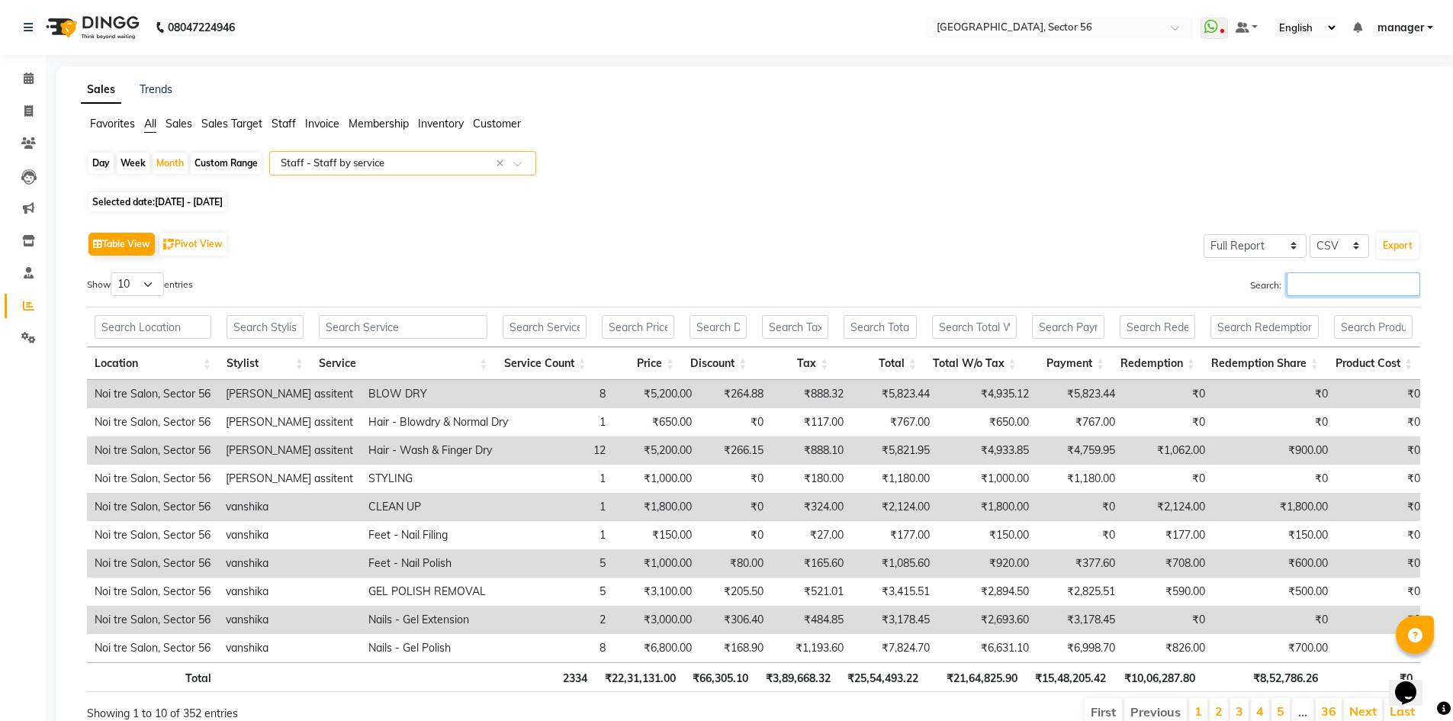
click at [1332, 285] on input "Search:" at bounding box center [1353, 284] width 133 height 24
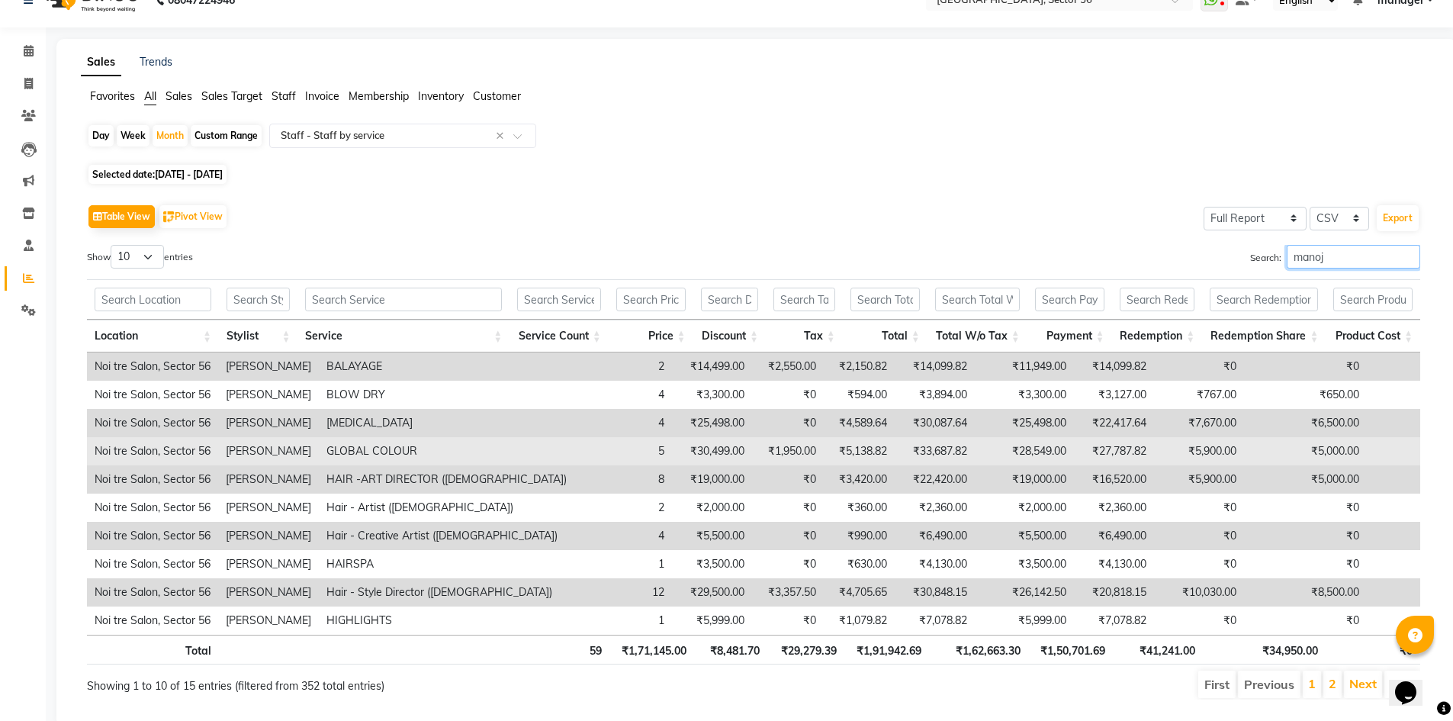
scroll to position [0, 0]
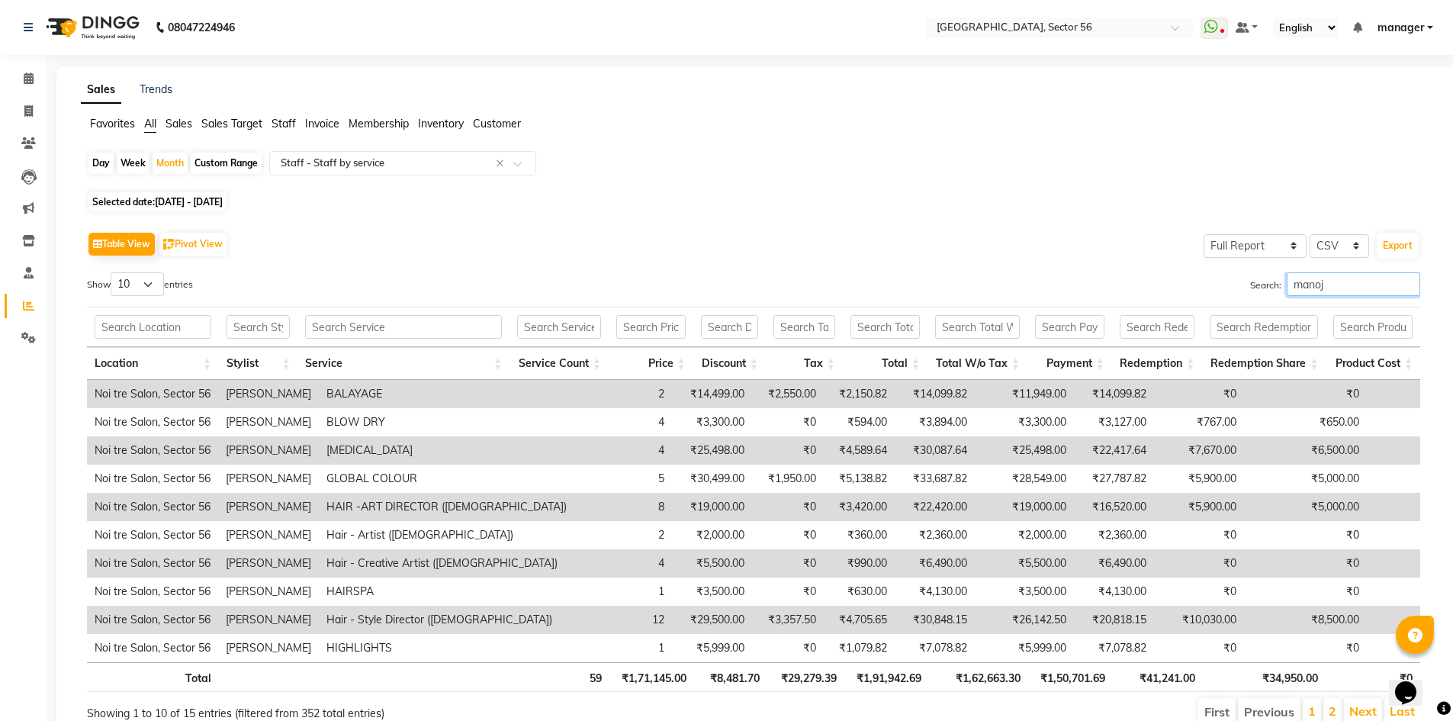
type input "manoj"
click at [28, 114] on icon at bounding box center [28, 110] width 8 height 11
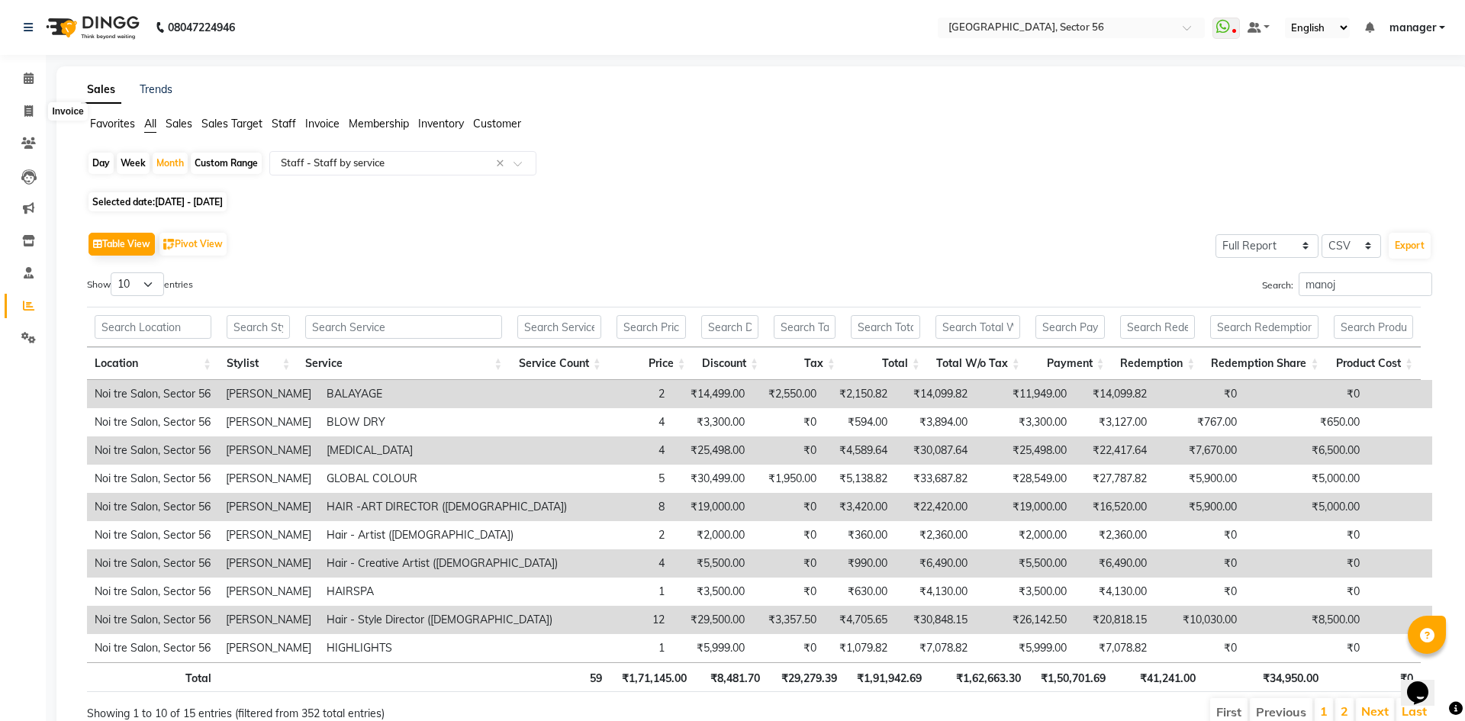
select select "service"
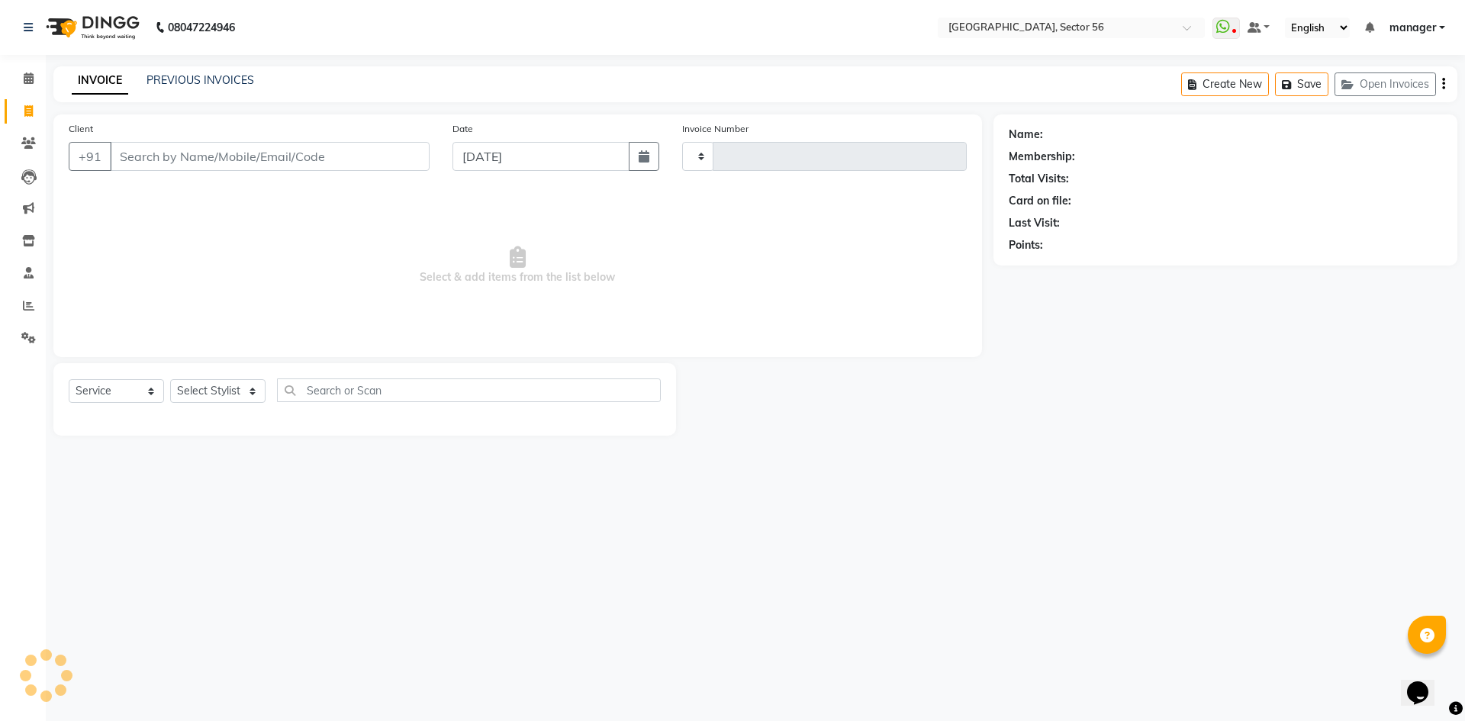
type input "6010"
select select "5557"
click at [166, 156] on input "Client" at bounding box center [270, 156] width 320 height 29
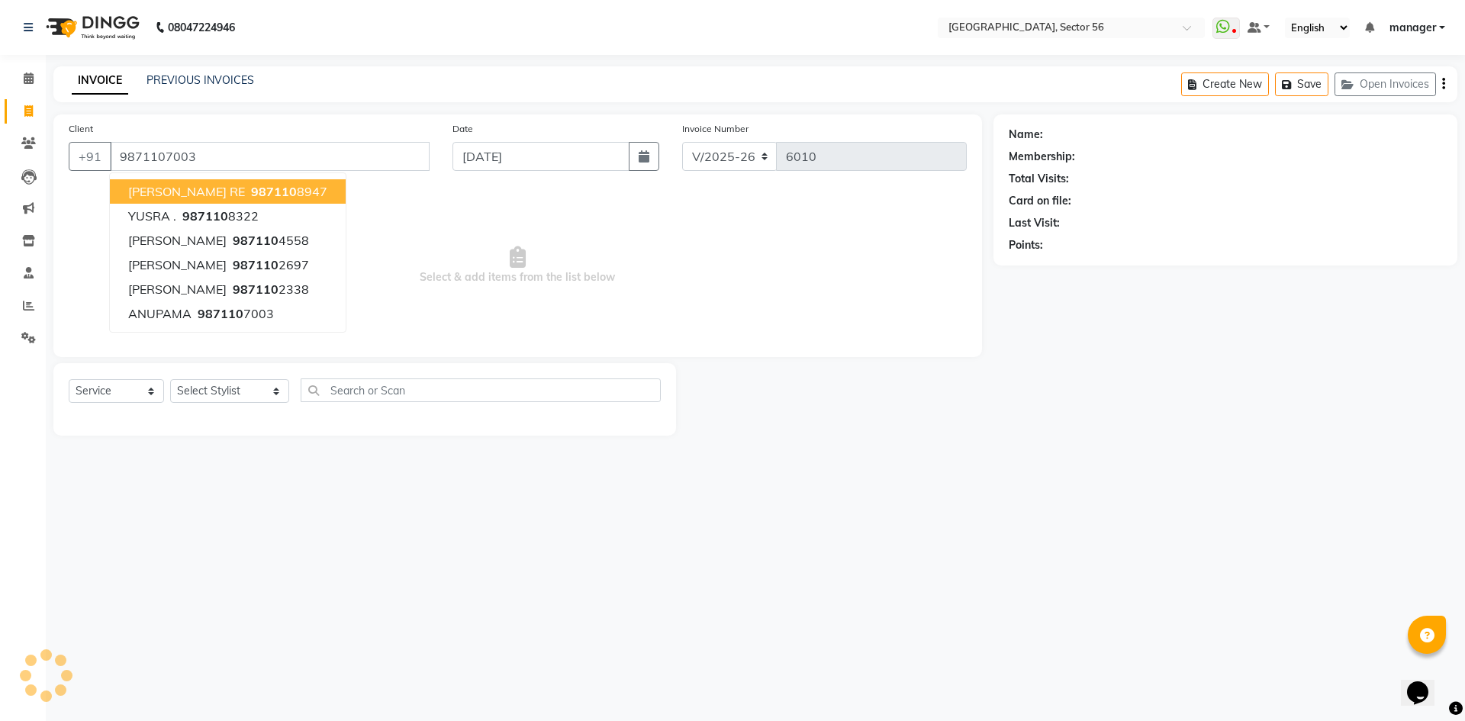
type input "9871107003"
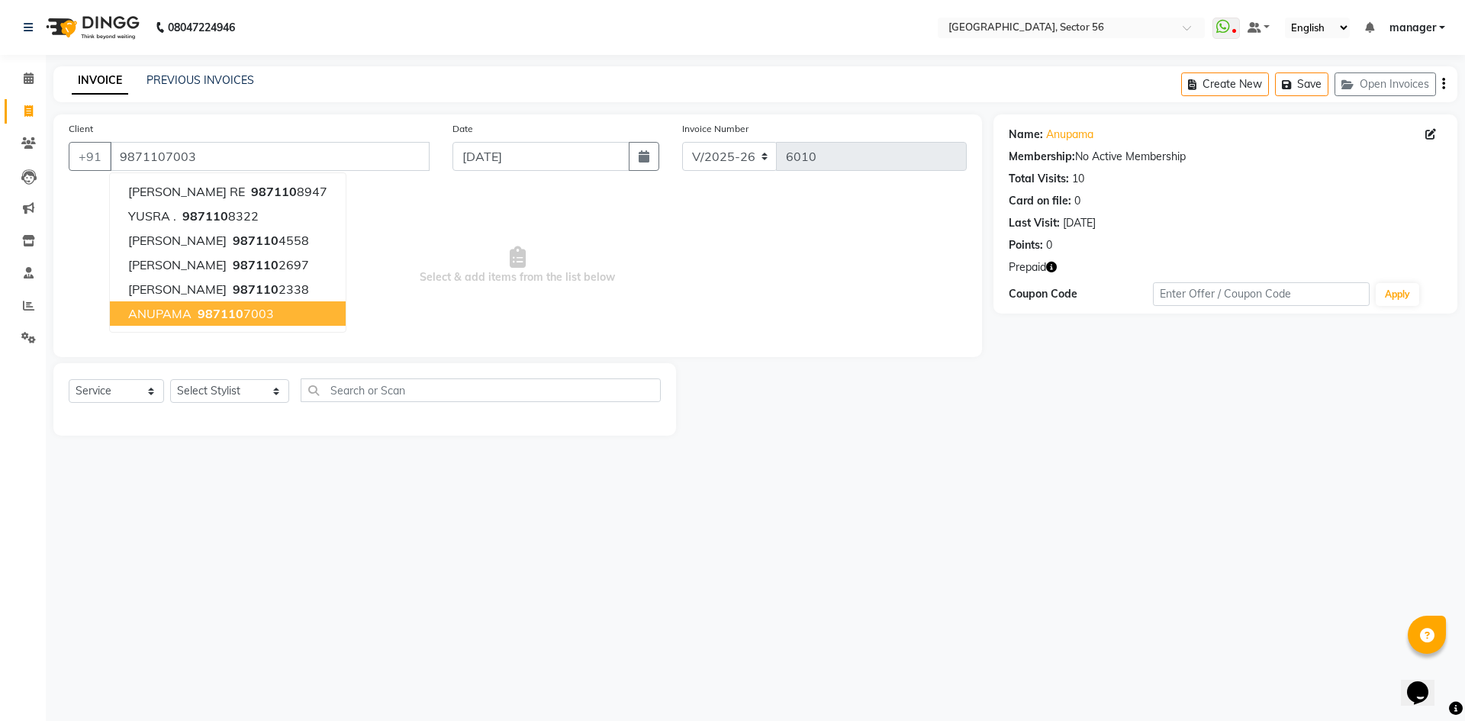
drag, startPoint x: 1115, startPoint y: 431, endPoint x: 1108, endPoint y: 294, distance: 137.5
click at [1115, 430] on div "Name: Anupama Membership: No Active Membership Total Visits: 10 Card on file: 0…" at bounding box center [1230, 274] width 475 height 321
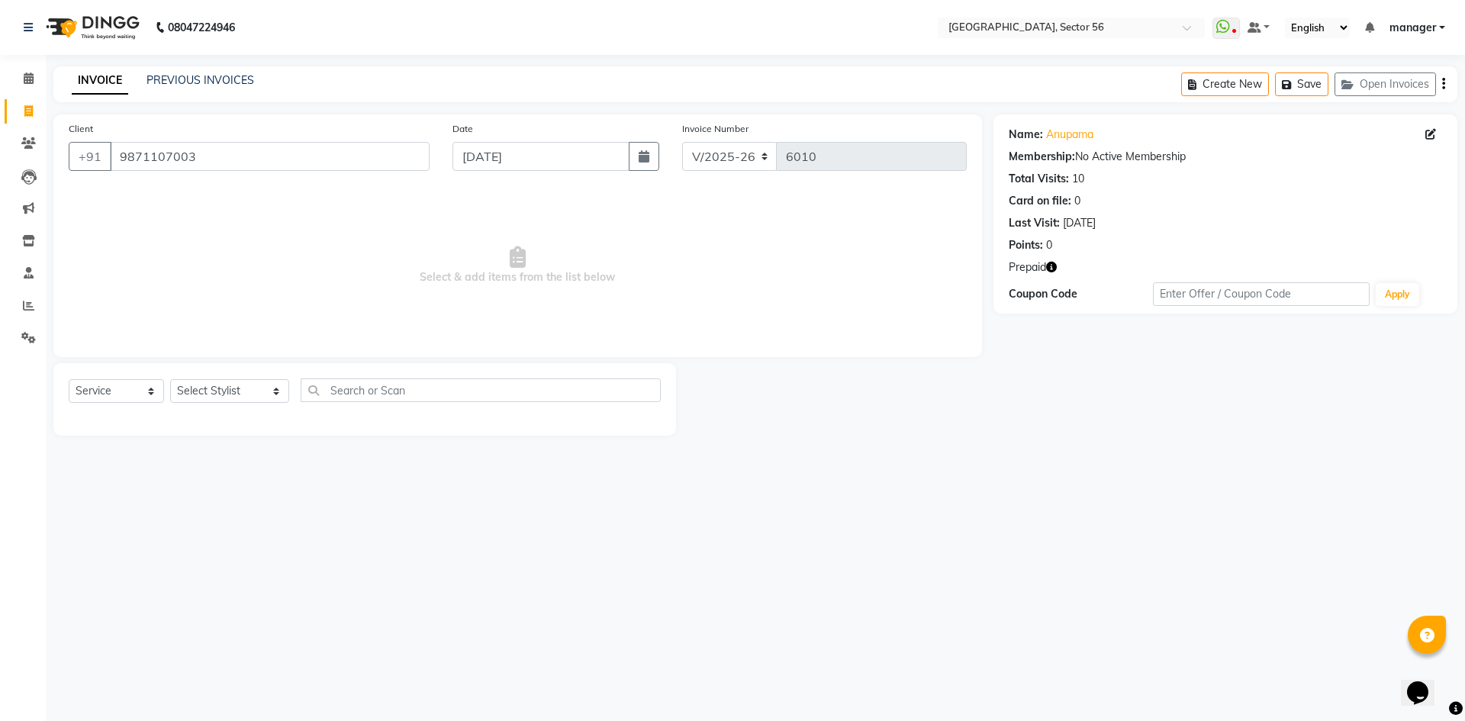
click at [1050, 264] on icon "button" at bounding box center [1051, 267] width 11 height 11
click at [1095, 461] on div "08047224946 Select Location × [GEOGRAPHIC_DATA], Sector 56 WhatsApp Status ✕ St…" at bounding box center [732, 360] width 1465 height 721
click at [197, 391] on select "Select Stylist [PERSON_NAME] [PERSON_NAME] [PERSON_NAME] MARKET STAFF amit amit…" at bounding box center [229, 391] width 119 height 24
select select "43528"
click at [170, 379] on select "Select Stylist [PERSON_NAME] [PERSON_NAME] [PERSON_NAME] MARKET STAFF amit amit…" at bounding box center [229, 391] width 119 height 24
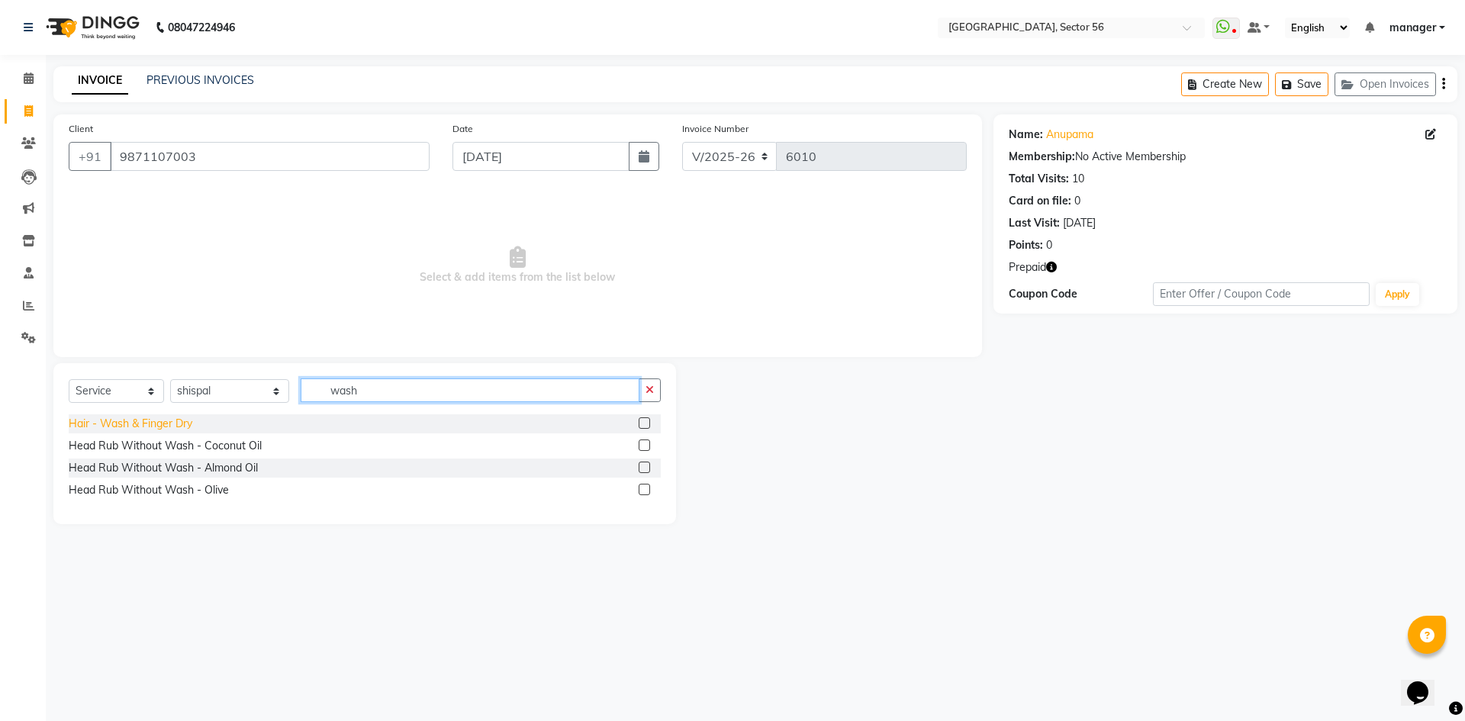
type input "wash"
click at [172, 420] on div "Hair - Wash & Finger Dry" at bounding box center [131, 424] width 124 height 16
checkbox input "false"
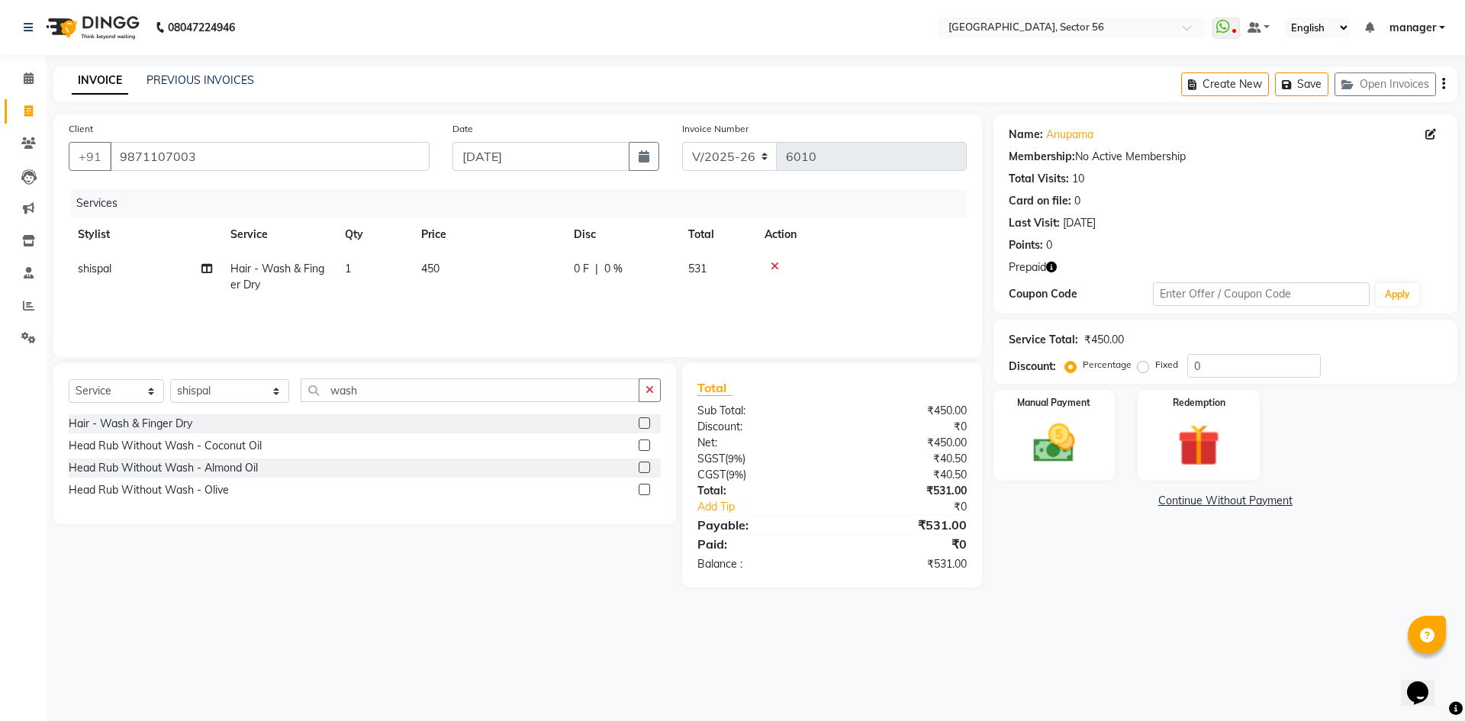
click at [1052, 266] on icon "button" at bounding box center [1051, 267] width 11 height 11
click at [1098, 615] on div "08047224946 Select Location × [GEOGRAPHIC_DATA], Sector 56 WhatsApp Status ✕ St…" at bounding box center [732, 360] width 1465 height 721
click at [1206, 455] on img at bounding box center [1198, 445] width 71 height 54
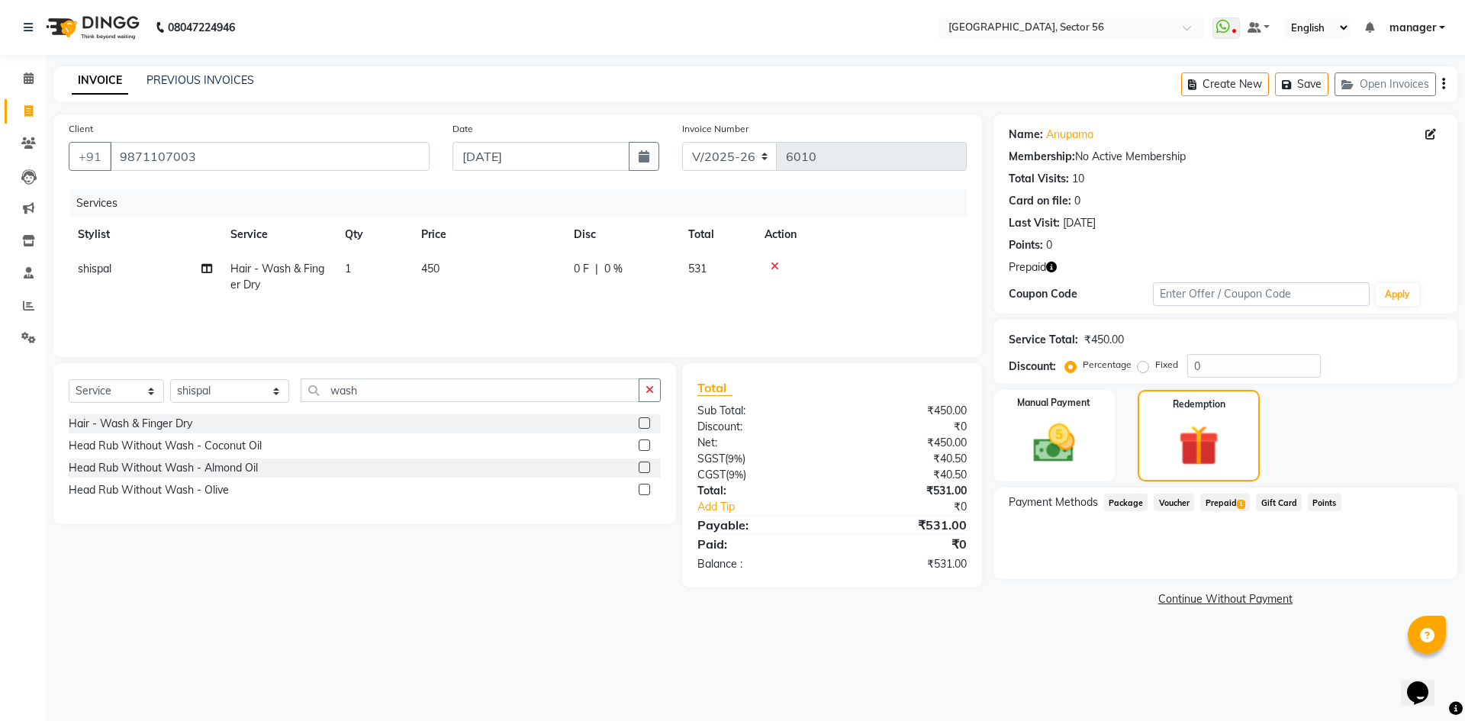
click at [1217, 500] on span "Prepaid 1" at bounding box center [1225, 503] width 50 height 18
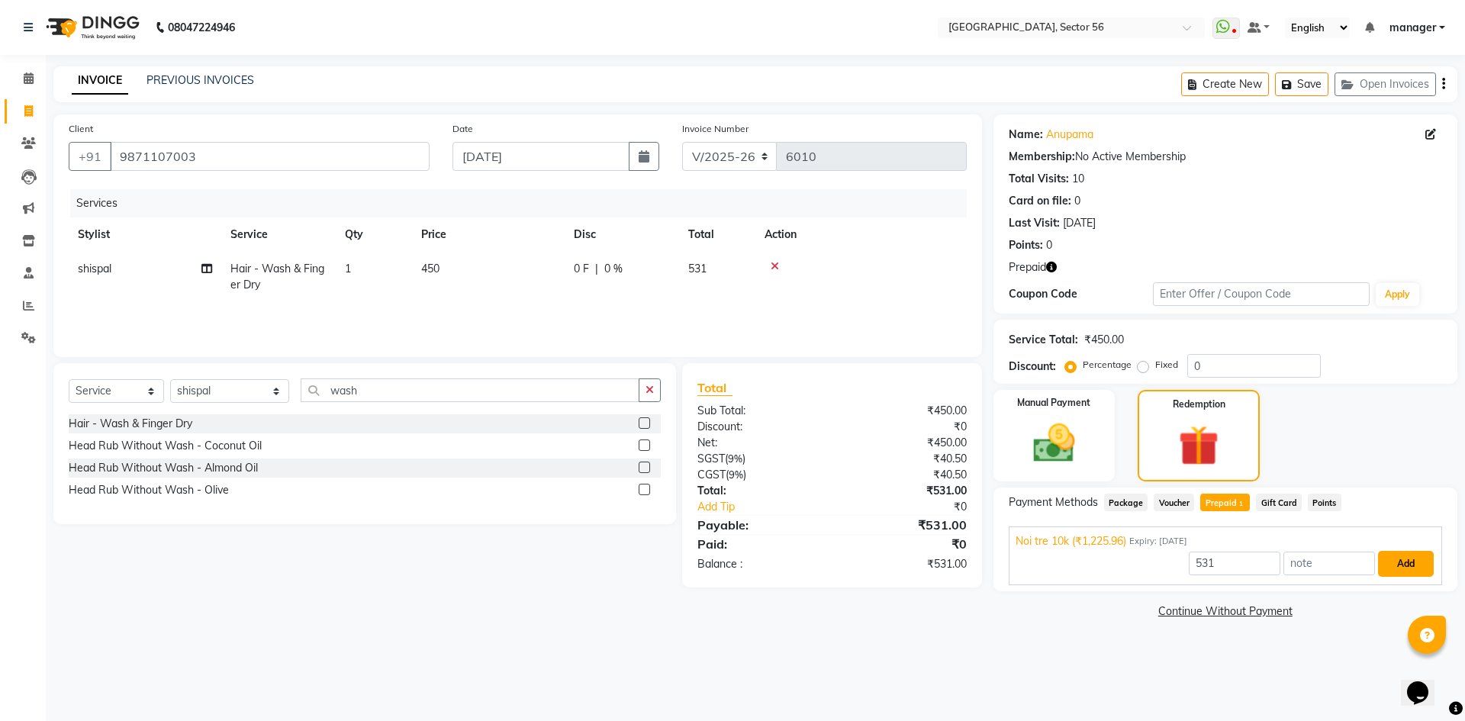
click at [1408, 564] on button "Add" at bounding box center [1406, 564] width 56 height 26
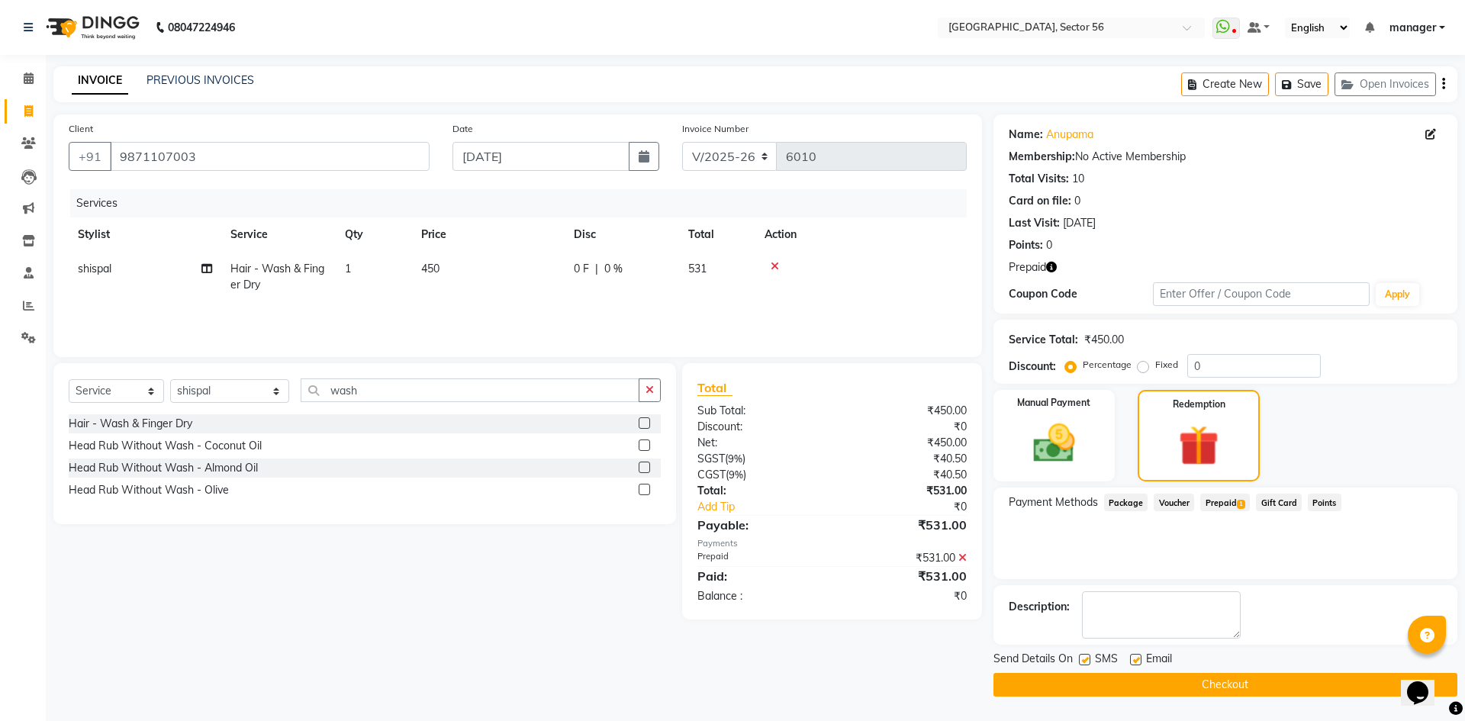
click at [1227, 677] on button "Checkout" at bounding box center [1225, 685] width 464 height 24
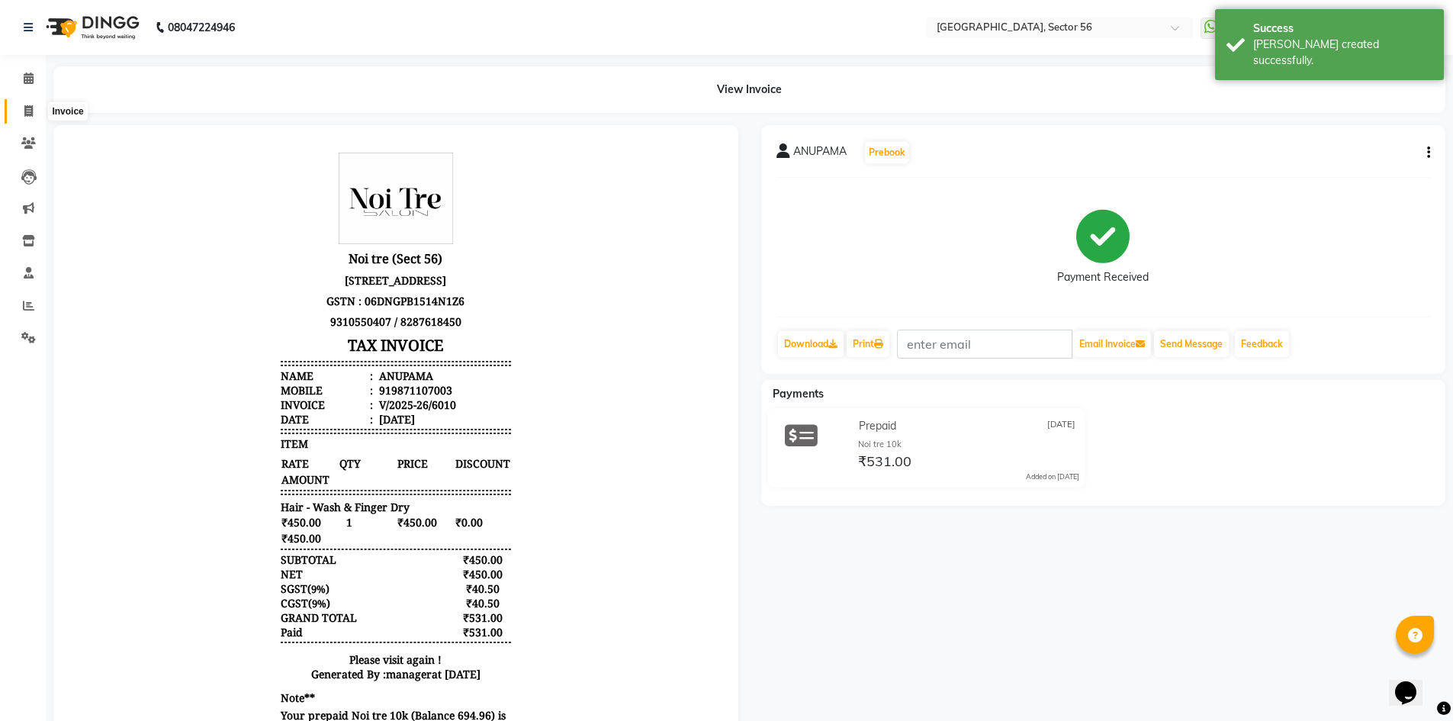
click at [28, 114] on icon at bounding box center [28, 110] width 8 height 11
select select "service"
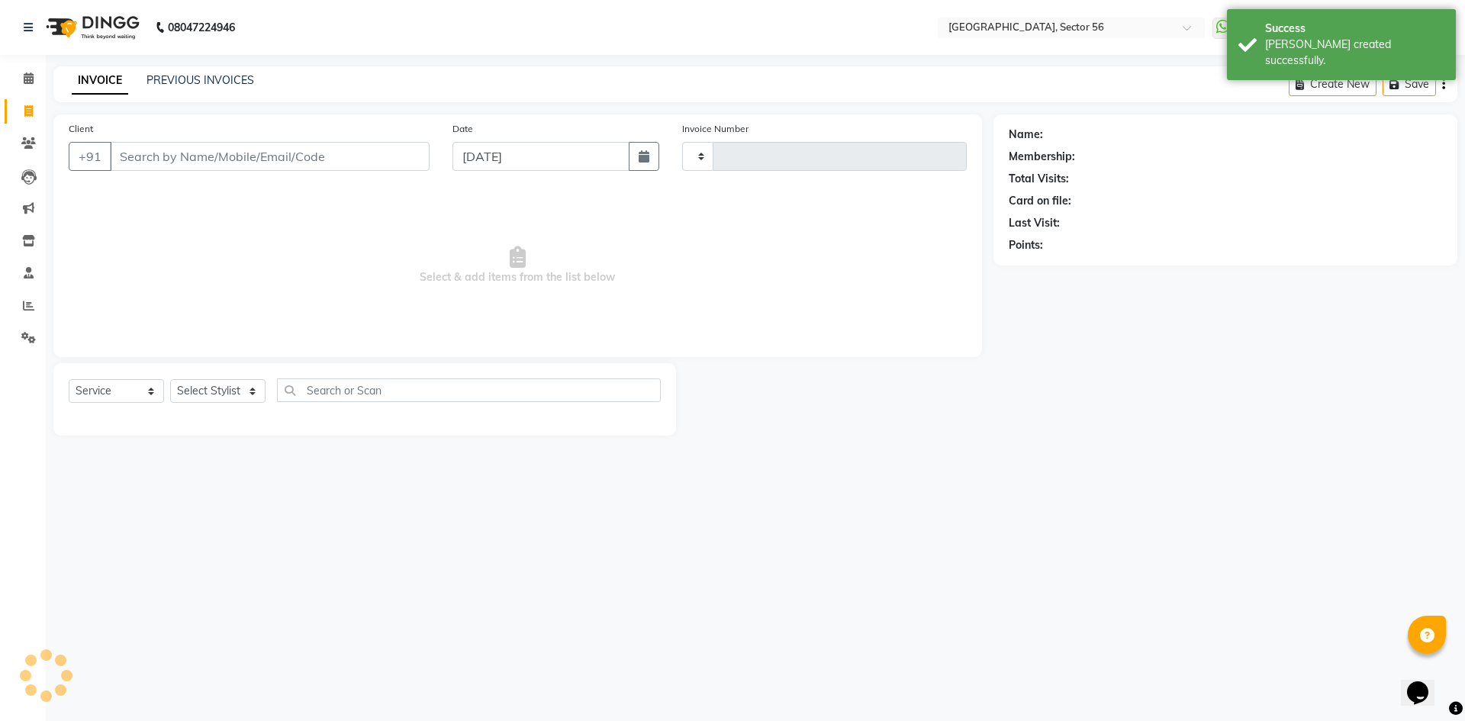
type input "6011"
select select "5557"
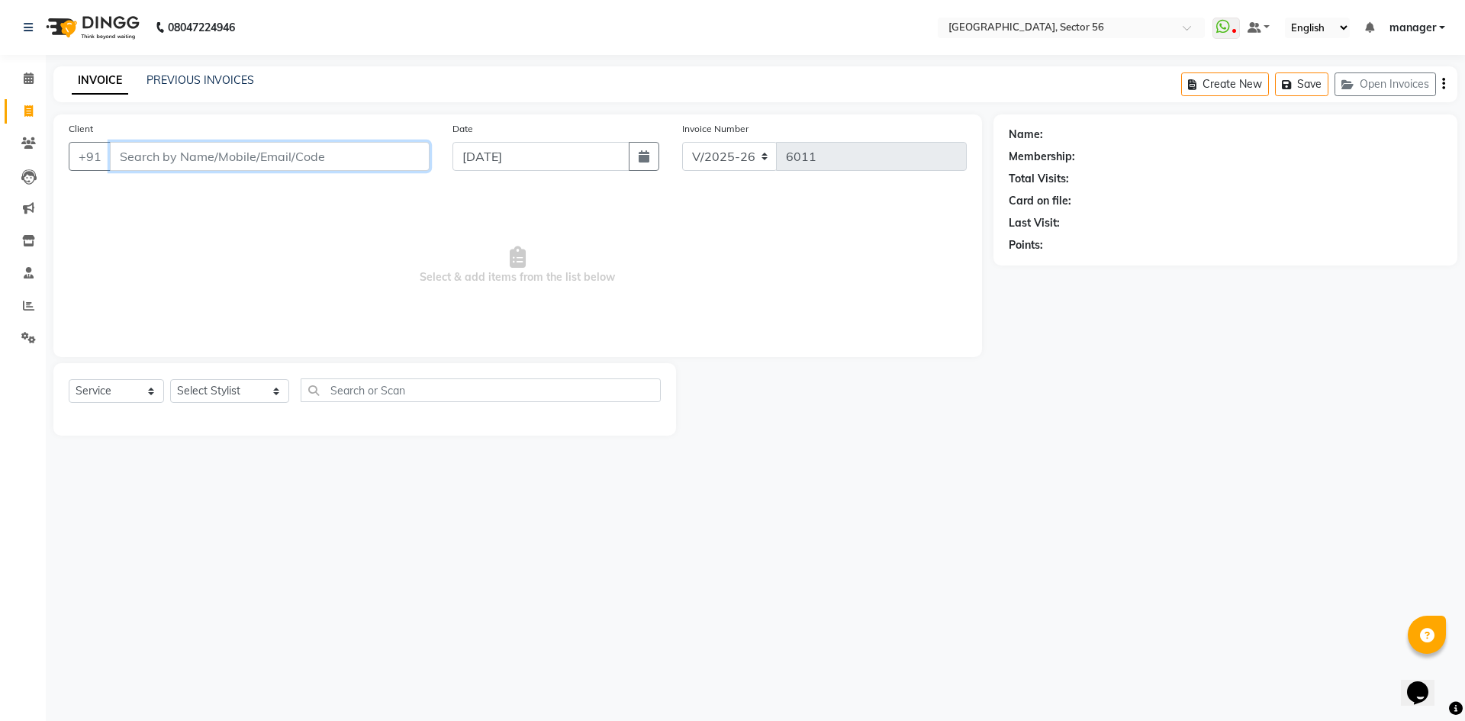
click at [171, 159] on input "Client" at bounding box center [270, 156] width 320 height 29
click at [264, 152] on input "Client" at bounding box center [270, 156] width 320 height 29
click at [259, 150] on input "Client" at bounding box center [270, 156] width 320 height 29
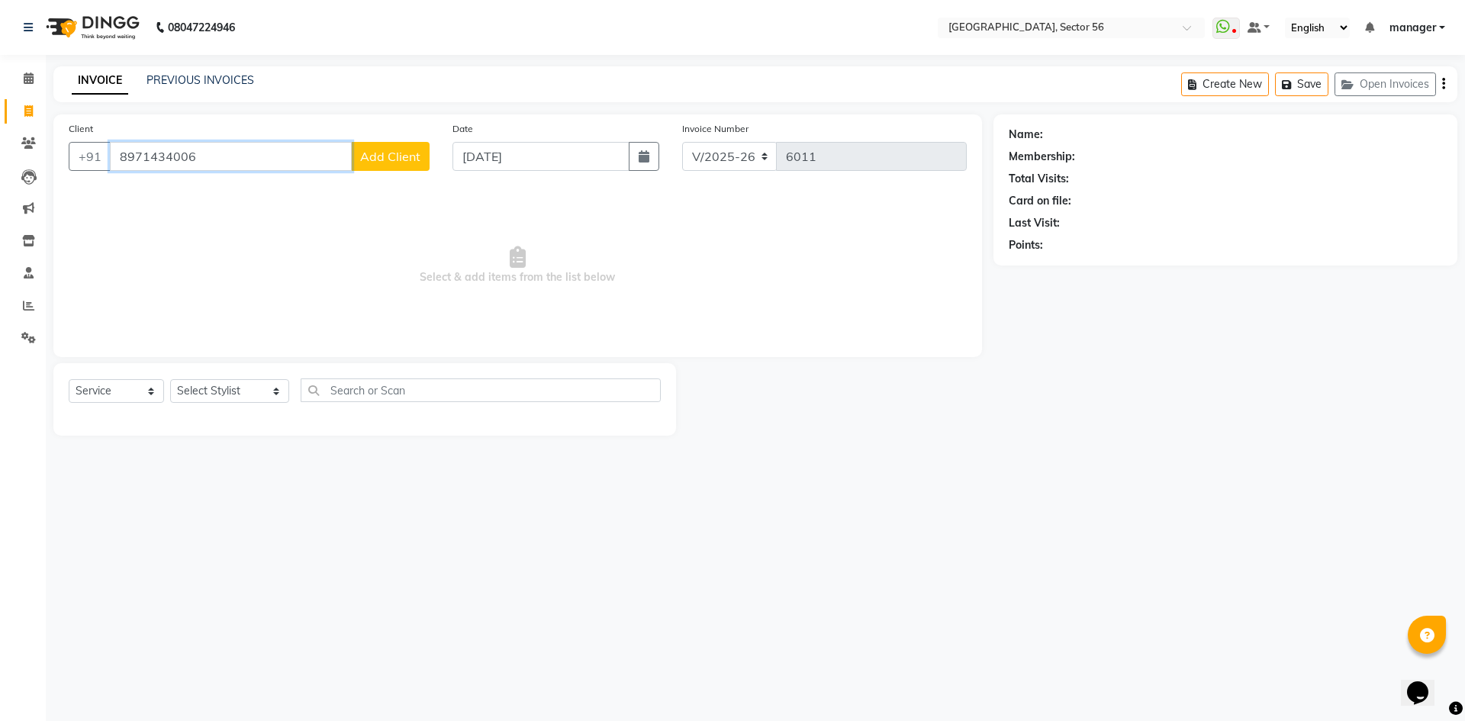
type input "8971434006"
click at [386, 155] on span "Add Client" at bounding box center [390, 156] width 60 height 15
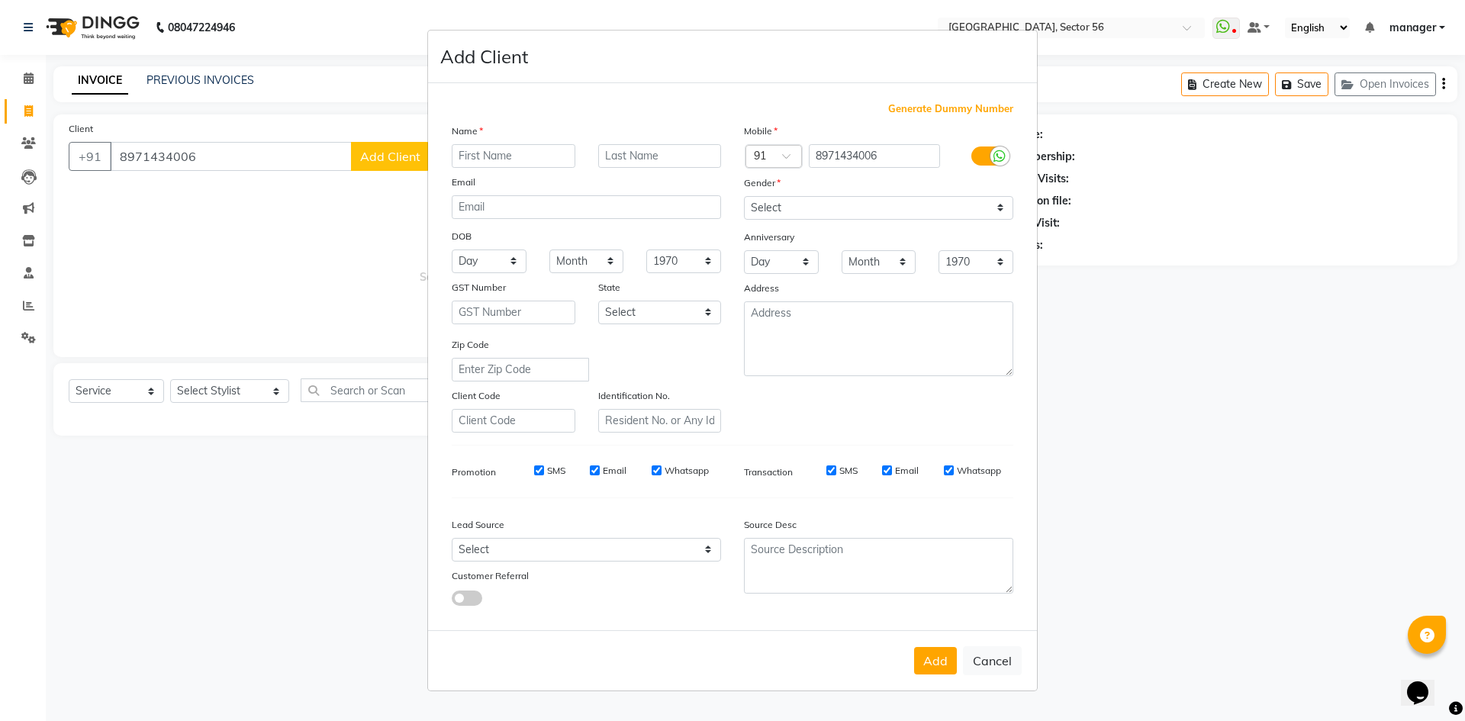
click at [483, 152] on input "text" at bounding box center [514, 156] width 124 height 24
type input "[PERSON_NAME]"
click at [801, 202] on select "Select [DEMOGRAPHIC_DATA] [DEMOGRAPHIC_DATA] Other Prefer Not To Say" at bounding box center [878, 208] width 269 height 24
select select "[DEMOGRAPHIC_DATA]"
click at [744, 196] on select "Select [DEMOGRAPHIC_DATA] [DEMOGRAPHIC_DATA] Other Prefer Not To Say" at bounding box center [878, 208] width 269 height 24
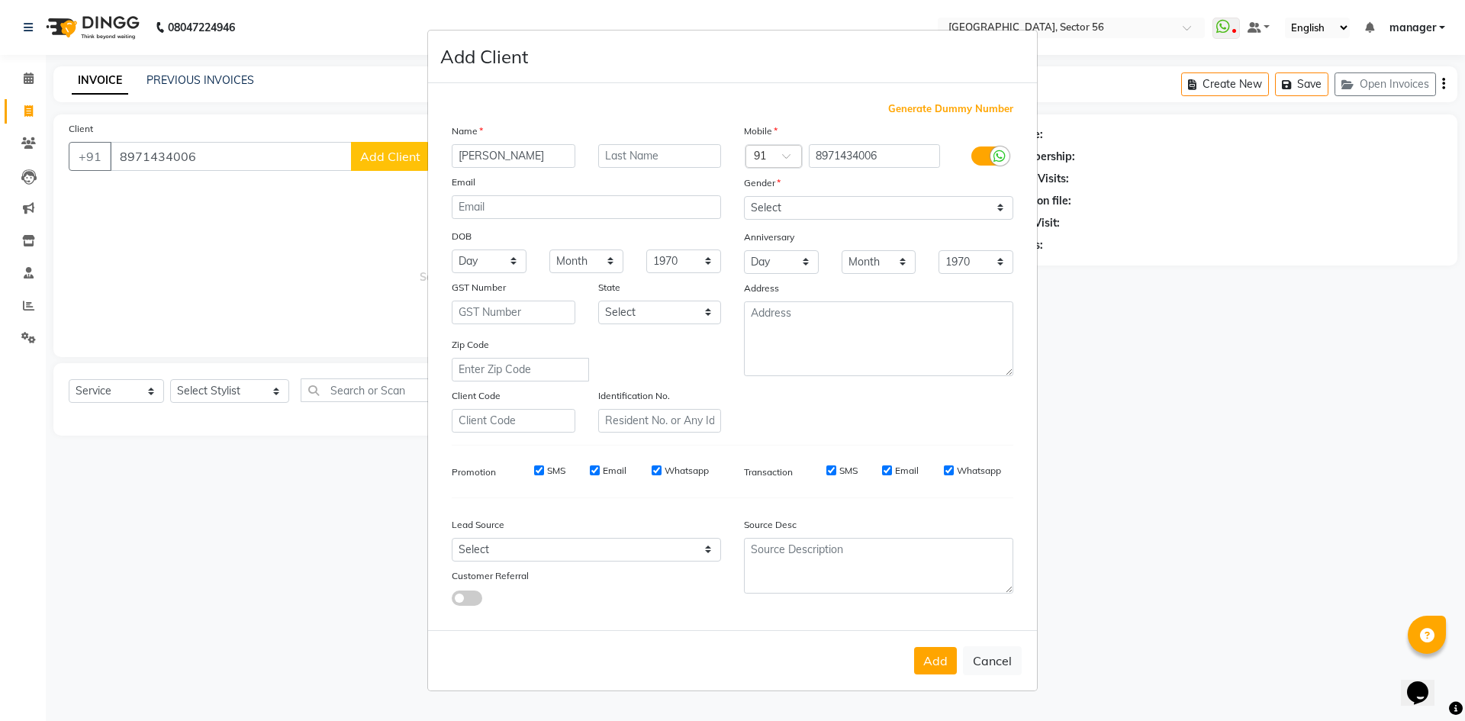
click at [485, 562] on div "Lead Source Select Walk-in Referral Internet Friend Word of Mouth Advertisement…" at bounding box center [586, 557] width 292 height 95
drag, startPoint x: 487, startPoint y: 552, endPoint x: 487, endPoint y: 540, distance: 12.2
click at [487, 552] on select "Select Walk-in Referral Internet Friend Word of Mouth Advertisement Facebook Ju…" at bounding box center [586, 550] width 269 height 24
select select "35868"
click at [452, 538] on select "Select Walk-in Referral Internet Friend Word of Mouth Advertisement Facebook Ju…" at bounding box center [586, 550] width 269 height 24
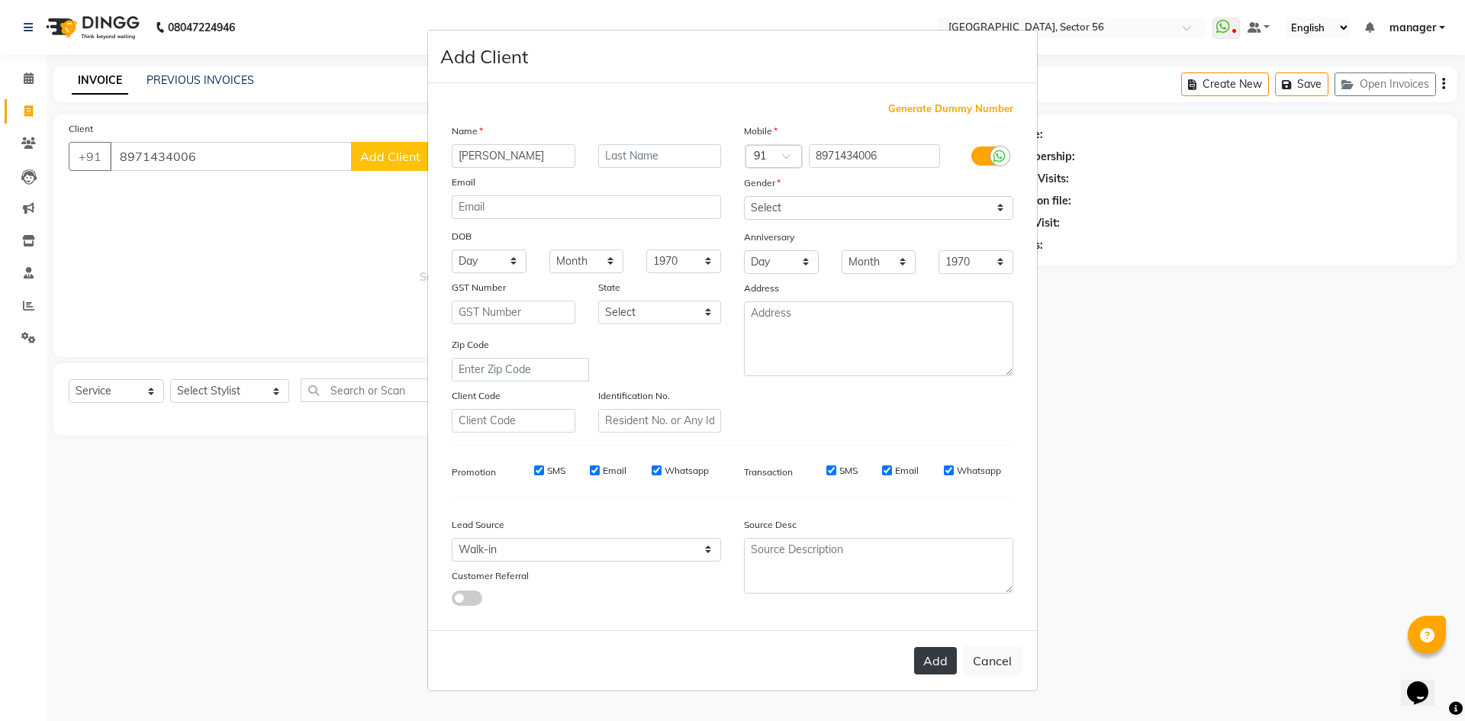
click at [933, 656] on button "Add" at bounding box center [935, 660] width 43 height 27
select select
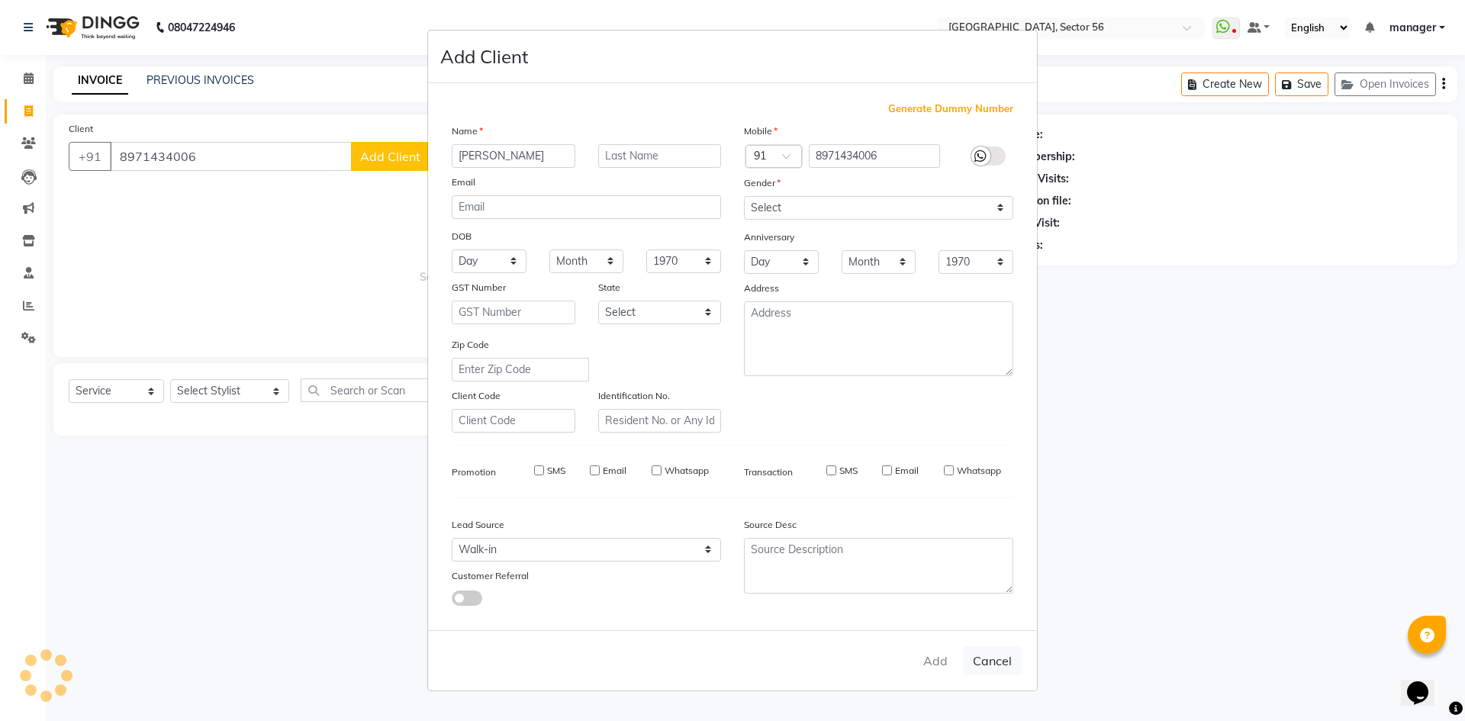
select select
checkbox input "false"
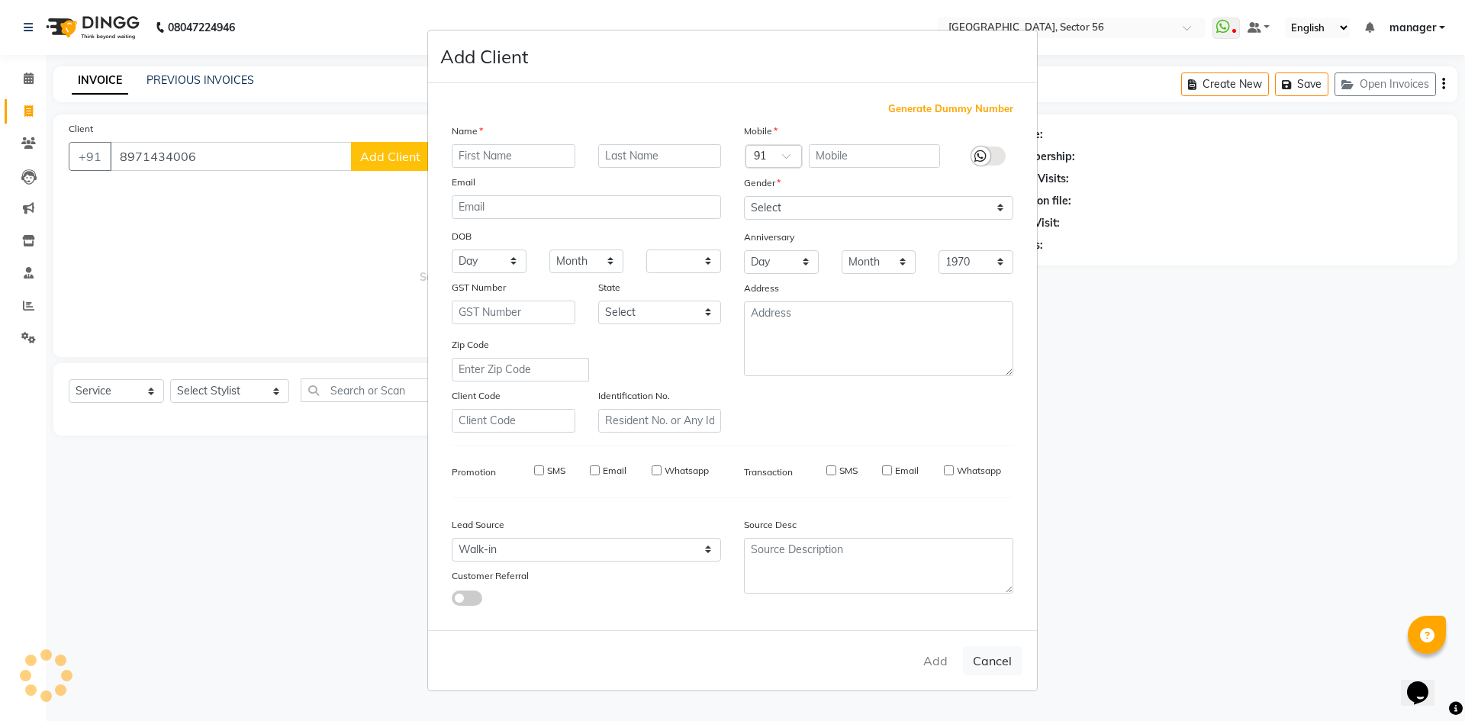
checkbox input "false"
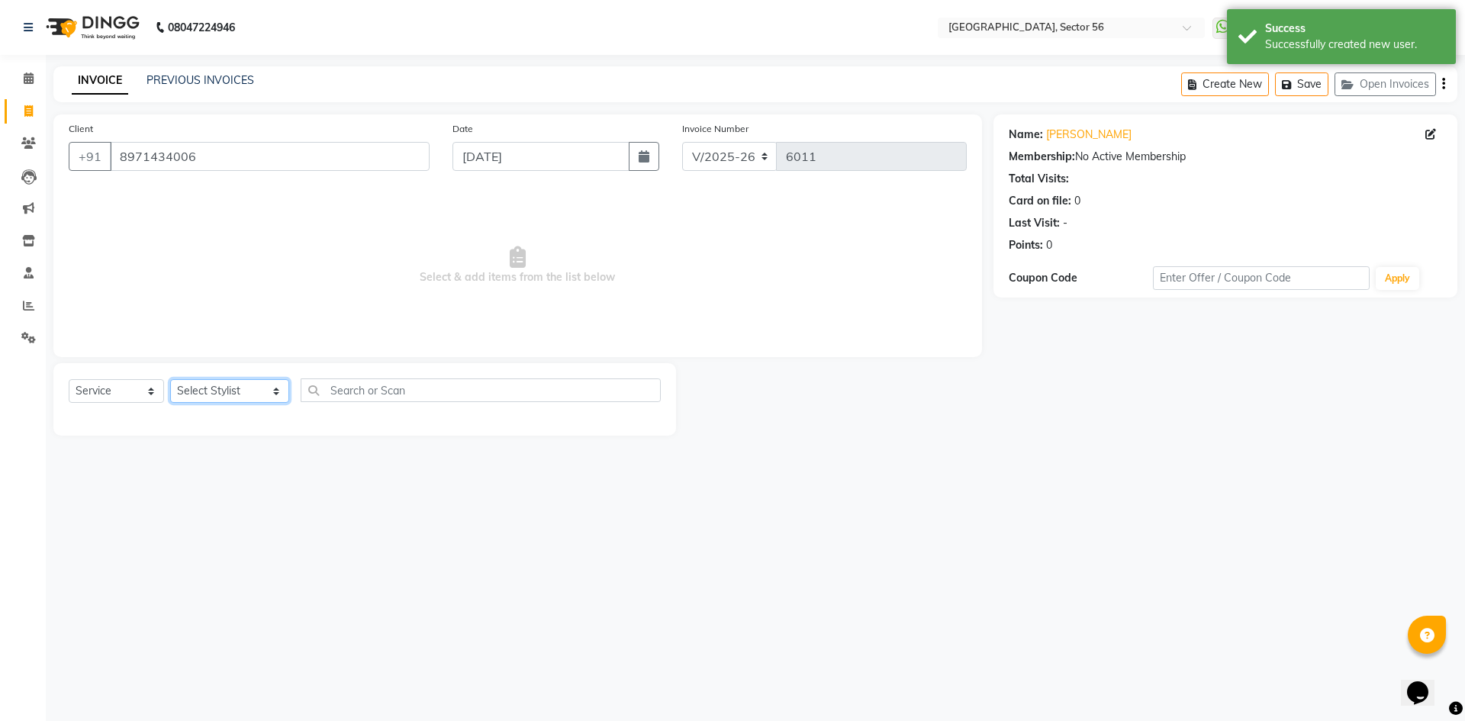
click at [204, 391] on select "Select Stylist [PERSON_NAME] [PERSON_NAME] [PERSON_NAME] MARKET STAFF amit amit…" at bounding box center [229, 391] width 119 height 24
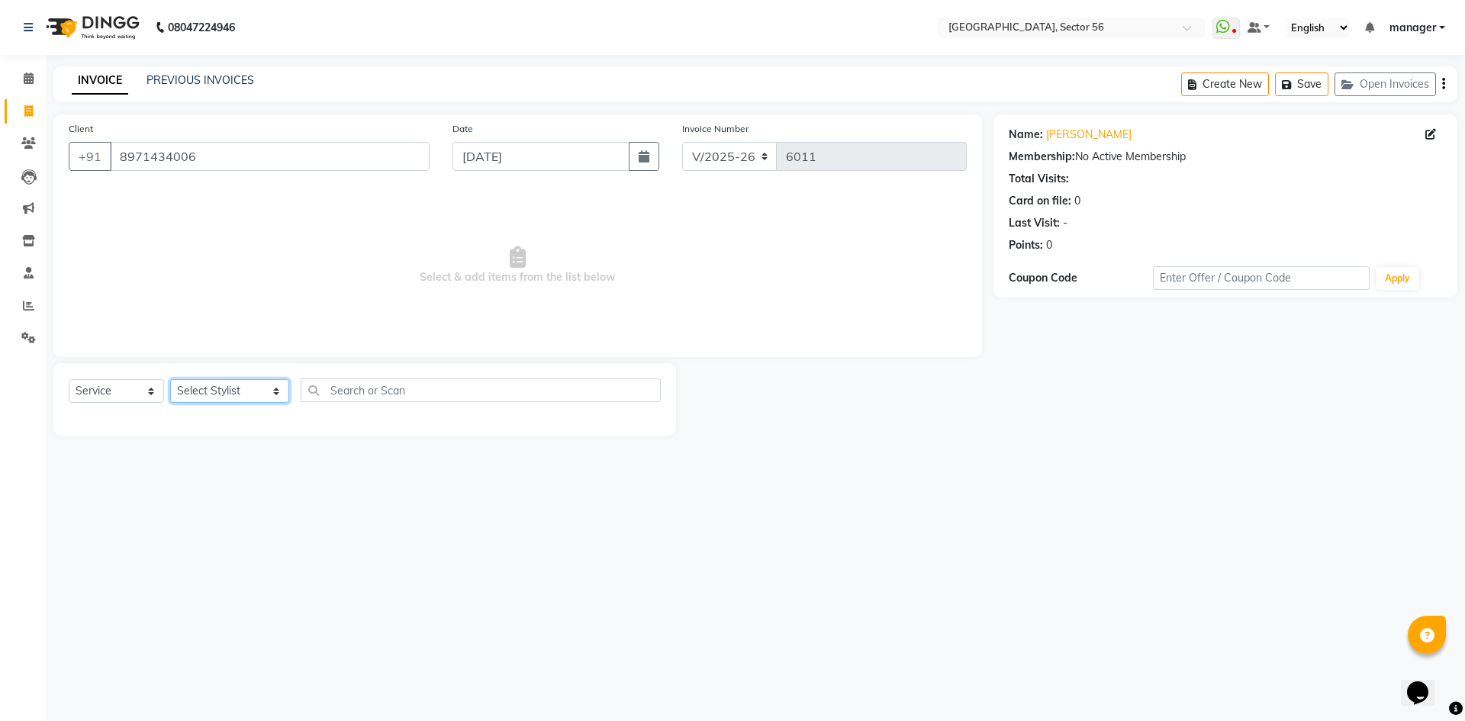
select select "77208"
click at [170, 379] on select "Select Stylist [PERSON_NAME] [PERSON_NAME] [PERSON_NAME] MARKET STAFF amit amit…" at bounding box center [229, 391] width 119 height 24
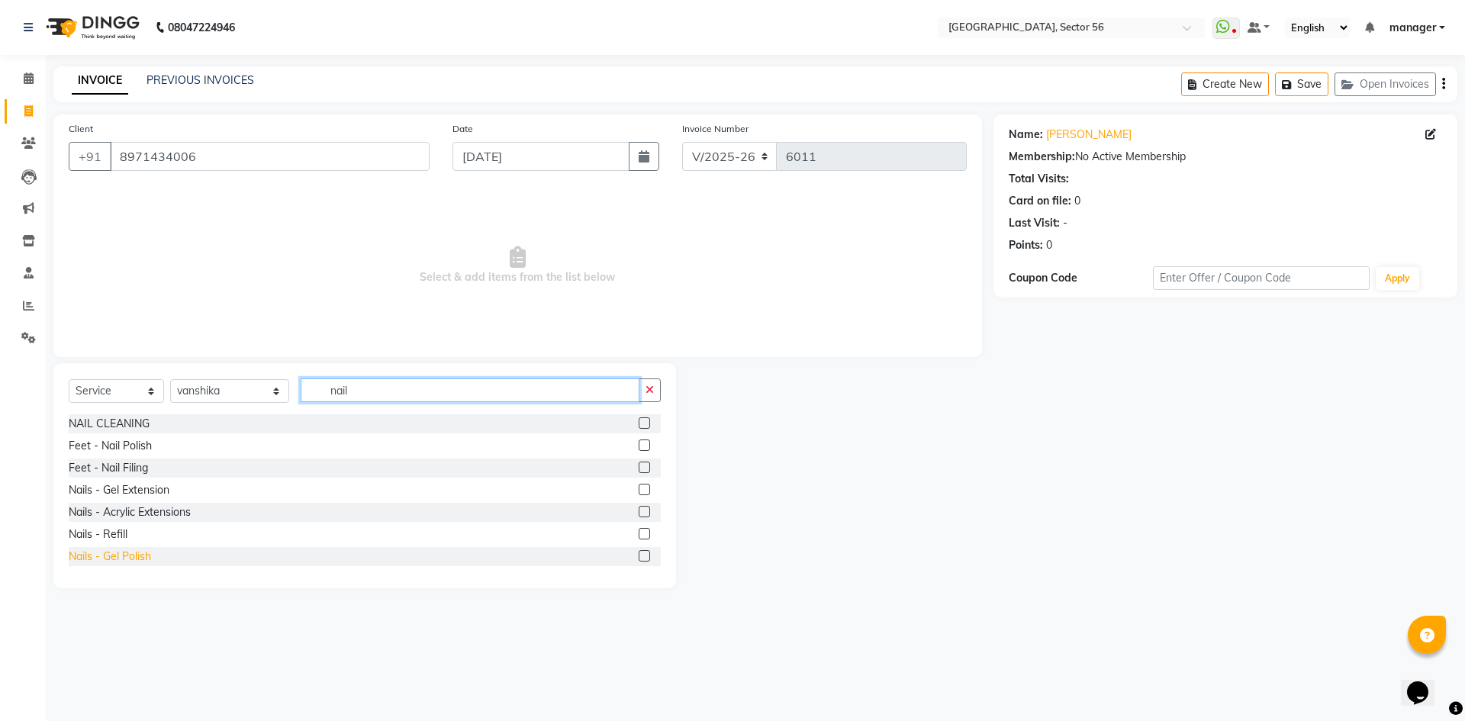
type input "nail"
click at [119, 554] on div "Nails - Gel Polish" at bounding box center [110, 556] width 82 height 16
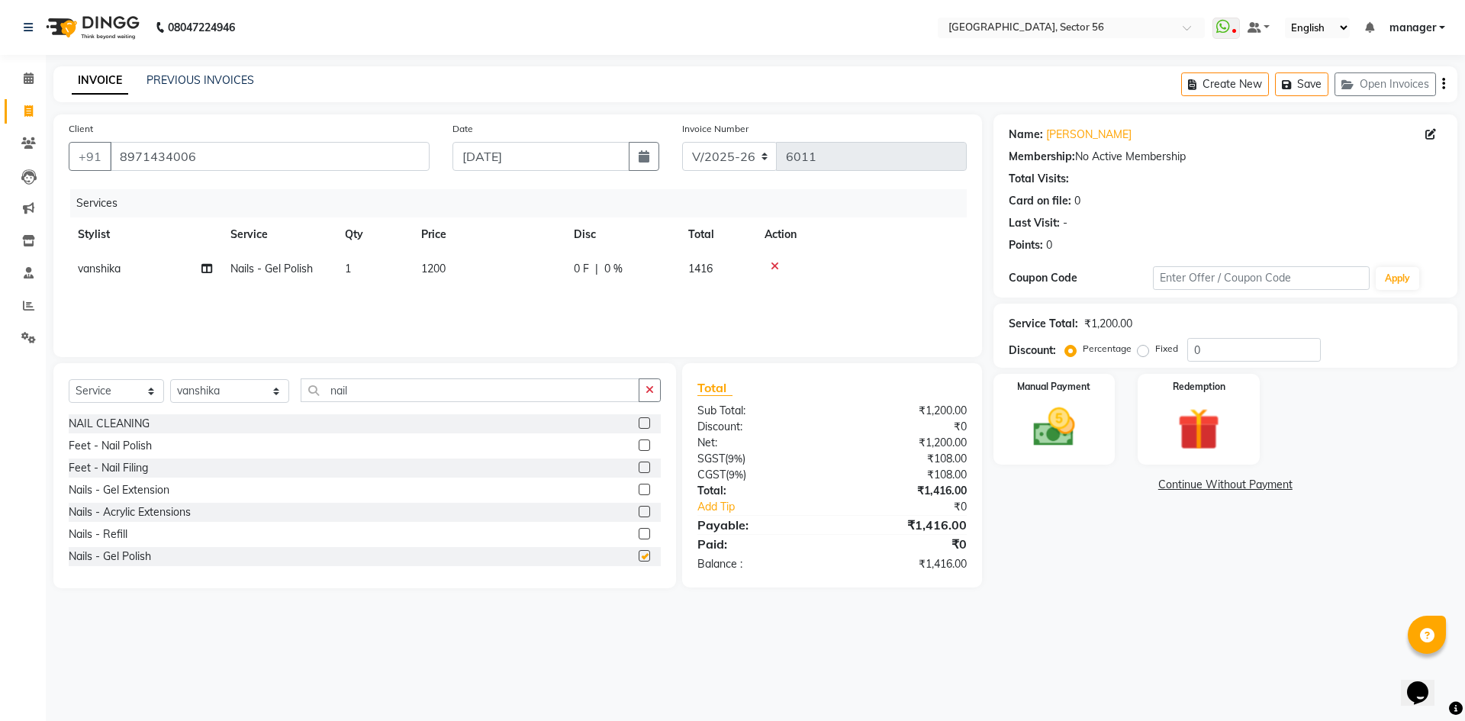
checkbox input "false"
drag, startPoint x: 465, startPoint y: 264, endPoint x: 486, endPoint y: 273, distance: 22.5
click at [468, 266] on td "1200" at bounding box center [488, 269] width 153 height 34
select select "77208"
drag, startPoint x: 548, startPoint y: 270, endPoint x: 441, endPoint y: 279, distance: 107.2
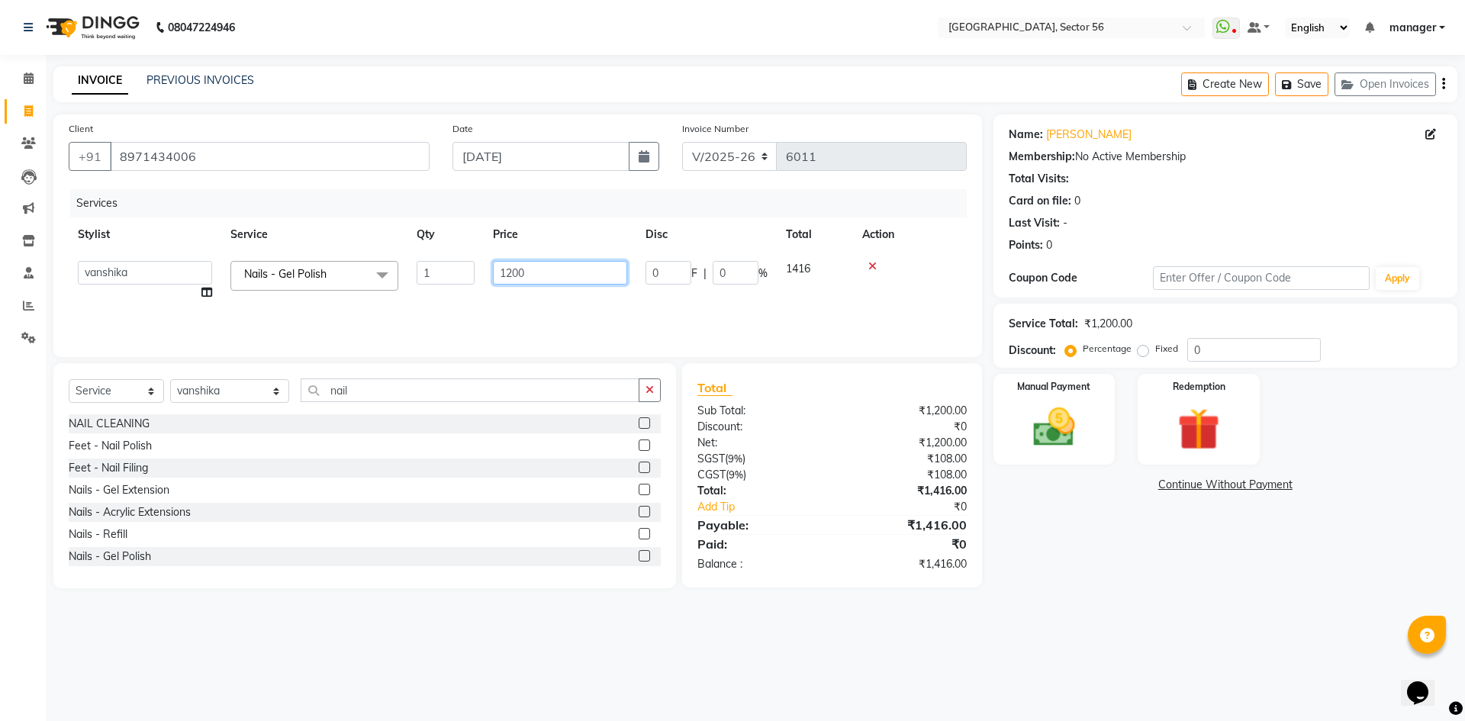
click at [441, 279] on tr "[PERSON_NAME] [PERSON_NAME] [PERSON_NAME] MARKET STAFF amit amit spm [PERSON_NA…" at bounding box center [518, 281] width 898 height 58
type input "1000"
click at [0, 513] on div "Calendar Invoice Clients Leads Marketing Inventory Staff Reports Settings Compl…" at bounding box center [103, 370] width 206 height 655
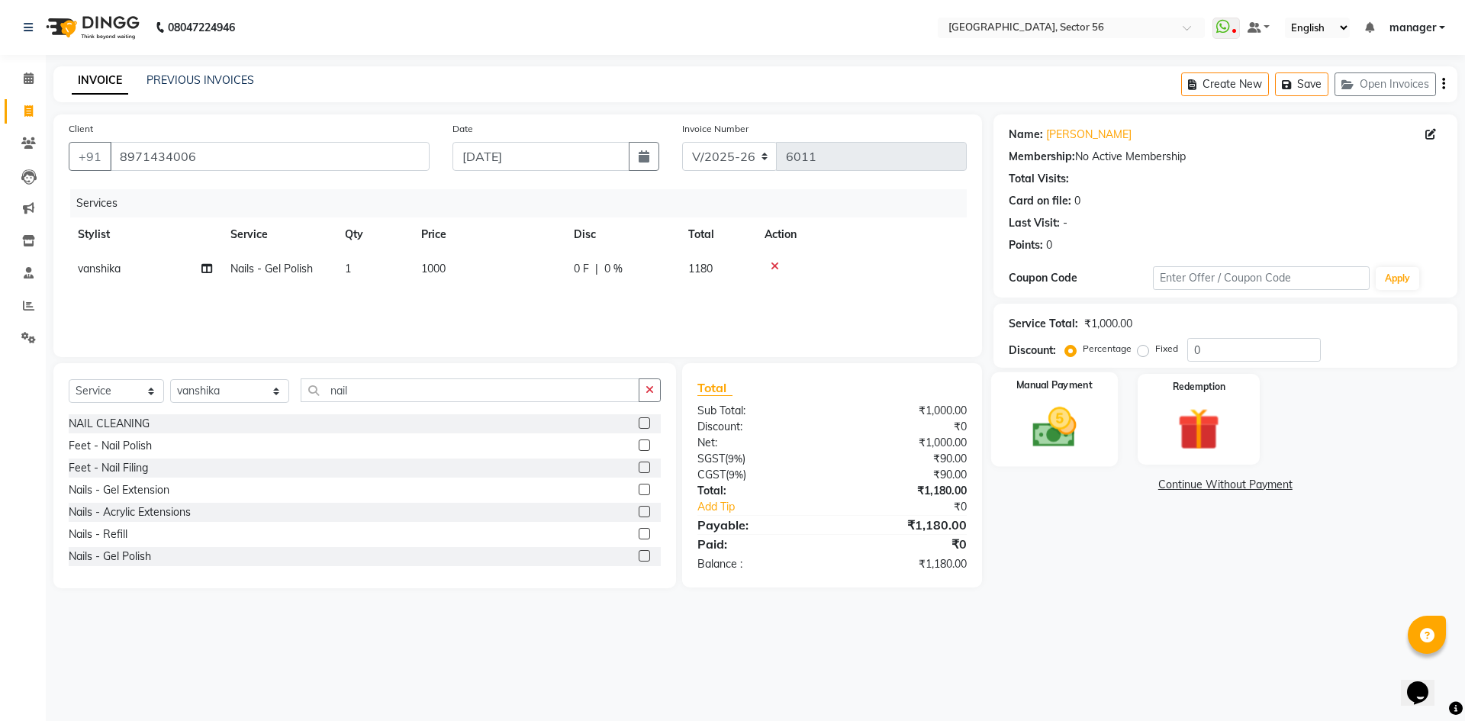
click at [1061, 423] on img at bounding box center [1053, 427] width 71 height 50
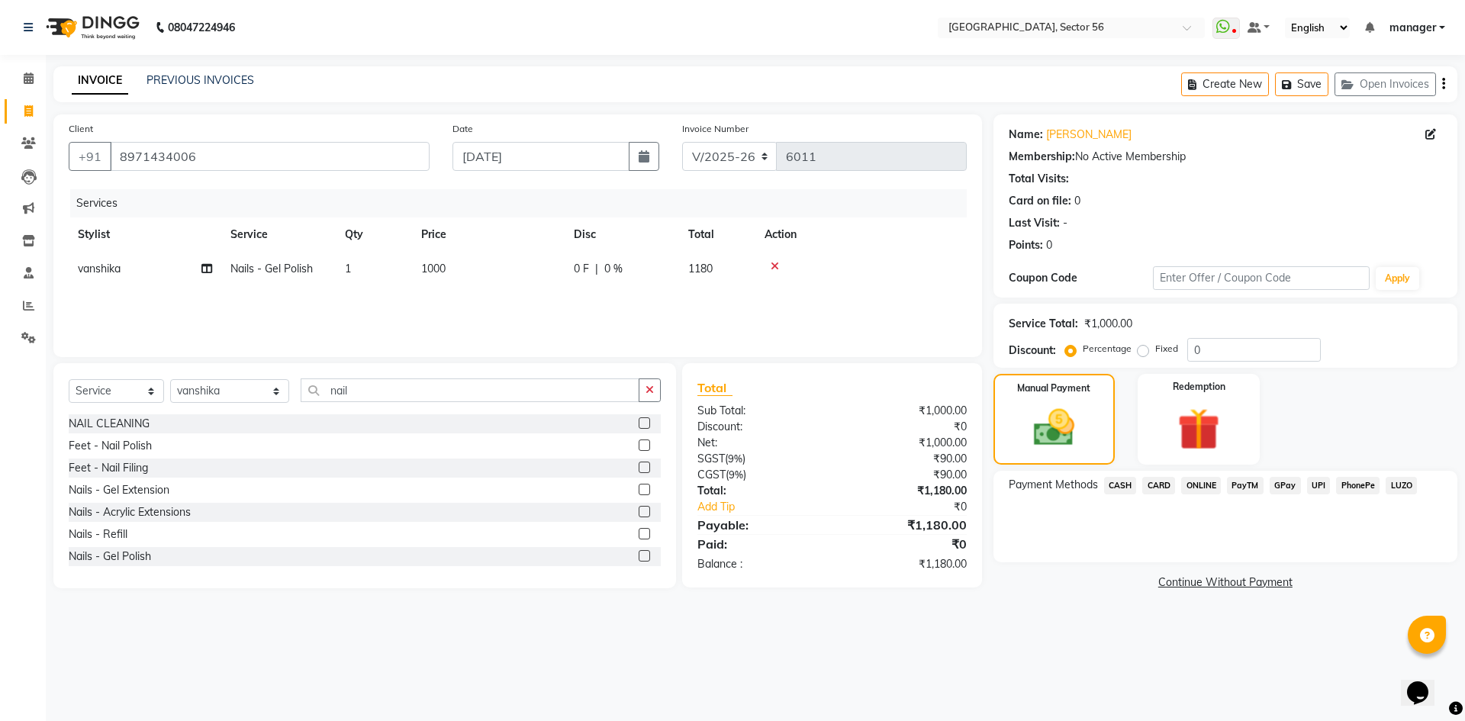
click at [1158, 485] on span "CARD" at bounding box center [1158, 486] width 33 height 18
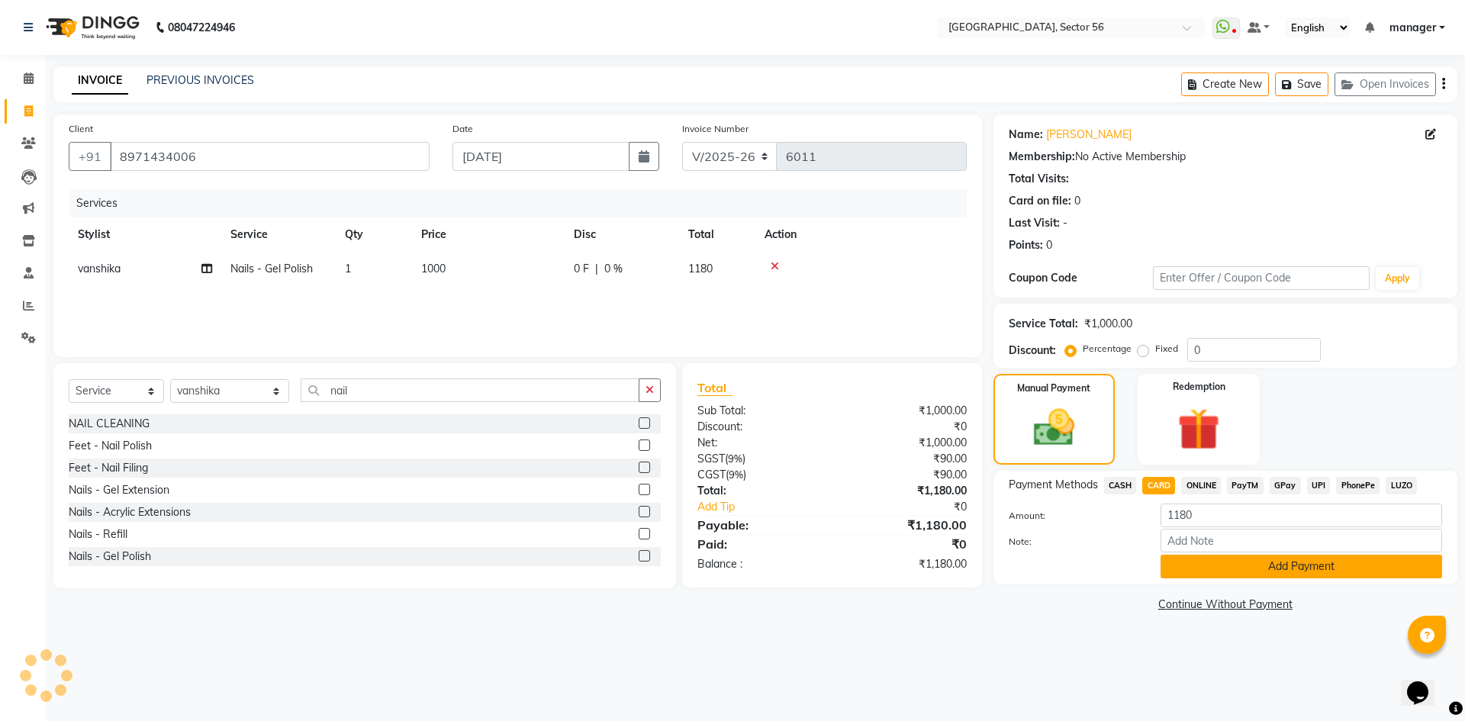
click at [1190, 566] on button "Add Payment" at bounding box center [1300, 567] width 281 height 24
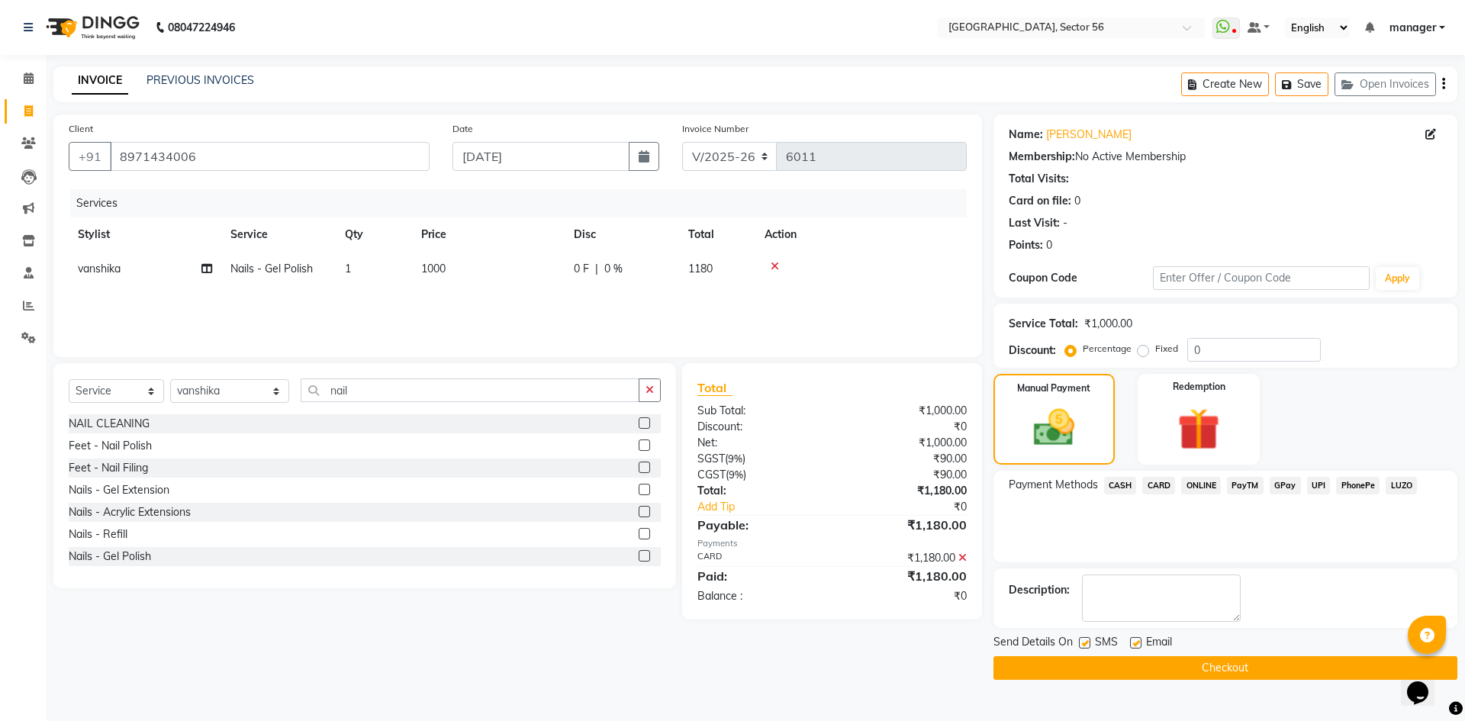
click at [1178, 669] on button "Checkout" at bounding box center [1225, 668] width 464 height 24
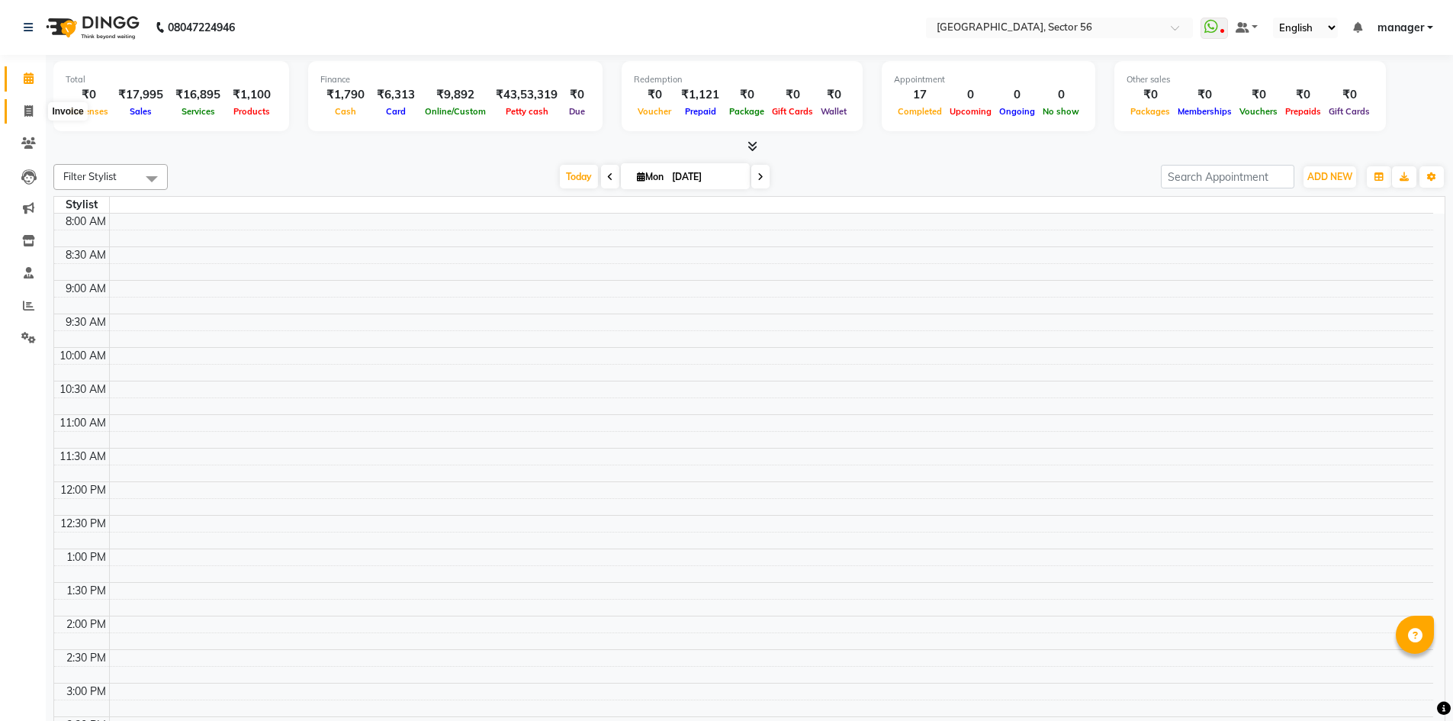
click at [28, 111] on icon at bounding box center [28, 110] width 8 height 11
select select "service"
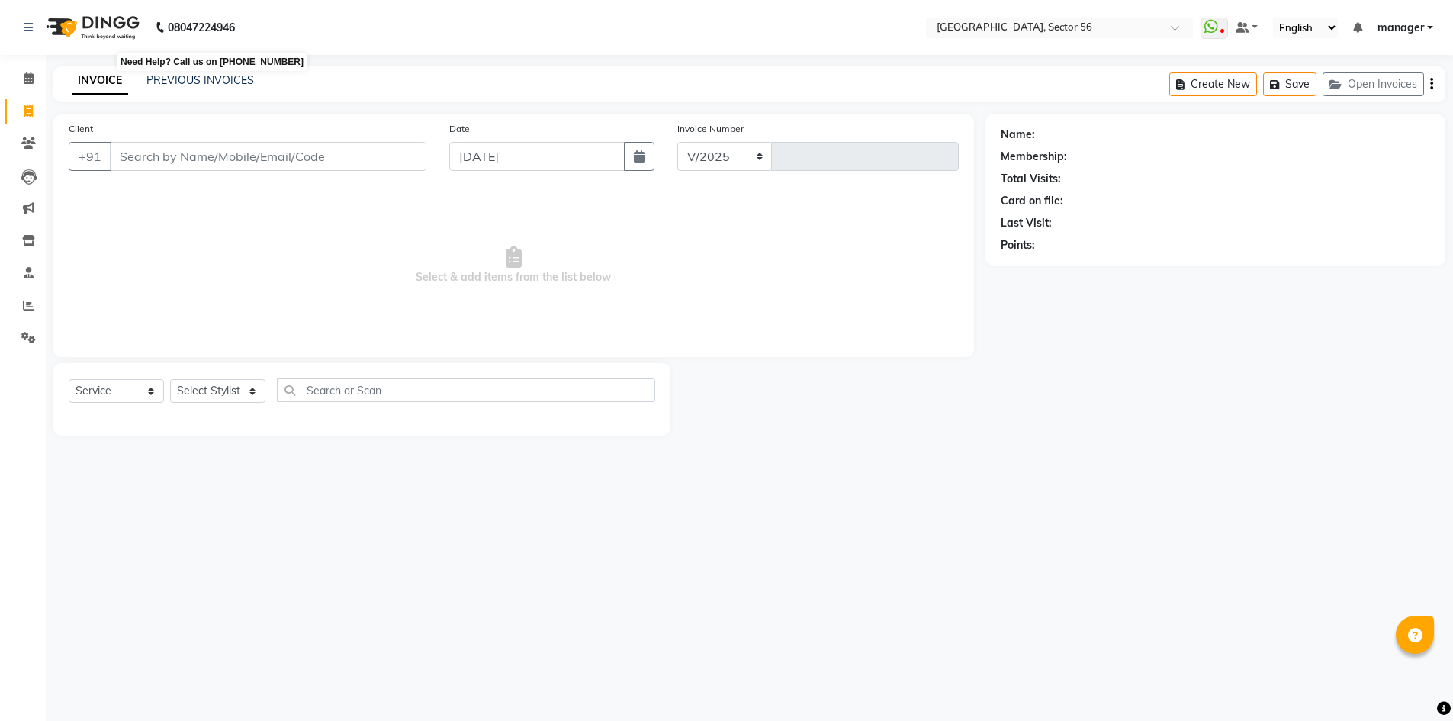
select select "5557"
type input "6012"
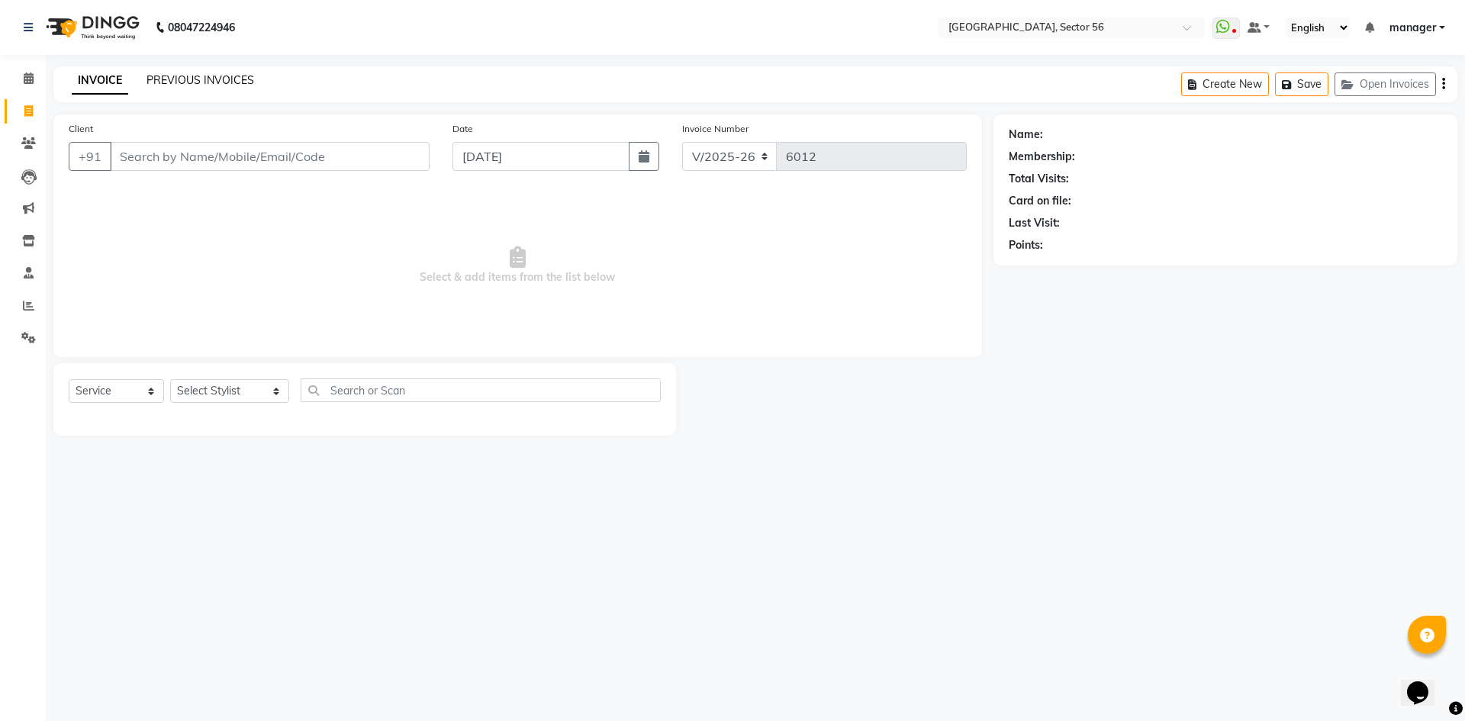
click at [221, 79] on link "PREVIOUS INVOICES" at bounding box center [200, 80] width 108 height 14
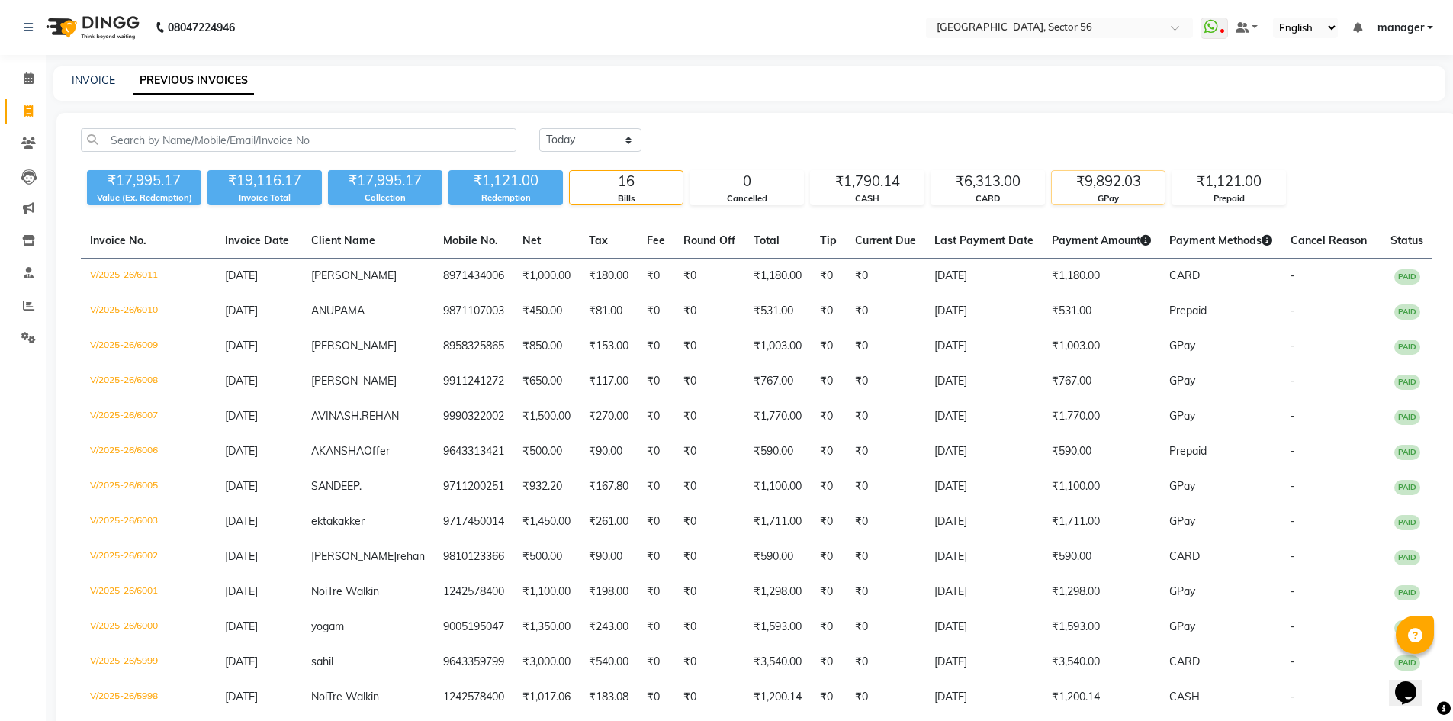
click at [1095, 183] on div "₹9,892.03" at bounding box center [1108, 181] width 113 height 21
